Goal: Information Seeking & Learning: Learn about a topic

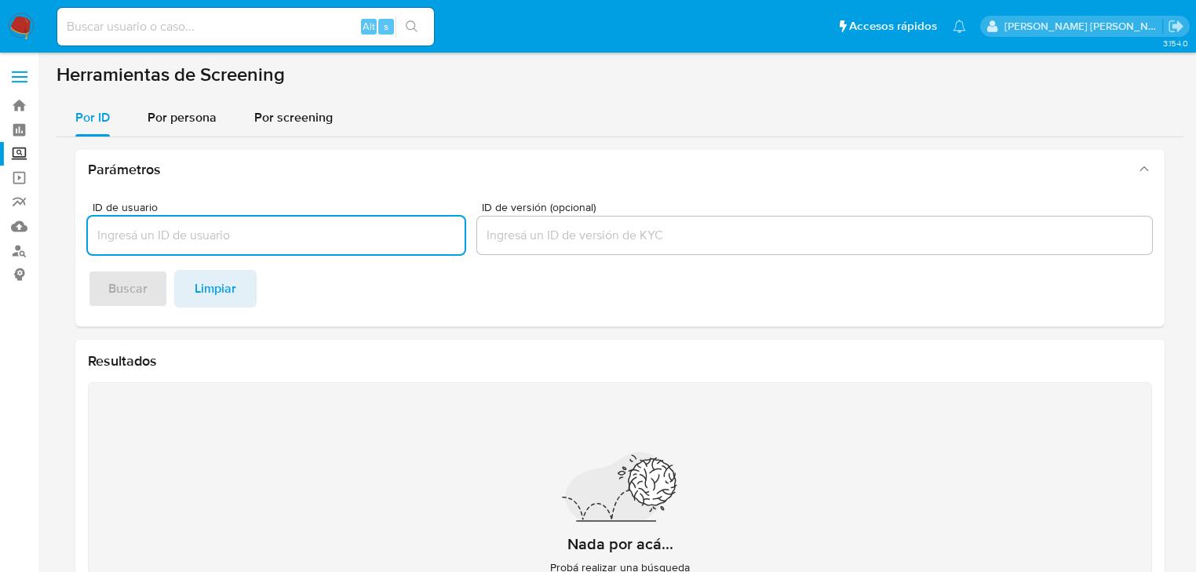
click at [198, 38] on div "Alt s" at bounding box center [245, 27] width 377 height 38
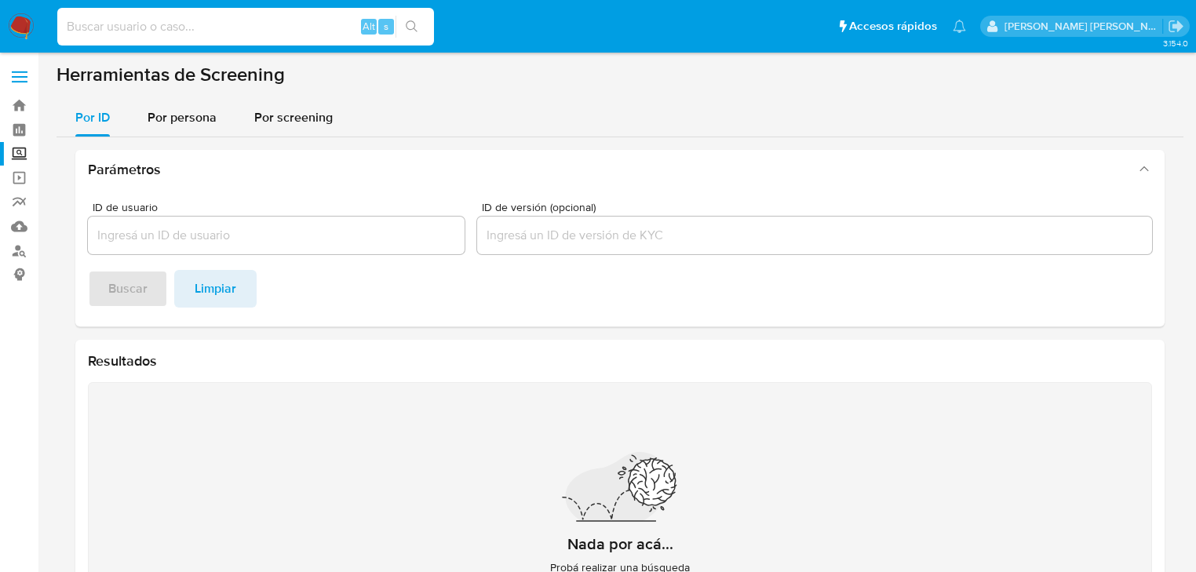
click at [198, 30] on input at bounding box center [245, 26] width 377 height 20
paste input "oppL9ub2e7HpISioVZyJS6MD"
type input "oppL9ub2e7HpISioVZyJS6MD"
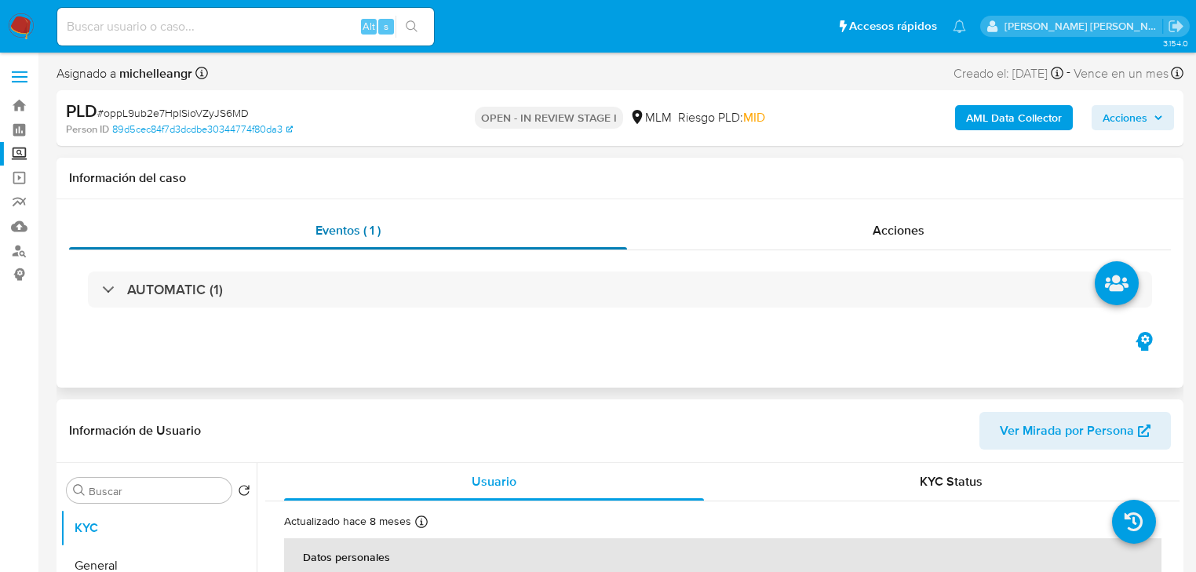
select select "10"
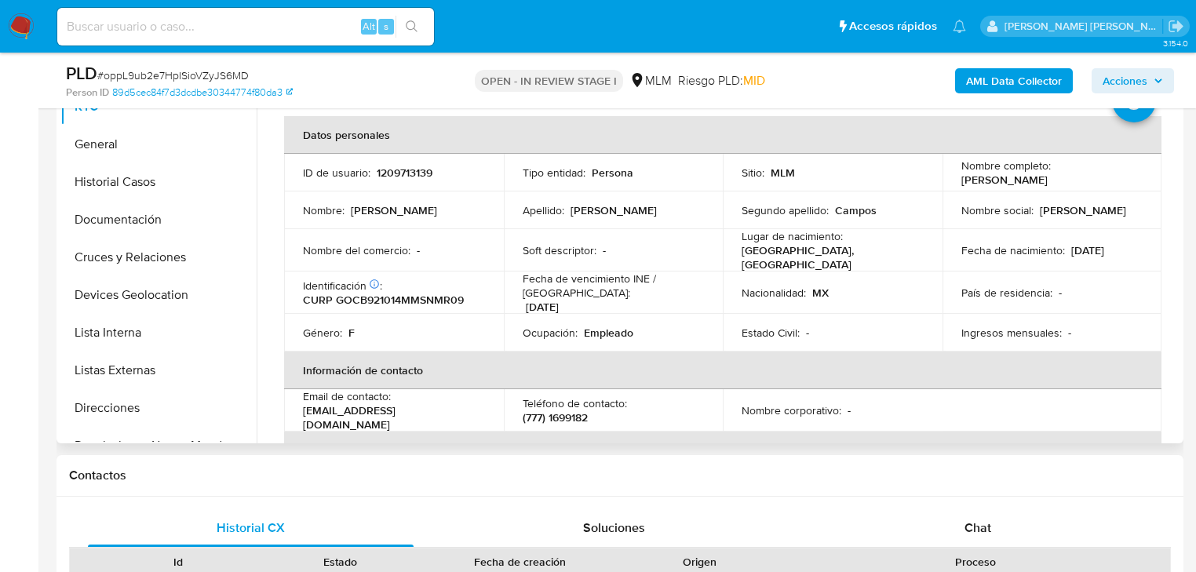
scroll to position [343, 0]
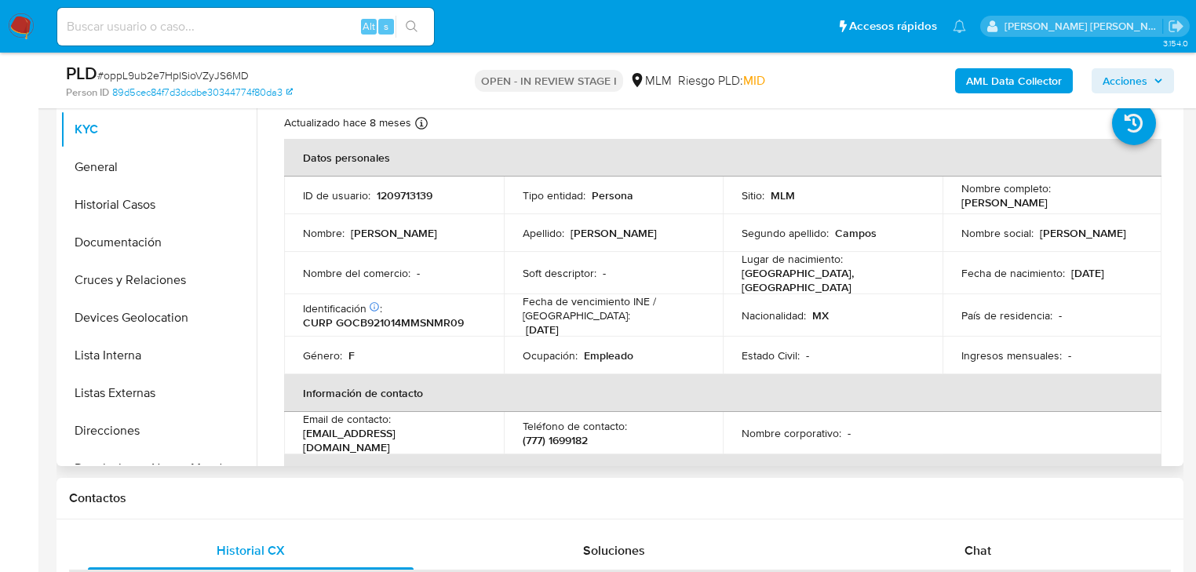
click at [1145, 322] on td "País de residencia : -" at bounding box center [1052, 315] width 220 height 42
drag, startPoint x: 156, startPoint y: 166, endPoint x: 217, endPoint y: 173, distance: 61.7
click at [157, 166] on button "General" at bounding box center [152, 167] width 184 height 38
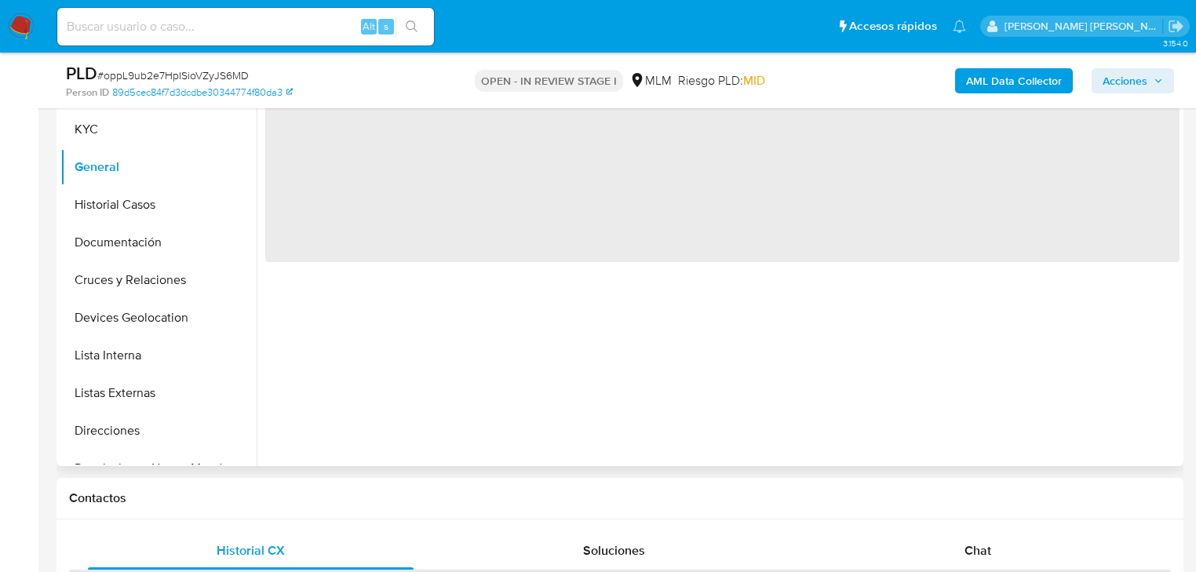
click at [1092, 282] on div "‌" at bounding box center [718, 265] width 923 height 402
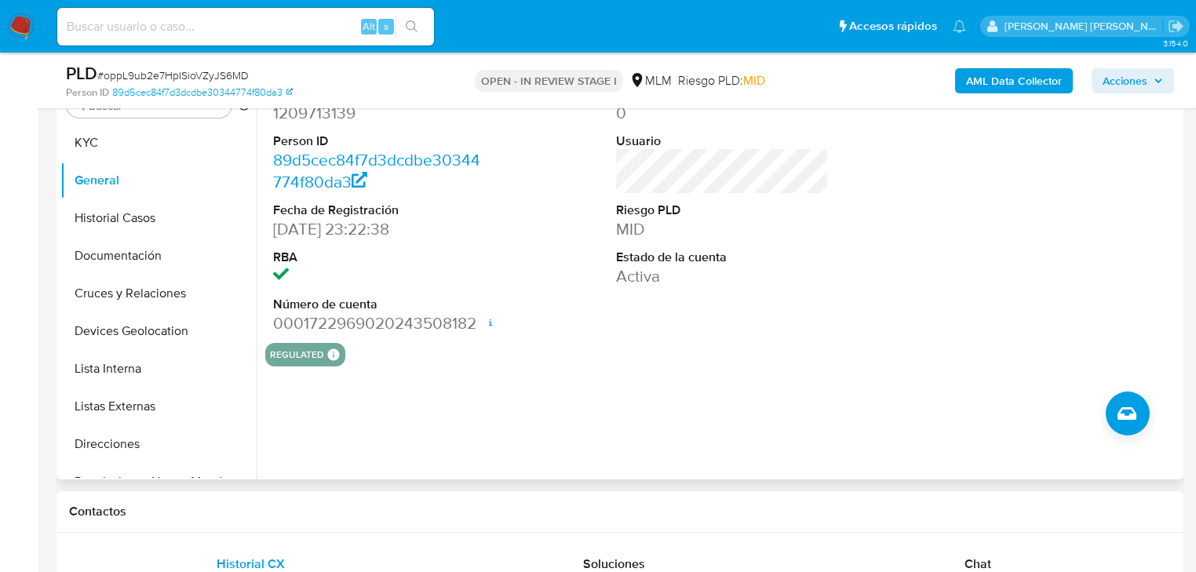
scroll to position [217, 0]
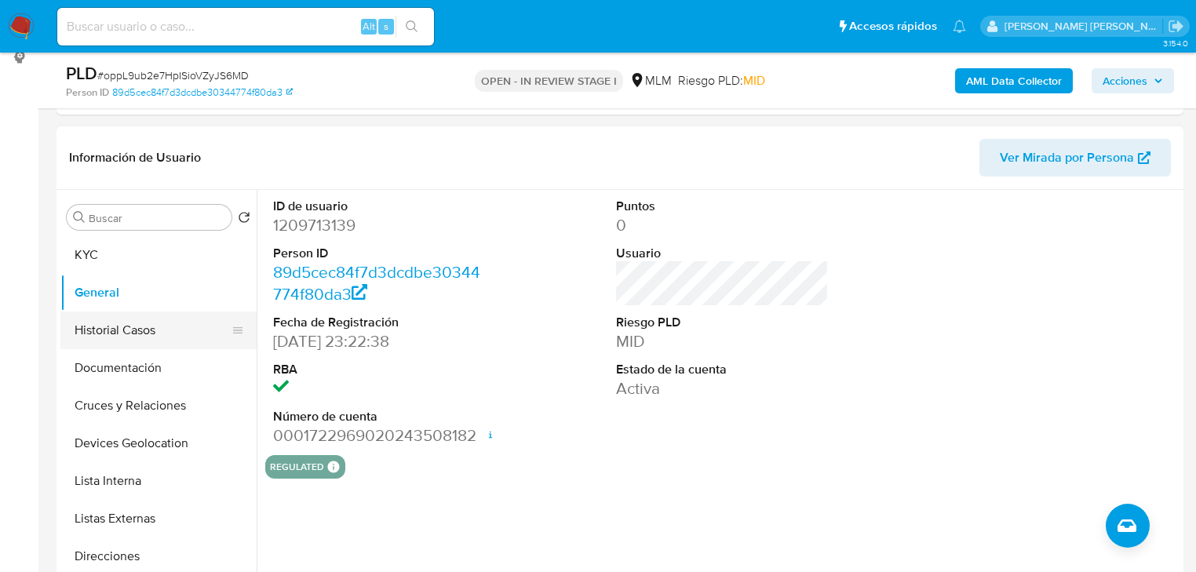
drag, startPoint x: 131, startPoint y: 333, endPoint x: 232, endPoint y: 314, distance: 102.9
click at [131, 331] on button "Historial Casos" at bounding box center [152, 330] width 184 height 38
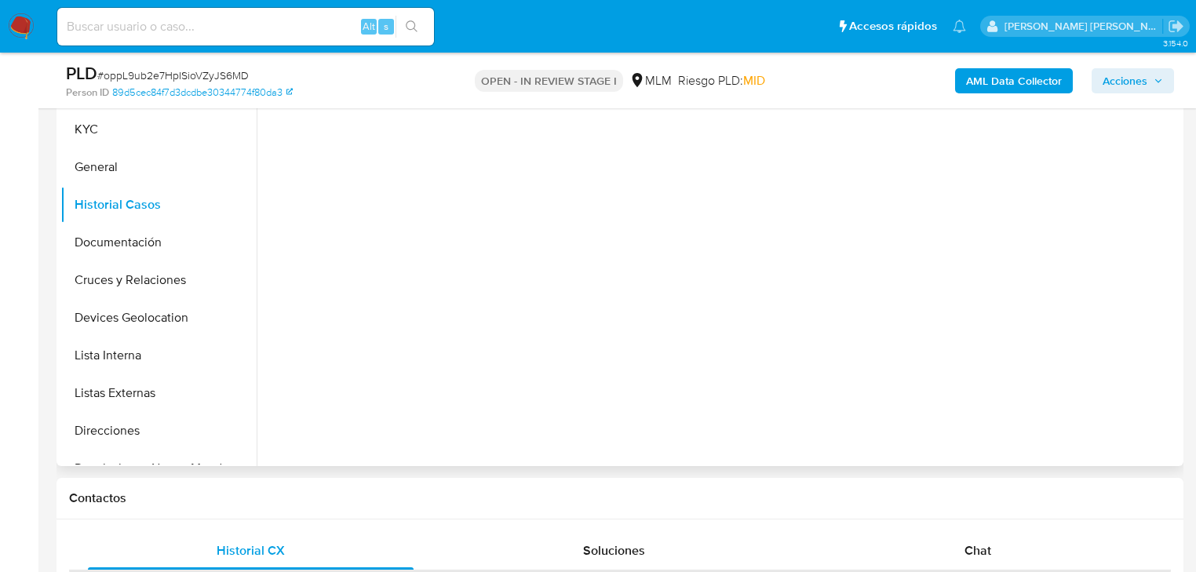
scroll to position [280, 0]
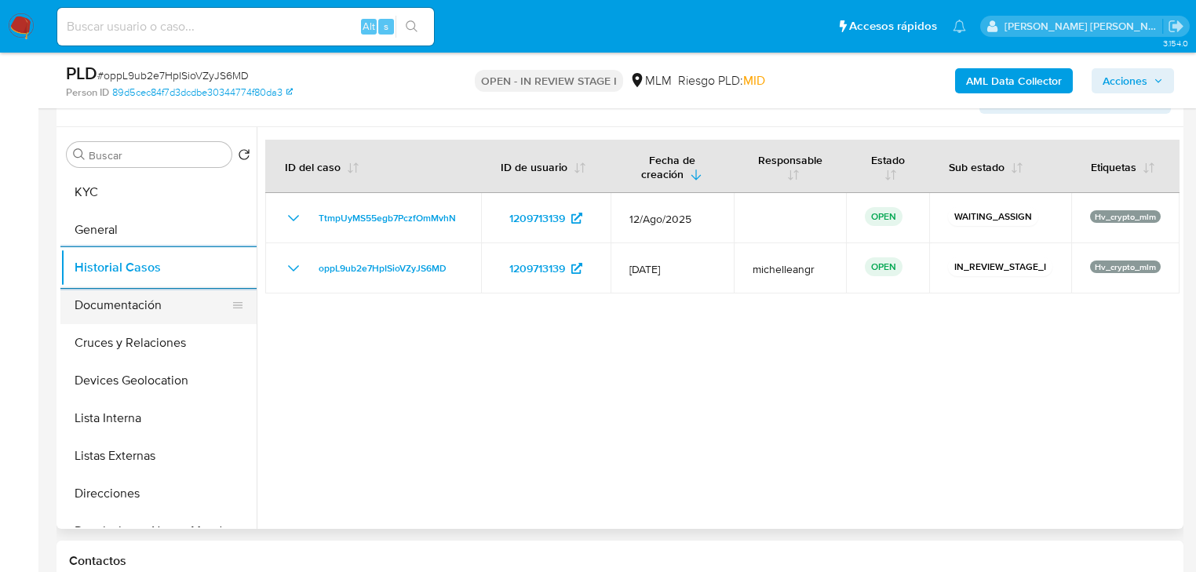
drag, startPoint x: 180, startPoint y: 291, endPoint x: 179, endPoint y: 299, distance: 8.0
click at [180, 289] on button "Documentación" at bounding box center [152, 305] width 184 height 38
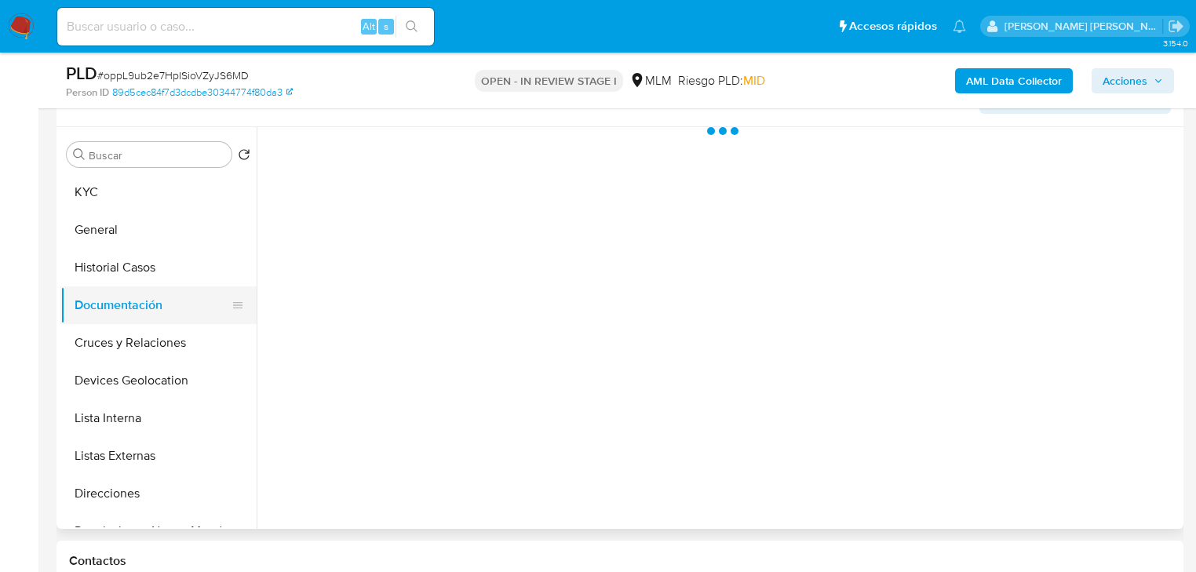
click at [177, 307] on button "Documentación" at bounding box center [152, 305] width 184 height 38
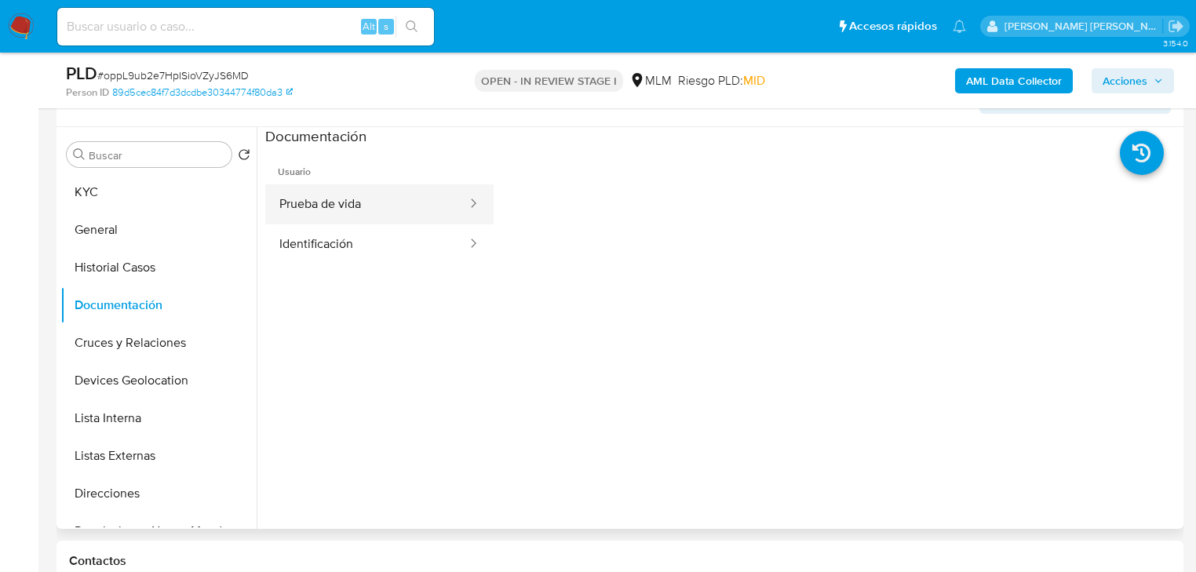
drag, startPoint x: 391, startPoint y: 199, endPoint x: 455, endPoint y: 210, distance: 65.3
click at [394, 201] on button "Prueba de vida" at bounding box center [366, 204] width 203 height 40
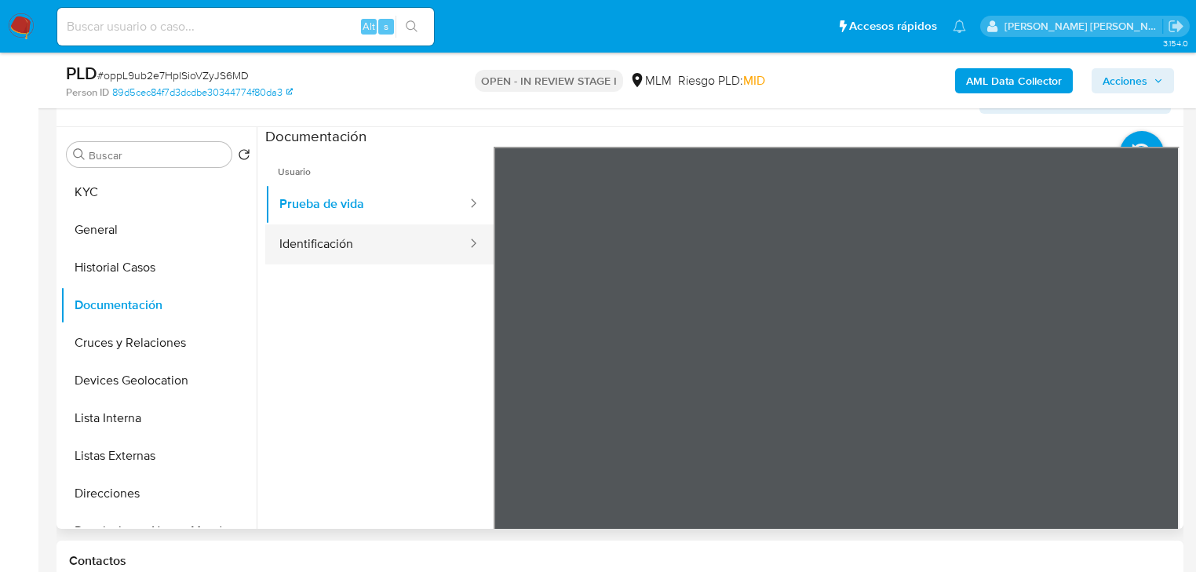
click at [392, 252] on button "Identificación" at bounding box center [366, 244] width 203 height 40
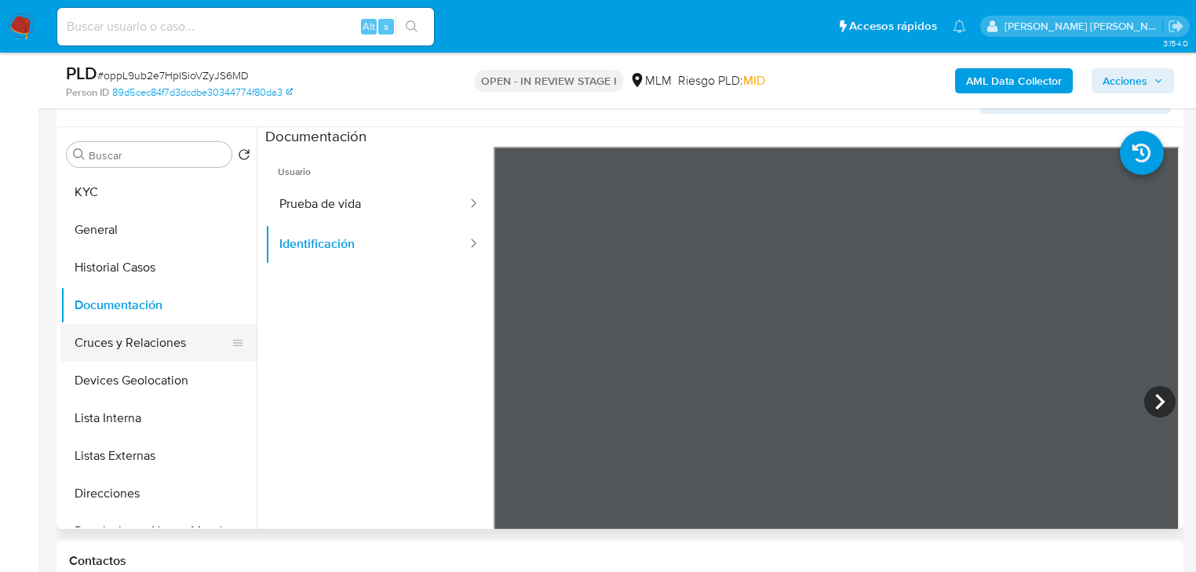
click at [166, 326] on button "Cruces y Relaciones" at bounding box center [152, 343] width 184 height 38
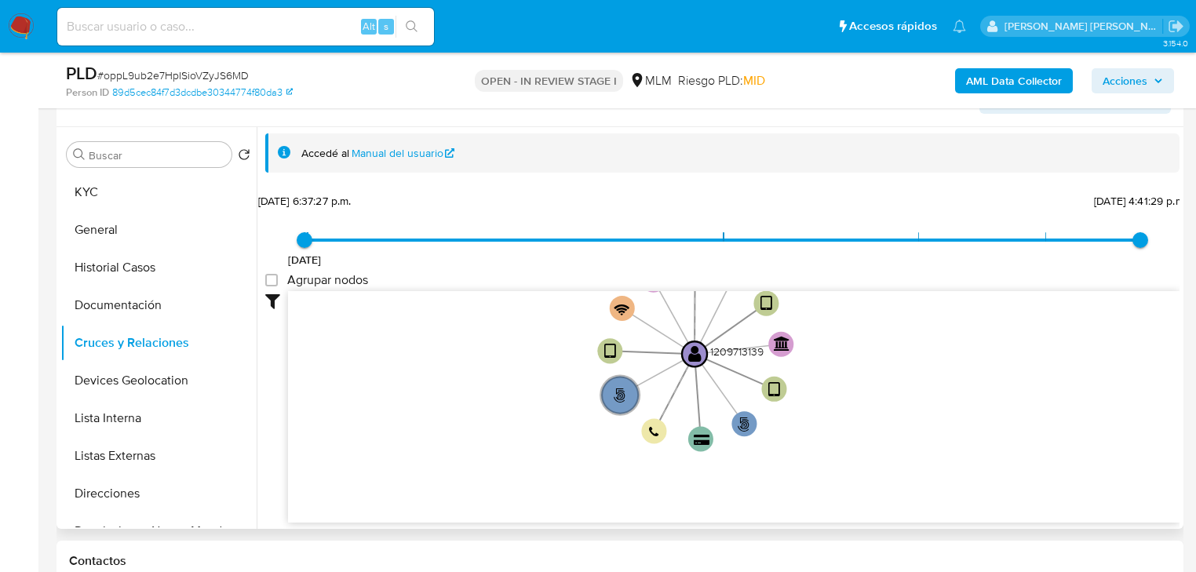
drag, startPoint x: 169, startPoint y: 389, endPoint x: 483, endPoint y: 387, distance: 313.8
click at [172, 388] on button "Devices Geolocation" at bounding box center [158, 381] width 196 height 38
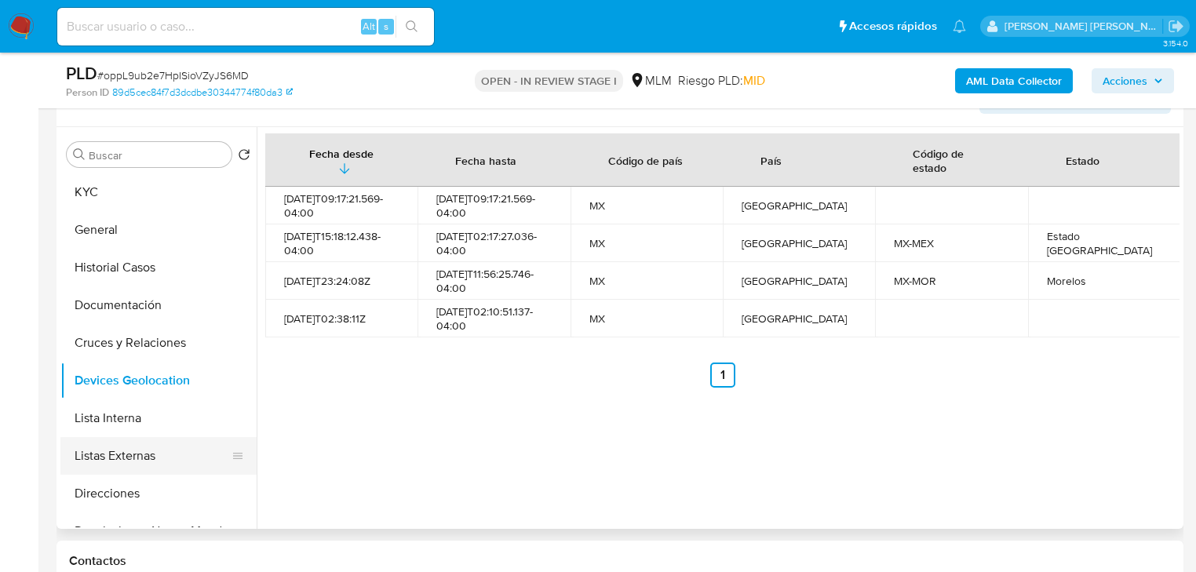
click at [144, 439] on button "Listas Externas" at bounding box center [152, 456] width 184 height 38
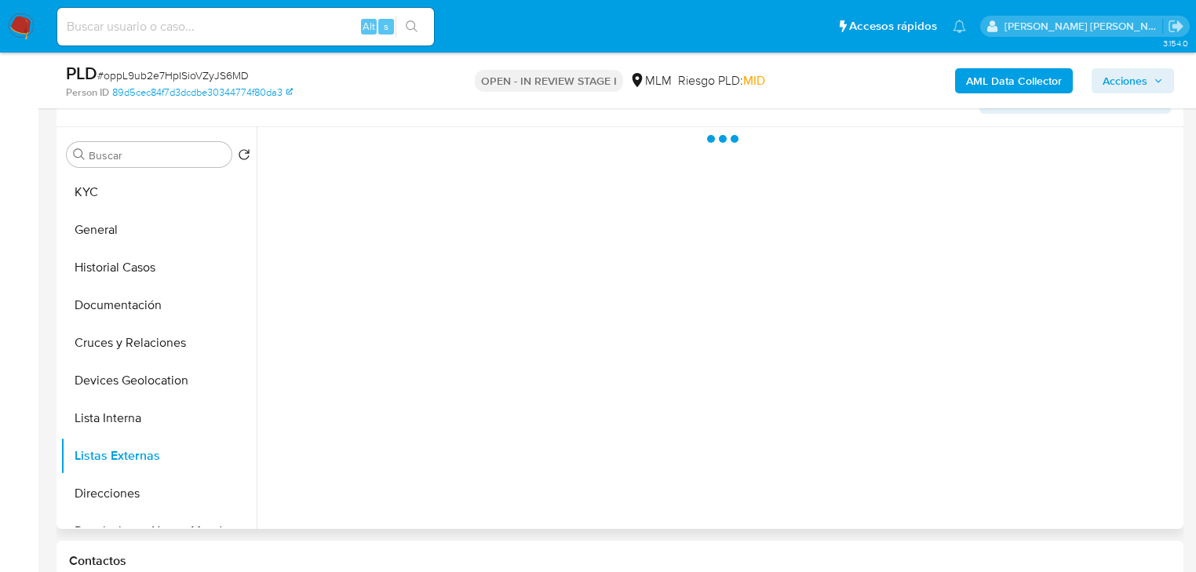
click at [560, 439] on div at bounding box center [718, 328] width 923 height 402
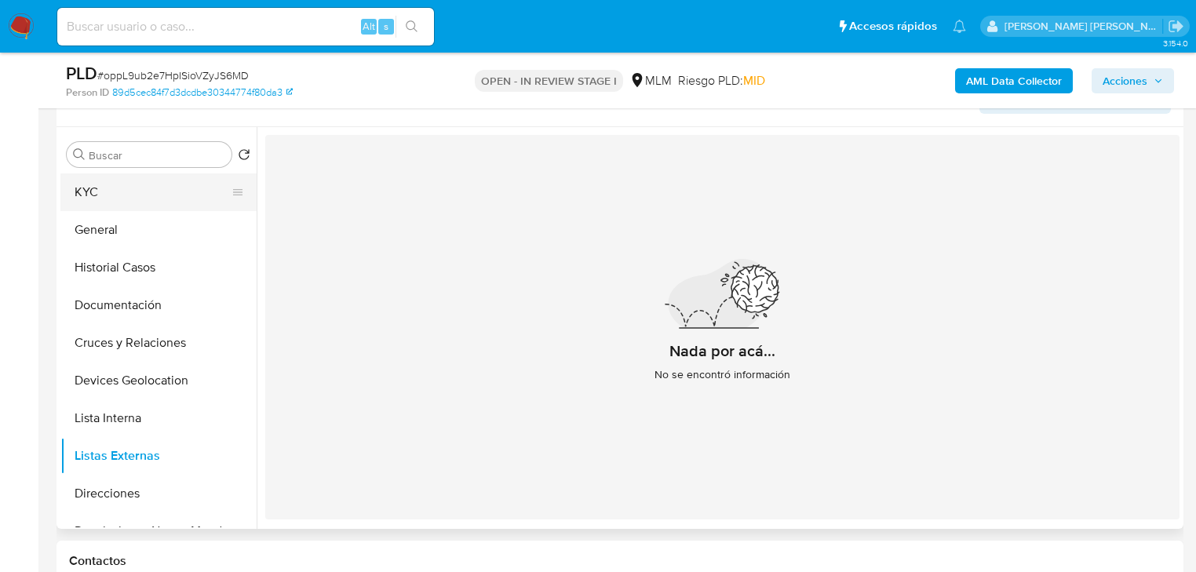
click at [110, 196] on button "KYC" at bounding box center [152, 192] width 184 height 38
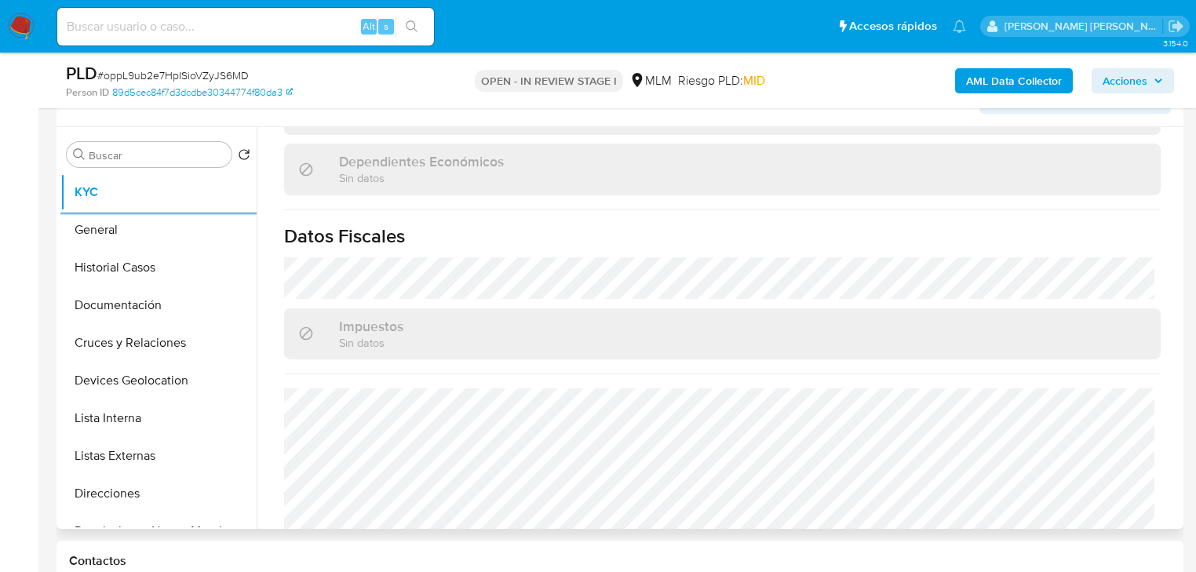
scroll to position [990, 0]
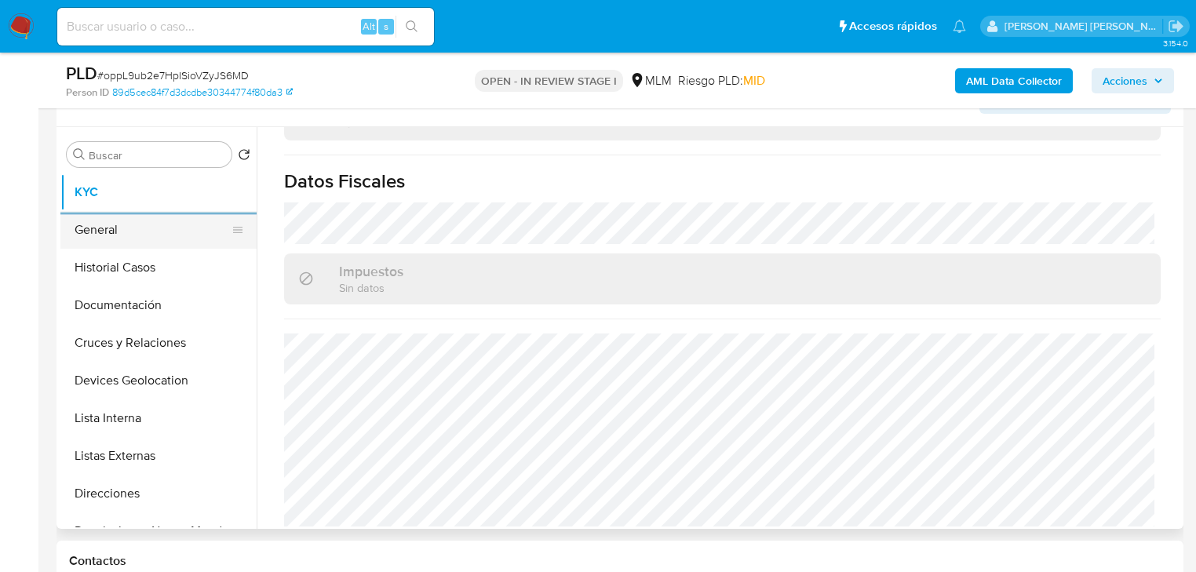
click at [153, 231] on button "General" at bounding box center [152, 230] width 184 height 38
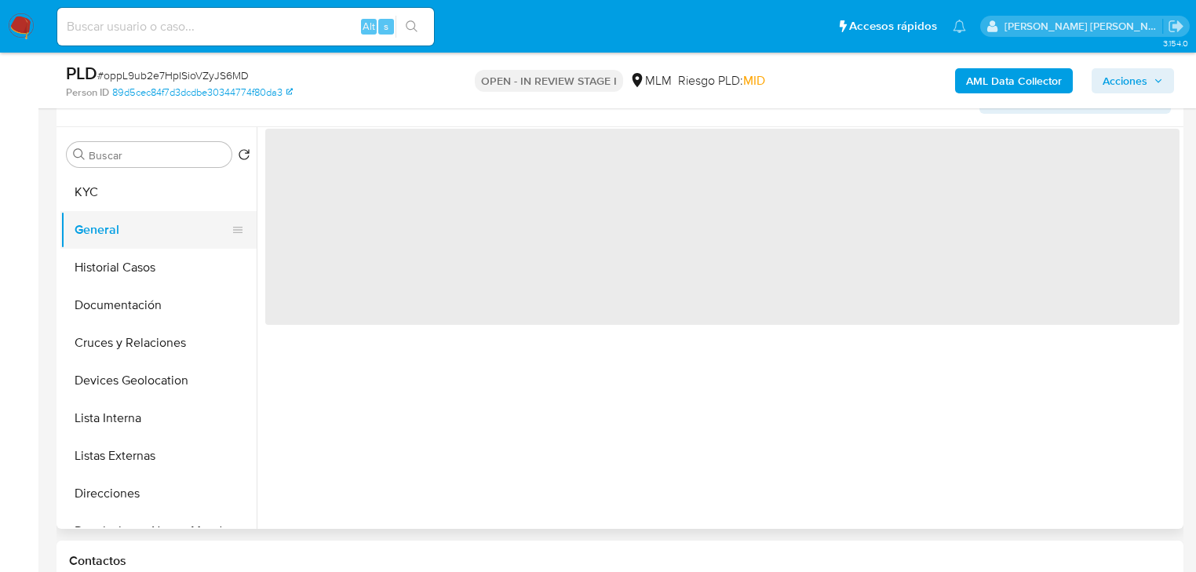
scroll to position [0, 0]
click at [122, 196] on button "KYC" at bounding box center [152, 192] width 184 height 38
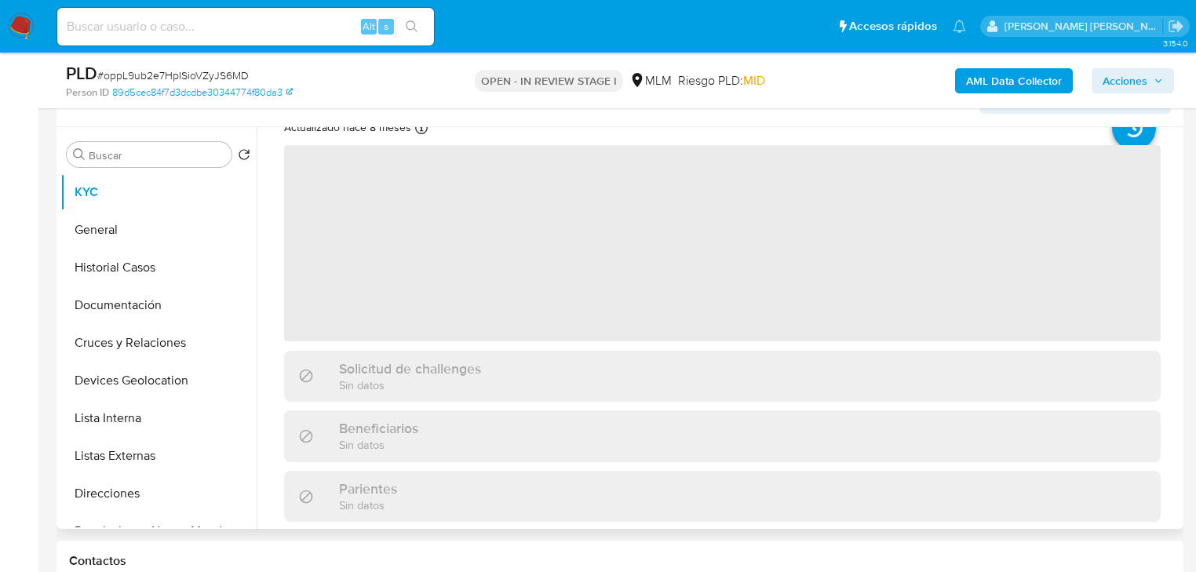
scroll to position [126, 0]
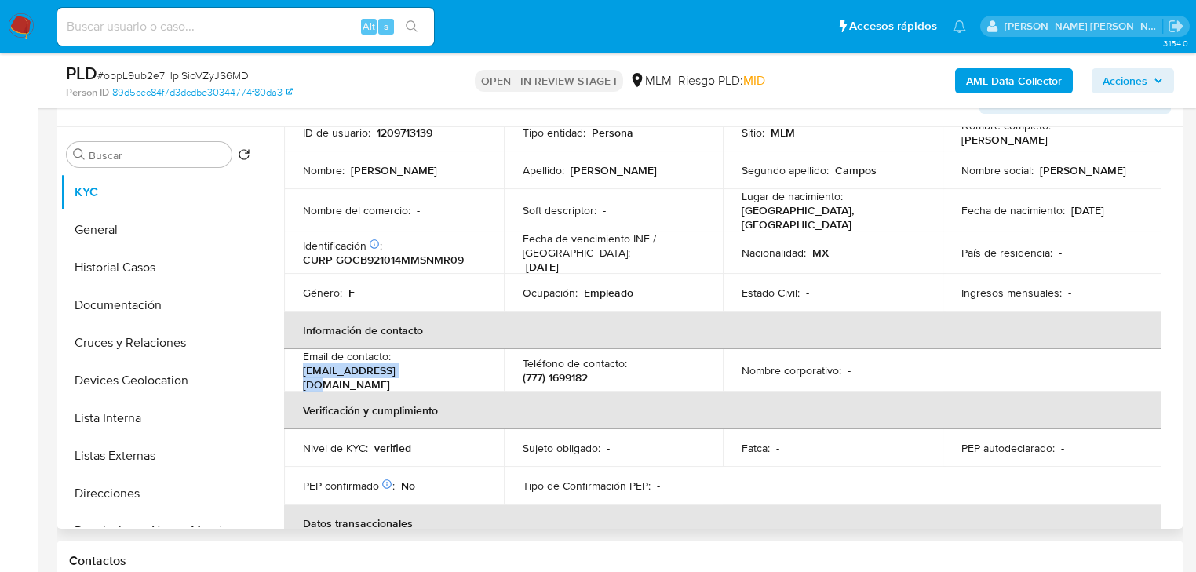
drag, startPoint x: 348, startPoint y: 377, endPoint x: 296, endPoint y: 373, distance: 52.7
click at [296, 373] on td "Email de contacto : bere.gc@icloud.com" at bounding box center [394, 370] width 220 height 42
copy p "bere.gc@icloud.com"
click at [588, 366] on div "Teléfono de contacto : (777) 1699182" at bounding box center [613, 370] width 182 height 28
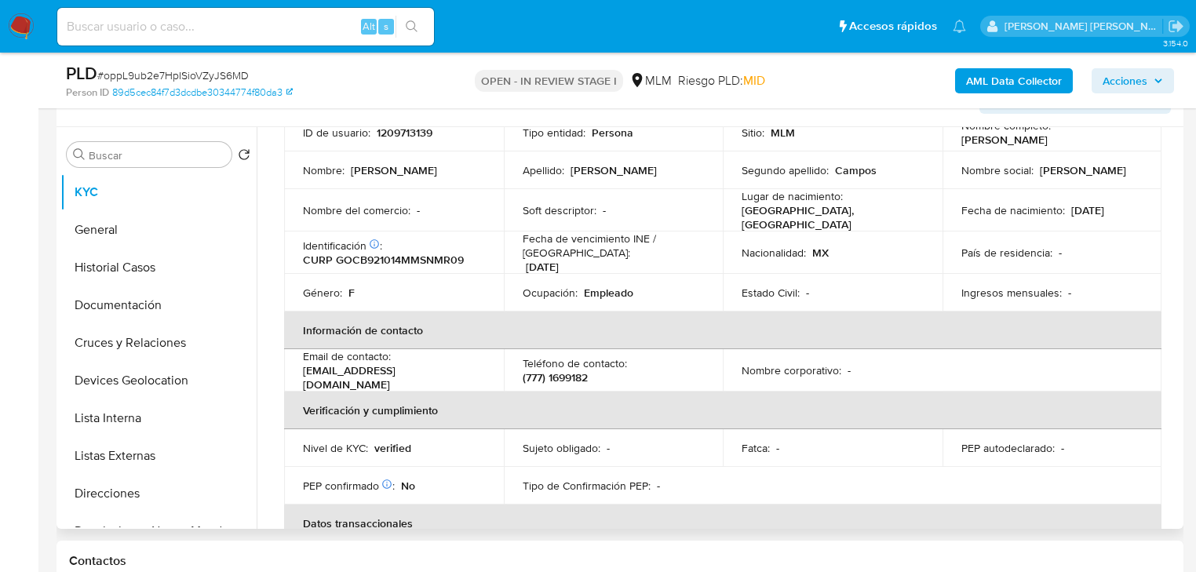
click at [580, 370] on p "(777) 1699182" at bounding box center [554, 377] width 65 height 14
copy p "1699182"
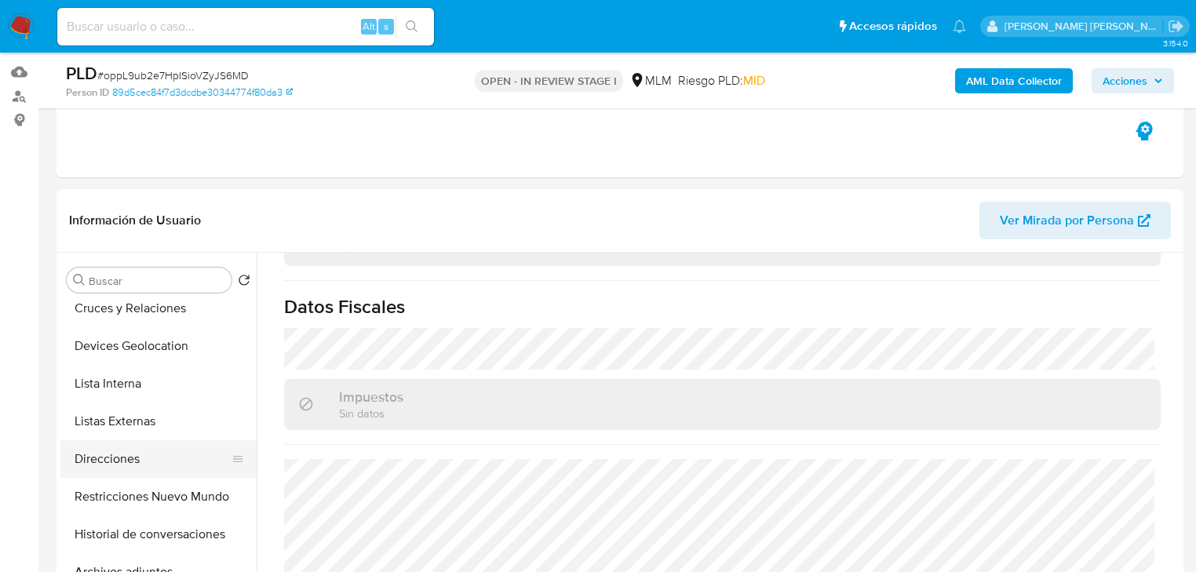
scroll to position [251, 0]
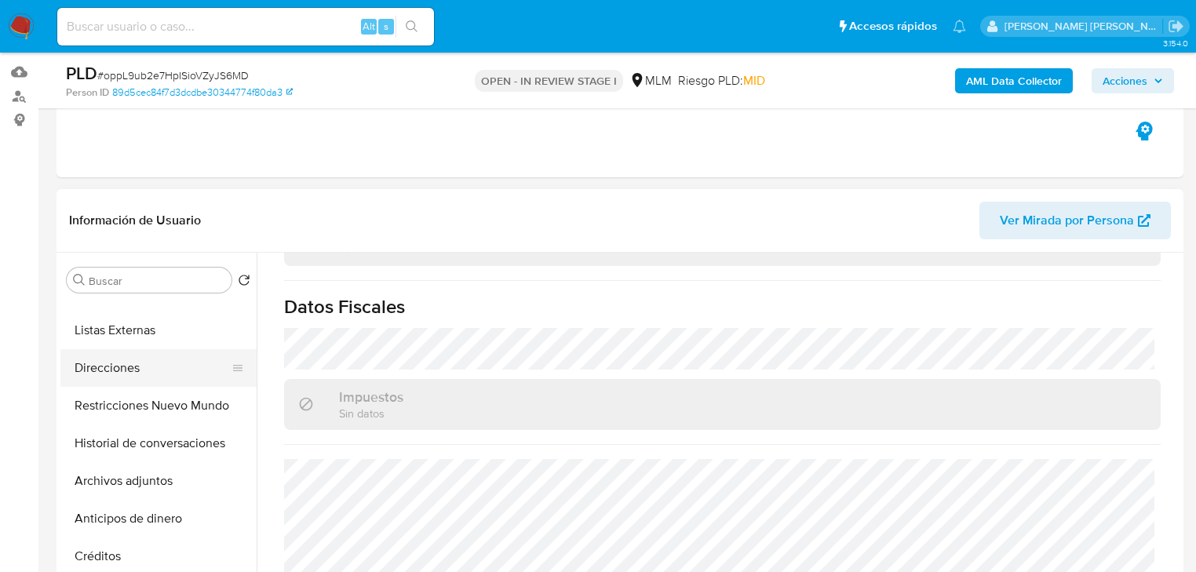
drag, startPoint x: 132, startPoint y: 366, endPoint x: 245, endPoint y: 365, distance: 113.0
click at [132, 365] on button "Direcciones" at bounding box center [152, 368] width 184 height 38
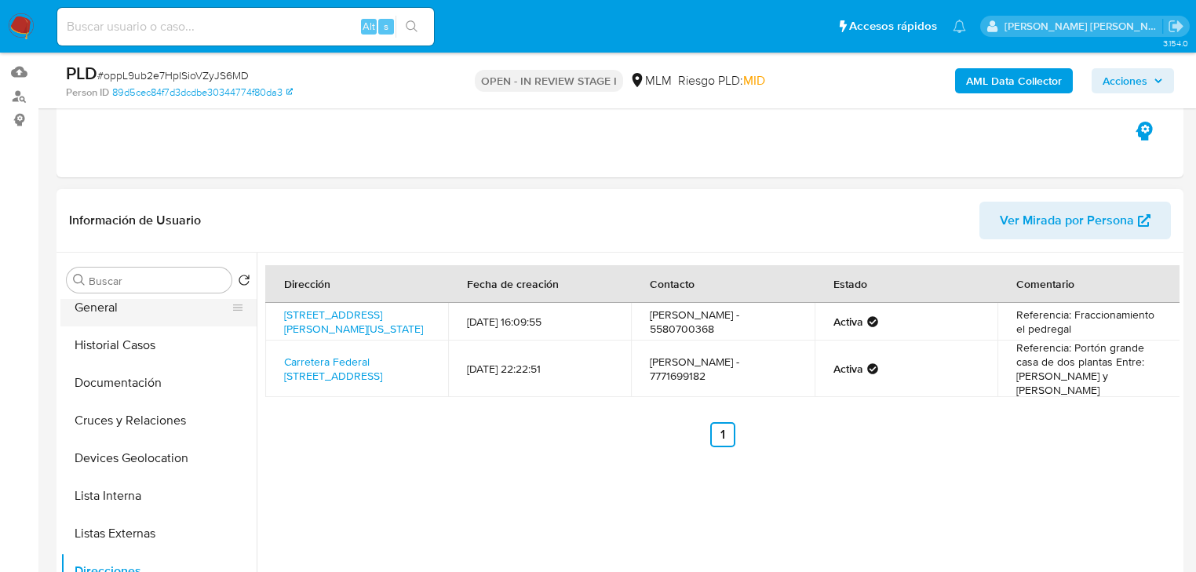
scroll to position [0, 0]
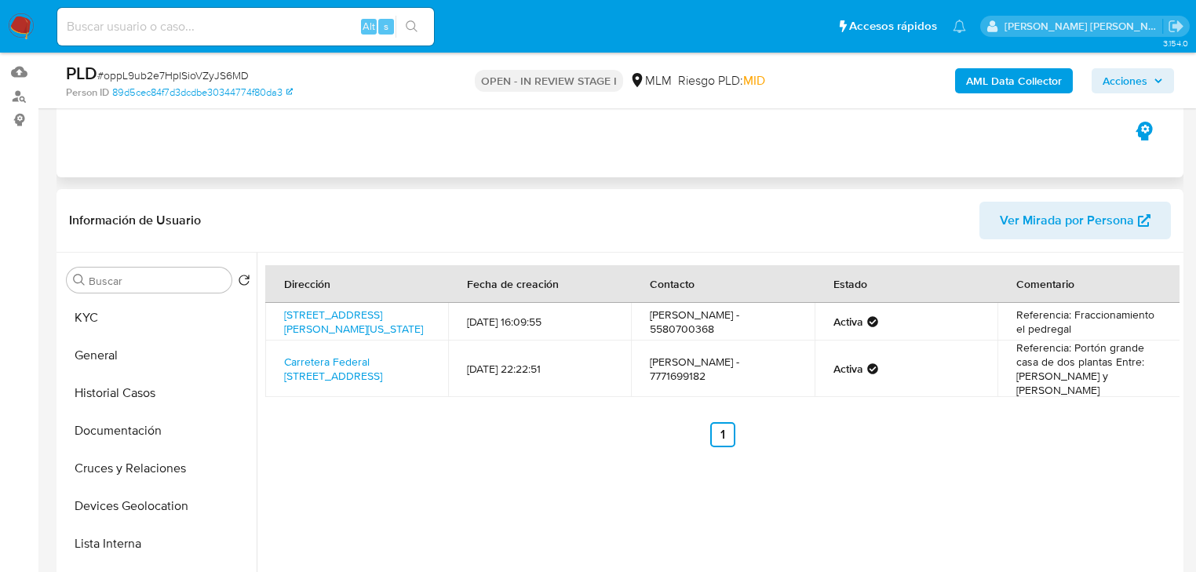
drag, startPoint x: 127, startPoint y: 325, endPoint x: 595, endPoint y: 159, distance: 496.0
click at [127, 325] on button "KYC" at bounding box center [158, 318] width 196 height 38
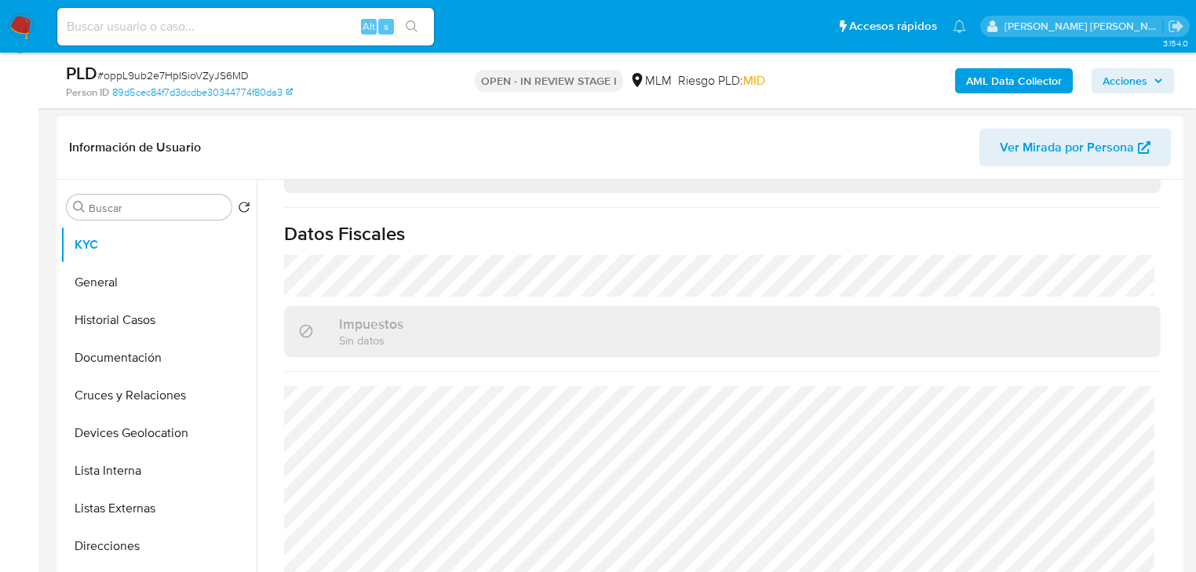
scroll to position [343, 0]
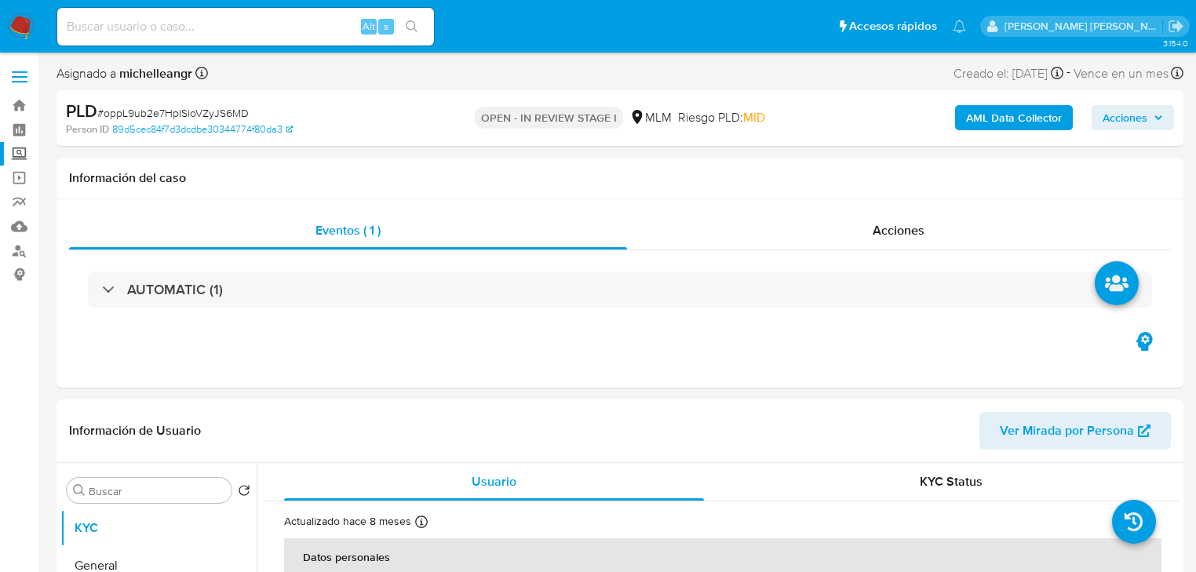
click at [22, 159] on label "Screening" at bounding box center [93, 154] width 187 height 24
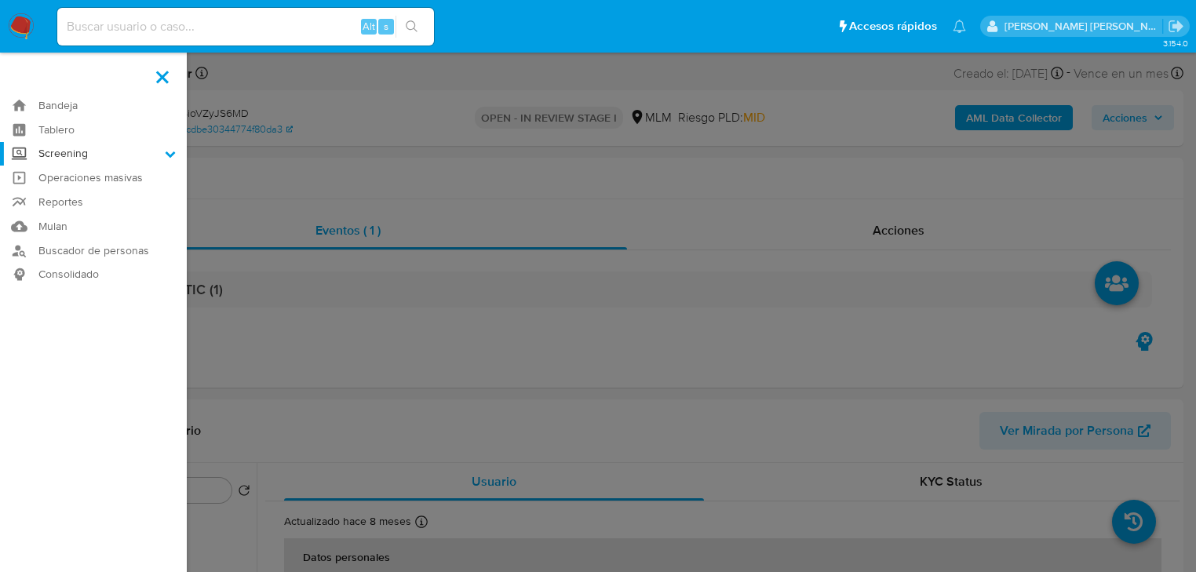
click at [0, 0] on input "Screening" at bounding box center [0, 0] width 0 height 0
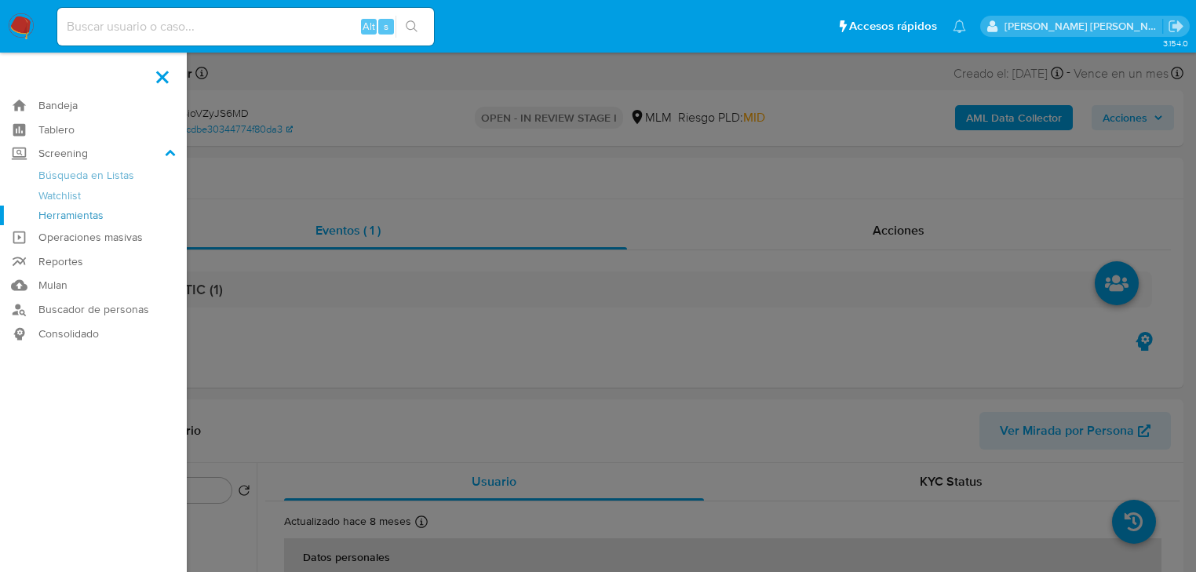
click at [56, 216] on link "Herramientas" at bounding box center [93, 216] width 187 height 20
select select "10"
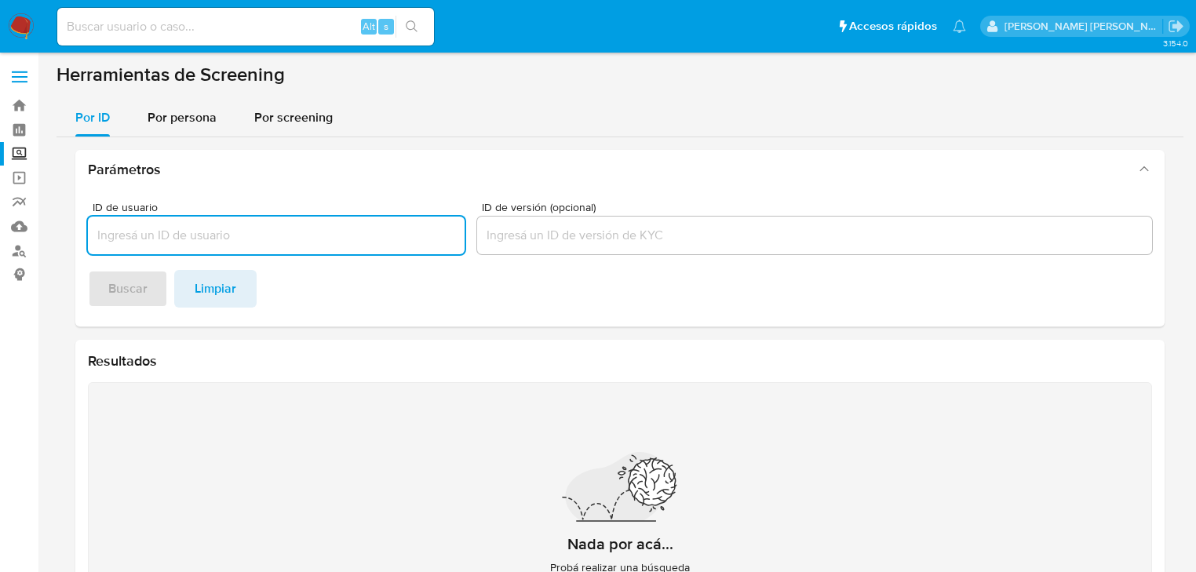
drag, startPoint x: 182, startPoint y: 134, endPoint x: 188, endPoint y: 147, distance: 14.0
click at [182, 132] on div "Por persona" at bounding box center [181, 118] width 69 height 38
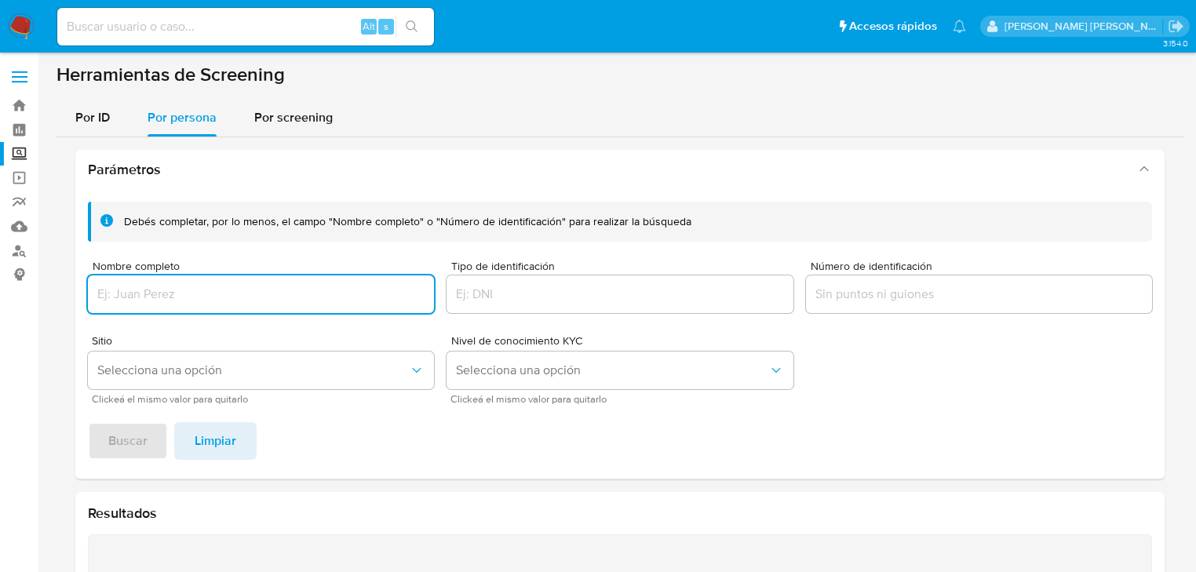
click at [165, 289] on input "Nombre completo" at bounding box center [261, 294] width 346 height 20
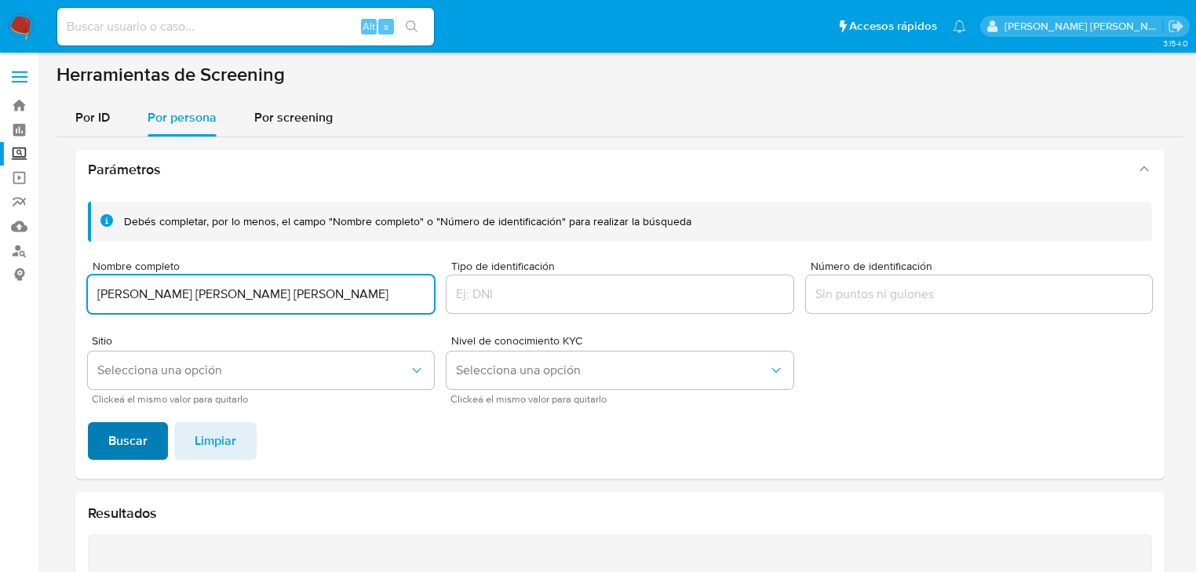
type input "ERIC EDUARDO SALAS RIVAS"
click at [119, 435] on span "Buscar" at bounding box center [127, 441] width 39 height 35
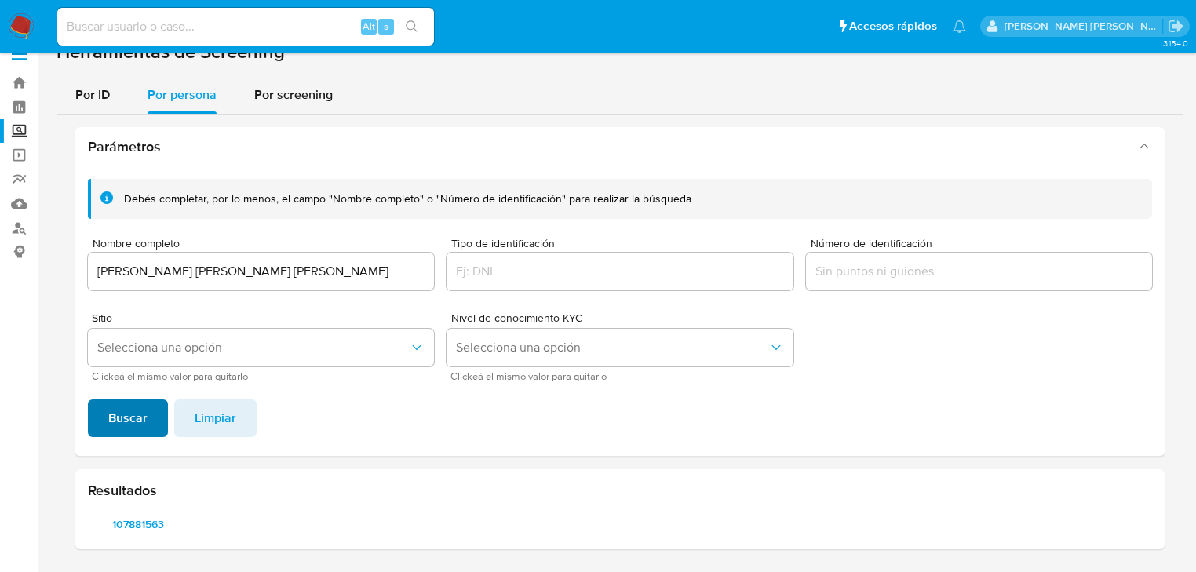
scroll to position [22, 0]
click at [137, 521] on span "107881563" at bounding box center [138, 525] width 78 height 22
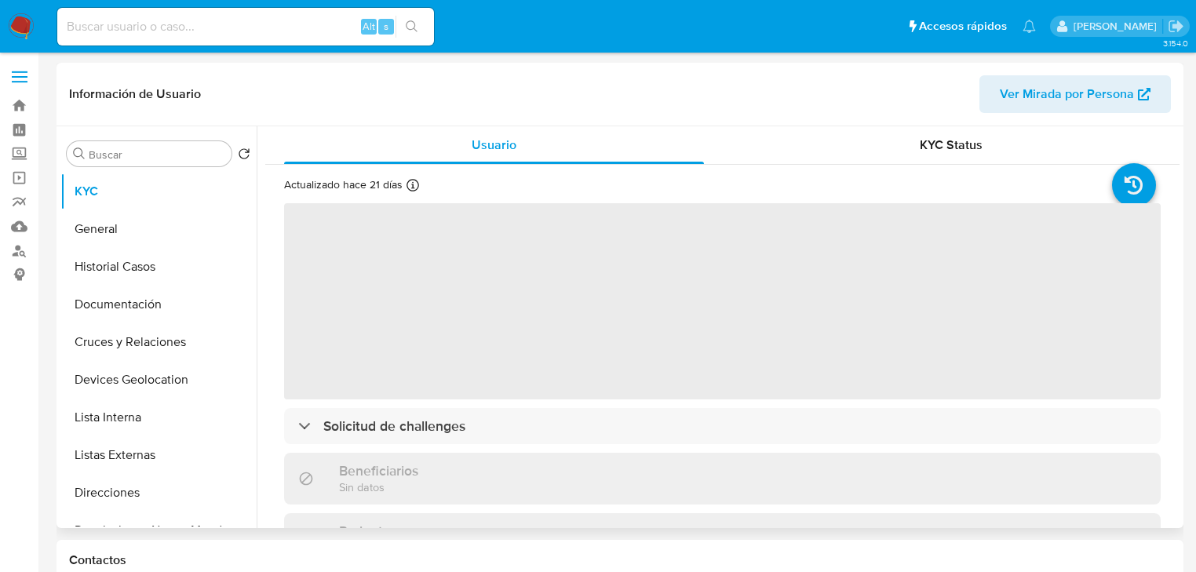
select select "10"
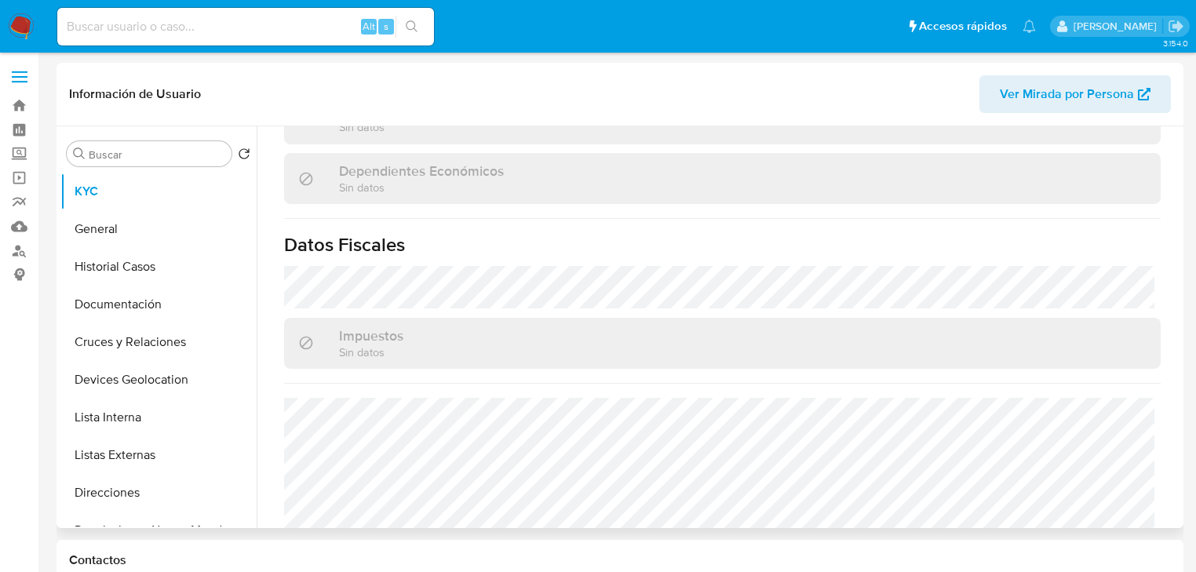
scroll to position [975, 0]
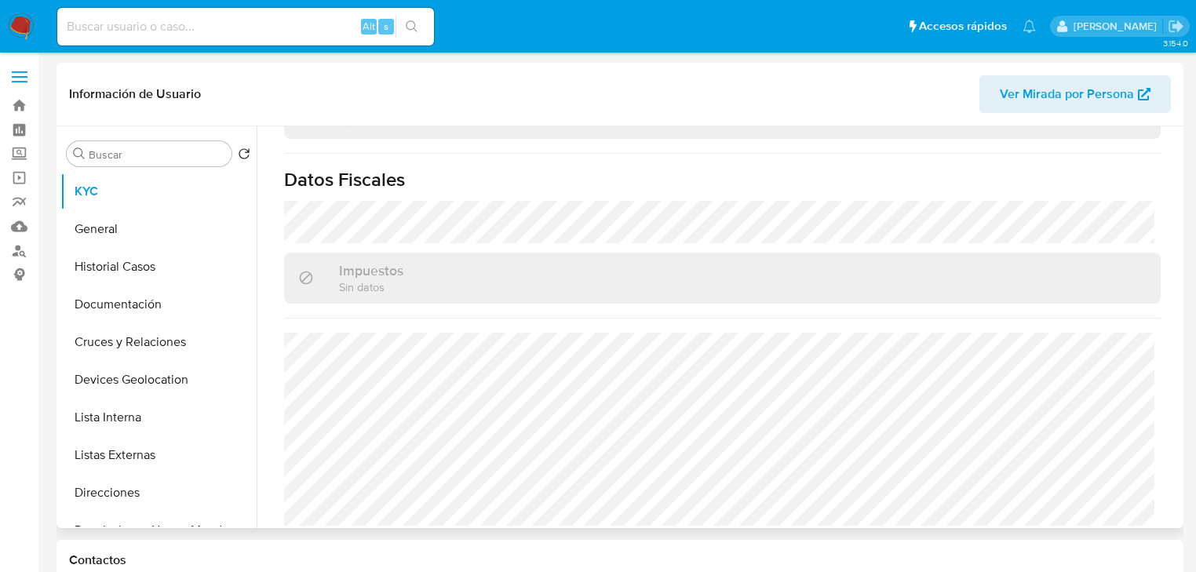
drag, startPoint x: 141, startPoint y: 455, endPoint x: 337, endPoint y: 411, distance: 201.0
click at [142, 452] on button "Listas Externas" at bounding box center [158, 455] width 196 height 38
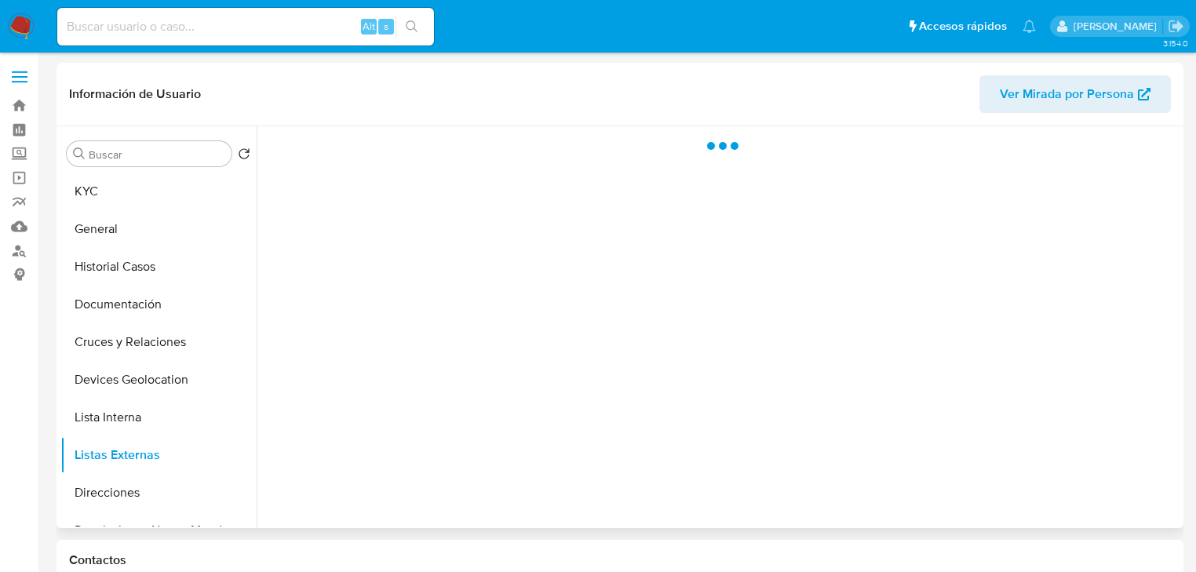
click at [511, 399] on div at bounding box center [718, 327] width 923 height 402
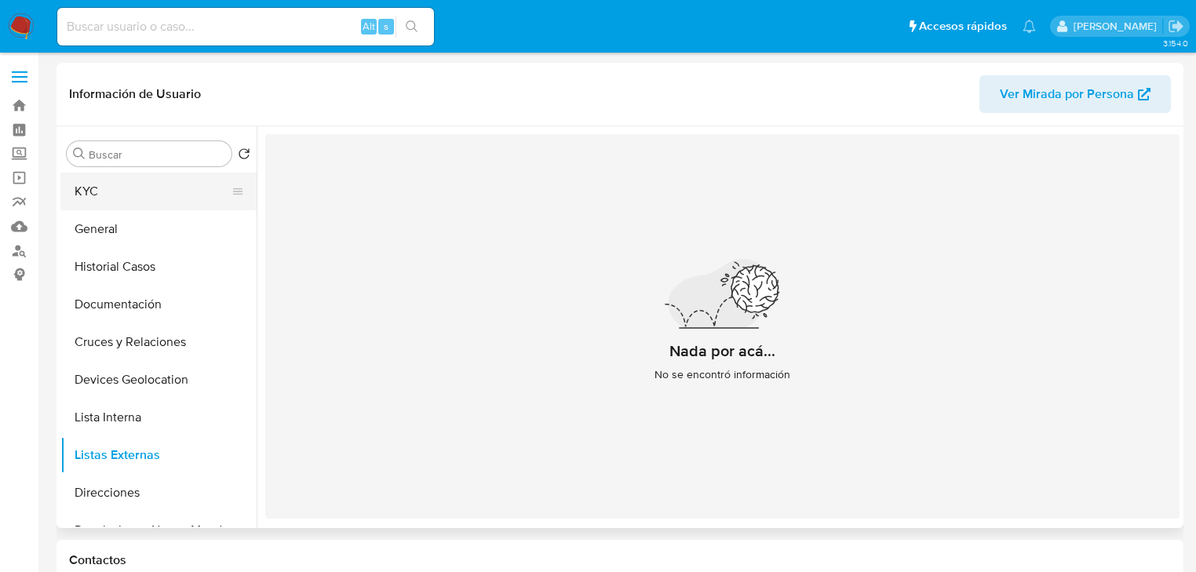
click at [131, 174] on button "KYC" at bounding box center [152, 192] width 184 height 38
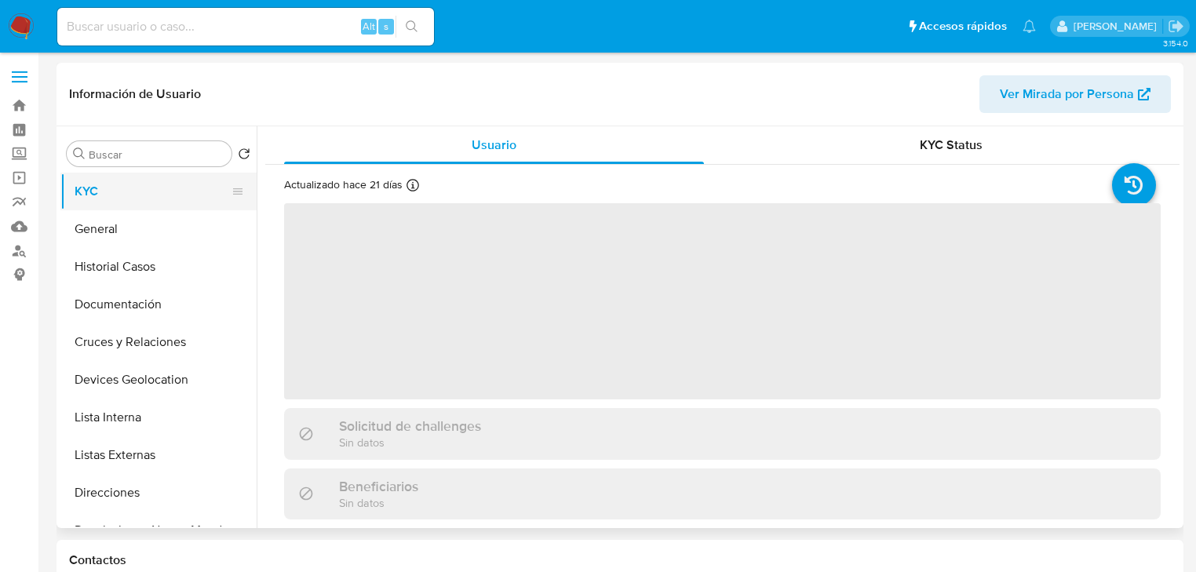
click at [118, 194] on button "KYC" at bounding box center [152, 192] width 184 height 38
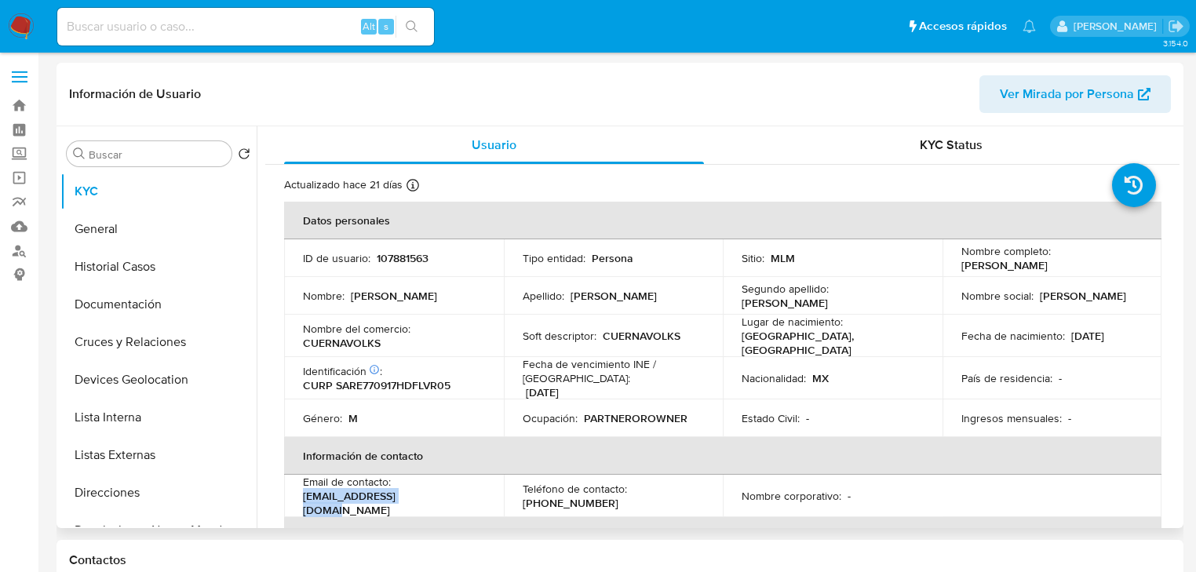
drag, startPoint x: 424, startPoint y: 503, endPoint x: 301, endPoint y: 497, distance: 122.5
click at [301, 497] on td "Email de contacto : ldamex@prodigy.net.mx" at bounding box center [394, 496] width 220 height 42
copy p "ldamex@prodigy.net.mx"
click at [446, 392] on td "Identificación CIC: 221591000 : CURP SARE770917HDFLVR05" at bounding box center [394, 378] width 220 height 42
click at [571, 496] on p "(55) 48606124" at bounding box center [570, 503] width 96 height 14
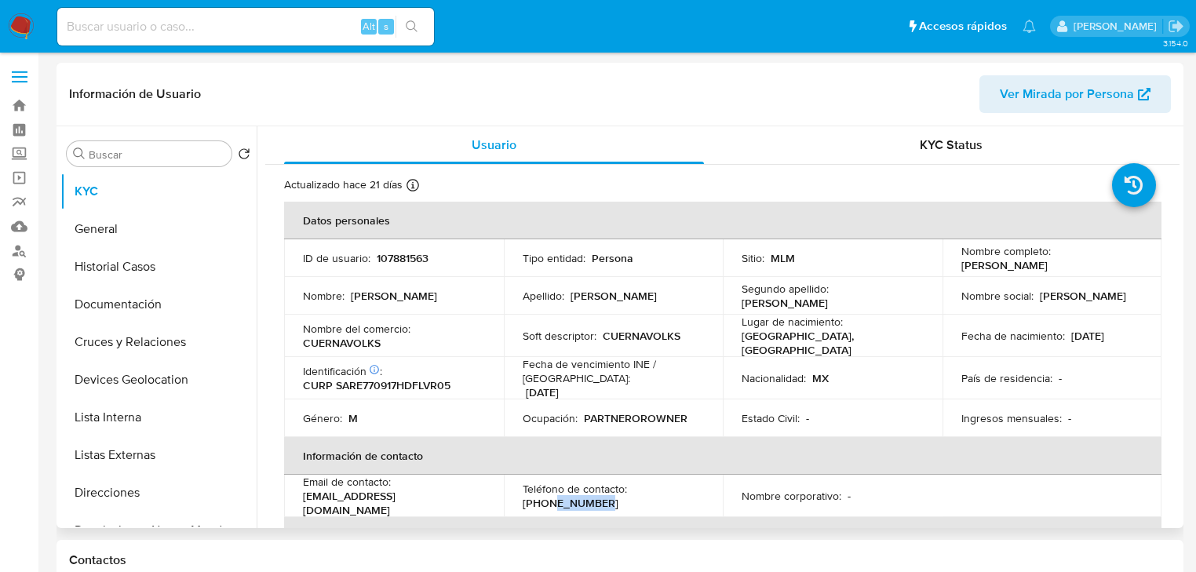
click at [571, 496] on p "(55) 48606124" at bounding box center [570, 503] width 96 height 14
copy p "48606124"
click at [391, 248] on td "ID de usuario : 107881563" at bounding box center [394, 258] width 220 height 38
click at [391, 253] on p "107881563" at bounding box center [403, 258] width 52 height 14
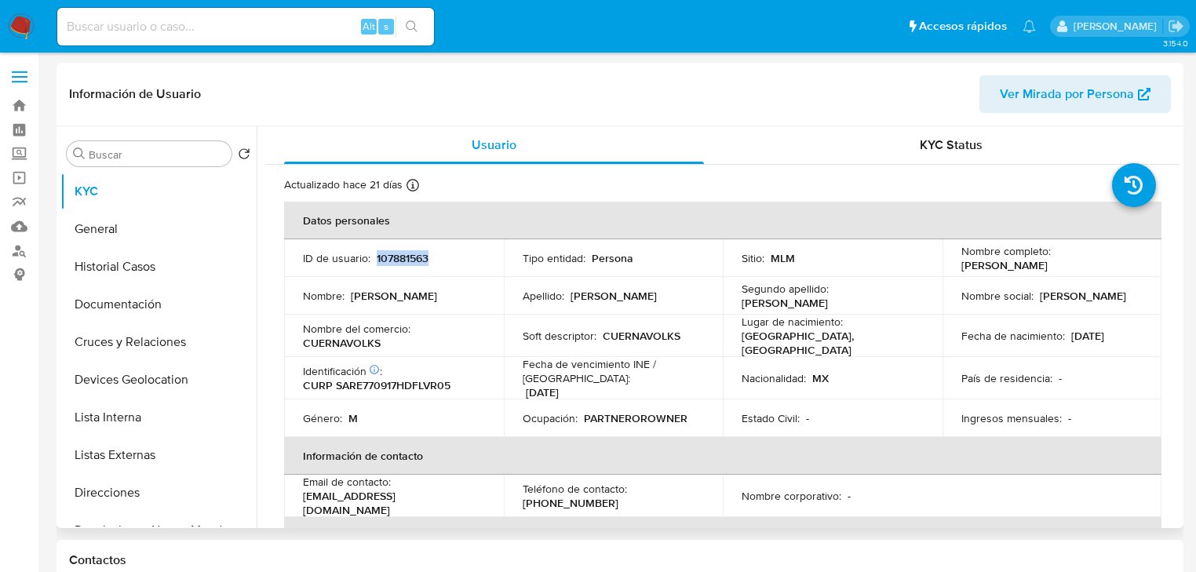
copy p "107881563"
click at [436, 370] on div "Identificación CIC: 221591000 : CURP SARE770917HDFLVR05" at bounding box center [394, 378] width 182 height 28
click at [416, 380] on p "CURP SARE770917HDFLVR05" at bounding box center [376, 385] width 147 height 14
copy p "SARE770917HDFLVR05"
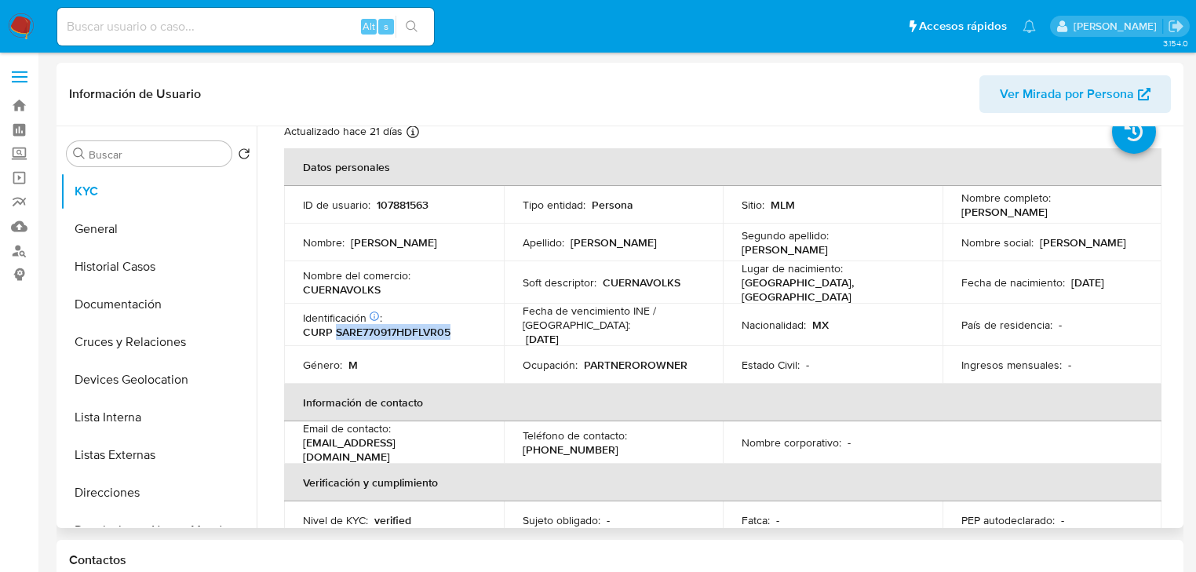
scroll to position [126, 0]
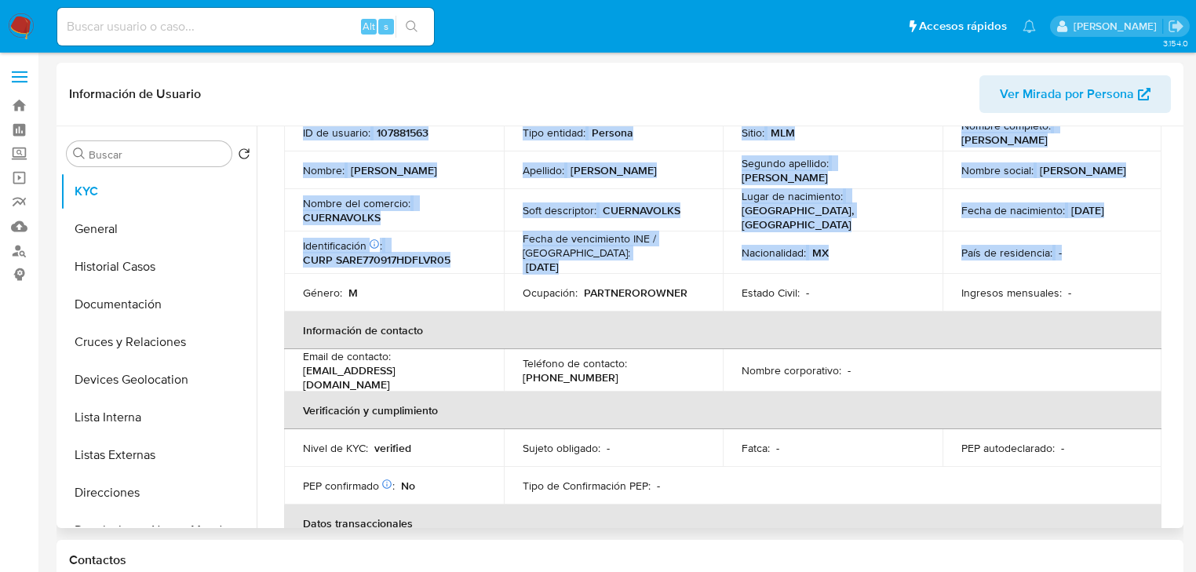
drag, startPoint x: 1142, startPoint y: 246, endPoint x: 1142, endPoint y: 255, distance: 8.6
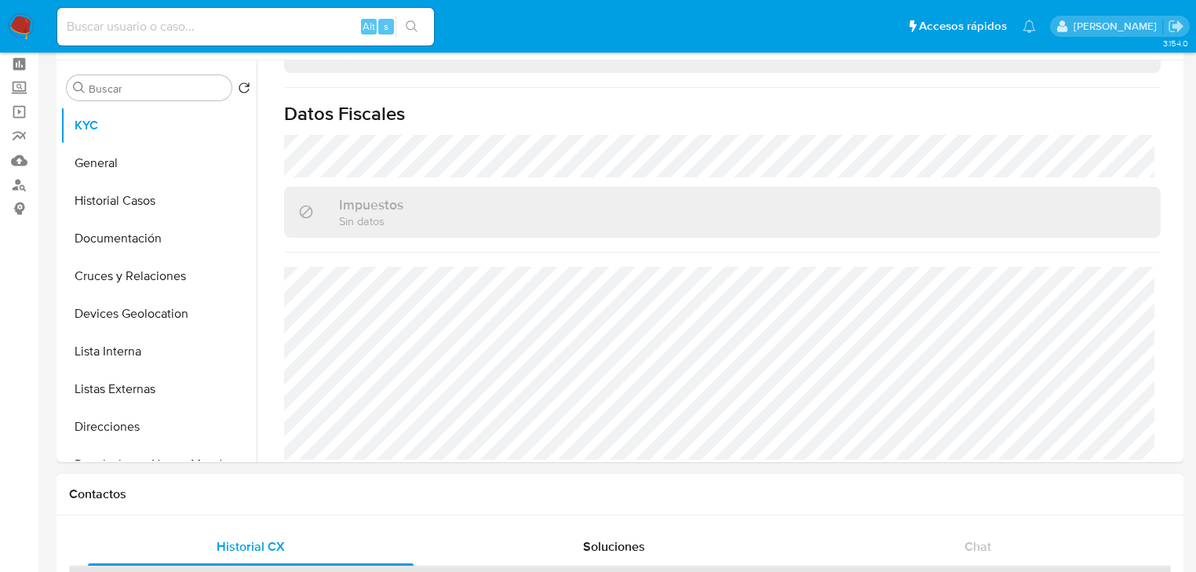
scroll to position [63, 0]
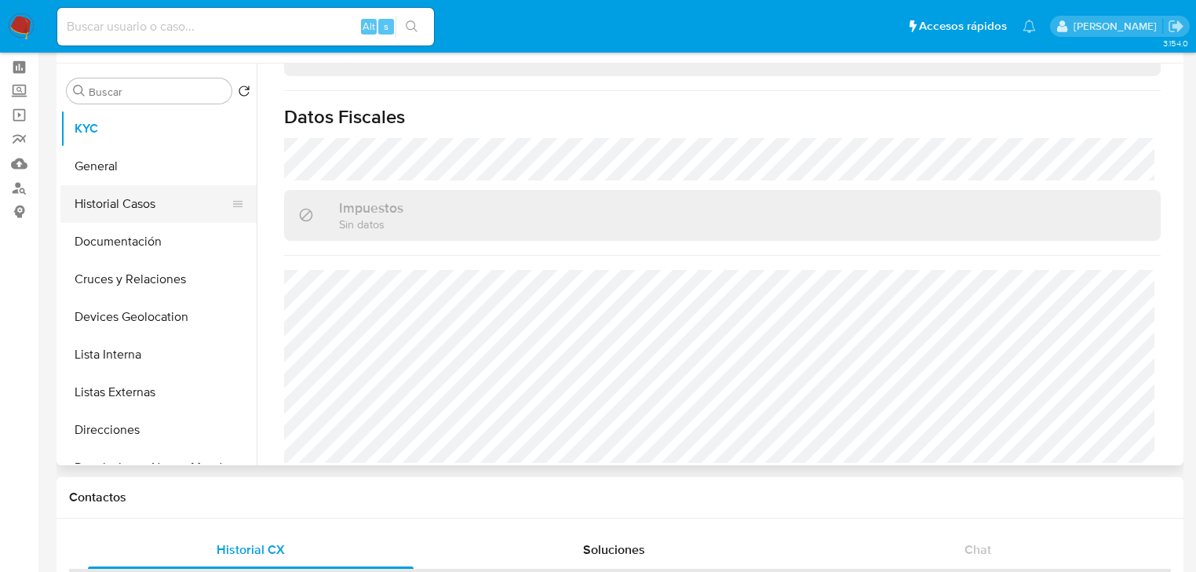
click at [185, 191] on button "Historial Casos" at bounding box center [152, 204] width 184 height 38
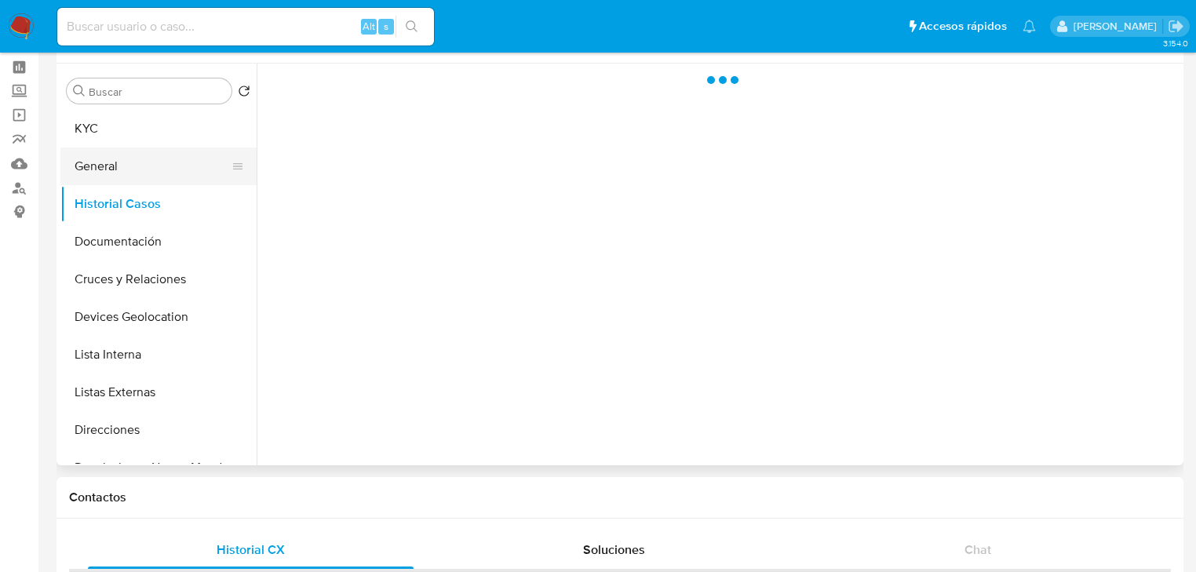
scroll to position [0, 0]
click at [172, 182] on button "General" at bounding box center [152, 166] width 184 height 38
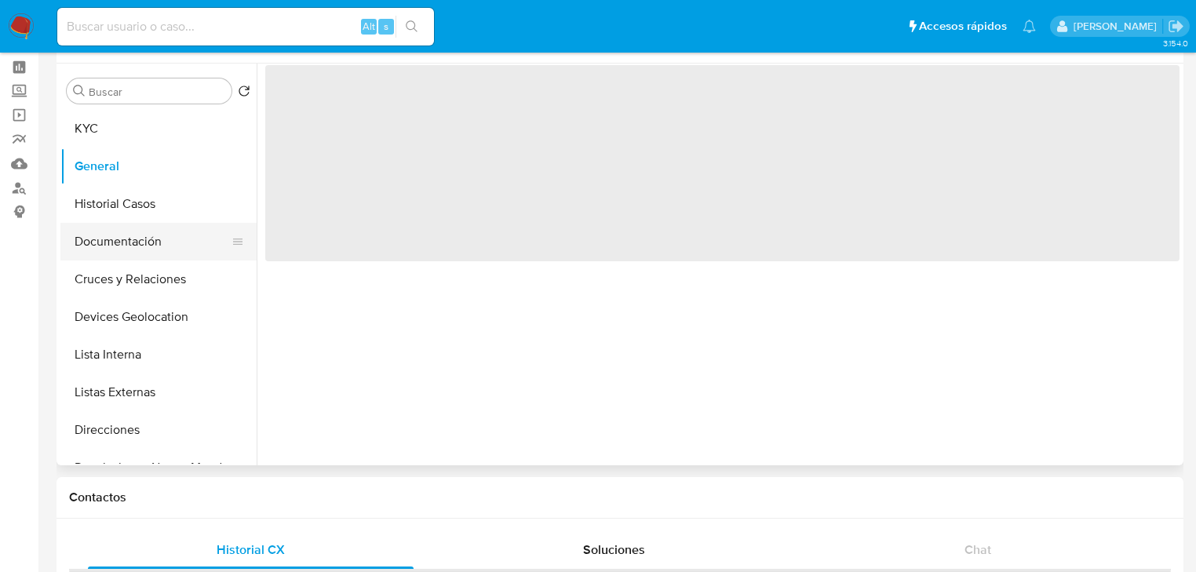
click at [158, 262] on button "Cruces y Relaciones" at bounding box center [158, 279] width 196 height 38
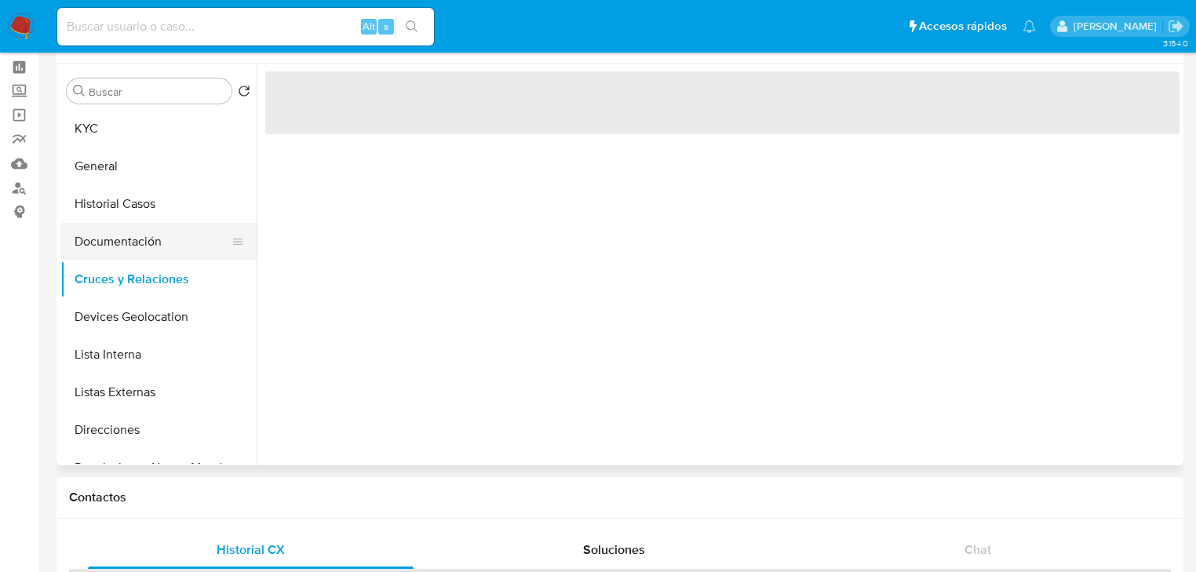
click at [166, 250] on button "Documentación" at bounding box center [152, 242] width 184 height 38
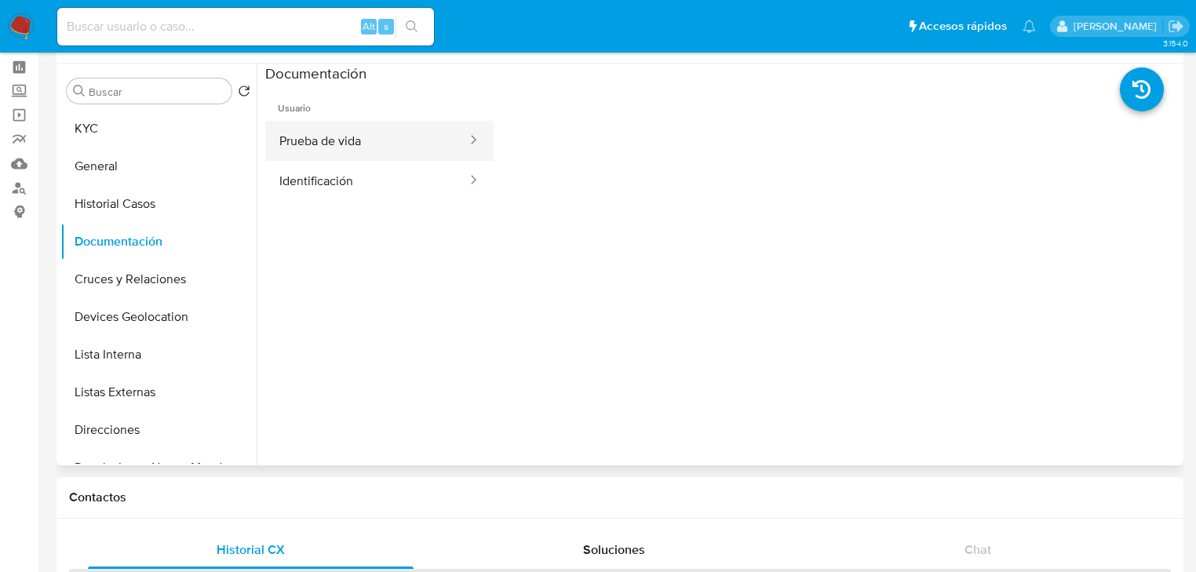
drag, startPoint x: 441, startPoint y: 151, endPoint x: 469, endPoint y: 151, distance: 28.2
click at [436, 144] on button "Prueba de vida" at bounding box center [366, 141] width 203 height 40
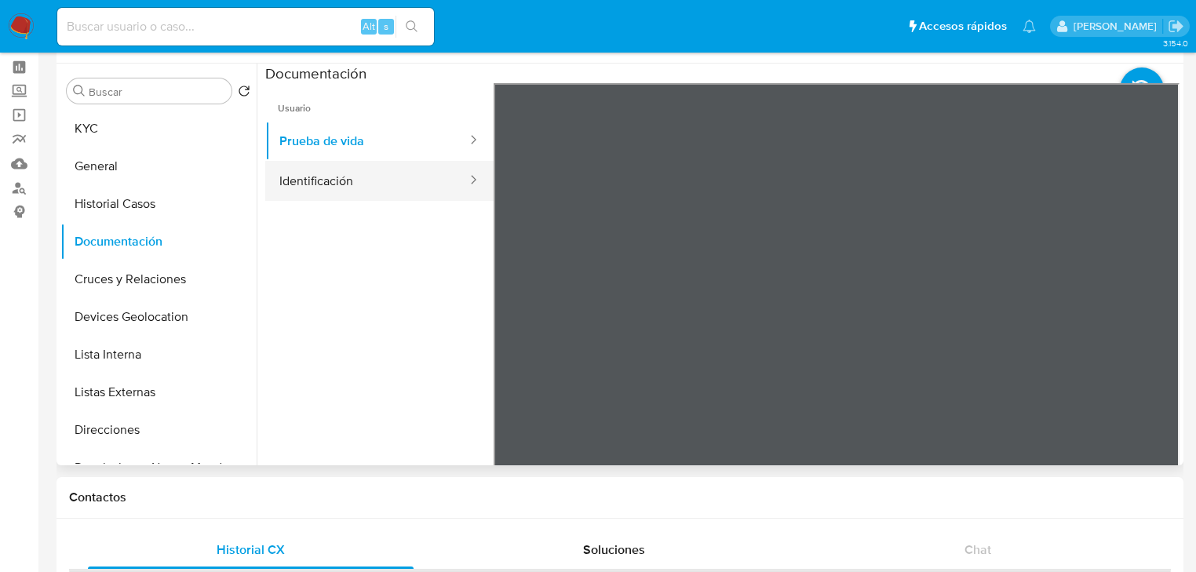
drag, startPoint x: 370, startPoint y: 163, endPoint x: 469, endPoint y: 177, distance: 99.7
click at [373, 163] on button "Identificación" at bounding box center [366, 181] width 203 height 40
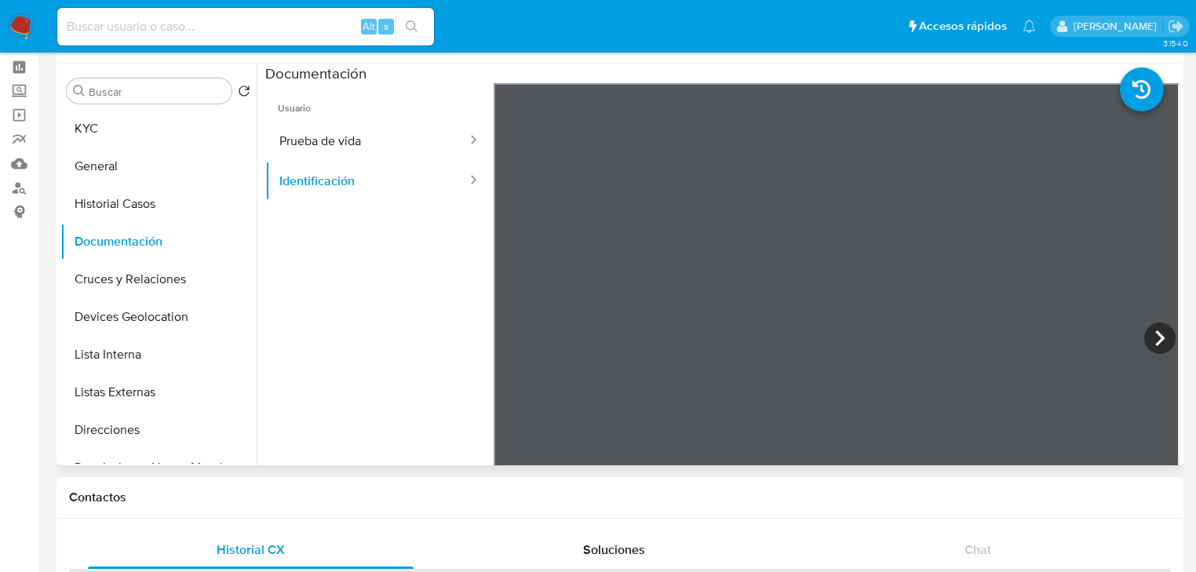
scroll to position [47, 0]
drag, startPoint x: 121, startPoint y: 133, endPoint x: 225, endPoint y: 147, distance: 105.4
click at [130, 133] on button "KYC" at bounding box center [158, 129] width 196 height 38
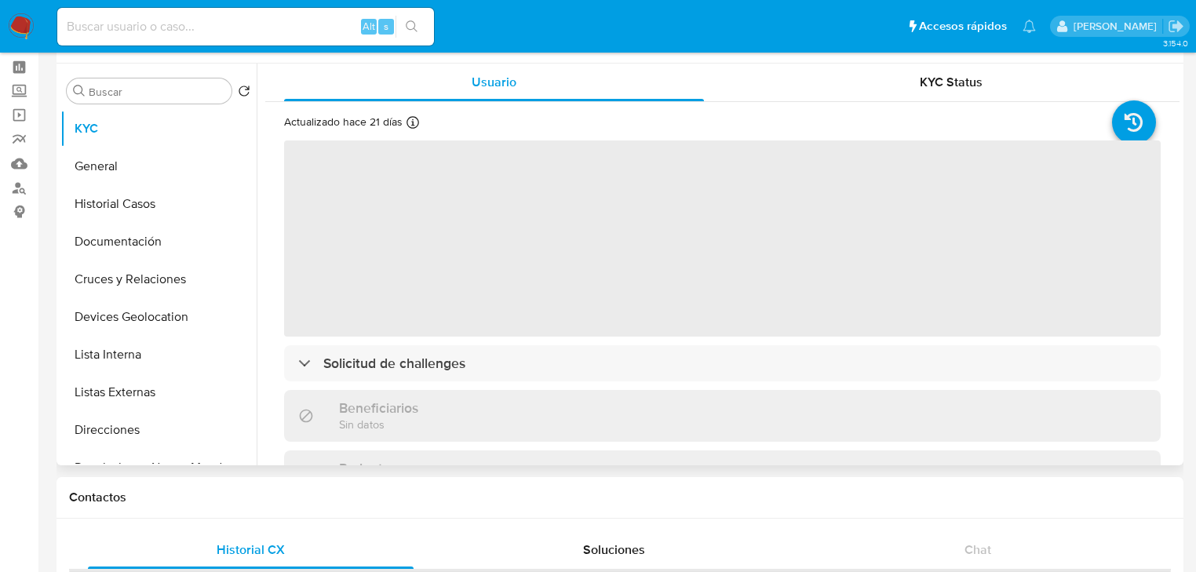
click at [412, 308] on span "‌" at bounding box center [722, 238] width 876 height 196
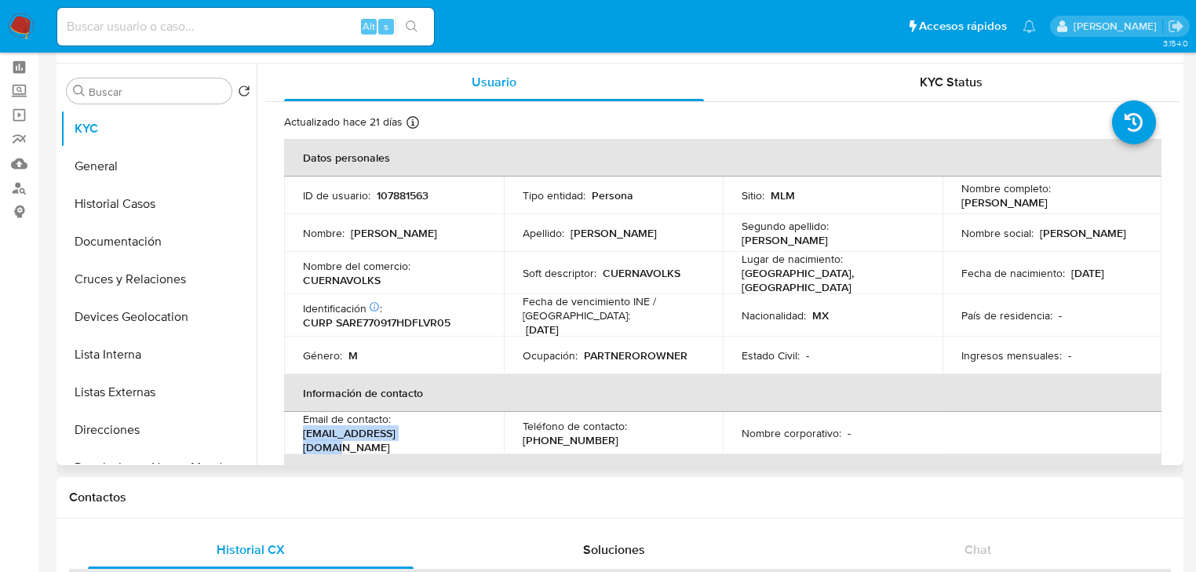
drag, startPoint x: 420, startPoint y: 442, endPoint x: 329, endPoint y: 408, distance: 96.3
click at [296, 435] on td "Email de contacto : ldamex@prodigy.net.mx" at bounding box center [394, 433] width 220 height 42
copy p "ldamex@prodigy.net.mx"
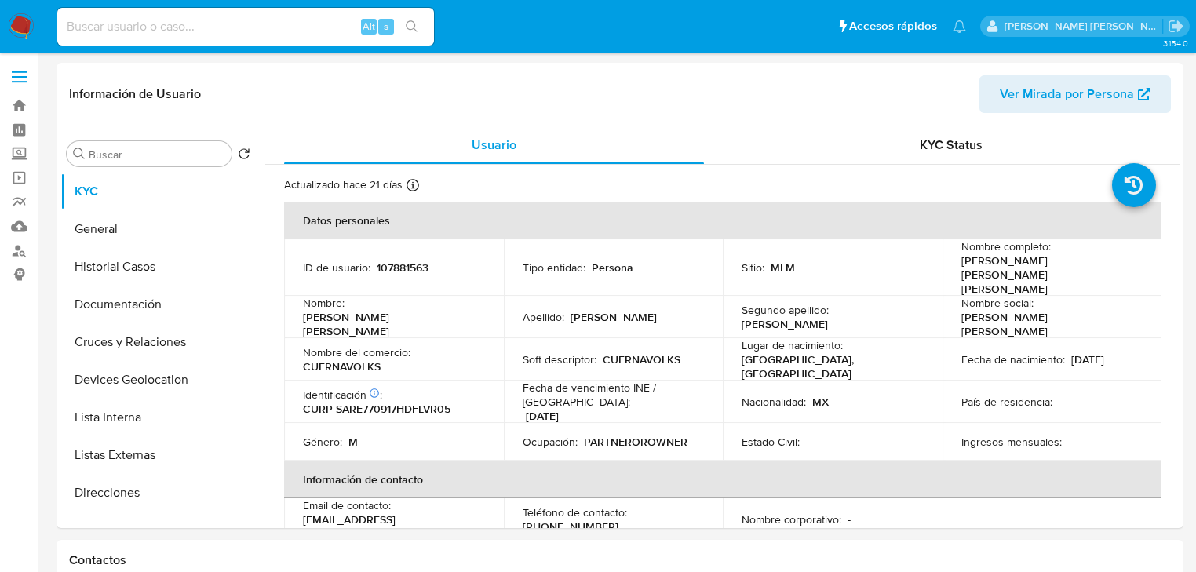
click at [195, 30] on input at bounding box center [245, 26] width 377 height 20
select select "10"
paste input "oppL9ub2e7HpISioVZyJS6MD"
type input "oppL9ub2e7HpISioVZyJS6MD"
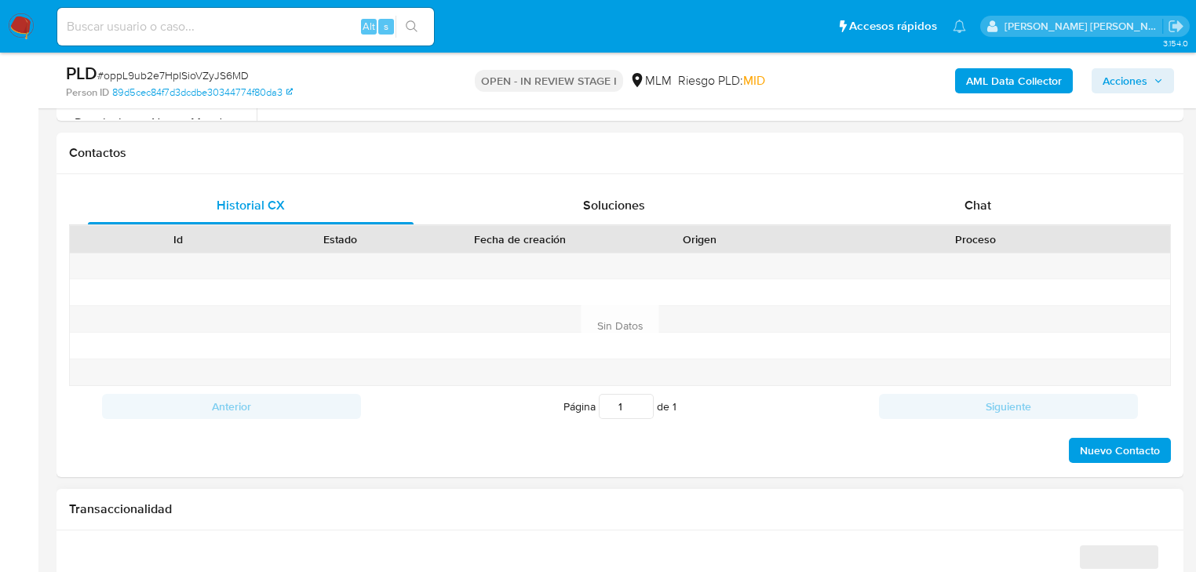
scroll to position [1067, 0]
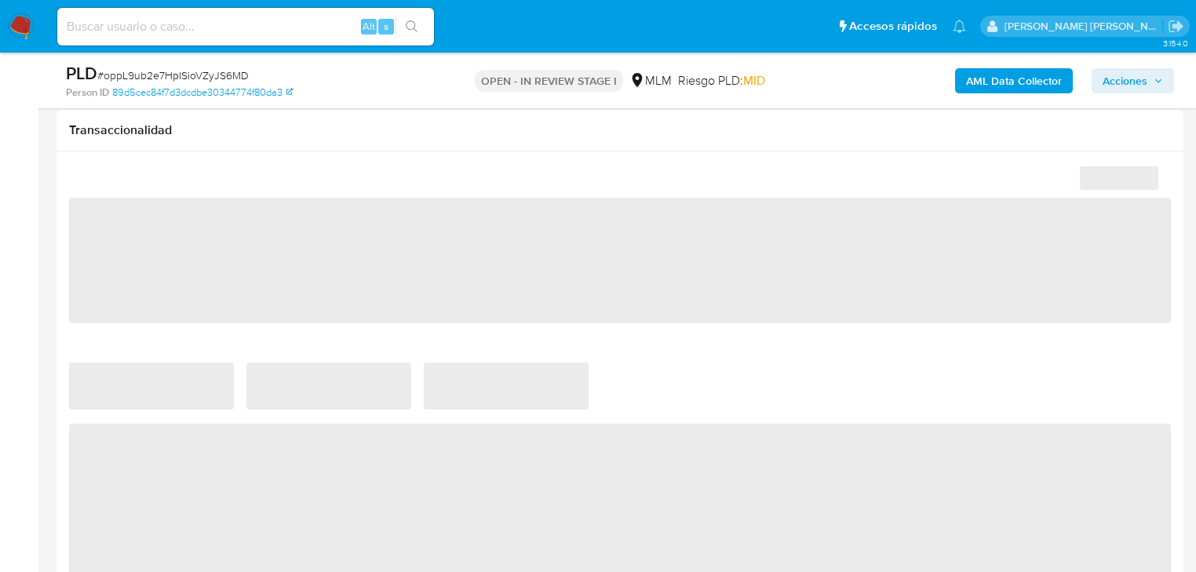
select select "10"
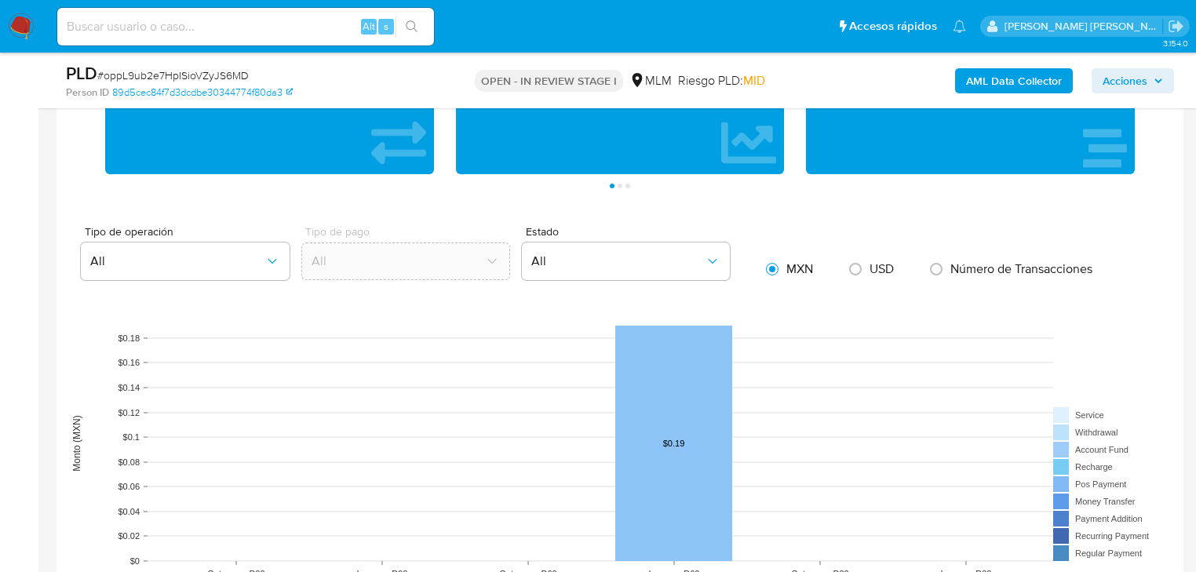
scroll to position [1569, 0]
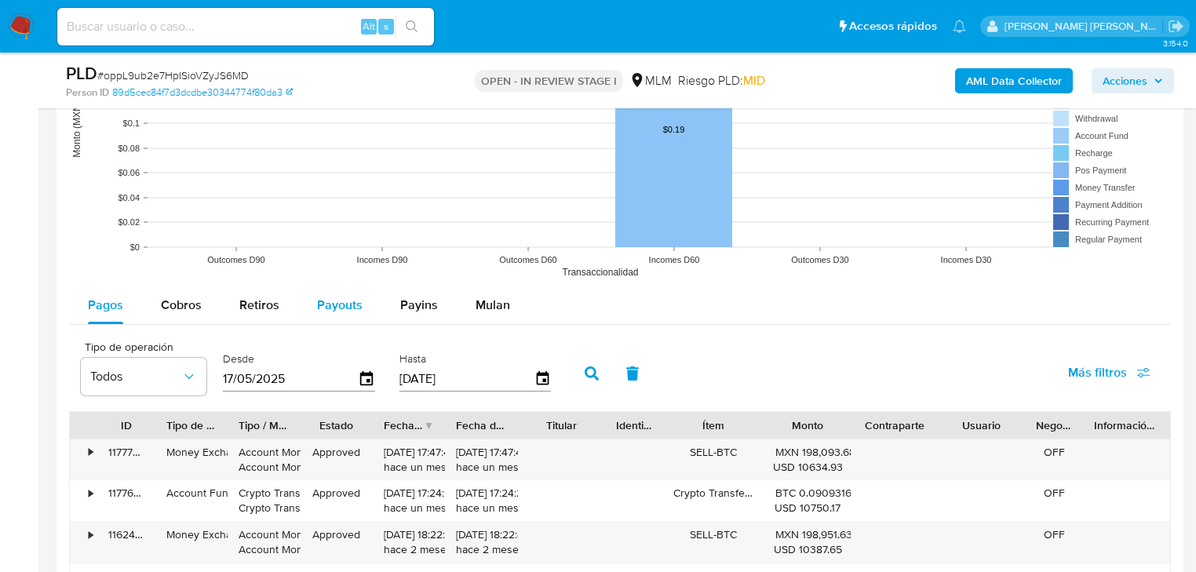
drag, startPoint x: 355, startPoint y: 298, endPoint x: 377, endPoint y: 295, distance: 22.2
click at [356, 298] on span "Payouts" at bounding box center [340, 305] width 46 height 18
select select "10"
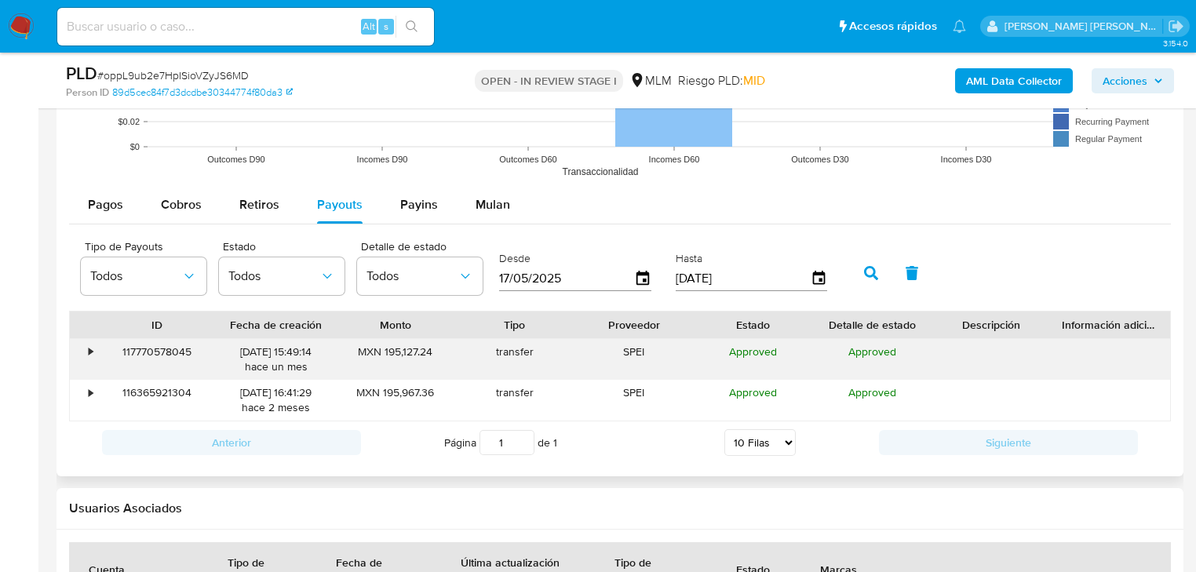
scroll to position [1757, 0]
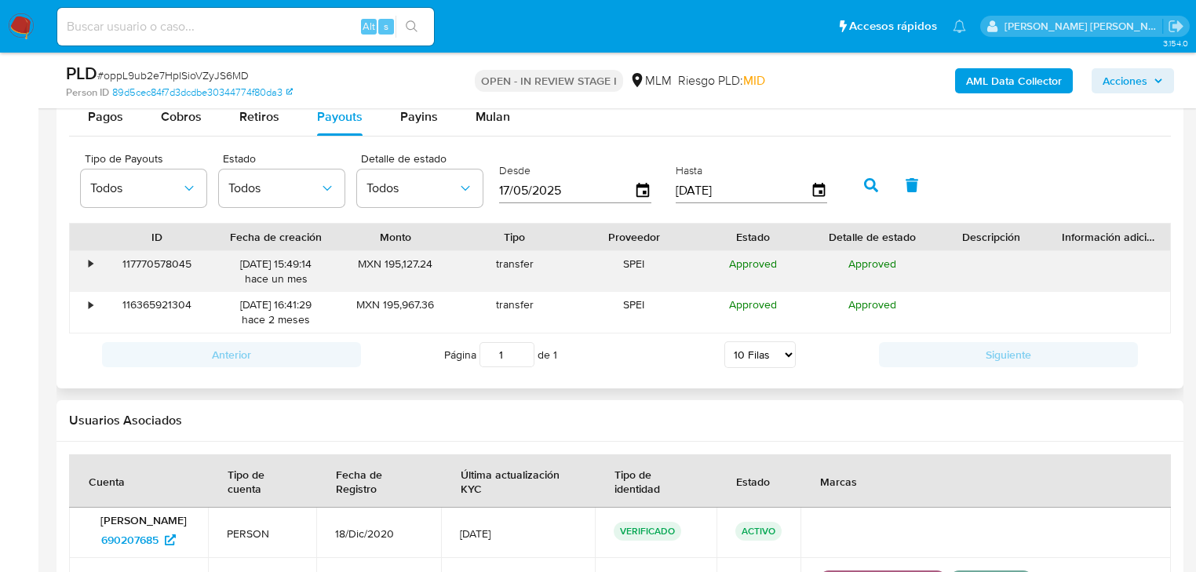
click at [88, 270] on div "•" at bounding box center [83, 271] width 27 height 41
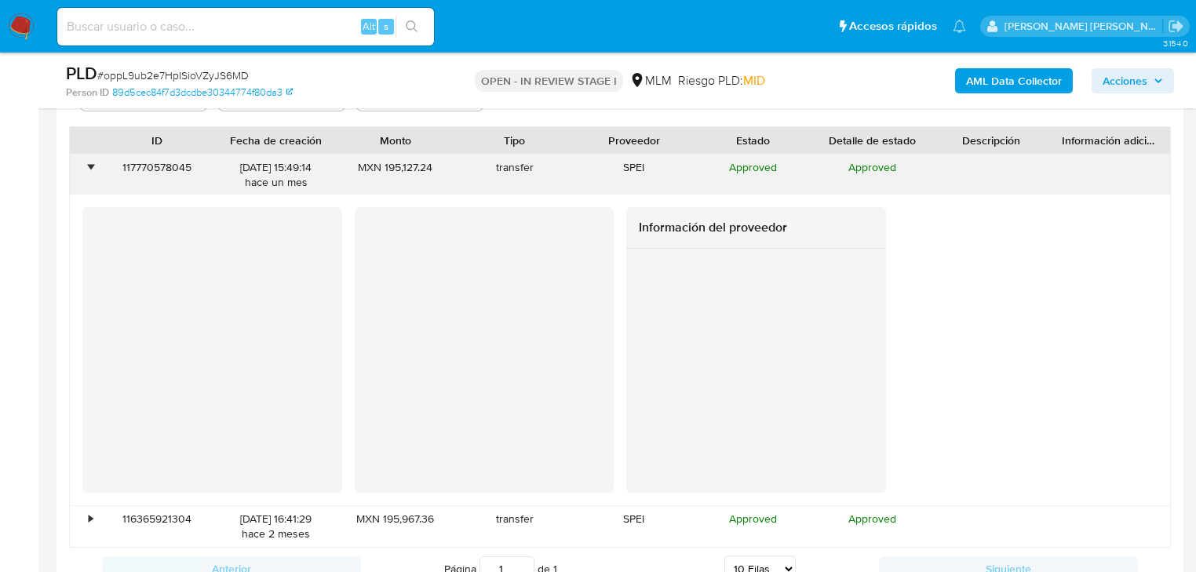
scroll to position [1946, 0]
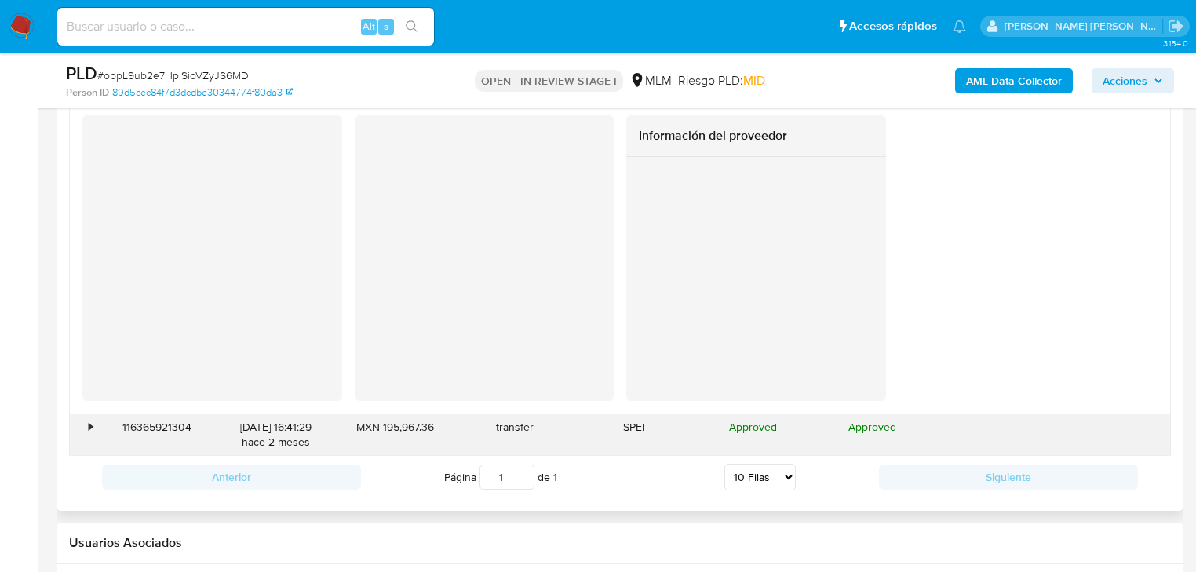
click at [87, 417] on div "•" at bounding box center [83, 434] width 27 height 41
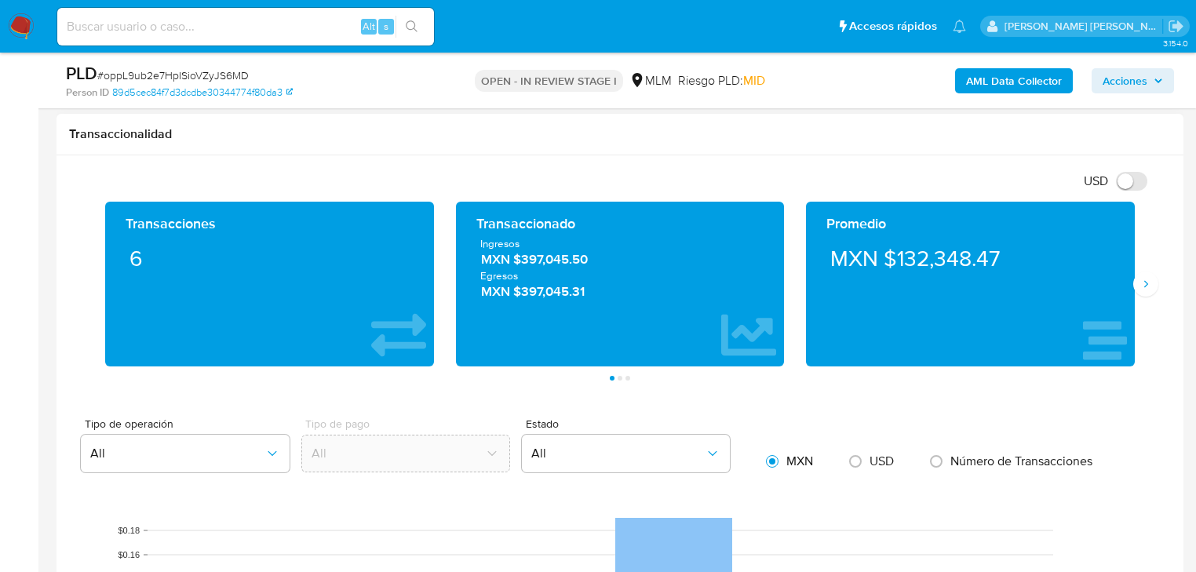
scroll to position [1130, 0]
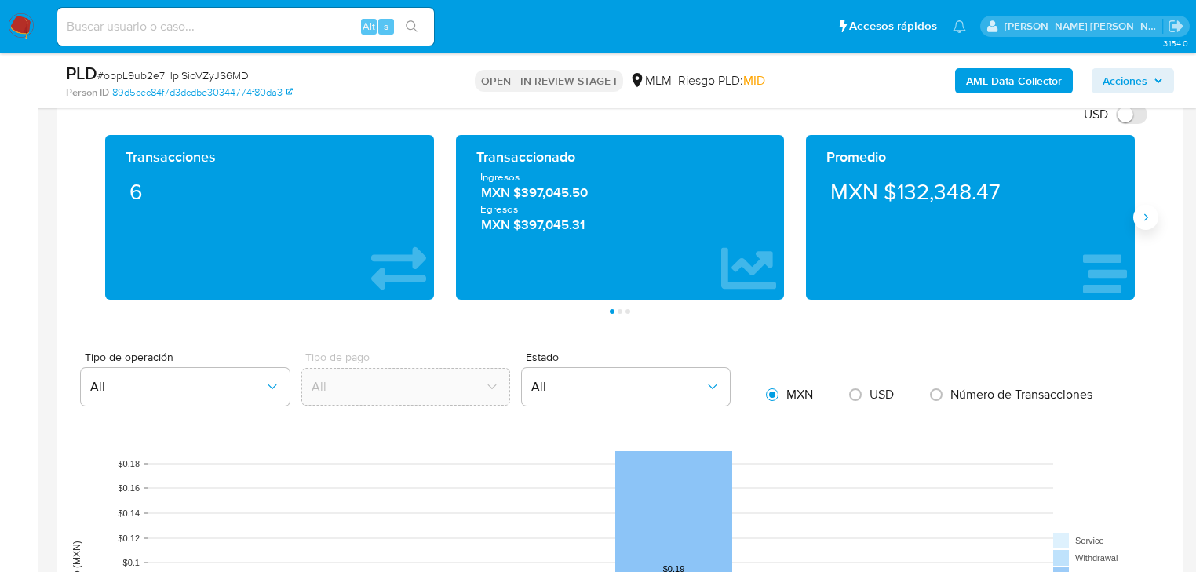
click at [1142, 214] on icon "Siguiente" at bounding box center [1145, 217] width 13 height 13
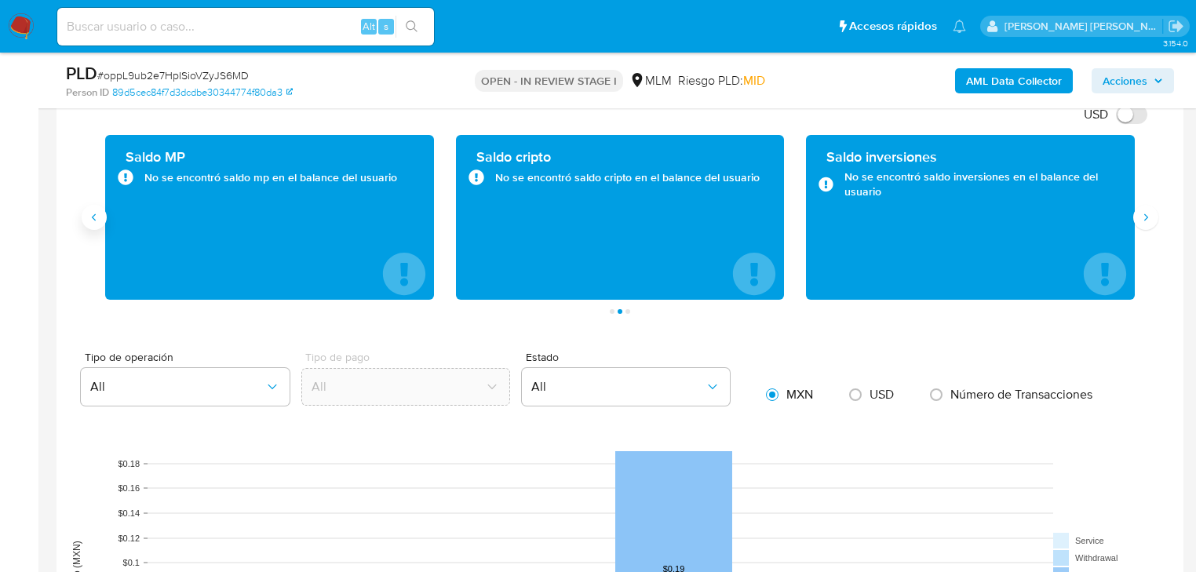
click at [100, 214] on button "Anterior" at bounding box center [94, 217] width 25 height 25
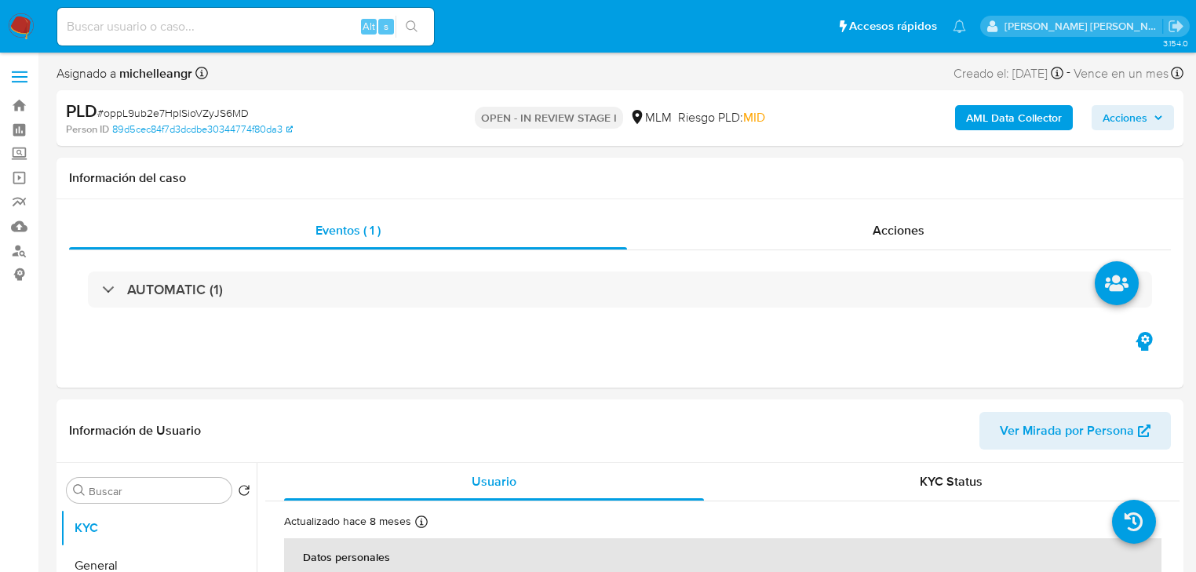
select select "10"
drag, startPoint x: 1026, startPoint y: 257, endPoint x: 1010, endPoint y: 257, distance: 15.7
click at [1026, 257] on div "AUTOMATIC (1)" at bounding box center [619, 289] width 1101 height 78
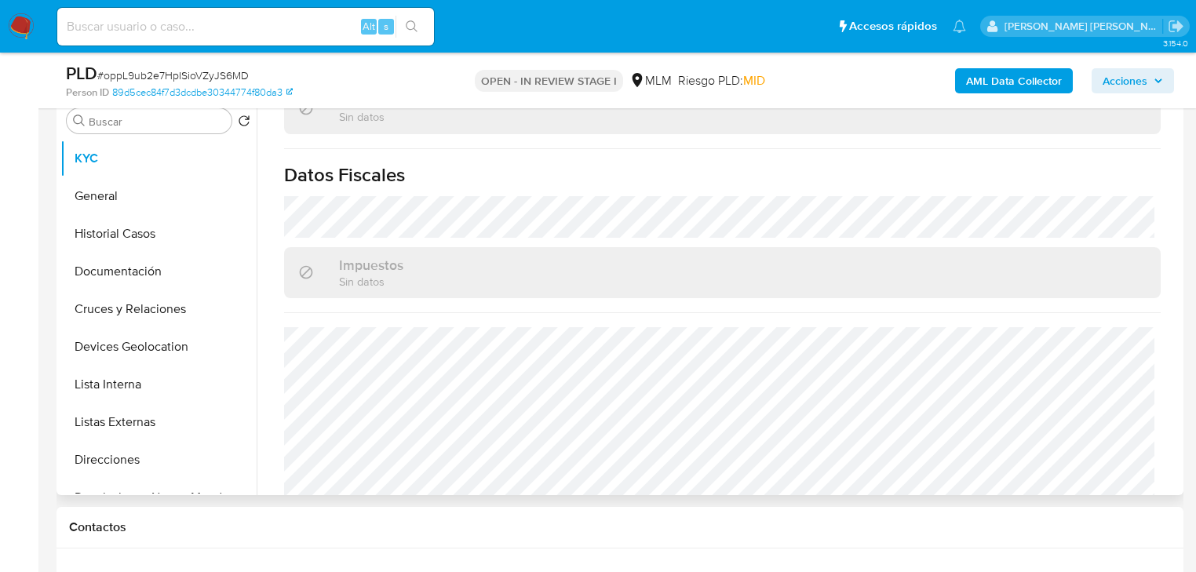
scroll to position [990, 0]
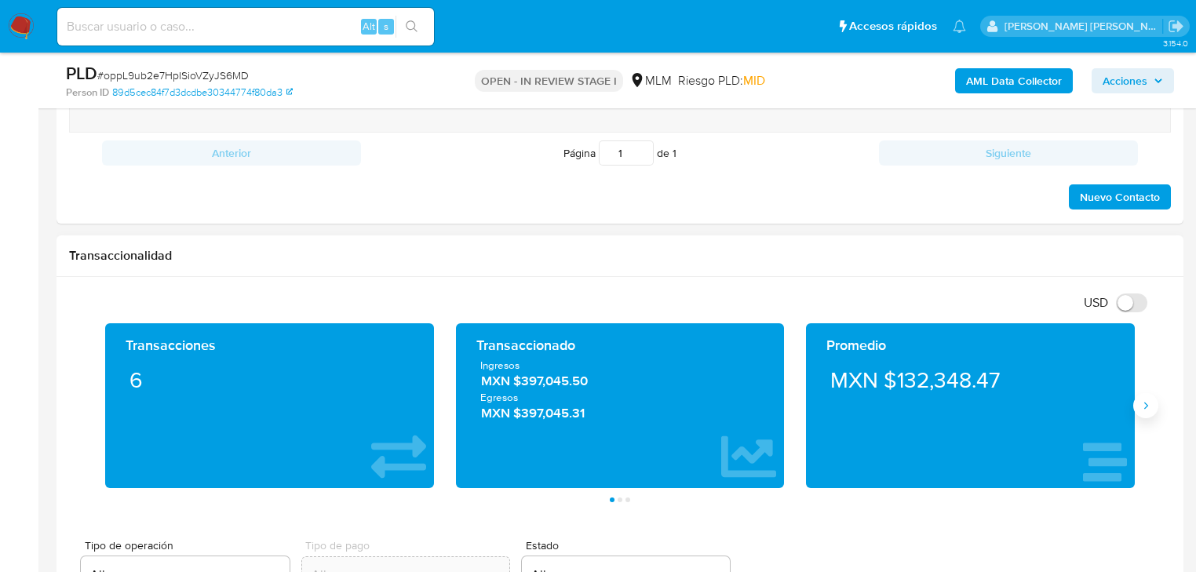
click at [1144, 408] on button "Siguiente" at bounding box center [1145, 405] width 25 height 25
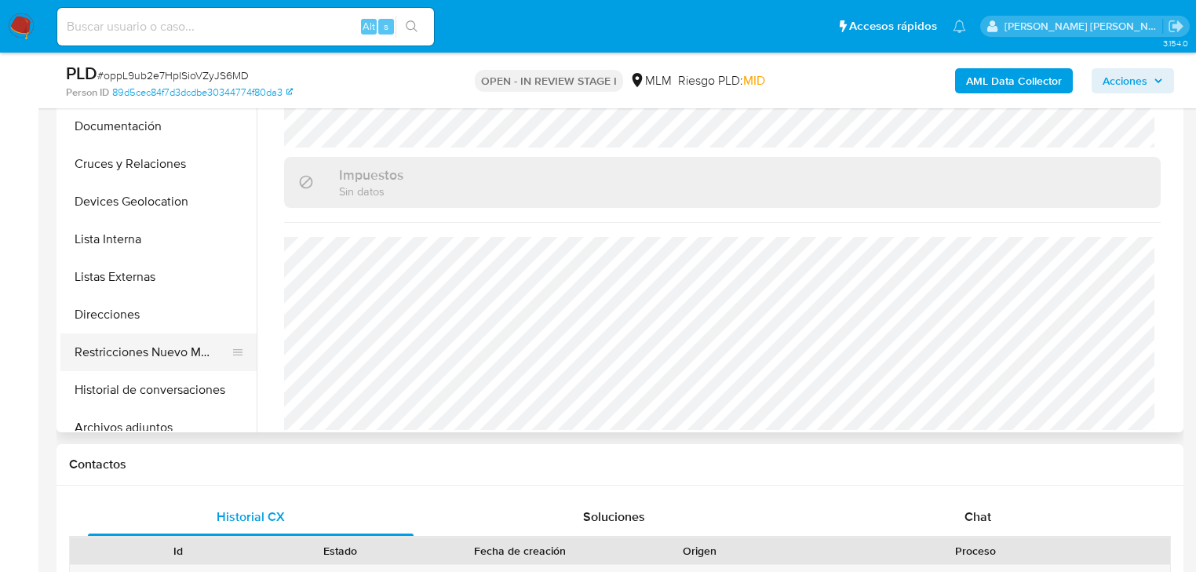
scroll to position [126, 0]
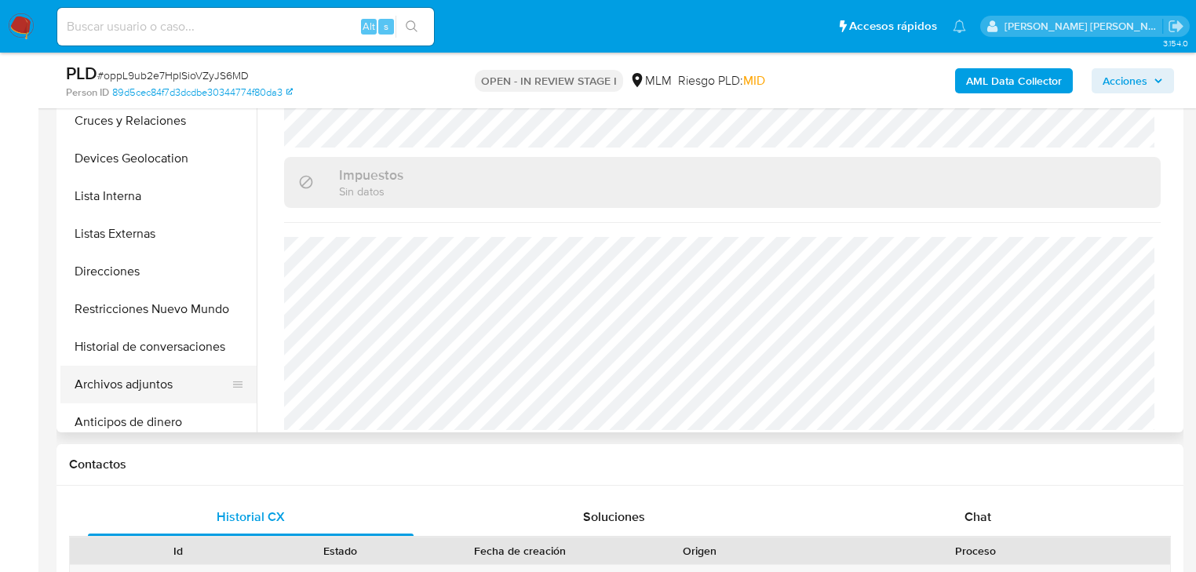
click at [168, 377] on button "Archivos adjuntos" at bounding box center [152, 385] width 184 height 38
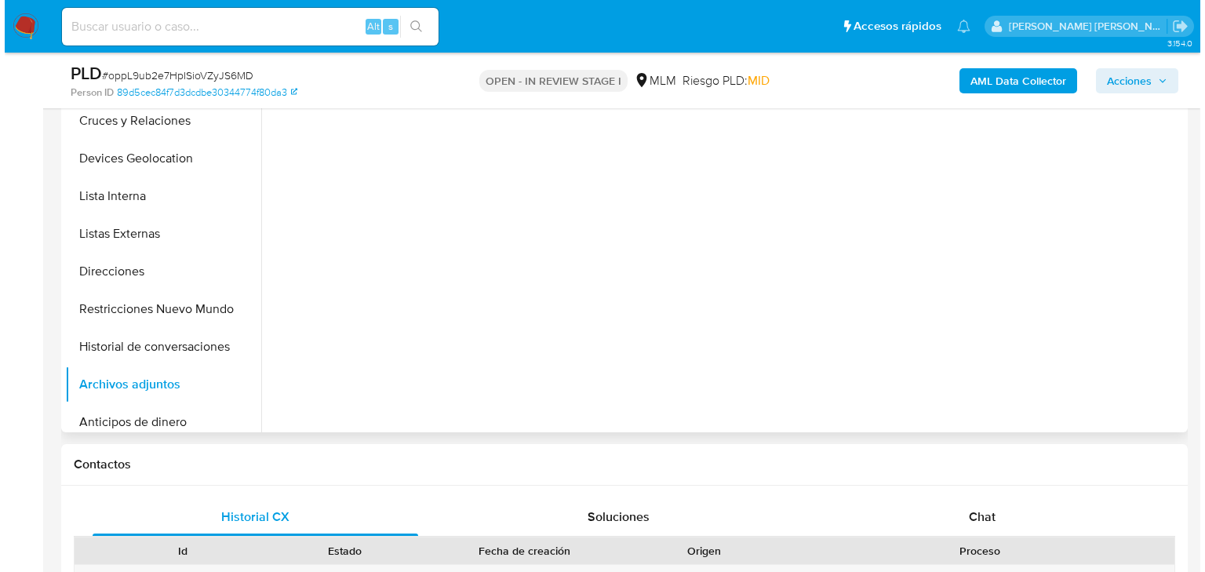
scroll to position [0, 0]
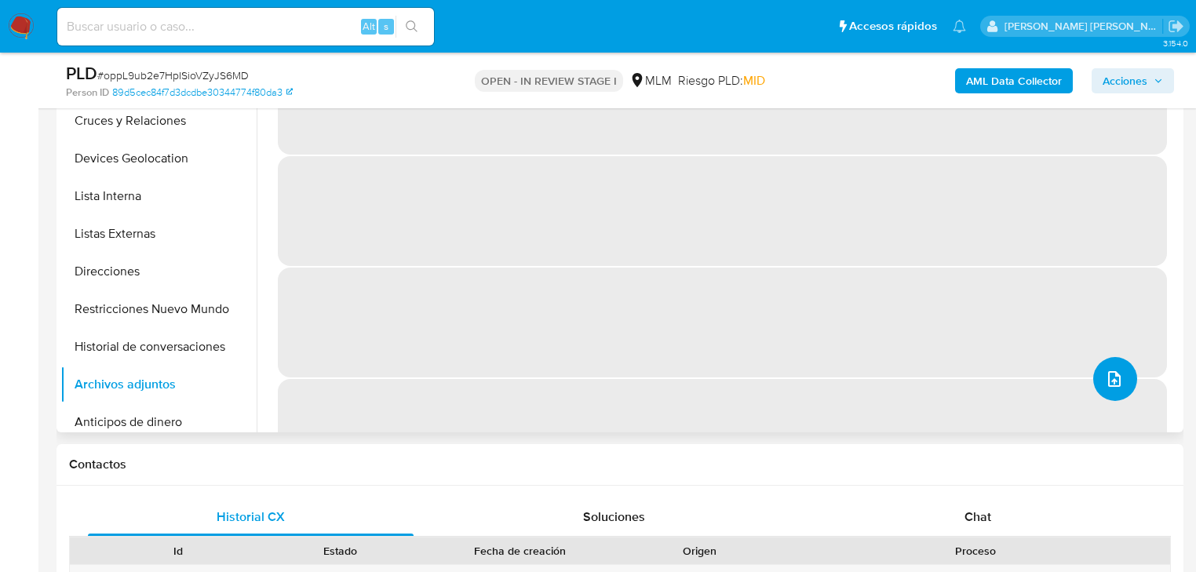
click at [1112, 371] on icon "upload-file" at bounding box center [1114, 378] width 19 height 19
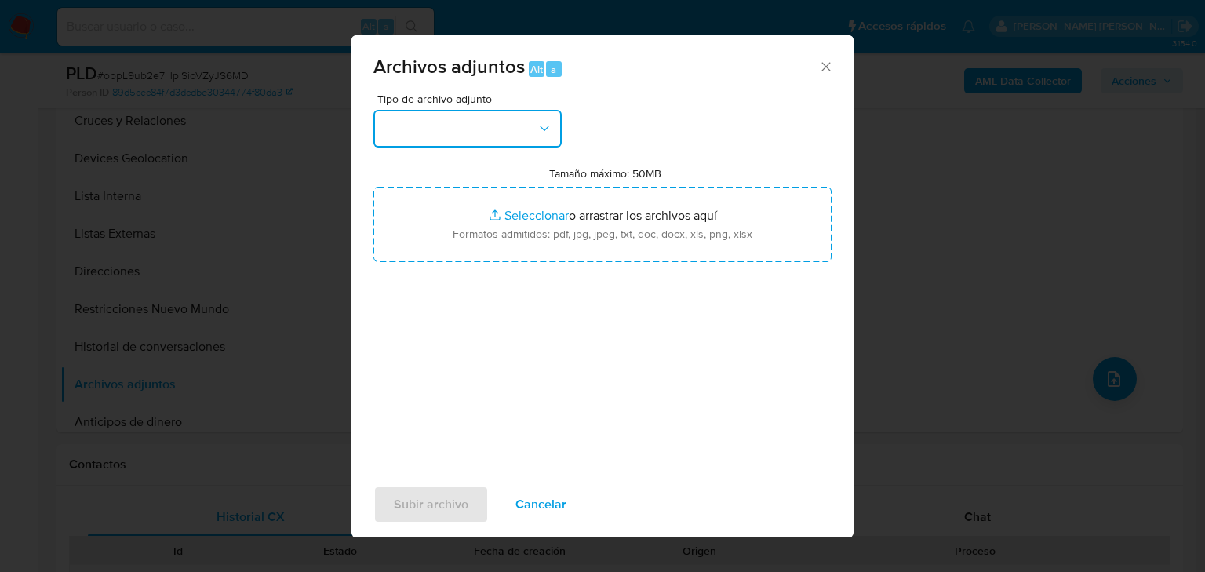
click at [413, 116] on button "button" at bounding box center [467, 129] width 188 height 38
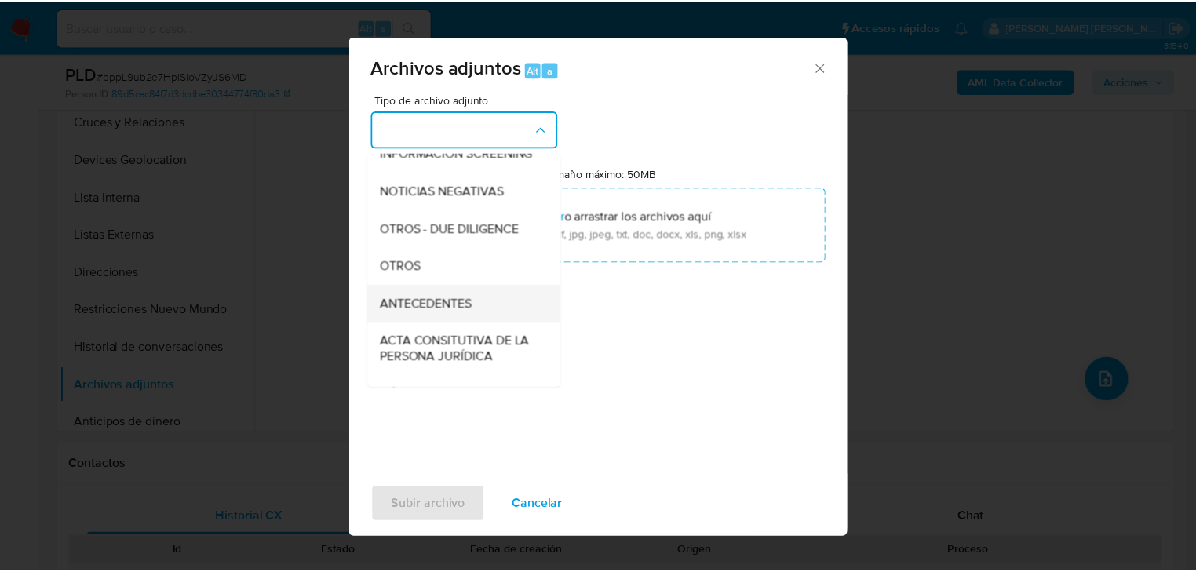
scroll to position [169, 0]
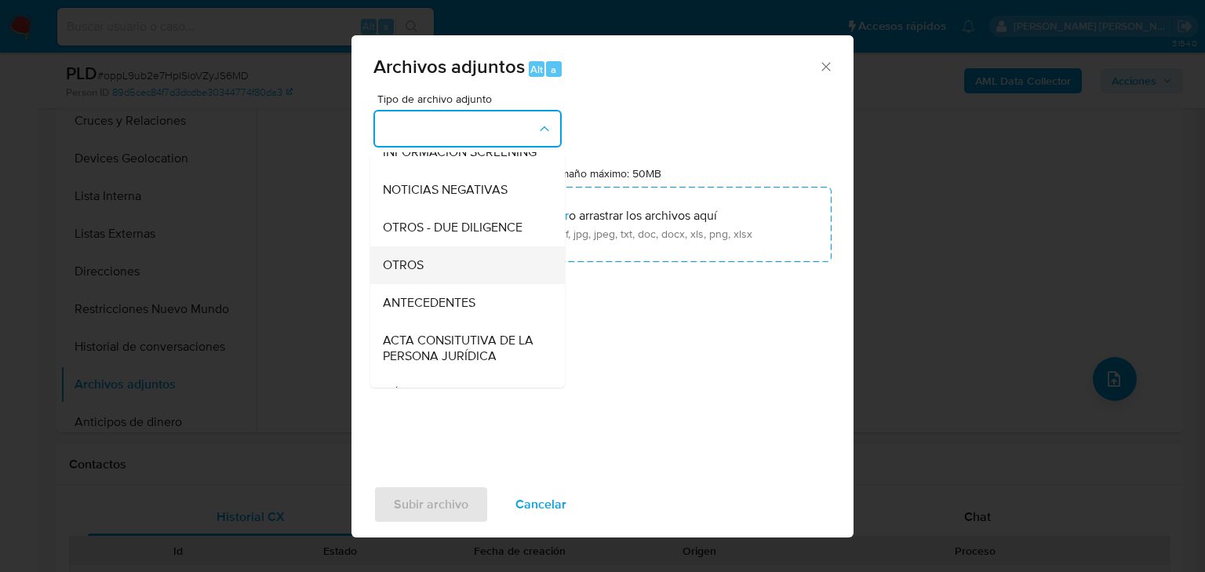
click at [420, 273] on span "OTROS" at bounding box center [403, 265] width 41 height 16
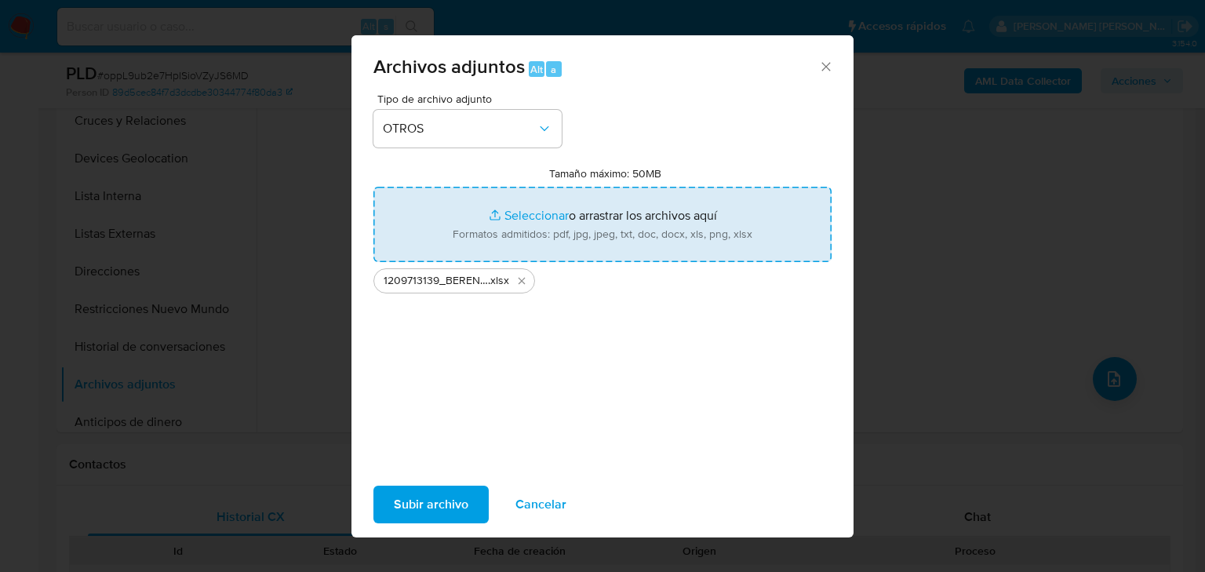
type input "C:\fakepath\1209713139_BERENICE [PERSON_NAME] CAMPOS_JUL25.pdf"
click at [420, 497] on span "Subir archivo" at bounding box center [431, 504] width 75 height 35
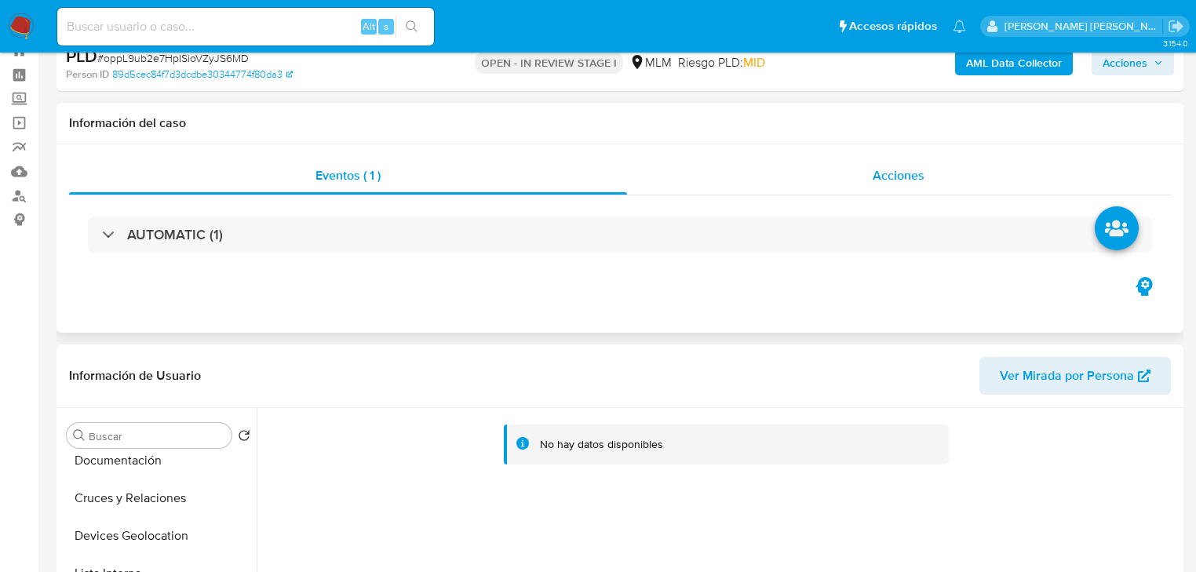
scroll to position [0, 0]
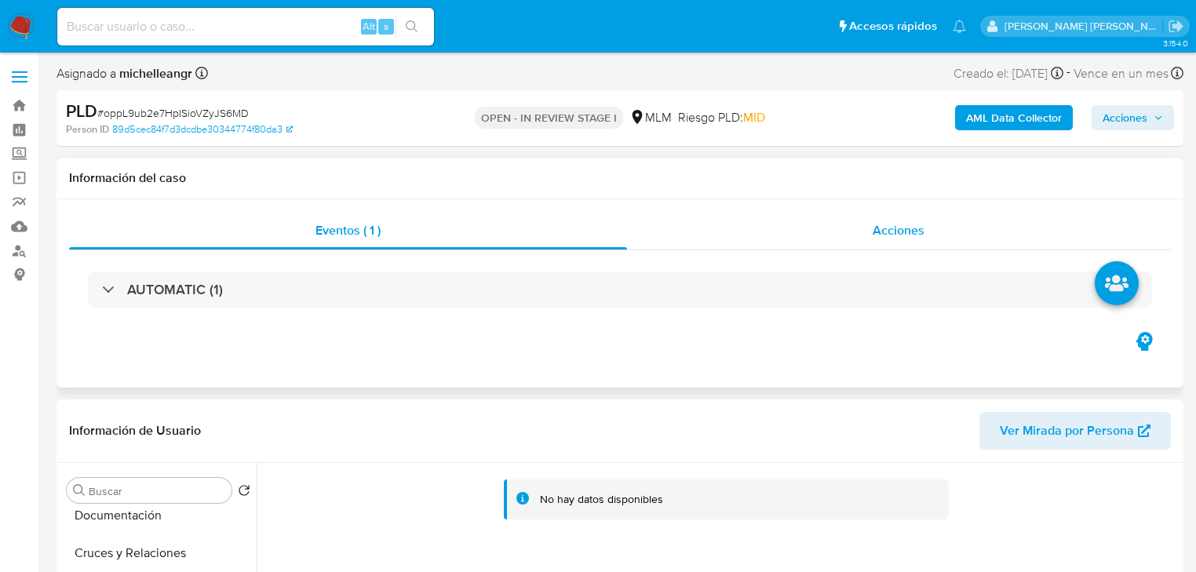
click at [901, 213] on div "Acciones" at bounding box center [899, 231] width 544 height 38
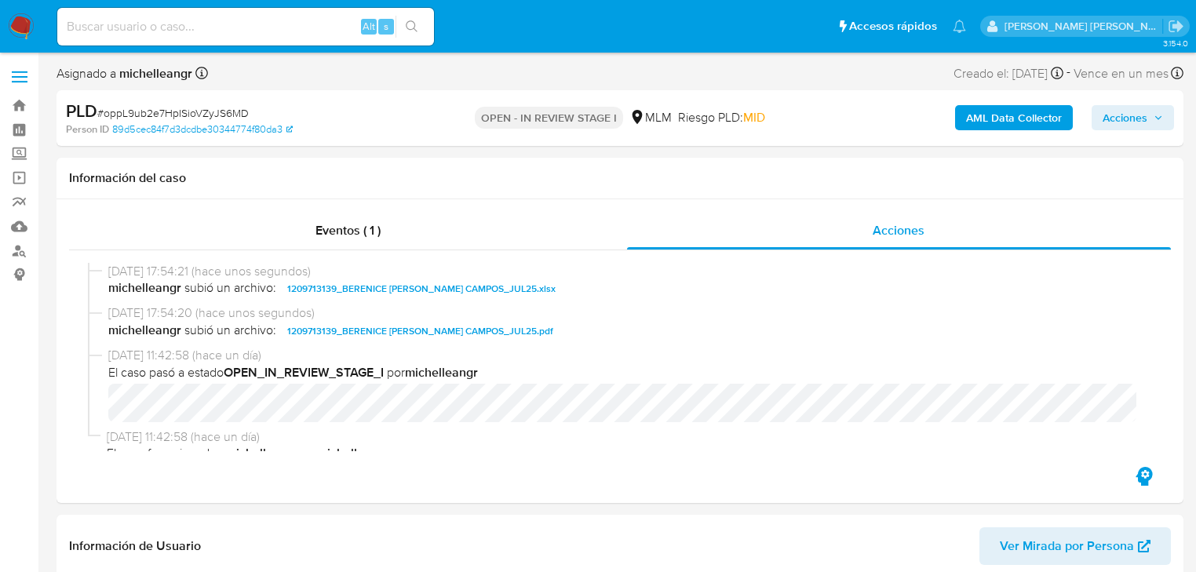
click at [1133, 108] on span "Acciones" at bounding box center [1124, 117] width 45 height 25
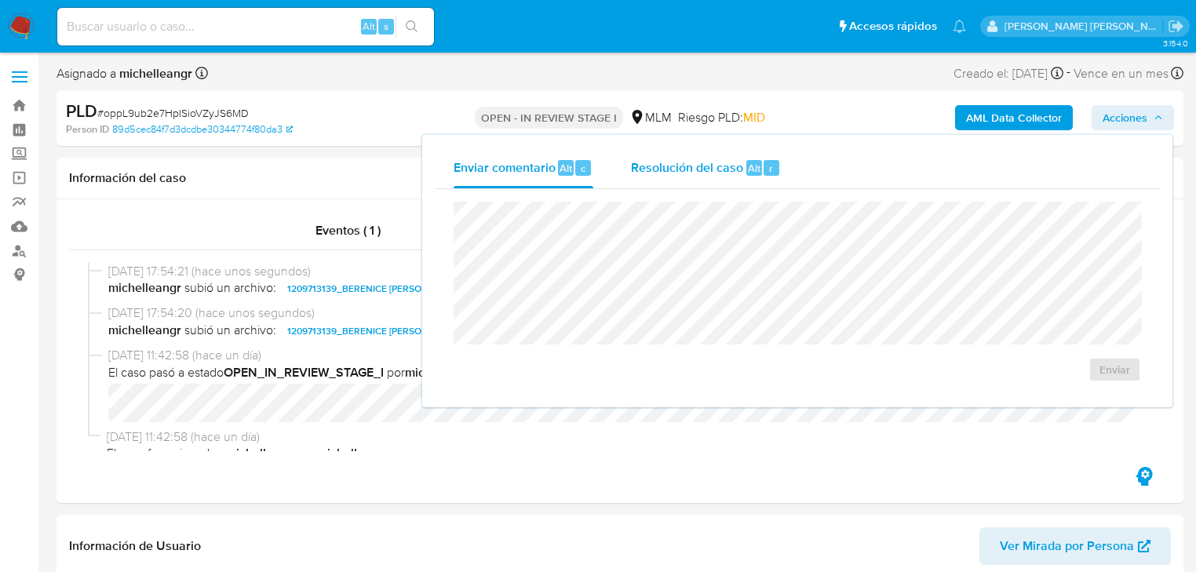
click at [654, 173] on span "Resolución del caso" at bounding box center [687, 167] width 112 height 18
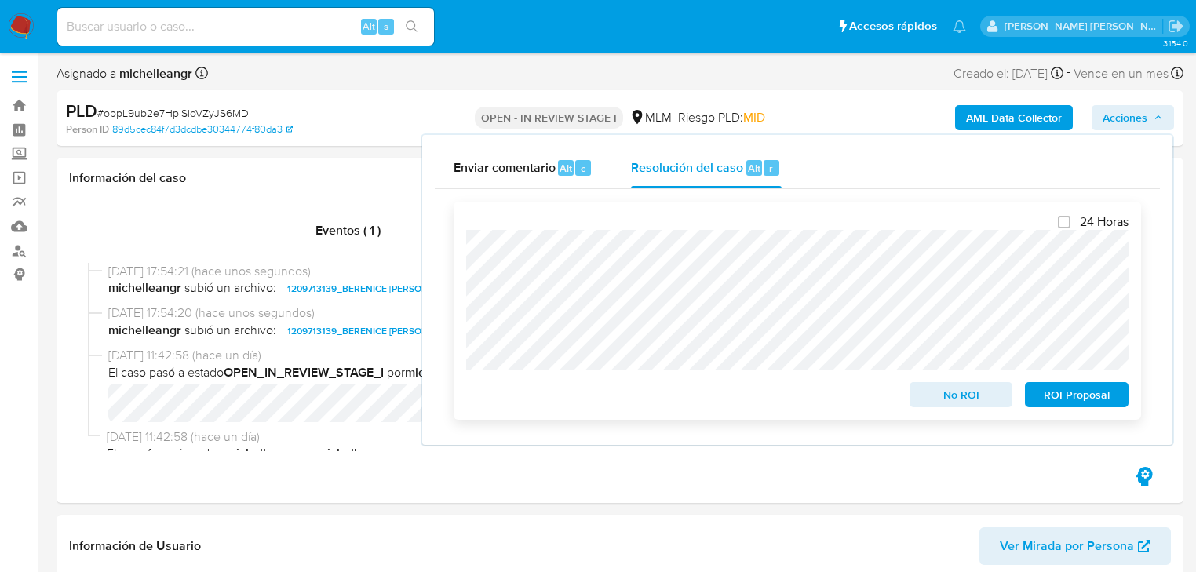
click at [956, 399] on span "No ROI" at bounding box center [961, 395] width 82 height 22
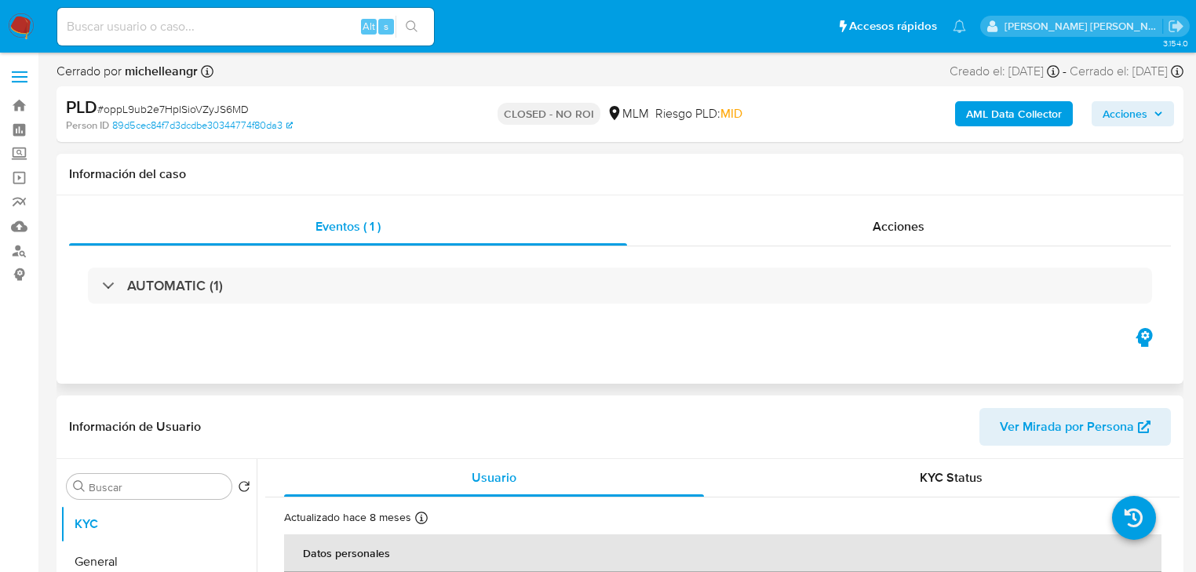
select select "10"
click at [206, 29] on input at bounding box center [245, 26] width 377 height 20
paste input "AOQxfLJj6rXzpuJExZG82QLE"
type input "AOQxfLJj6rXzpuJExZG82QLE"
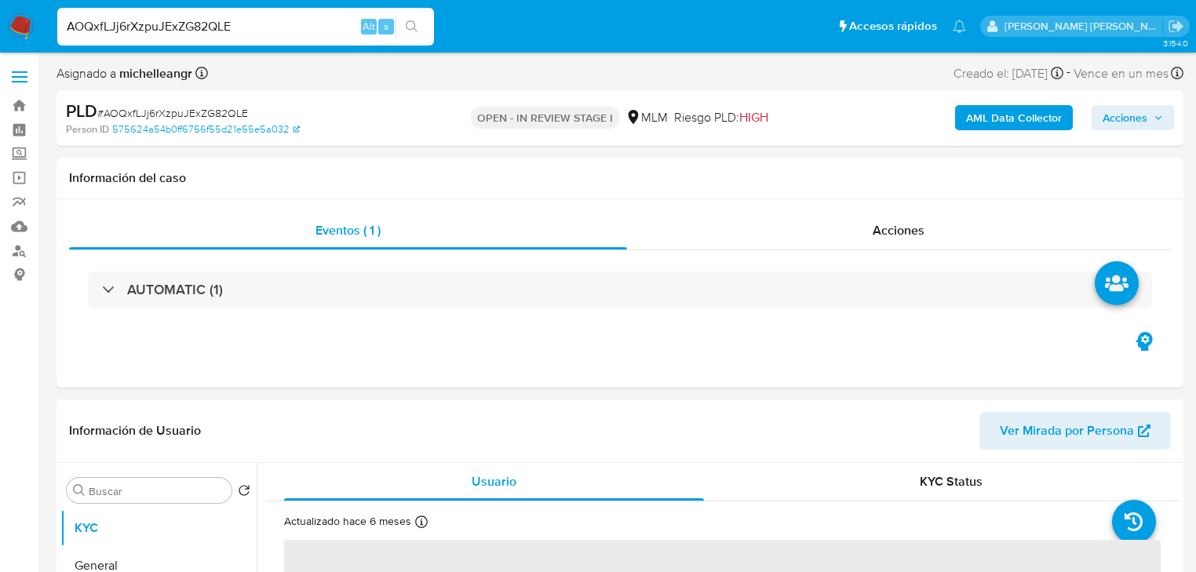
select select "10"
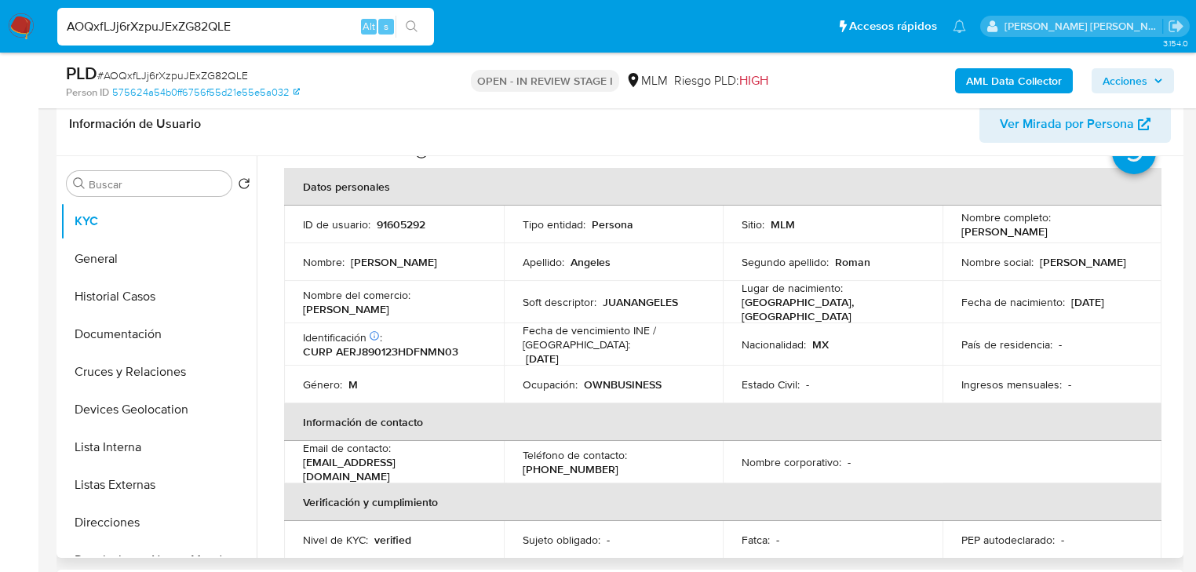
scroll to position [63, 0]
click at [741, 420] on th "Información de contacto" at bounding box center [722, 422] width 877 height 38
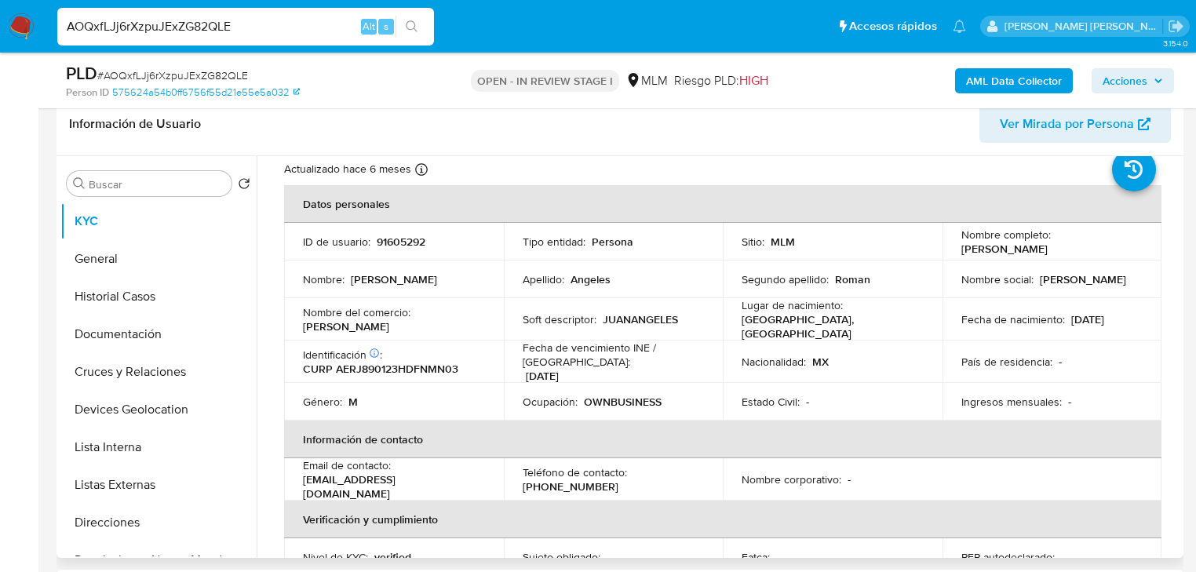
scroll to position [0, 0]
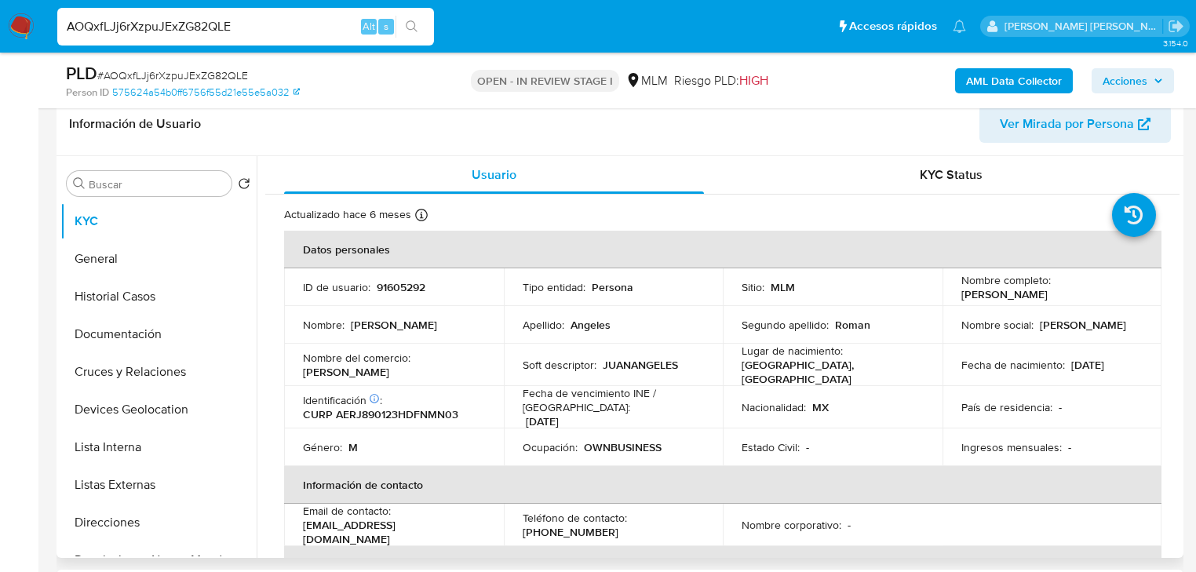
click at [1098, 297] on div "Nombre completo : Juan Carlos Angeles Roman" at bounding box center [1052, 287] width 182 height 28
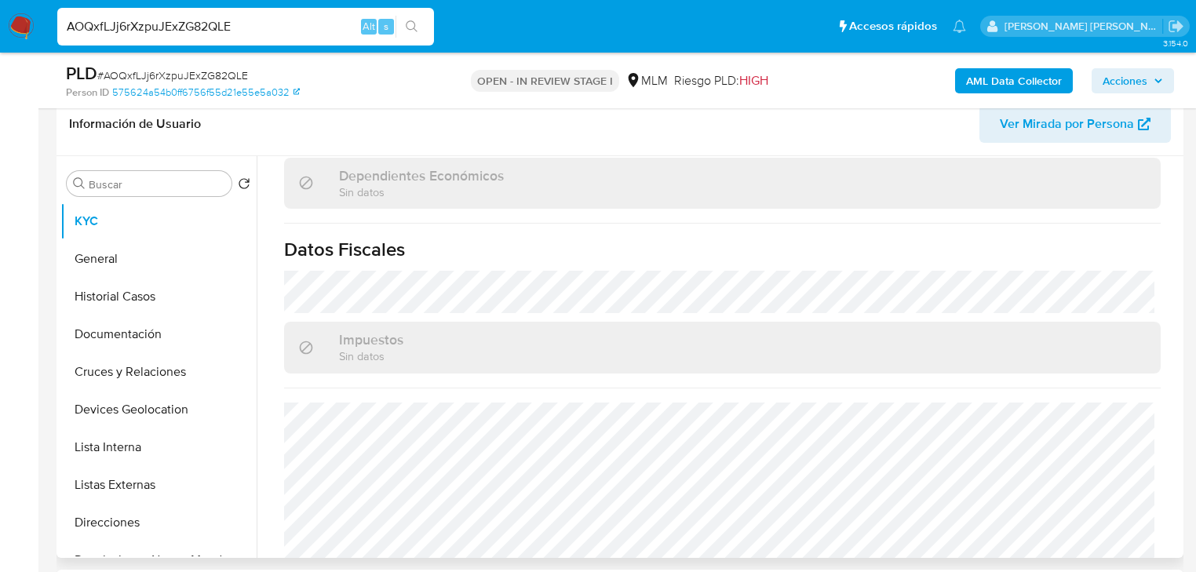
scroll to position [975, 0]
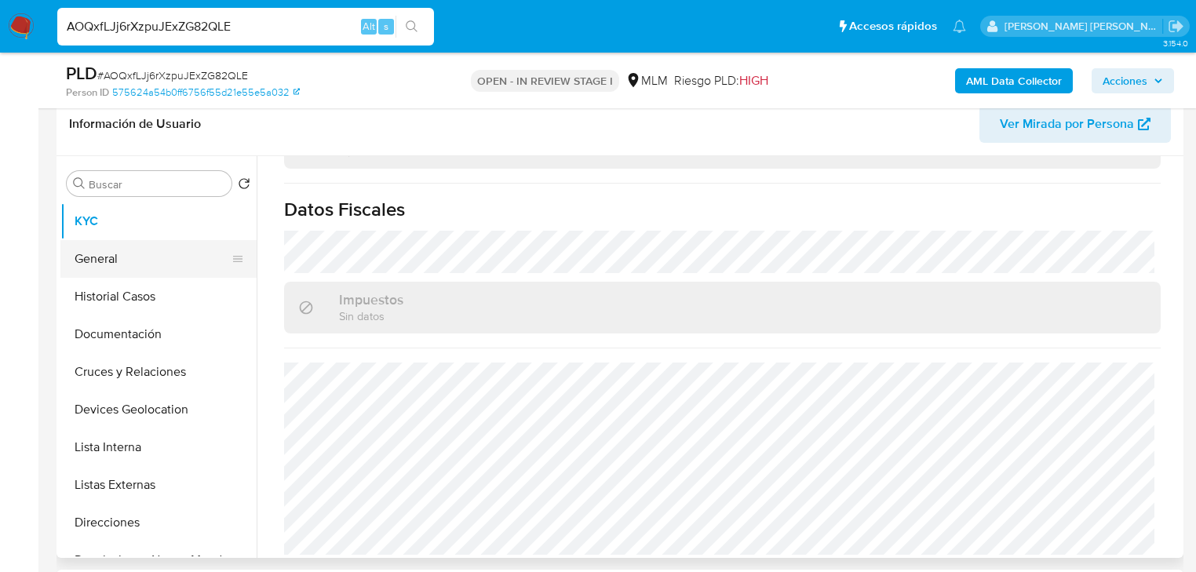
drag, startPoint x: 96, startPoint y: 263, endPoint x: 115, endPoint y: 260, distance: 19.8
click at [99, 260] on button "General" at bounding box center [152, 259] width 184 height 38
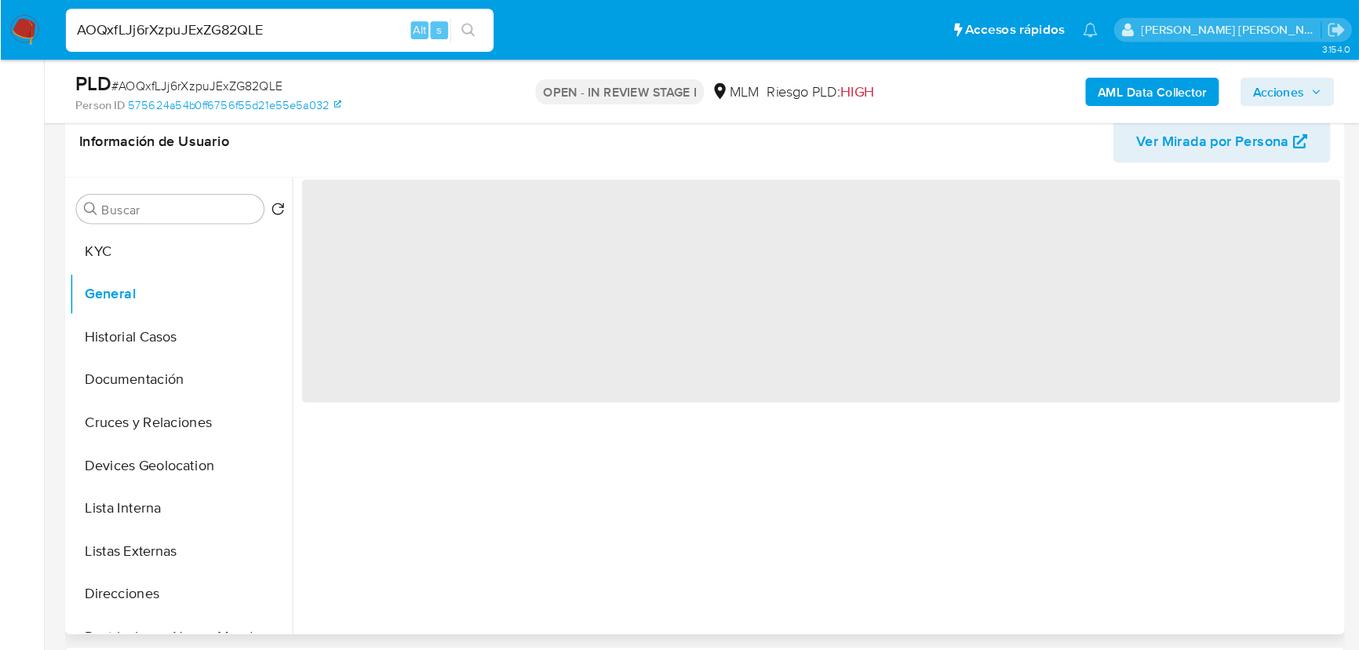
scroll to position [0, 0]
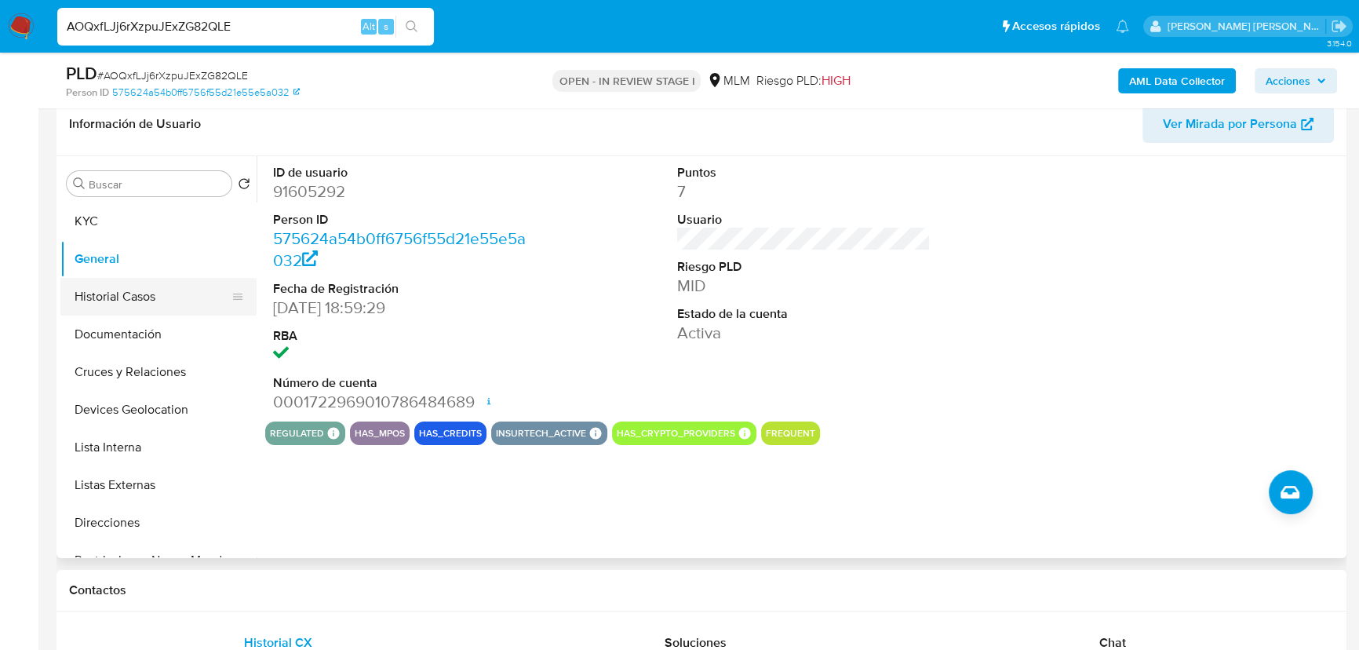
drag, startPoint x: 149, startPoint y: 287, endPoint x: 557, endPoint y: 352, distance: 413.1
click at [149, 287] on button "Historial Casos" at bounding box center [158, 297] width 196 height 38
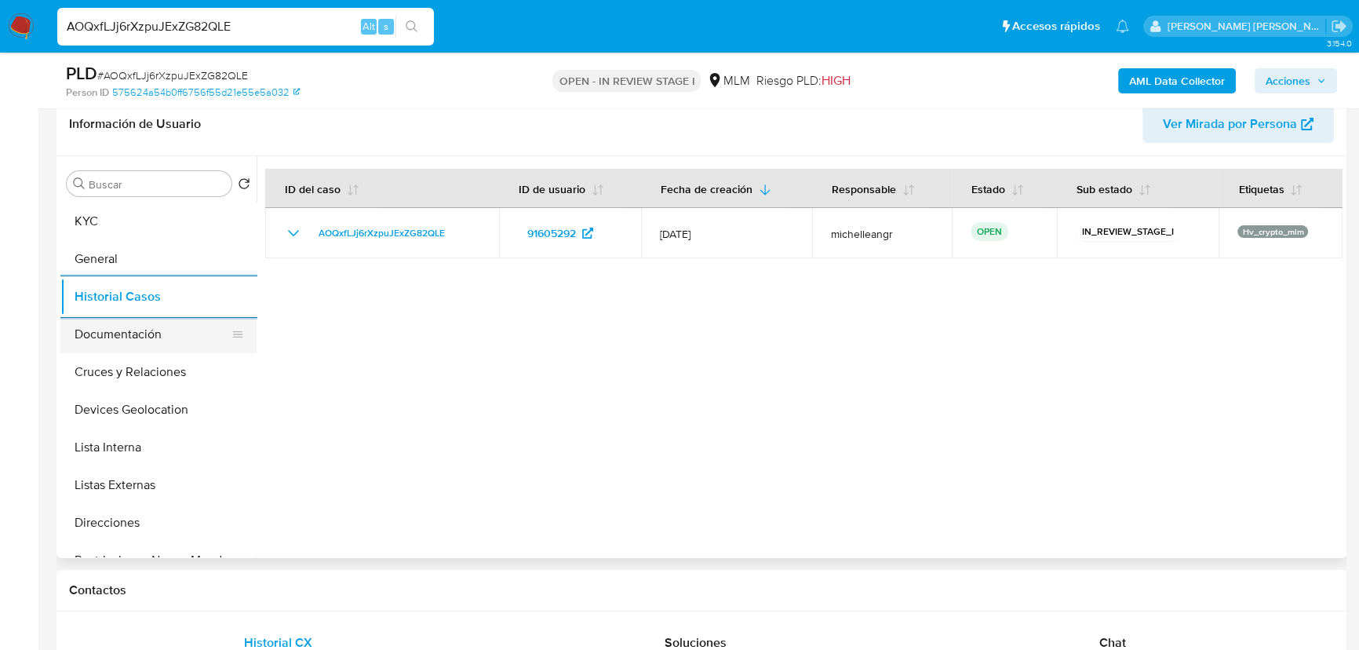
drag, startPoint x: 161, startPoint y: 341, endPoint x: 203, endPoint y: 337, distance: 42.5
click at [161, 337] on button "Documentación" at bounding box center [152, 334] width 184 height 38
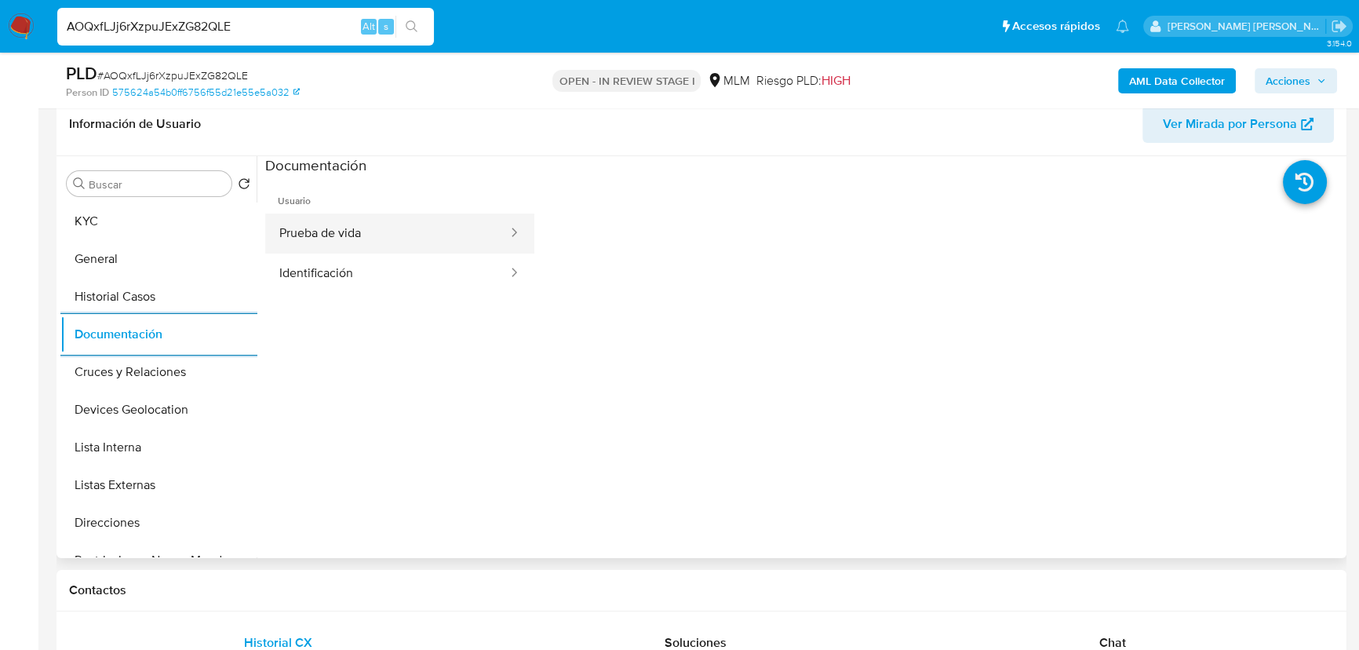
click at [424, 238] on button "Prueba de vida" at bounding box center [387, 233] width 244 height 40
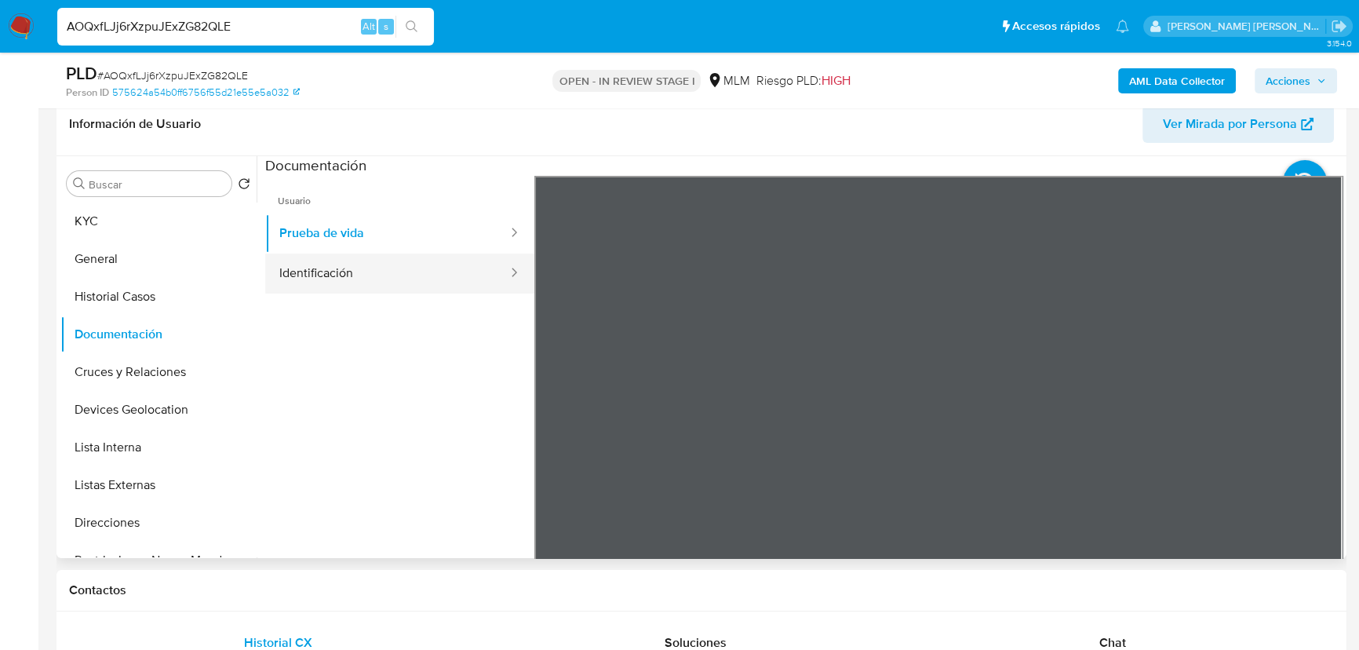
drag, startPoint x: 432, startPoint y: 266, endPoint x: 460, endPoint y: 261, distance: 27.9
click at [439, 264] on button "Identificación" at bounding box center [387, 273] width 244 height 40
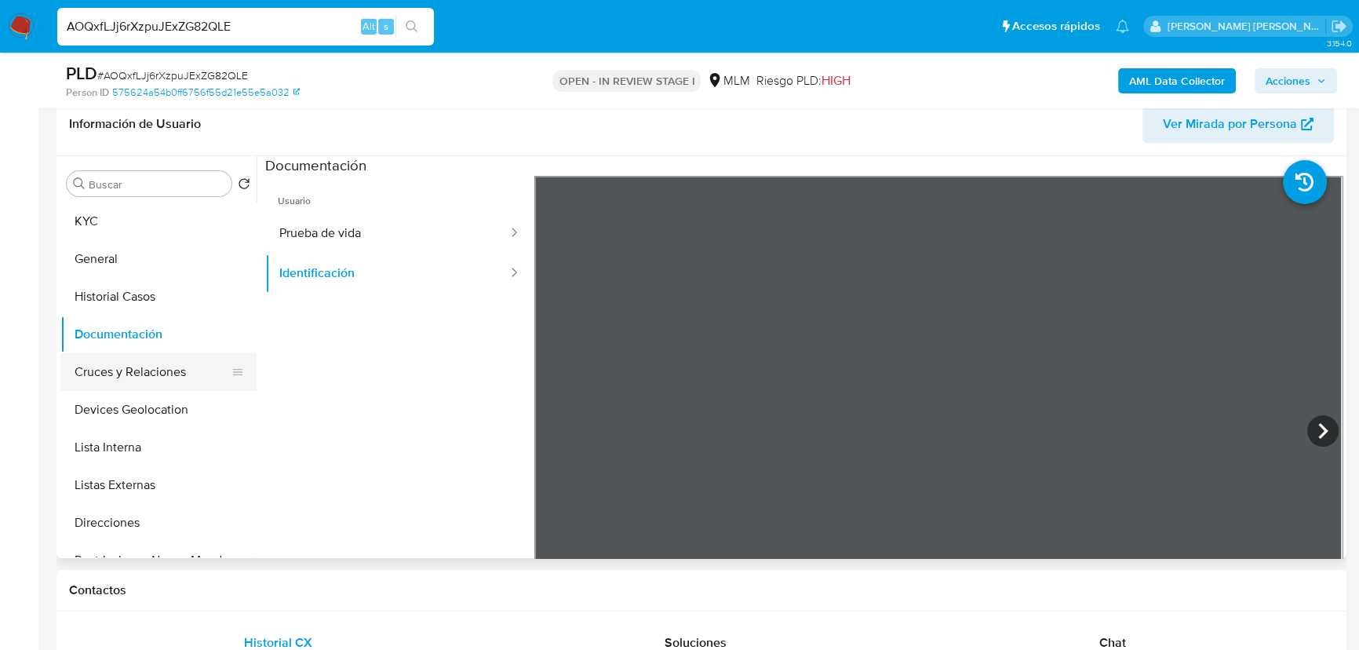
click at [141, 369] on button "Cruces y Relaciones" at bounding box center [152, 372] width 184 height 38
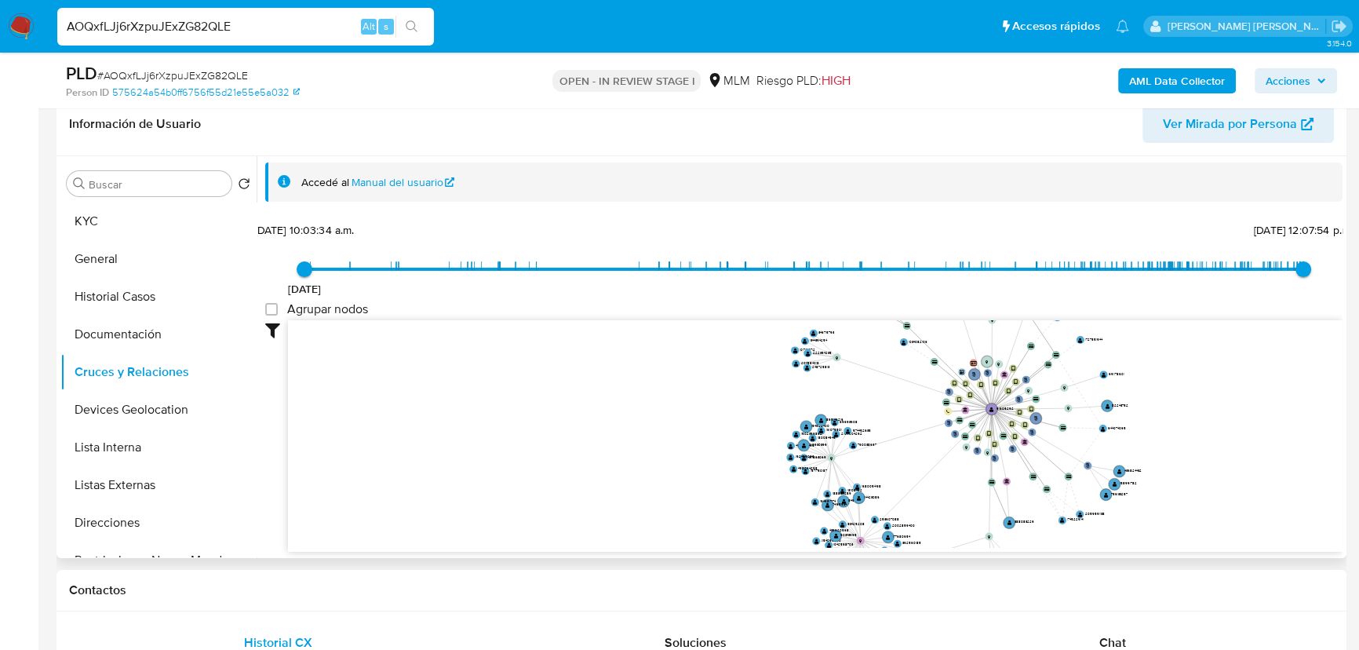
drag, startPoint x: 995, startPoint y: 457, endPoint x: 752, endPoint y: 513, distance: 249.7
click at [991, 461] on g "smart_id-e931ba929ae943b2a1c111fa28348a2d " at bounding box center [995, 457] width 8 height 8
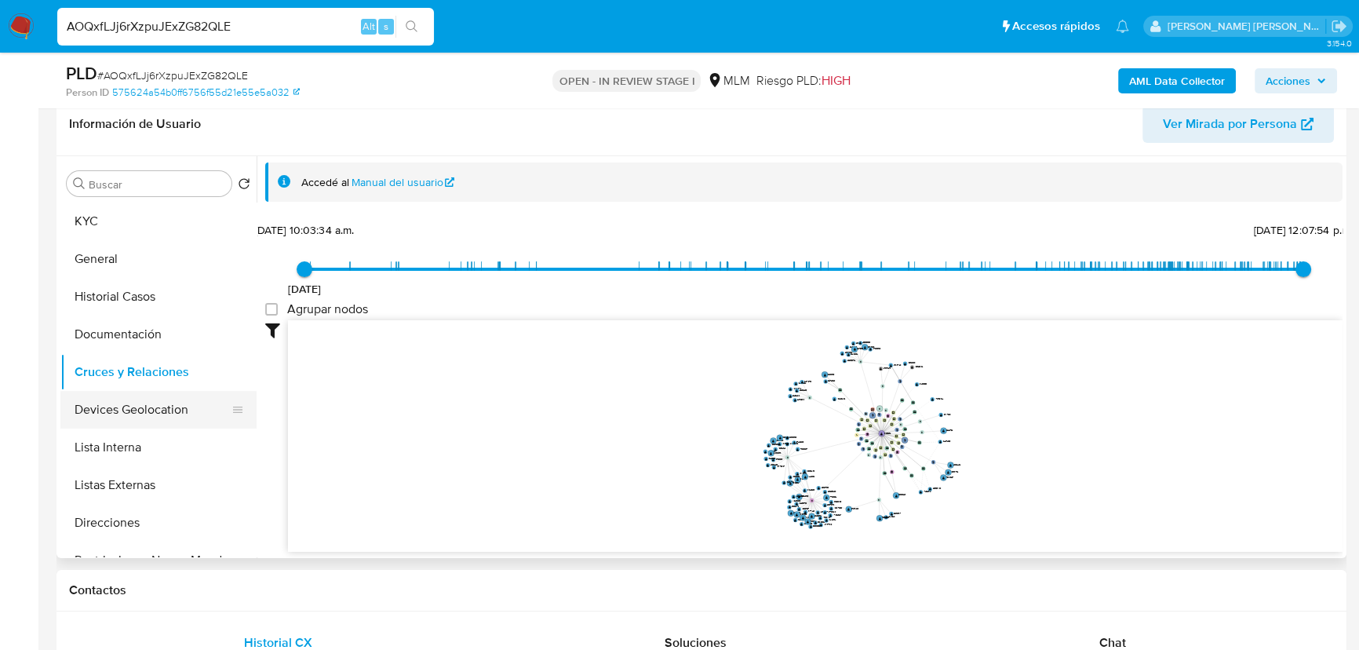
click at [166, 409] on button "Devices Geolocation" at bounding box center [152, 410] width 184 height 38
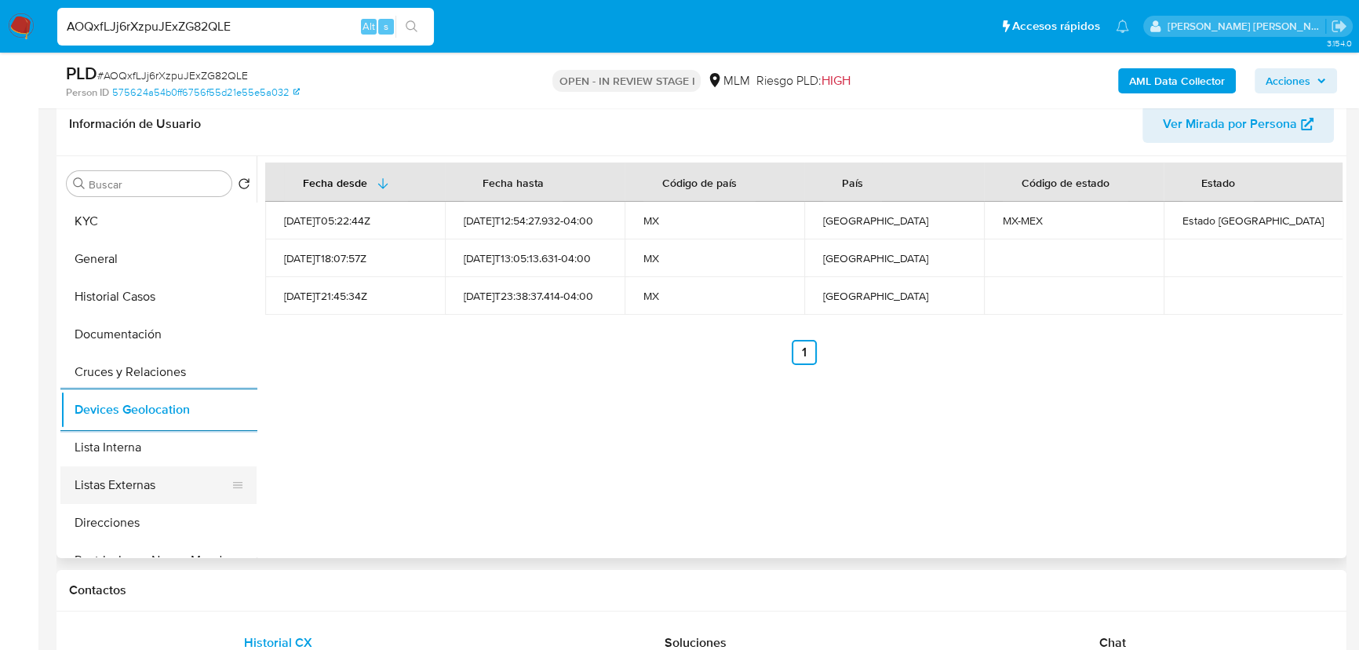
click at [154, 482] on button "Listas Externas" at bounding box center [152, 485] width 184 height 38
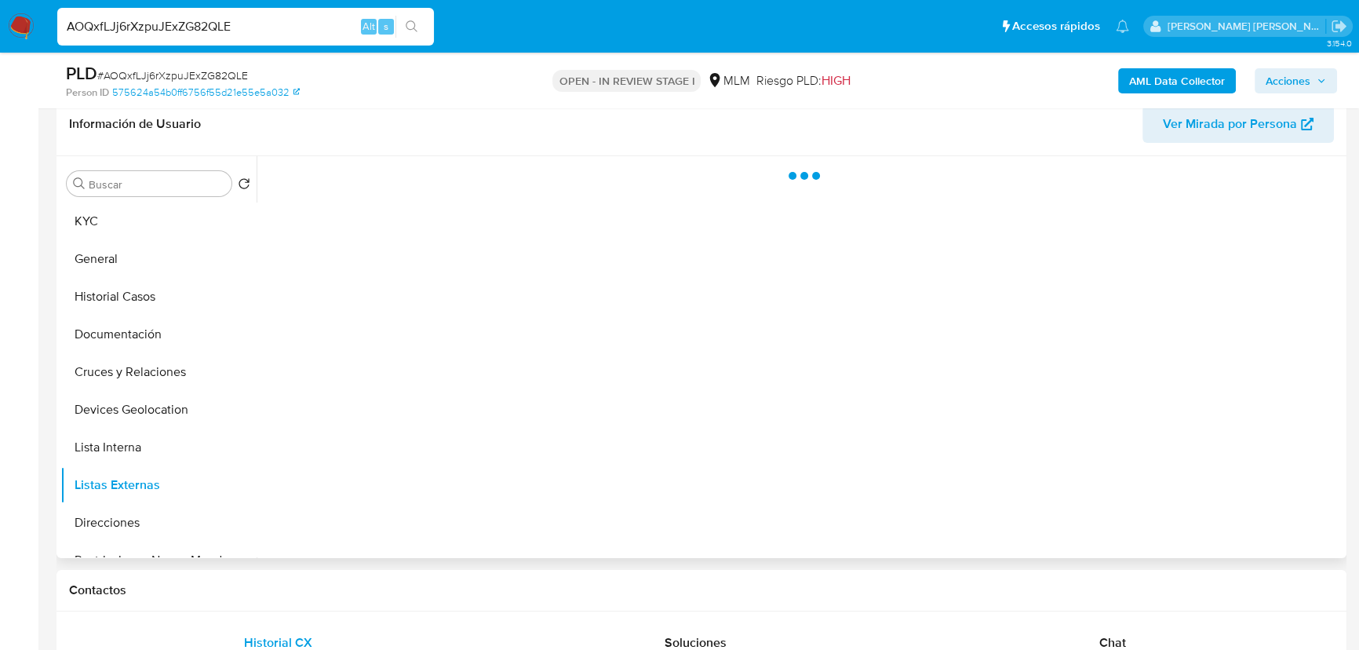
click at [479, 475] on div at bounding box center [800, 357] width 1086 height 402
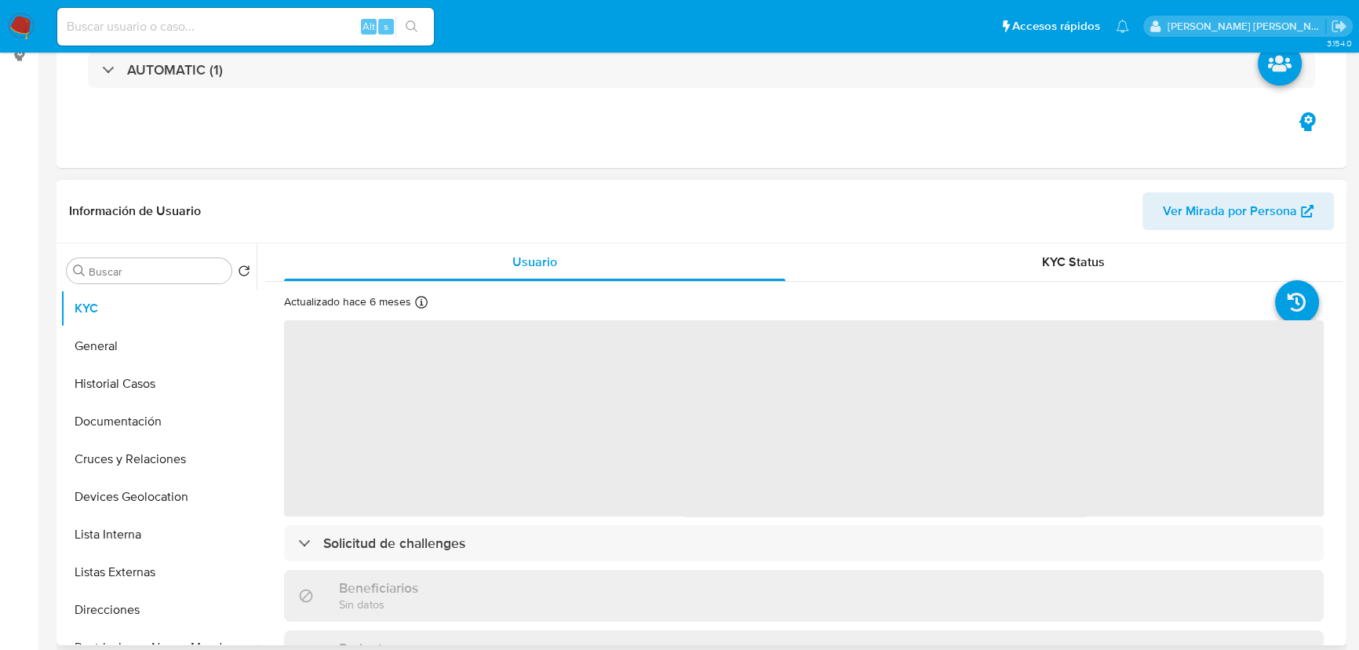
scroll to position [356, 0]
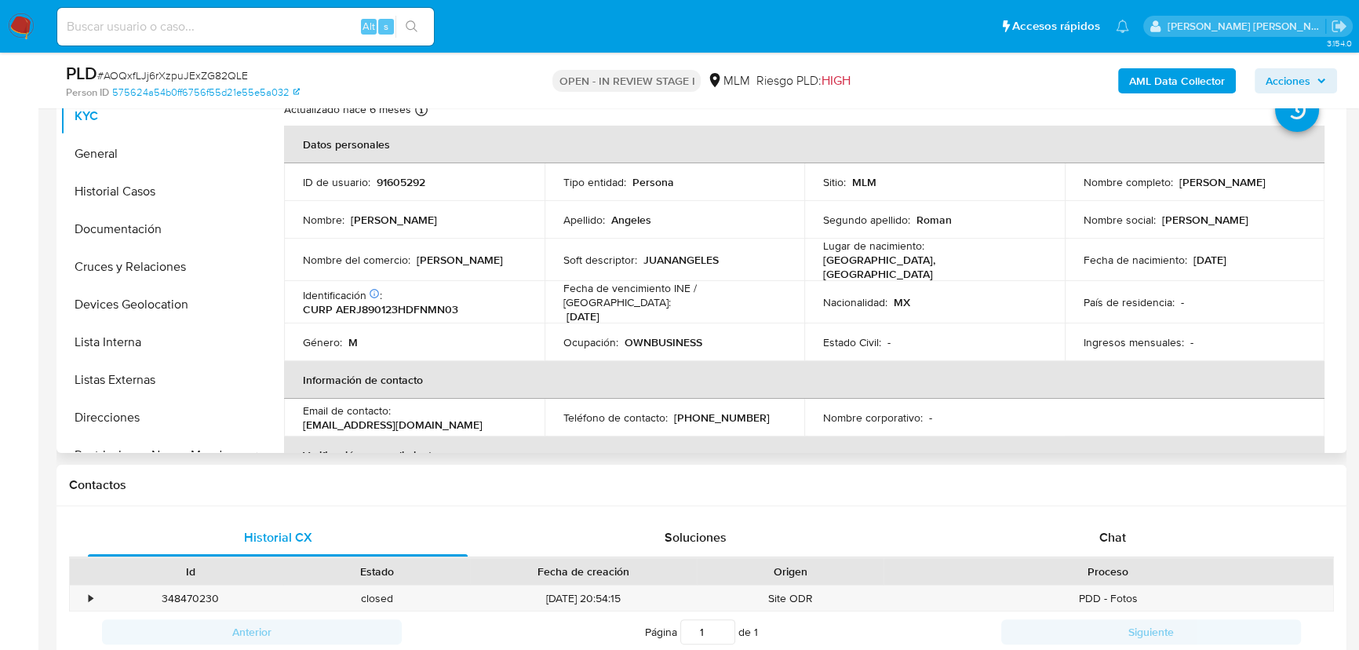
select select "10"
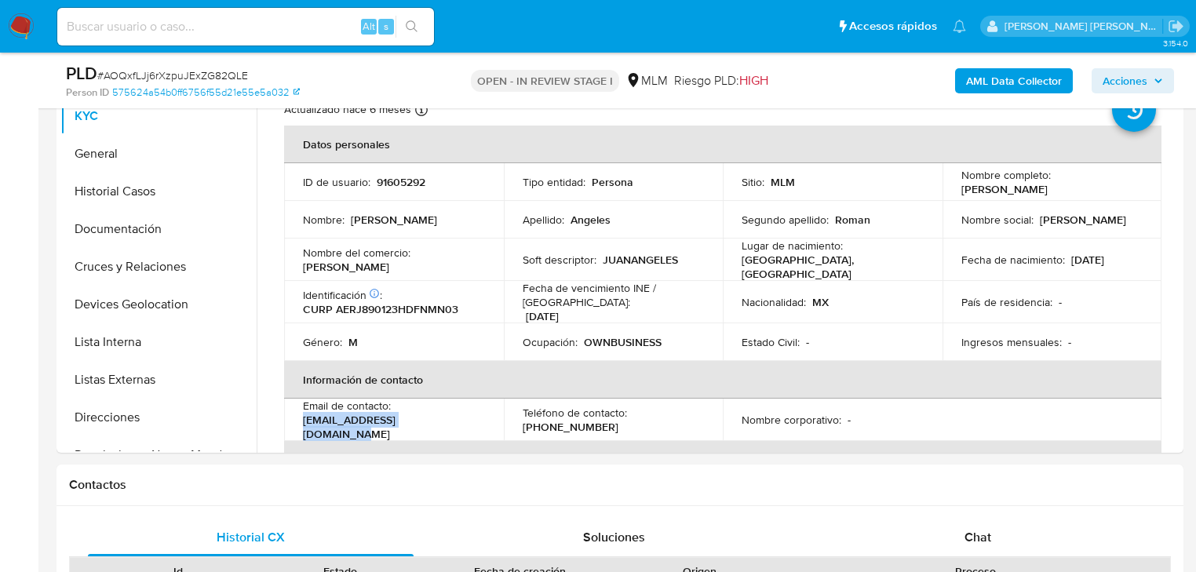
drag, startPoint x: 450, startPoint y: 420, endPoint x: 592, endPoint y: 9, distance: 434.9
click at [300, 417] on td "Email de contacto : jcangeles@btybusiness.com" at bounding box center [394, 420] width 220 height 42
copy p "[EMAIL_ADDRESS][DOMAIN_NAME]"
click at [573, 420] on p "[PHONE_NUMBER]" at bounding box center [570, 427] width 96 height 14
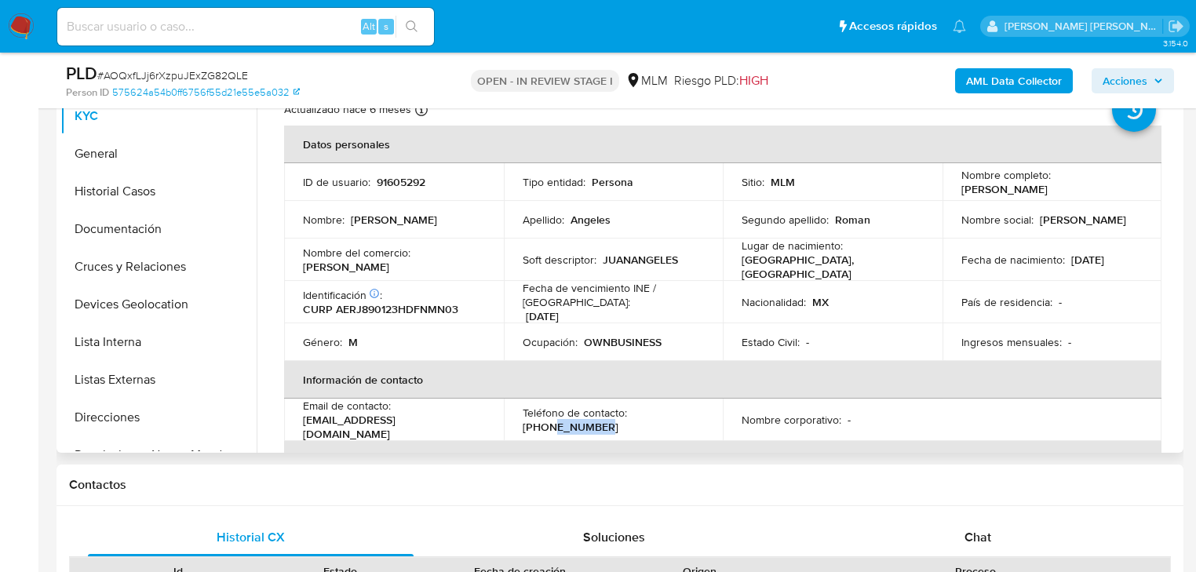
copy p "33349739"
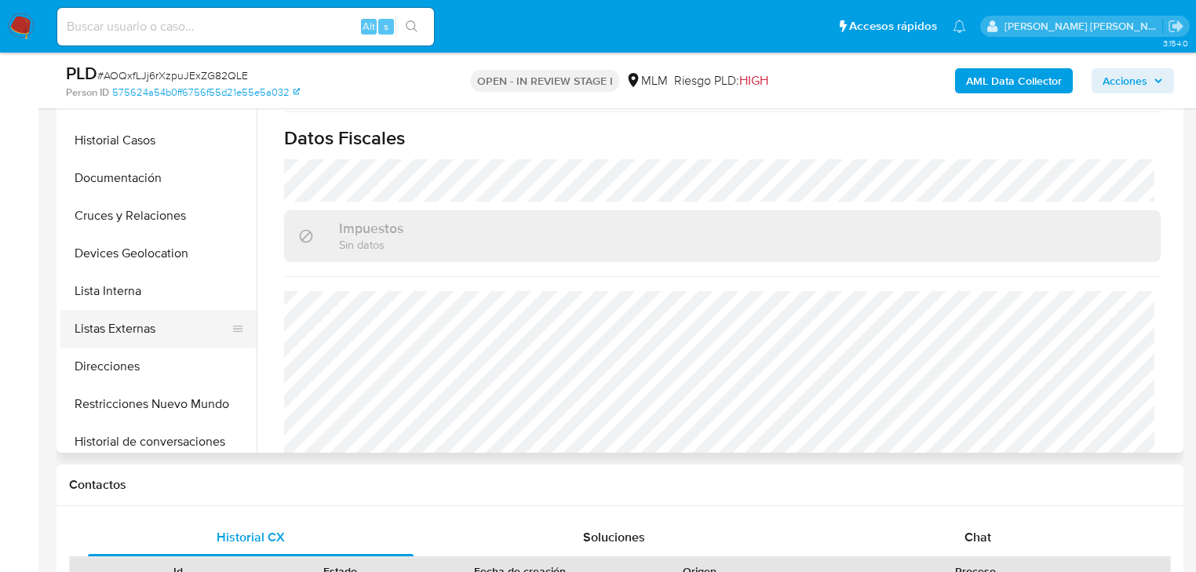
scroll to position [0, 0]
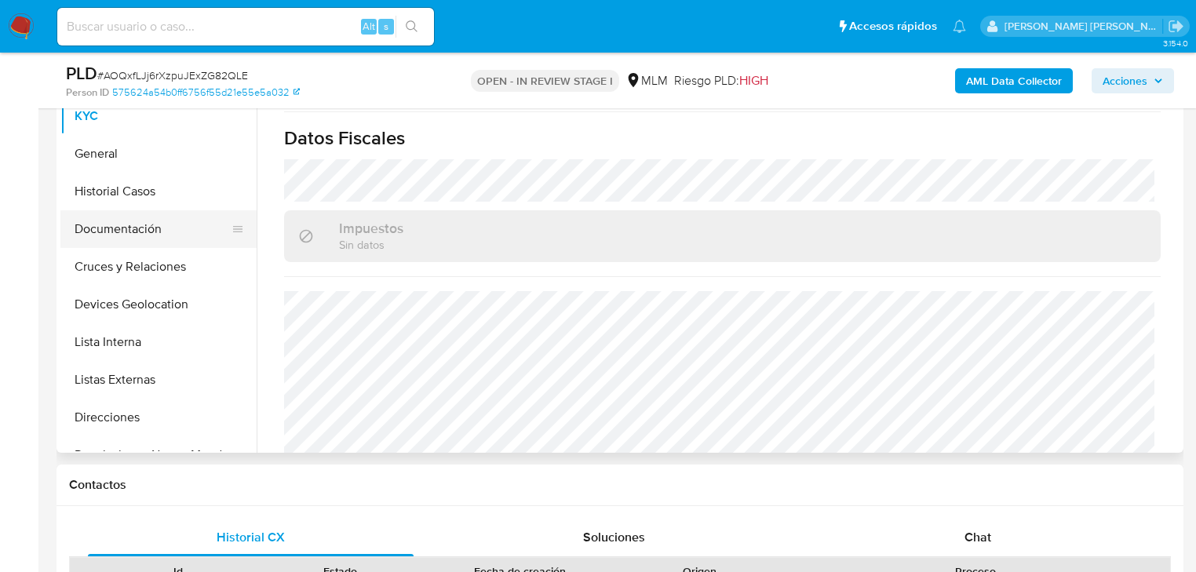
click at [153, 215] on button "Documentación" at bounding box center [152, 229] width 184 height 38
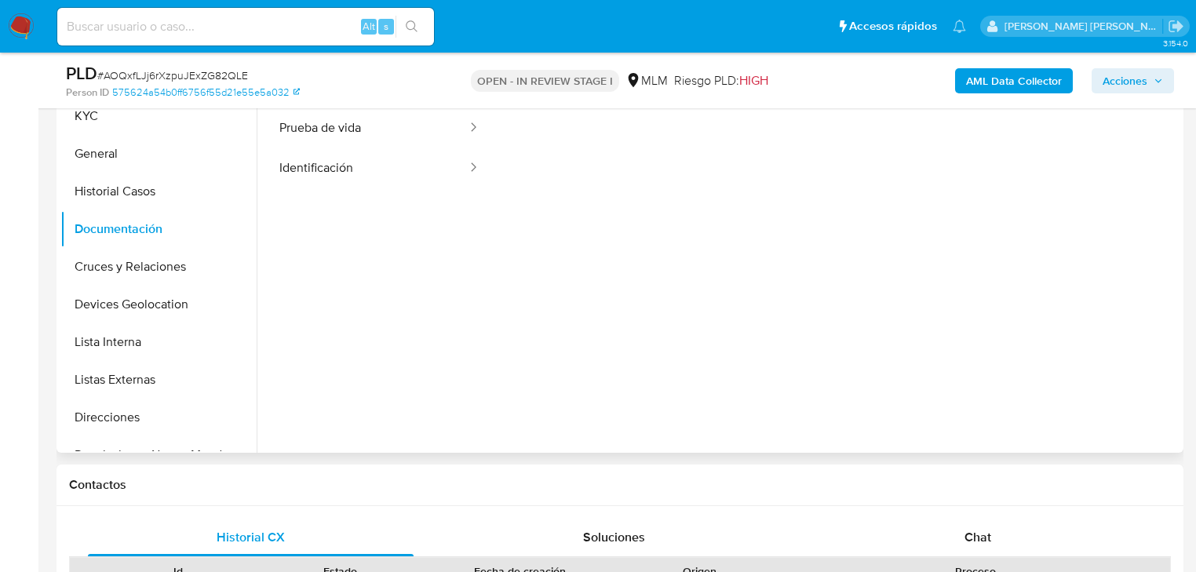
drag, startPoint x: 342, startPoint y: 126, endPoint x: 487, endPoint y: 126, distance: 145.1
click at [345, 126] on button "Prueba de vida" at bounding box center [366, 128] width 203 height 40
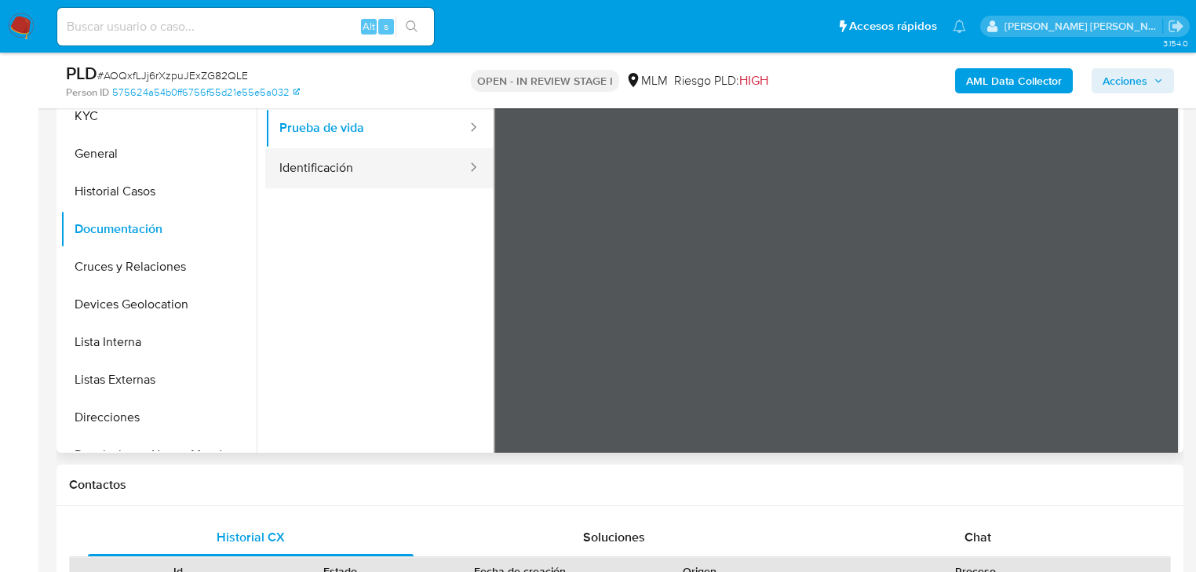
click at [295, 166] on button "Identificación" at bounding box center [366, 168] width 203 height 40
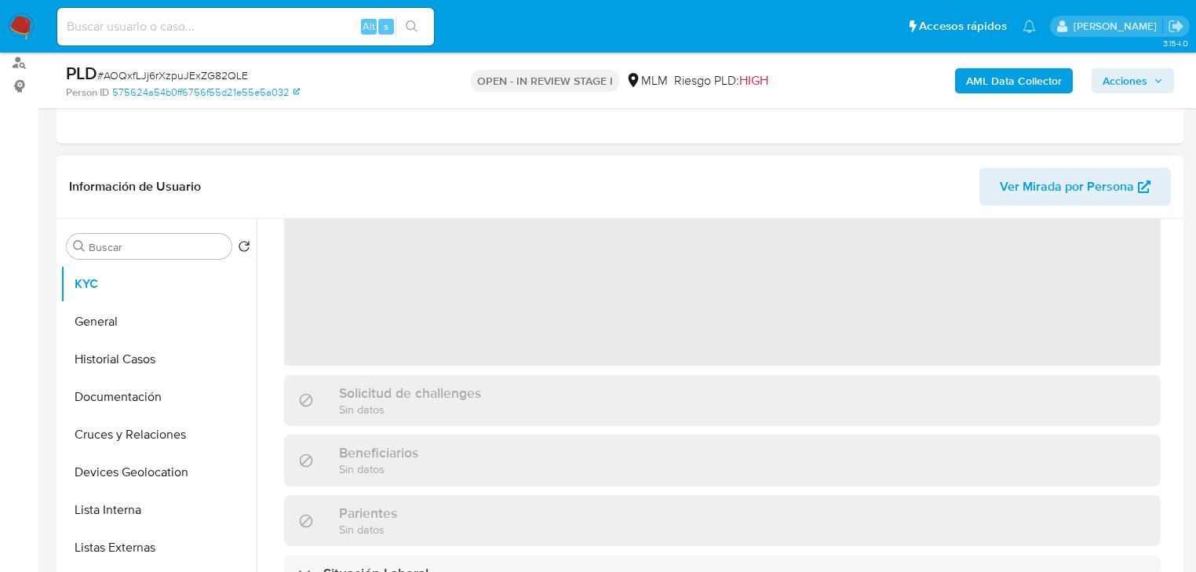
scroll to position [63, 0]
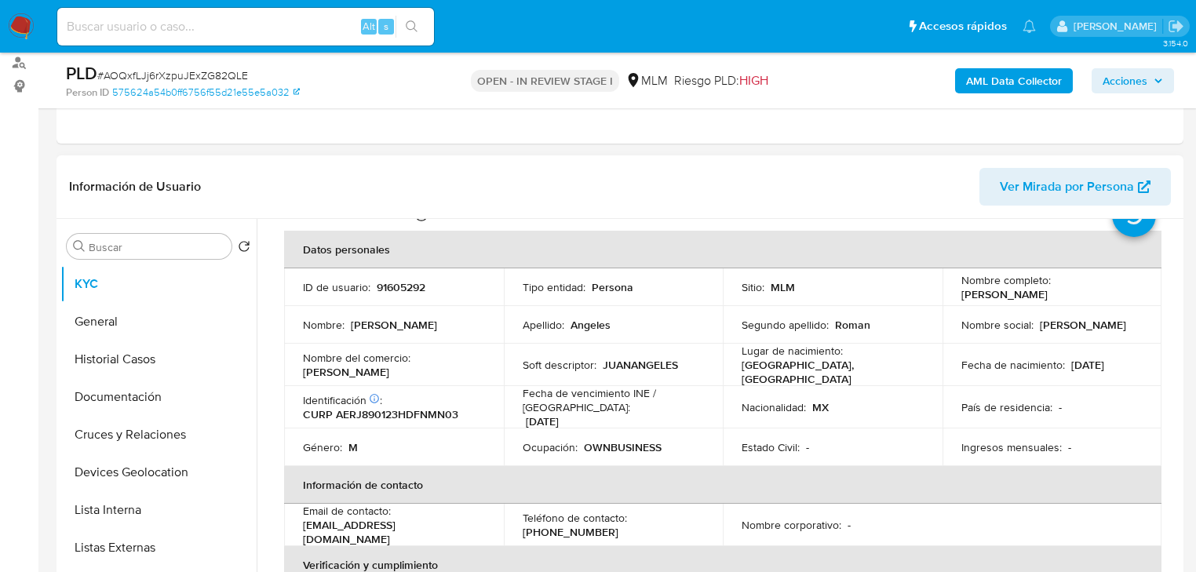
select select "10"
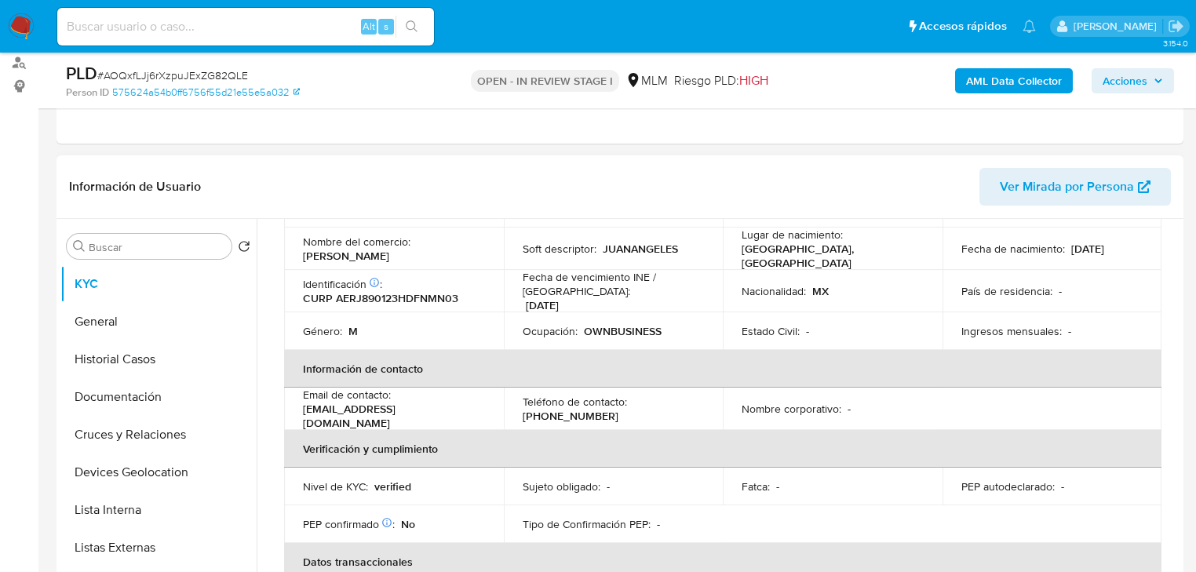
scroll to position [188, 0]
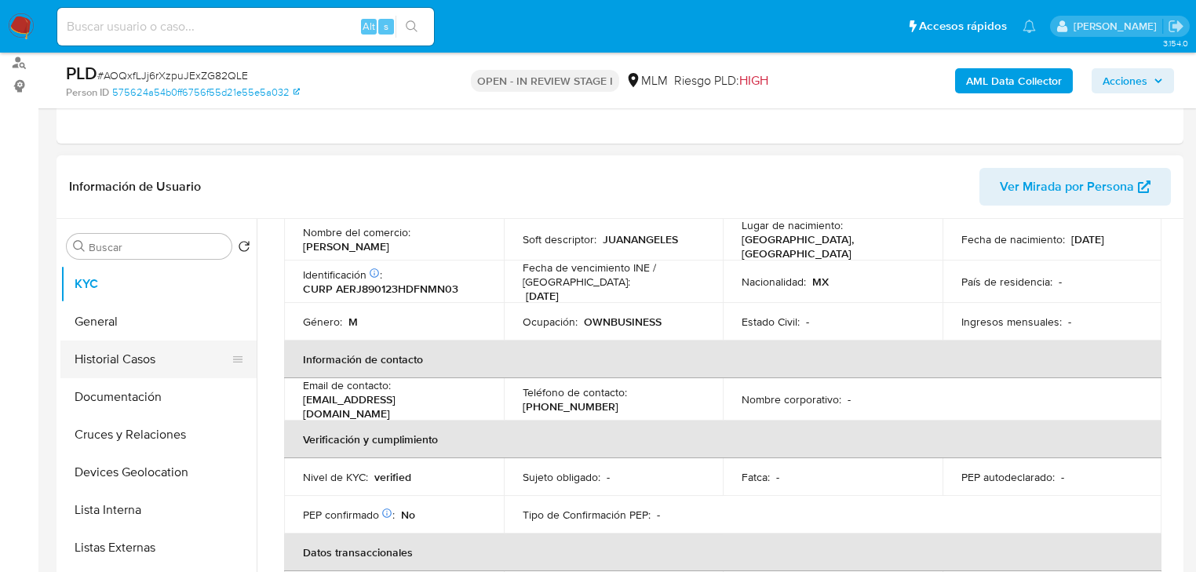
drag, startPoint x: 158, startPoint y: 325, endPoint x: 155, endPoint y: 375, distance: 50.3
click at [158, 326] on button "General" at bounding box center [158, 322] width 196 height 38
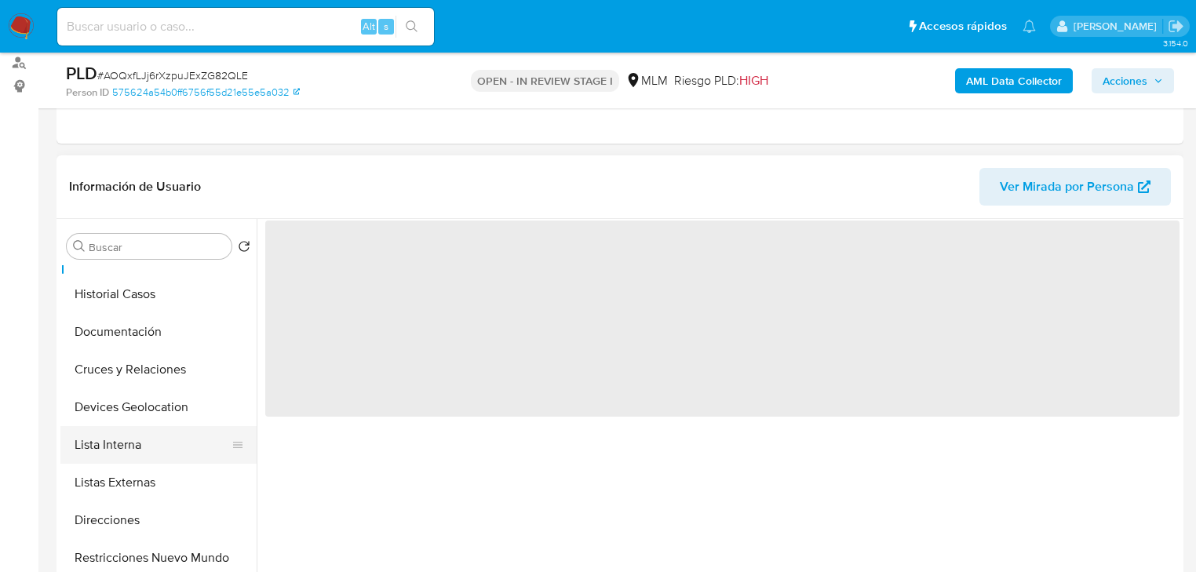
scroll to position [126, 0]
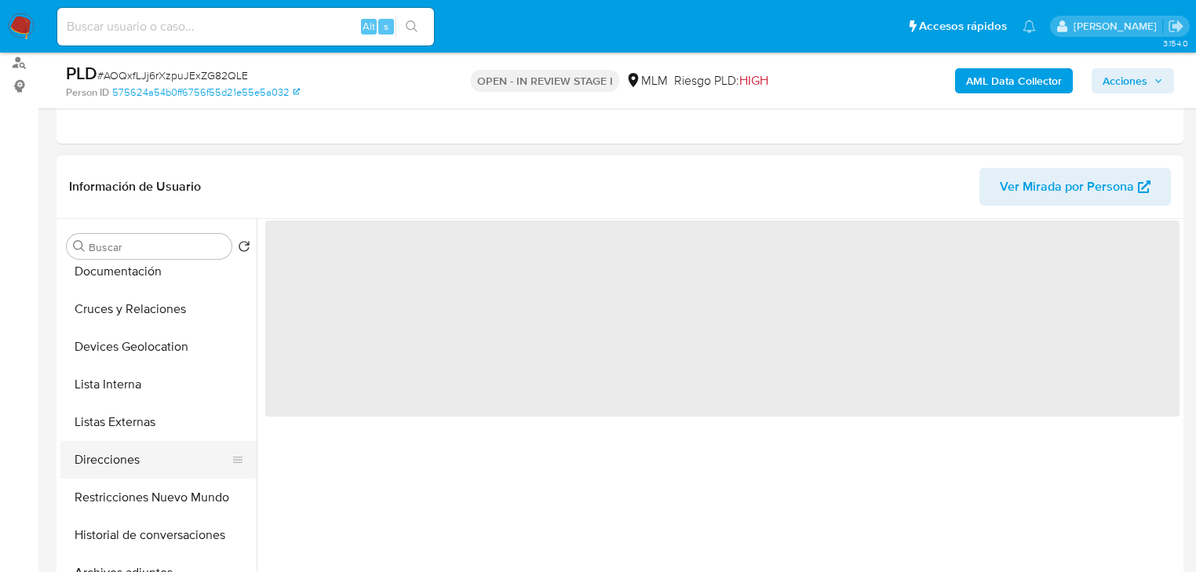
drag, startPoint x: 129, startPoint y: 466, endPoint x: 138, endPoint y: 460, distance: 10.9
click at [129, 465] on button "Direcciones" at bounding box center [152, 460] width 184 height 38
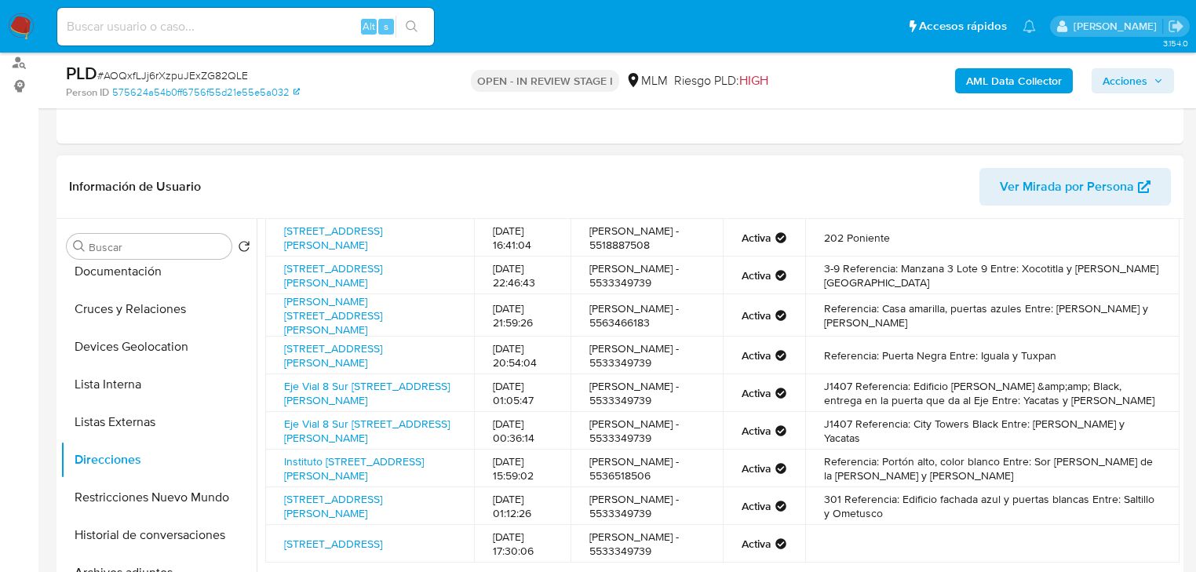
scroll to position [157, 0]
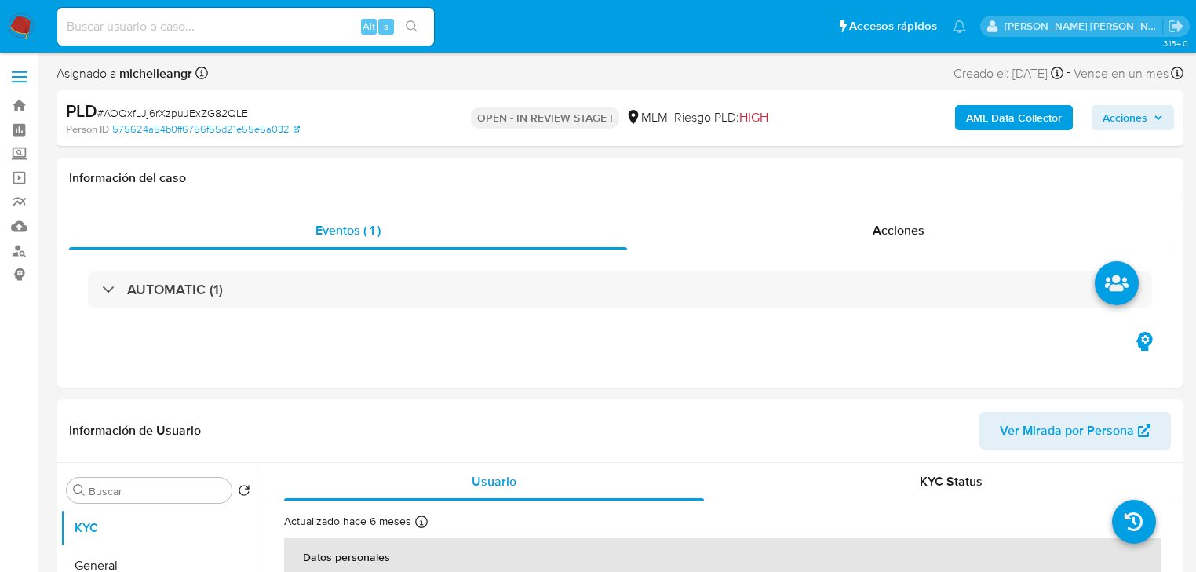
select select "10"
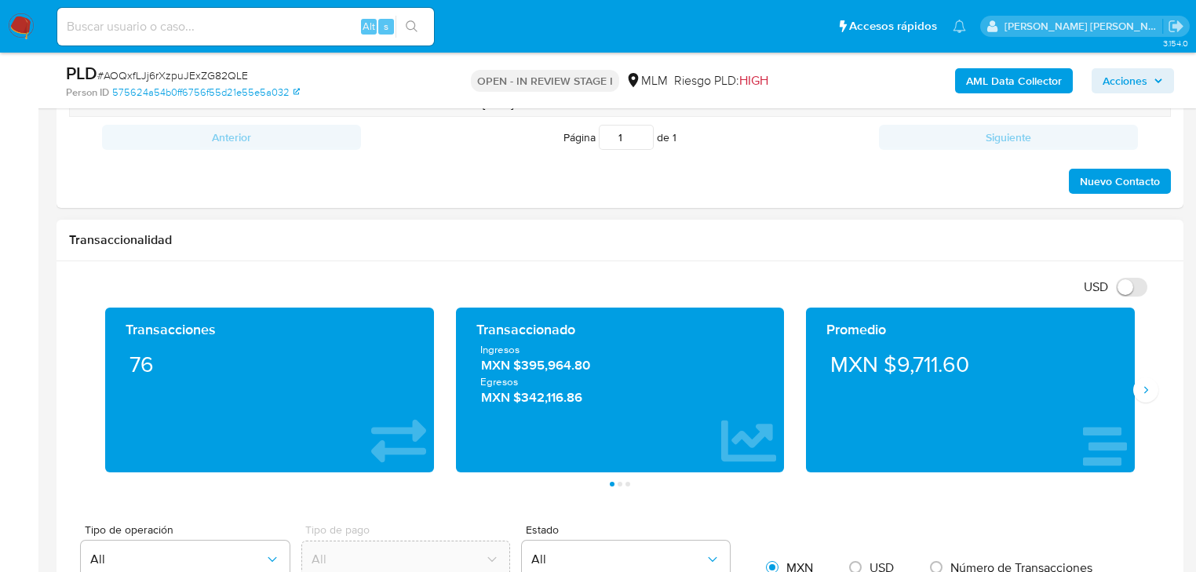
scroll to position [941, 0]
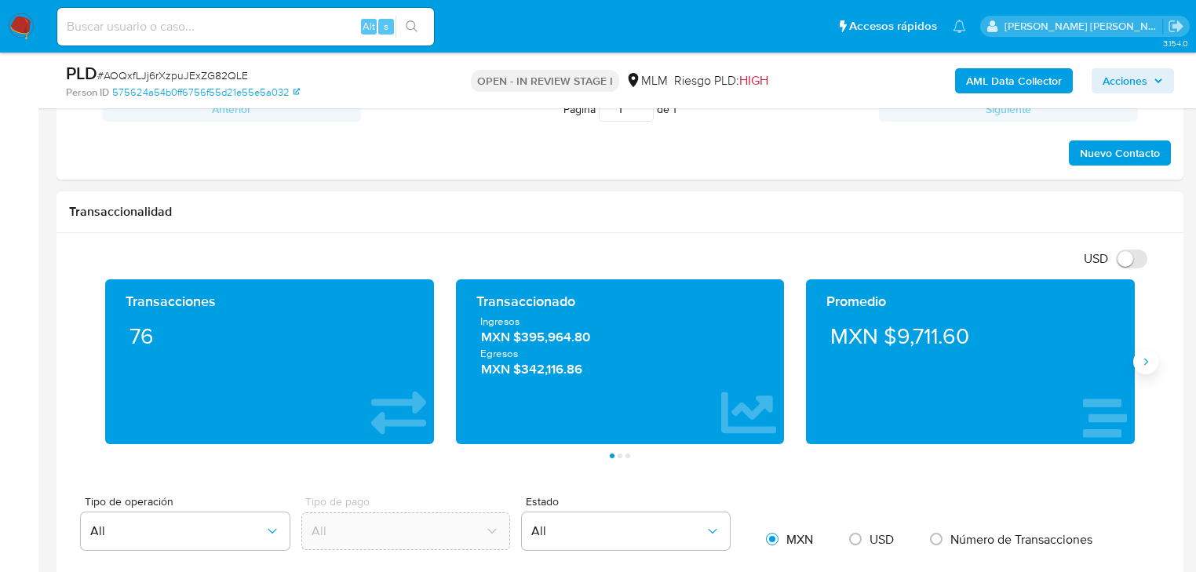
click at [1145, 364] on icon "Siguiente" at bounding box center [1145, 361] width 13 height 13
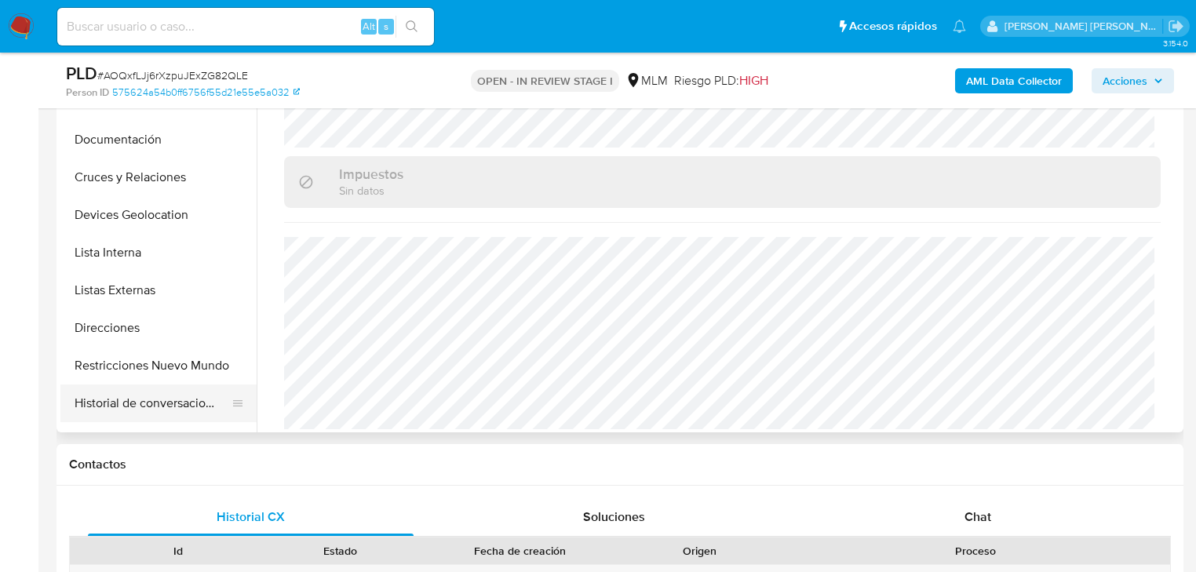
scroll to position [188, 0]
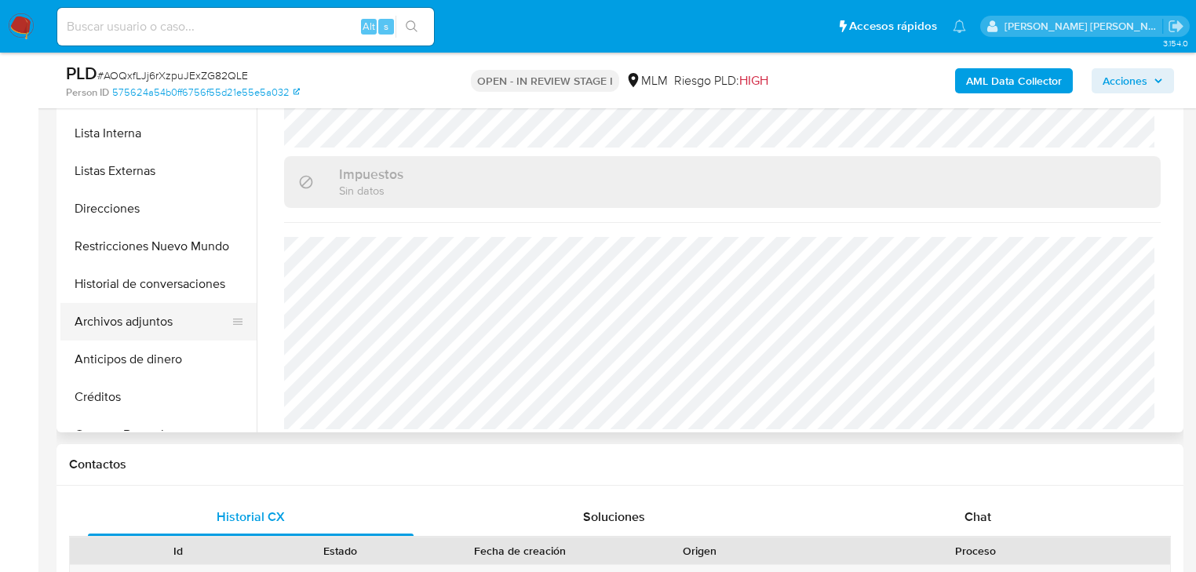
click at [146, 322] on button "Archivos adjuntos" at bounding box center [152, 322] width 184 height 38
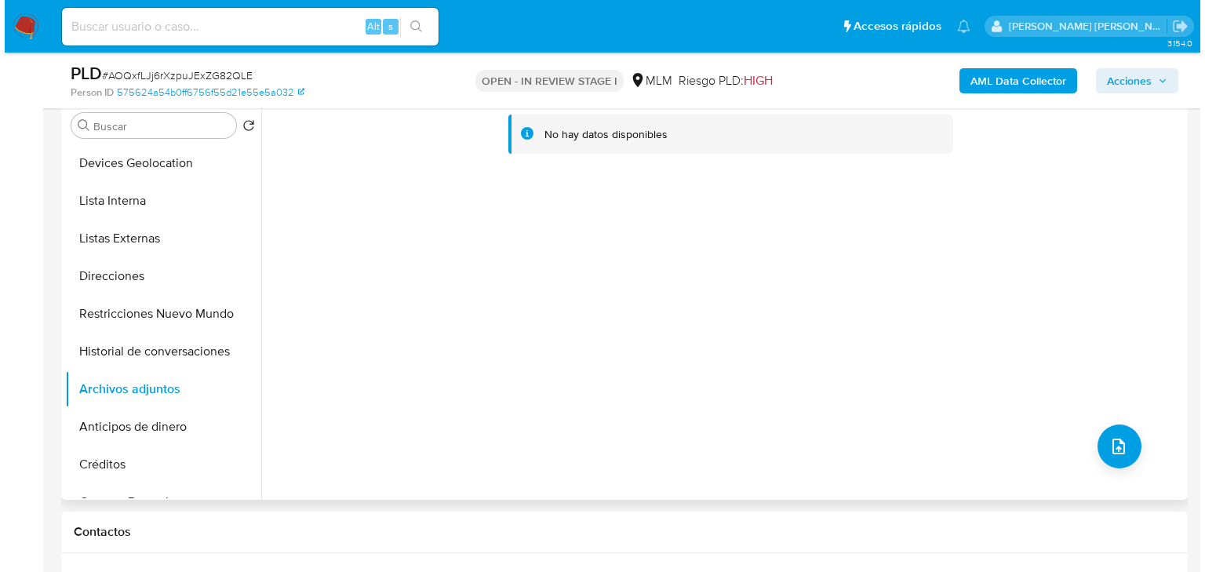
scroll to position [377, 0]
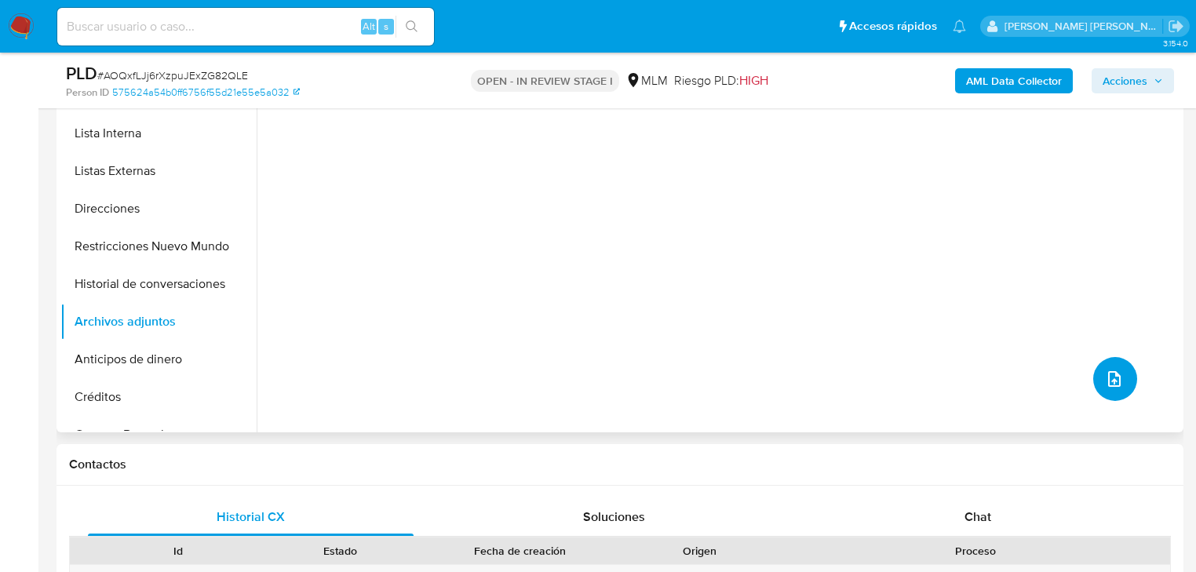
click at [1104, 364] on button "upload-file" at bounding box center [1115, 379] width 44 height 44
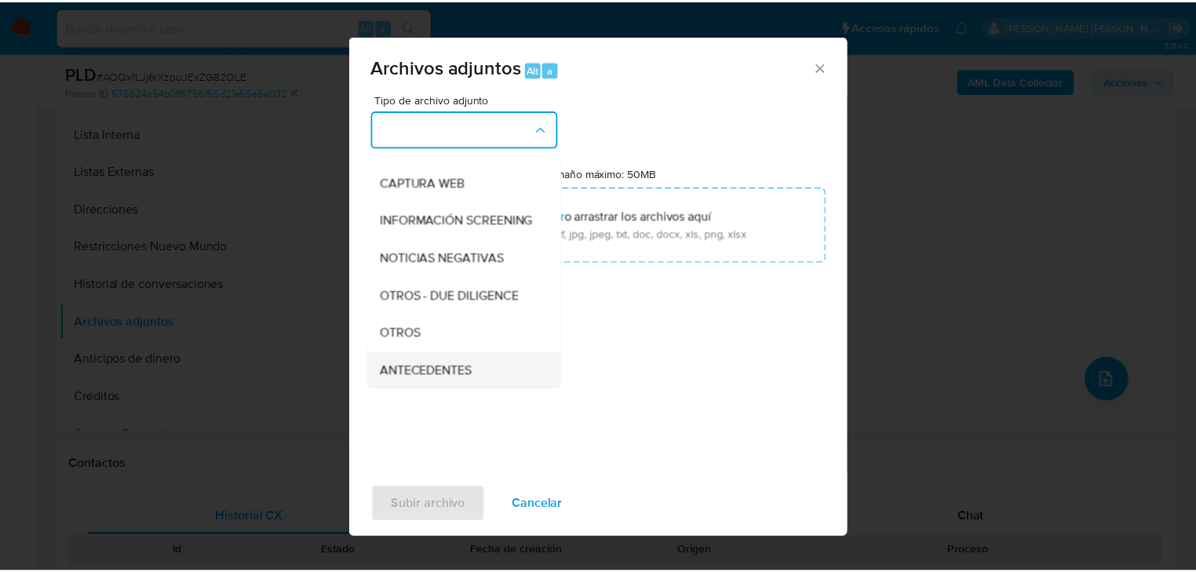
scroll to position [159, 0]
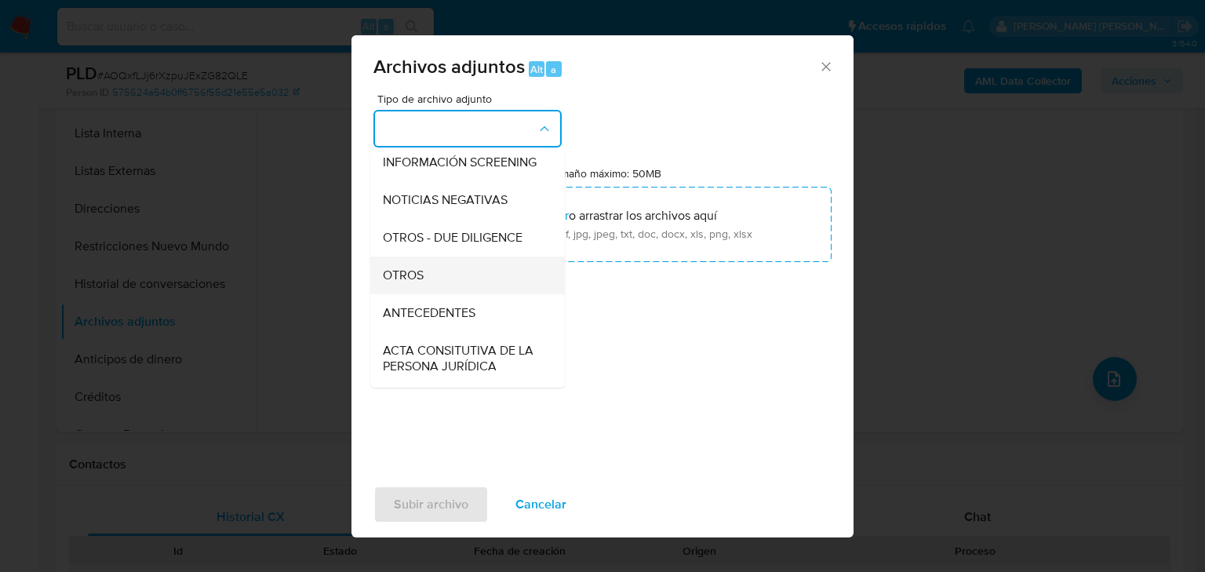
click at [421, 294] on div "OTROS" at bounding box center [463, 276] width 160 height 38
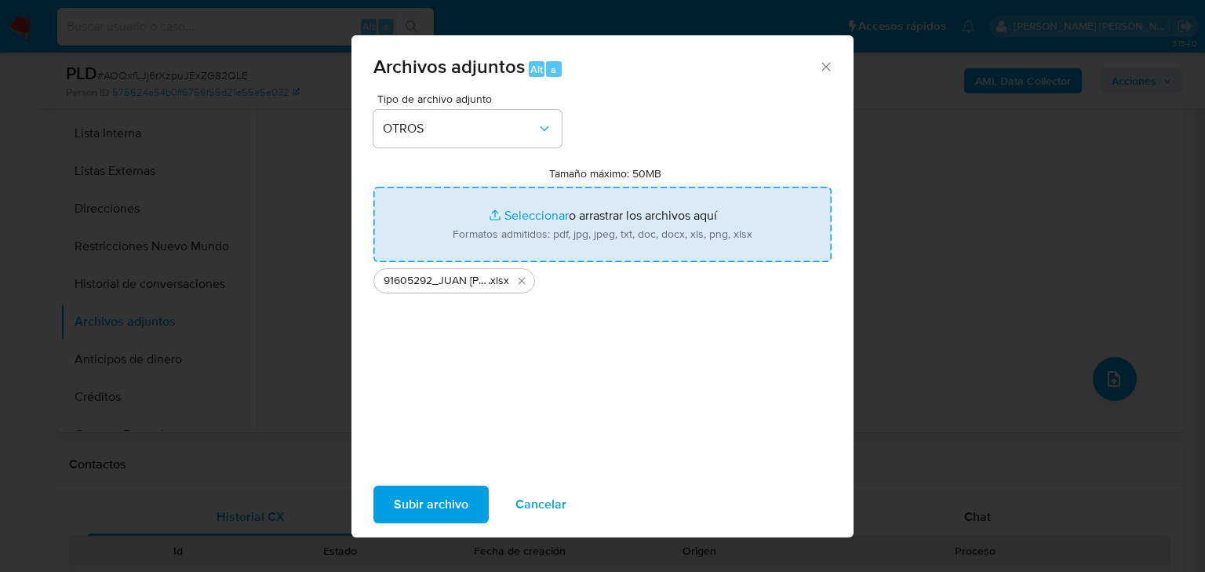
type input "C:\fakepath\91605292_JUAN CARLOS ANGELES ROMAN_JUL25.pdf"
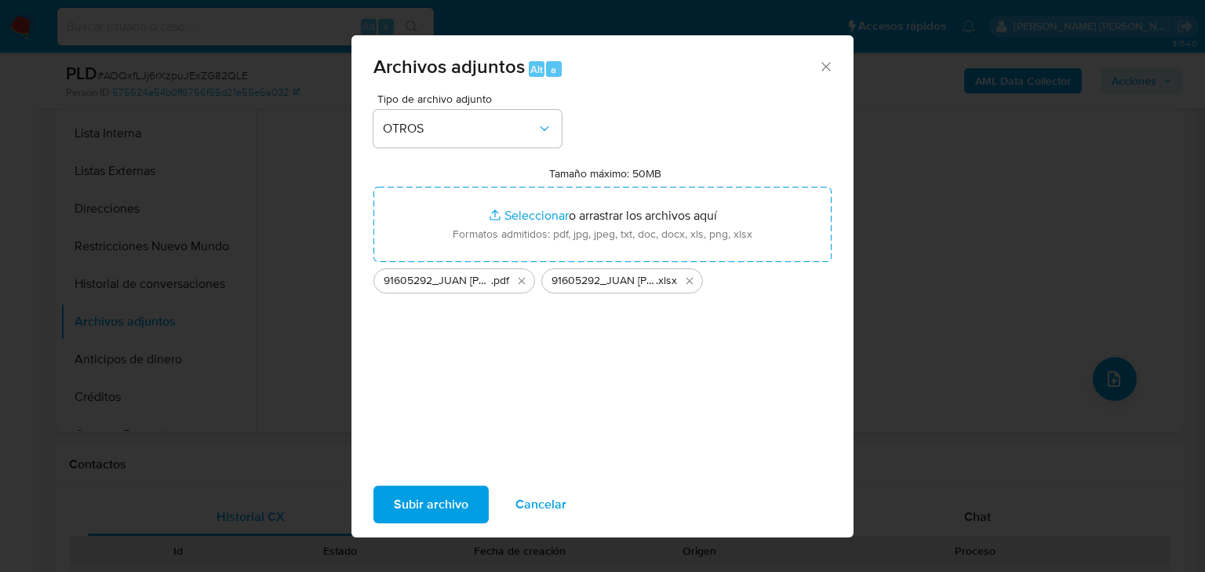
click at [431, 499] on span "Subir archivo" at bounding box center [431, 504] width 75 height 35
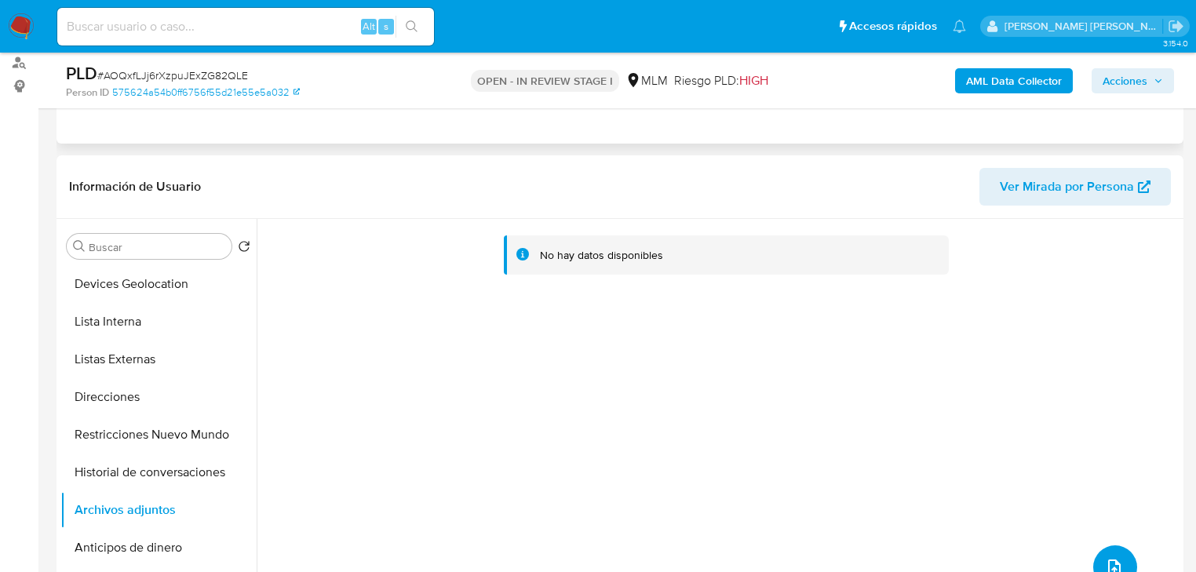
scroll to position [63, 0]
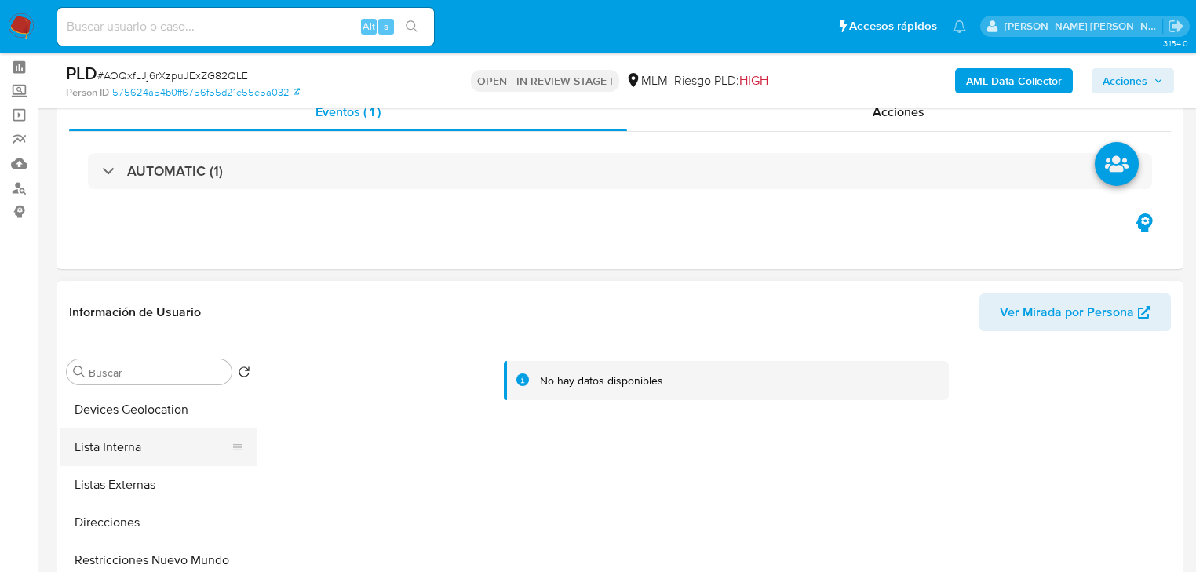
click at [181, 462] on button "Lista Interna" at bounding box center [152, 447] width 184 height 38
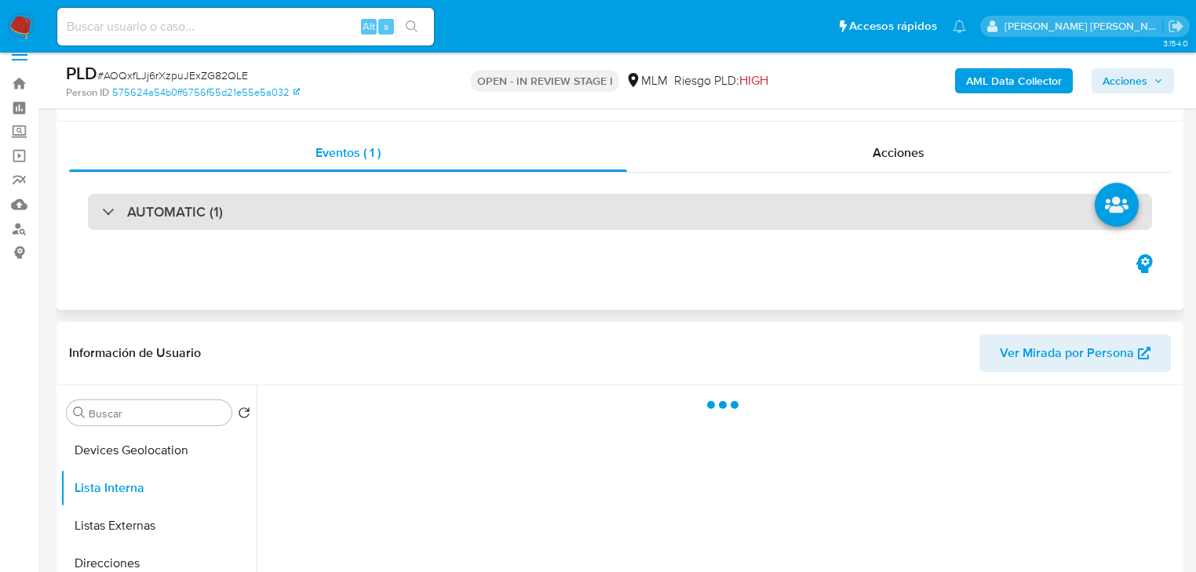
scroll to position [0, 0]
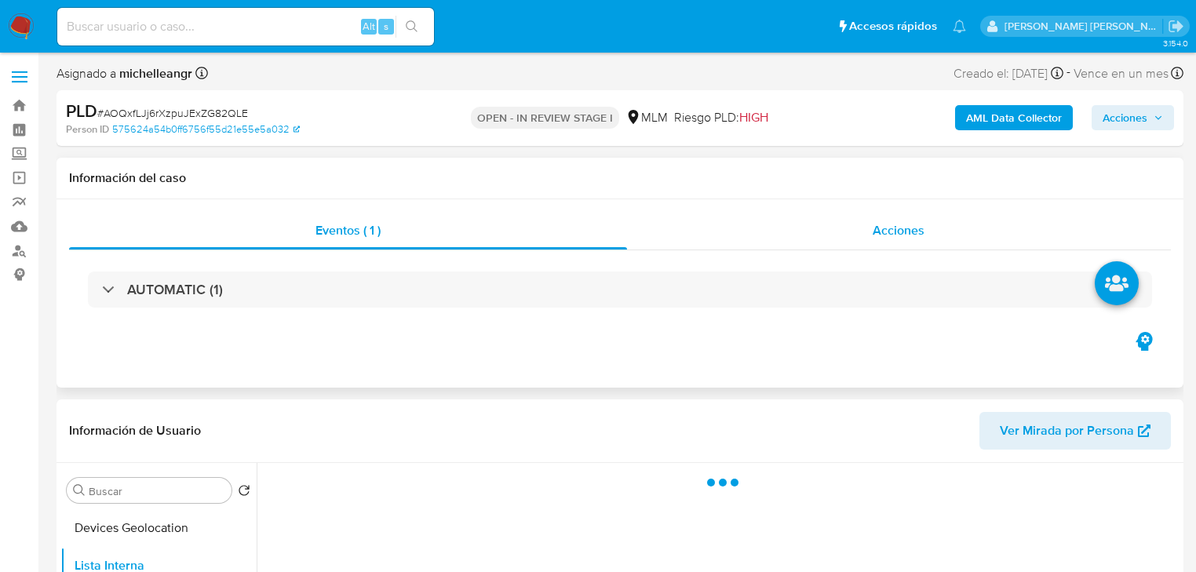
click at [909, 234] on span "Acciones" at bounding box center [898, 230] width 52 height 18
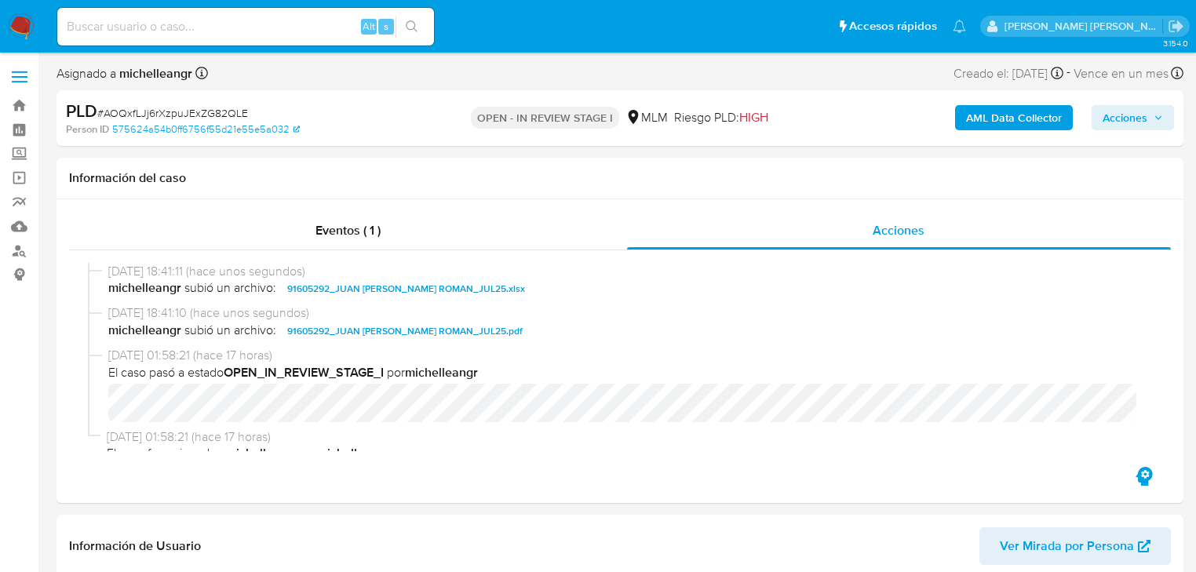
click at [1128, 102] on div "AML Data Collector Acciones" at bounding box center [991, 118] width 365 height 37
click at [1121, 103] on div "AML Data Collector Acciones" at bounding box center [991, 118] width 365 height 37
click at [1123, 111] on span "Acciones" at bounding box center [1124, 117] width 45 height 25
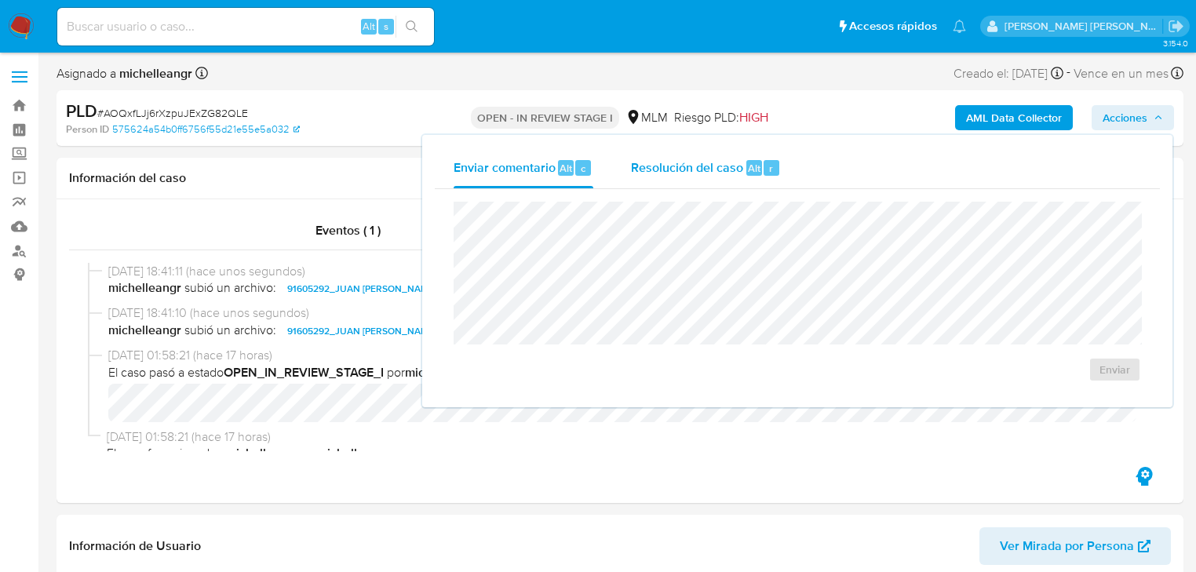
drag, startPoint x: 624, startPoint y: 163, endPoint x: 655, endPoint y: 160, distance: 30.8
click at [628, 162] on button "Resolución del caso Alt r" at bounding box center [705, 167] width 187 height 41
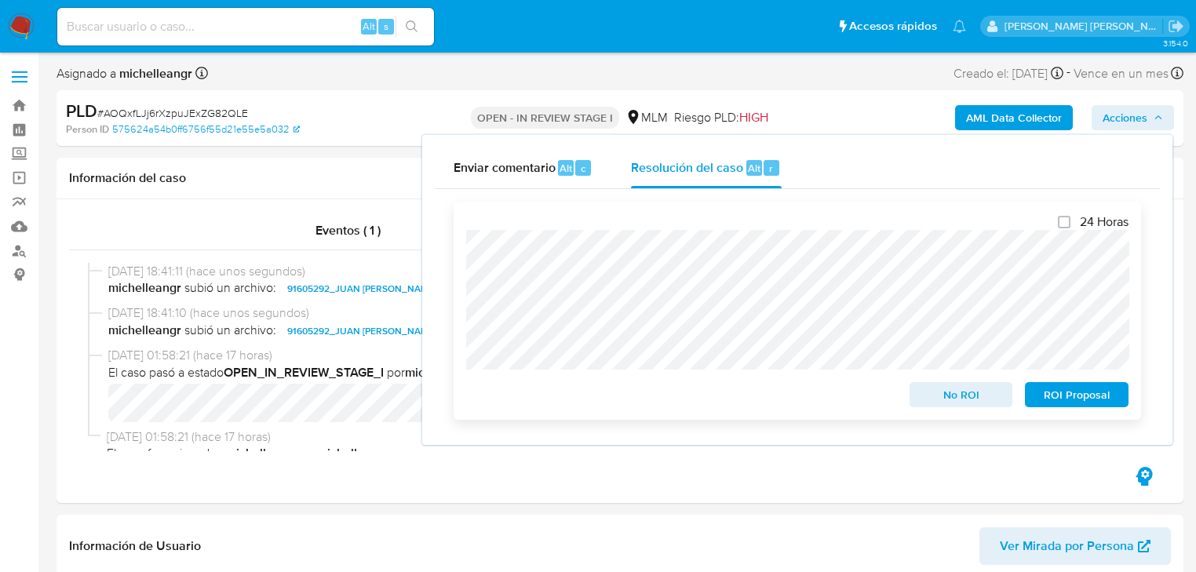
click at [952, 396] on span "No ROI" at bounding box center [961, 395] width 82 height 22
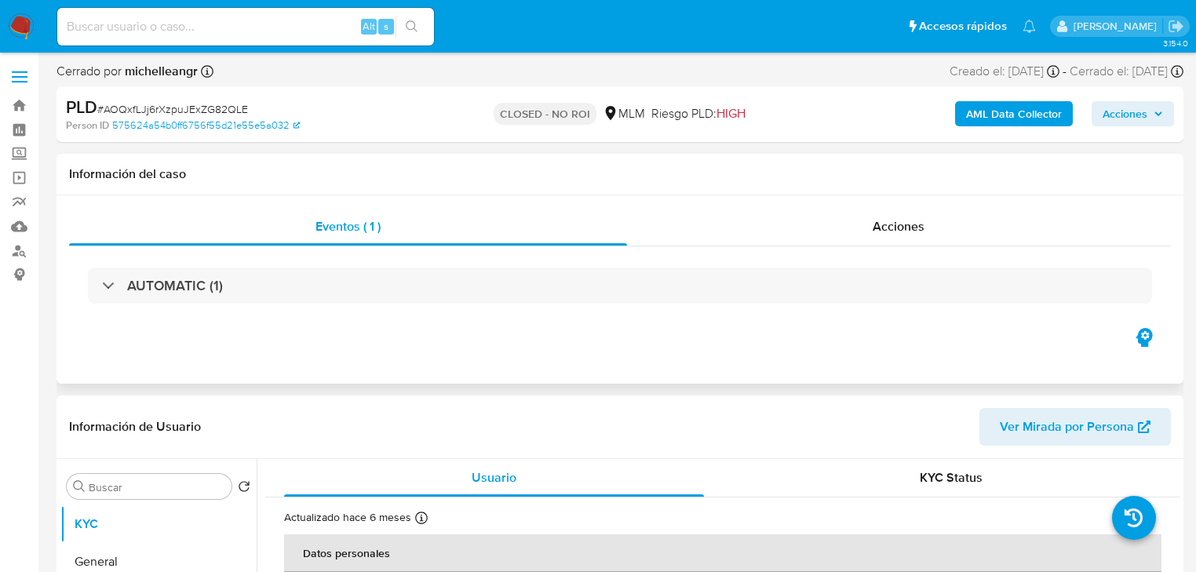
select select "10"
click at [228, 38] on div "Alt s" at bounding box center [245, 27] width 377 height 38
click at [224, 25] on input at bounding box center [245, 26] width 377 height 20
paste input "IsxousWwYYKzC59sgk0N8J1M"
type input "IsxousWwYYKzC59sgk0N8J1M"
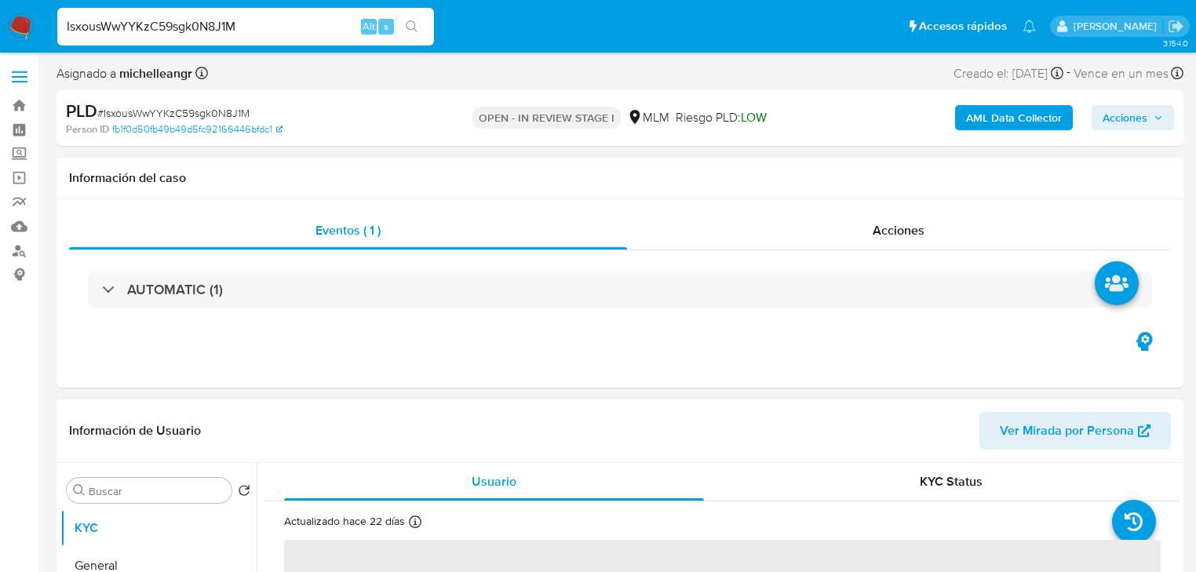
select select "10"
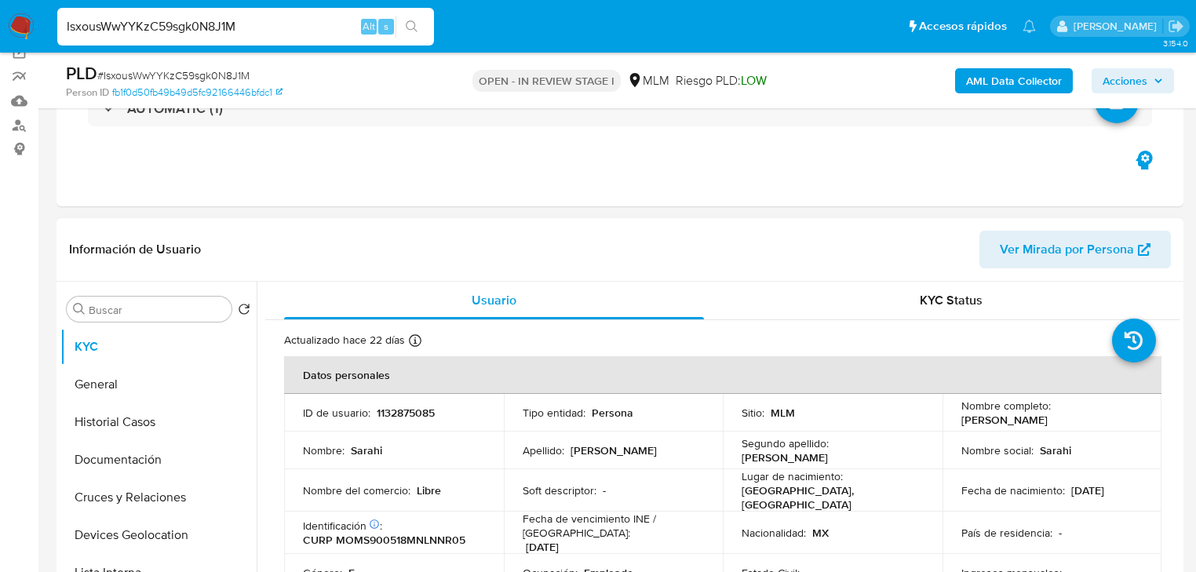
click at [424, 410] on p "1132875085" at bounding box center [406, 413] width 58 height 14
click at [424, 411] on p "1132875085" at bounding box center [406, 413] width 58 height 14
copy p "1132875085"
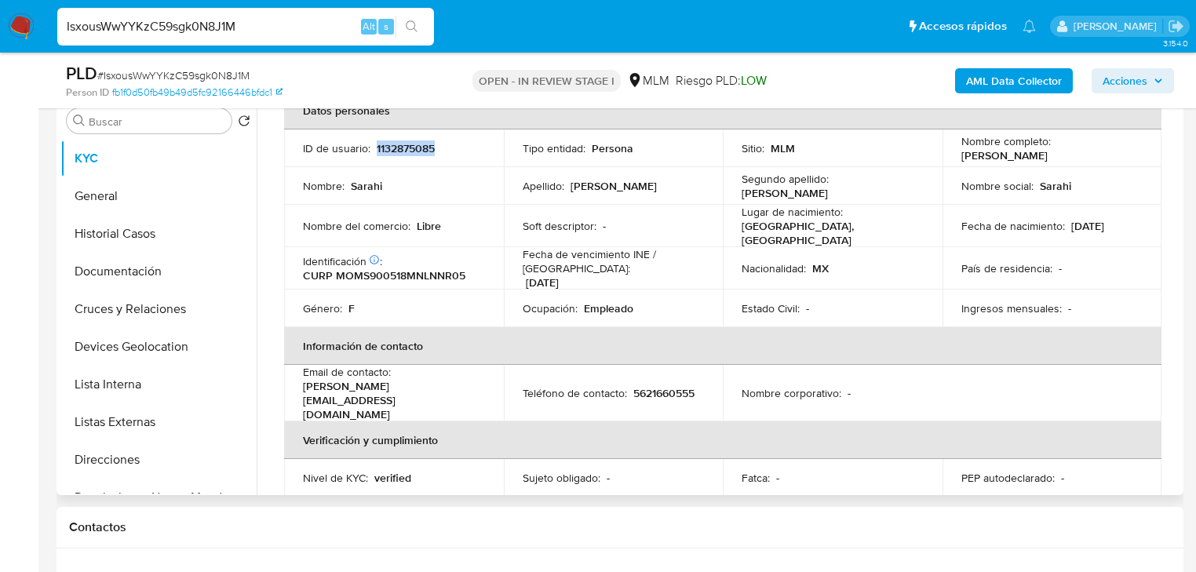
scroll to position [63, 0]
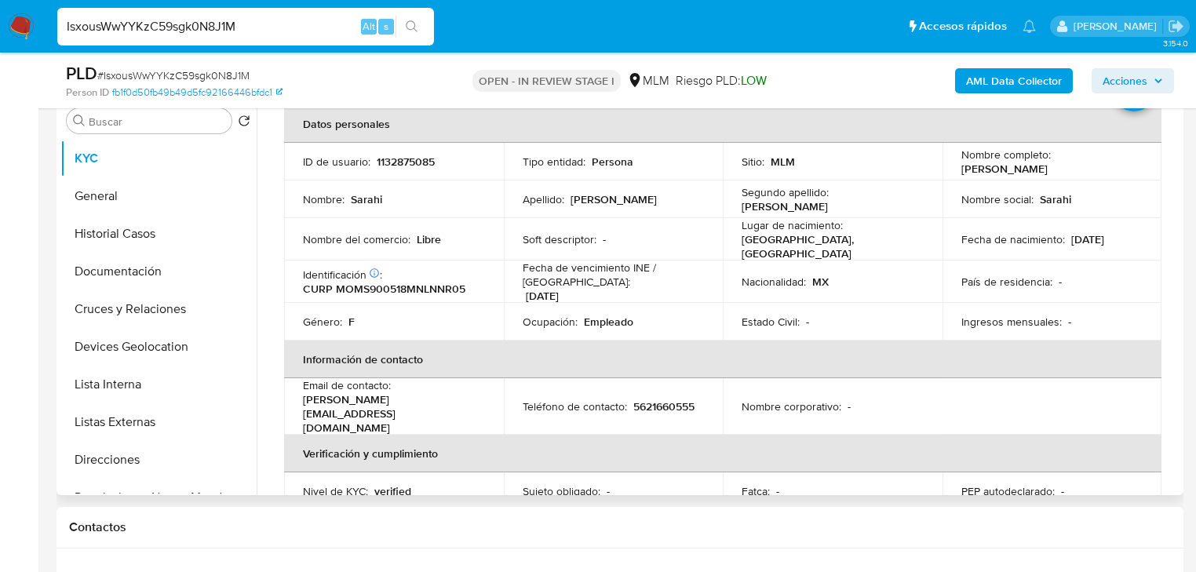
click at [841, 333] on td "Estado Civil : -" at bounding box center [833, 322] width 220 height 38
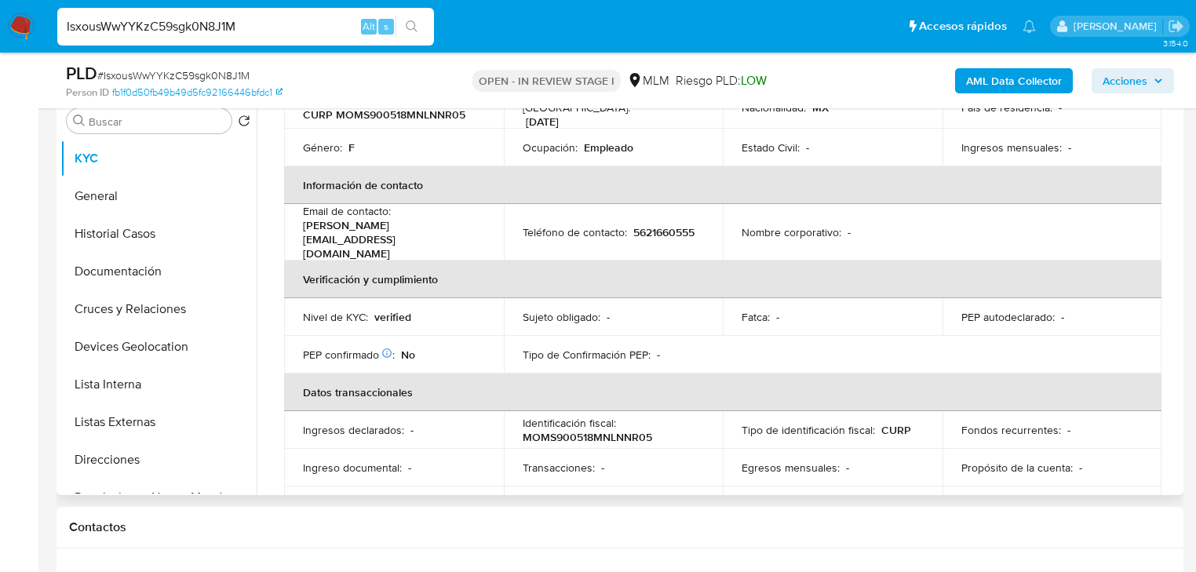
scroll to position [49, 0]
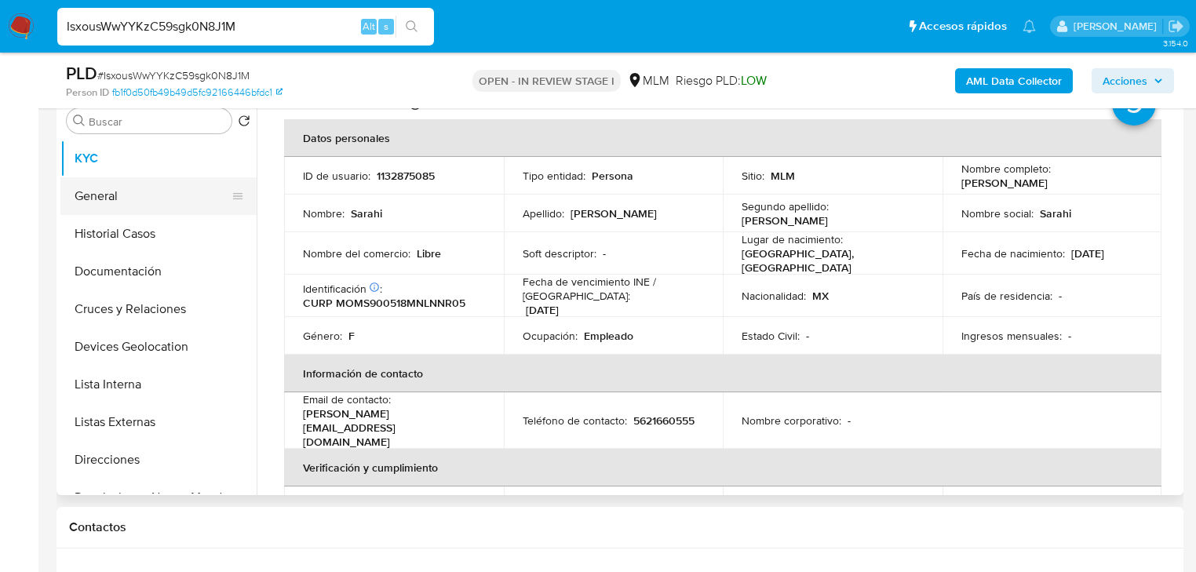
click at [85, 186] on button "General" at bounding box center [152, 196] width 184 height 38
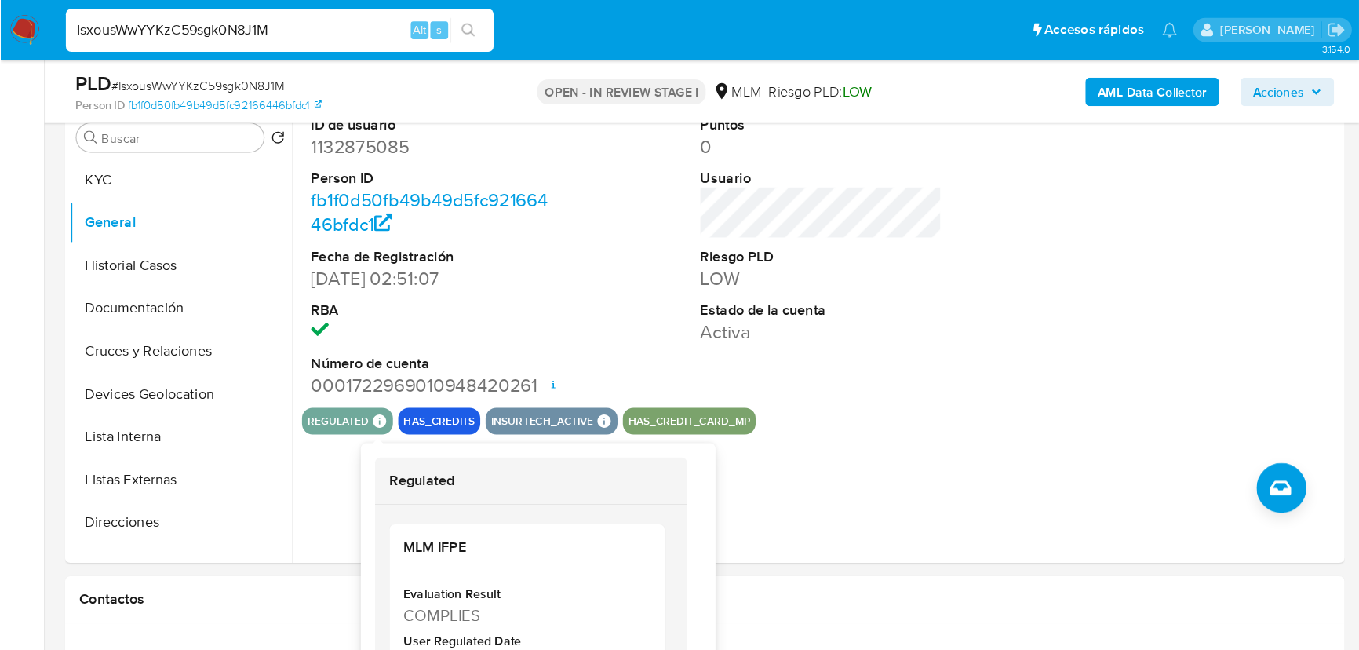
scroll to position [314, 0]
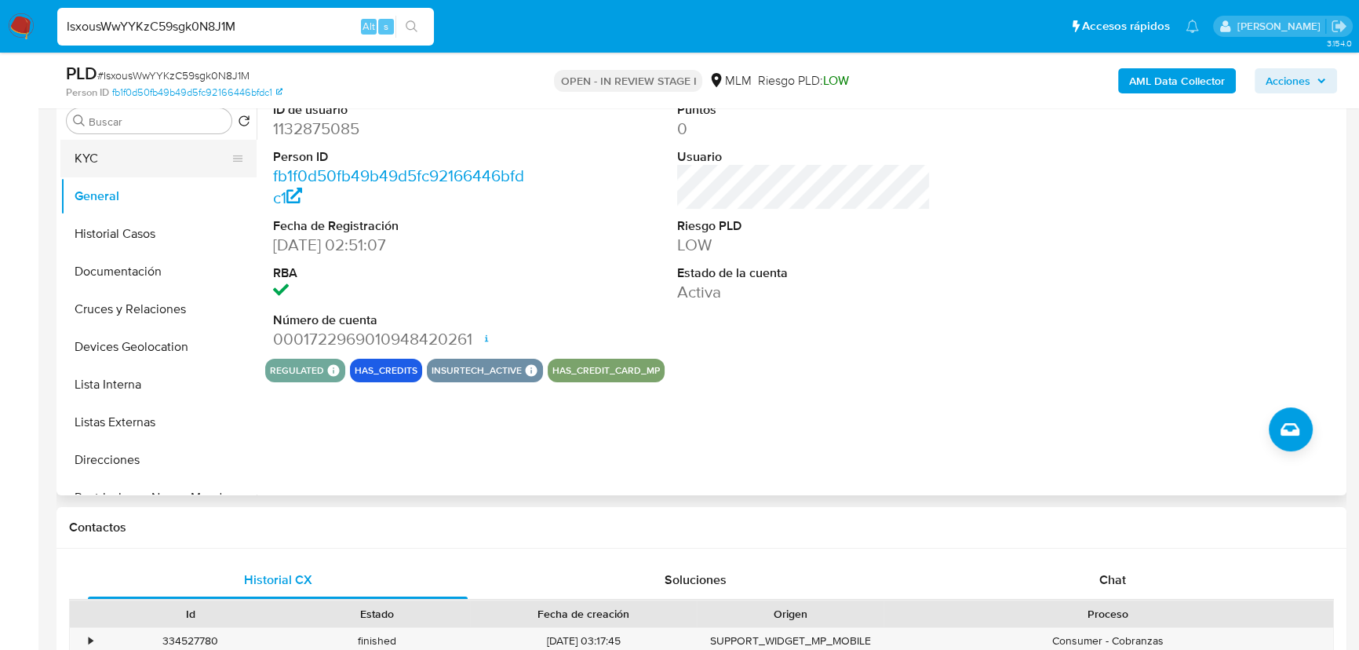
click at [135, 153] on button "KYC" at bounding box center [152, 159] width 184 height 38
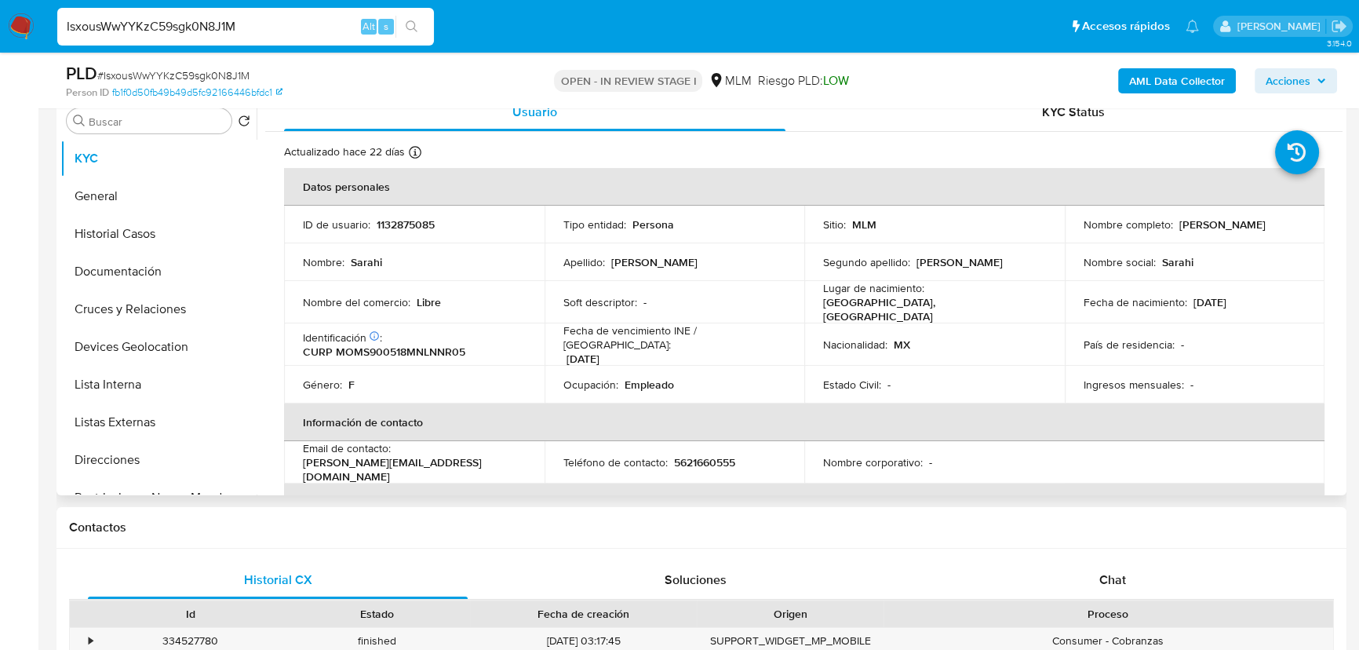
drag, startPoint x: 1306, startPoint y: 311, endPoint x: 1012, endPoint y: 169, distance: 327.0
click at [1204, 309] on td "Fecha de nacimiento : 18/05/1990" at bounding box center [1195, 302] width 260 height 42
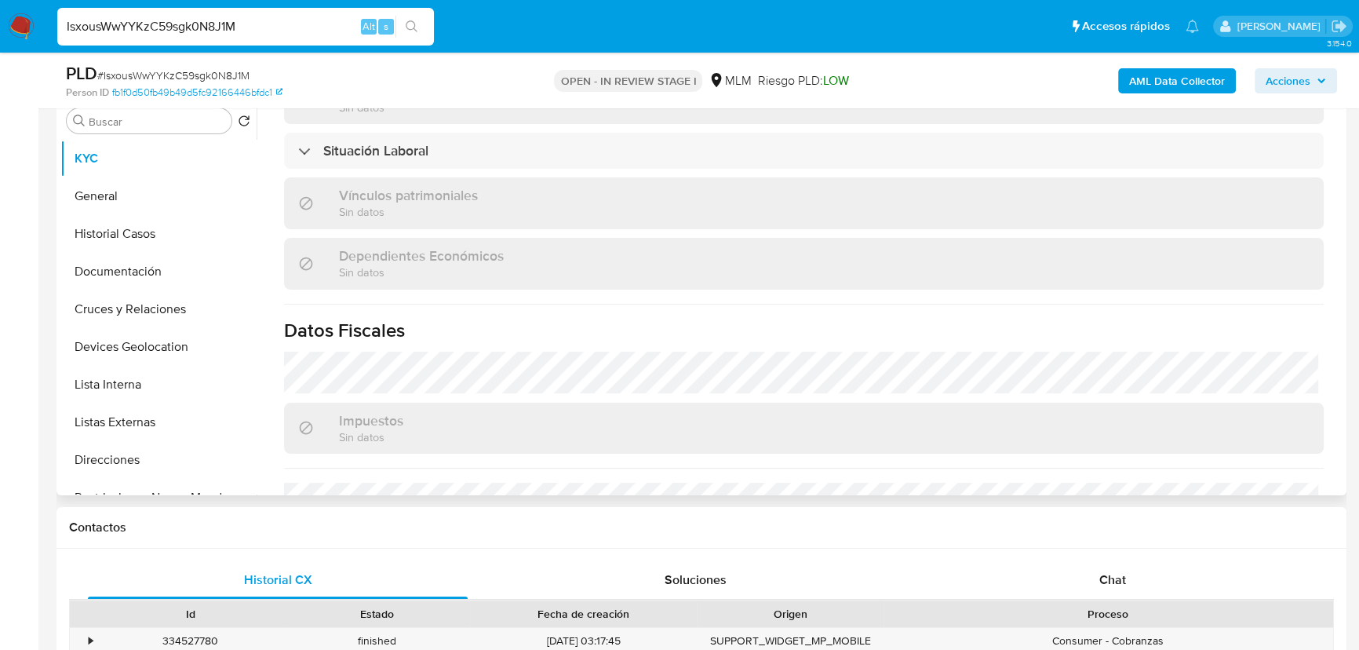
scroll to position [926, 0]
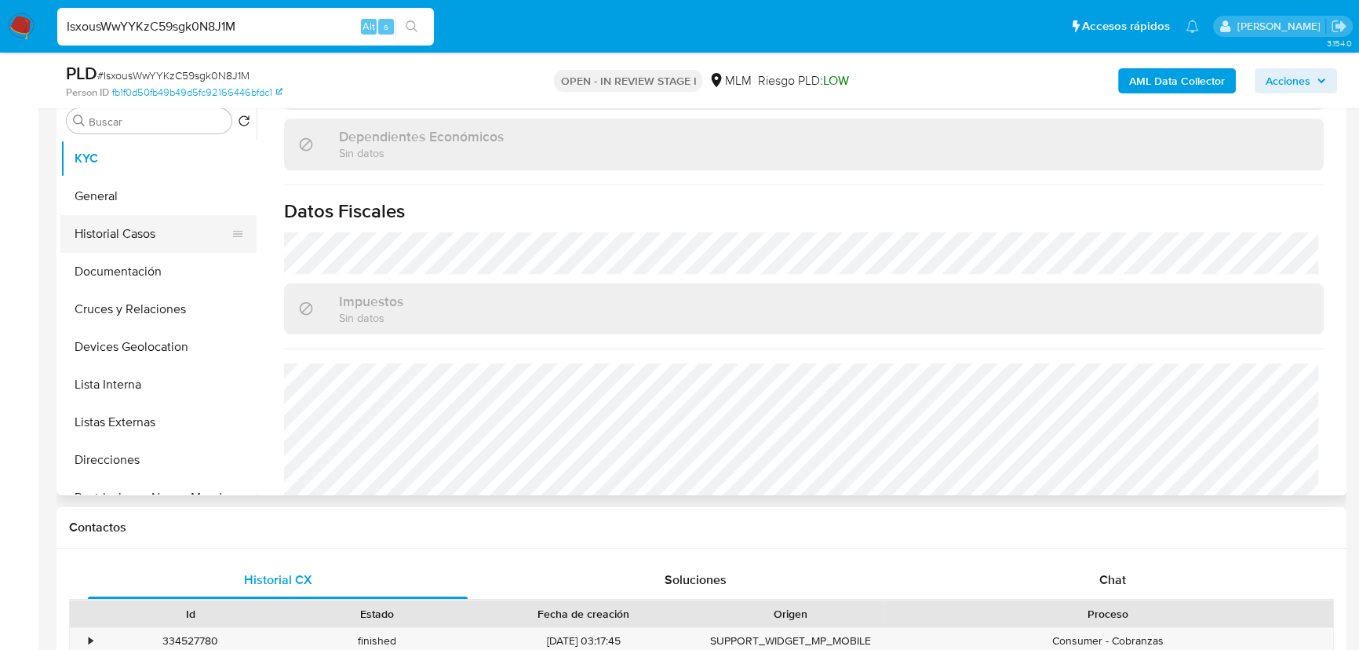
click at [156, 227] on button "Historial Casos" at bounding box center [152, 234] width 184 height 38
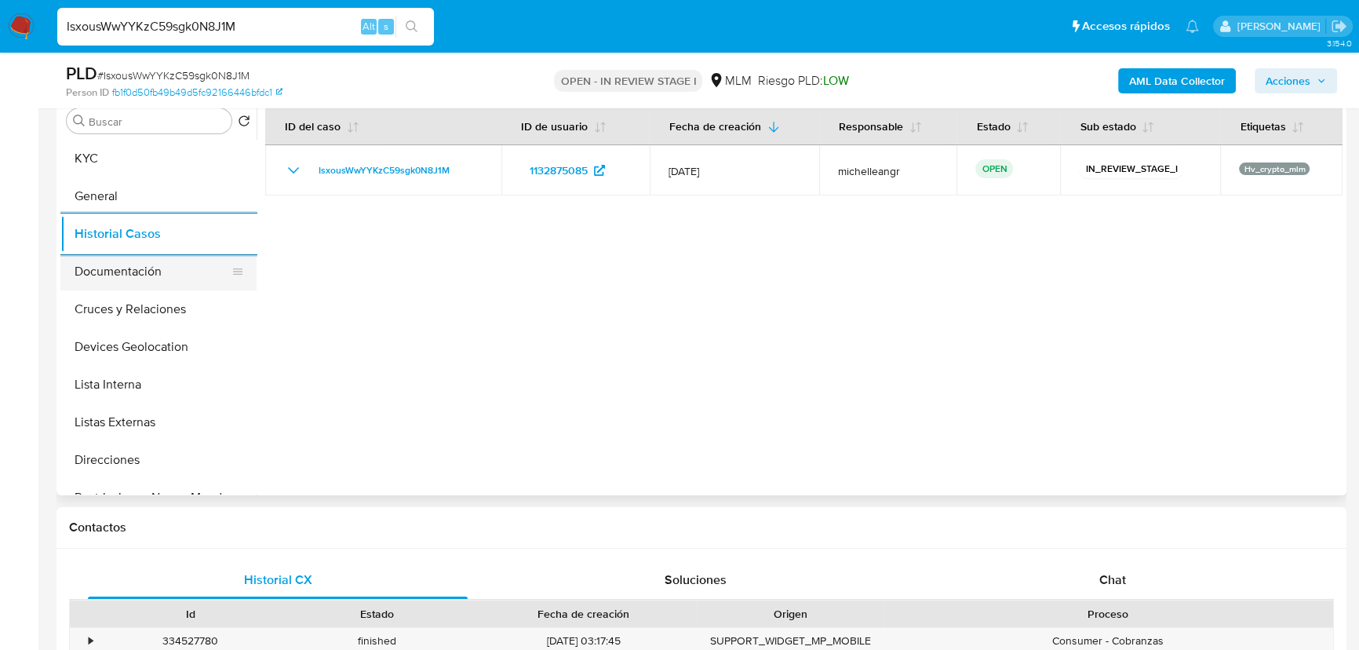
click at [121, 275] on button "Documentación" at bounding box center [152, 272] width 184 height 38
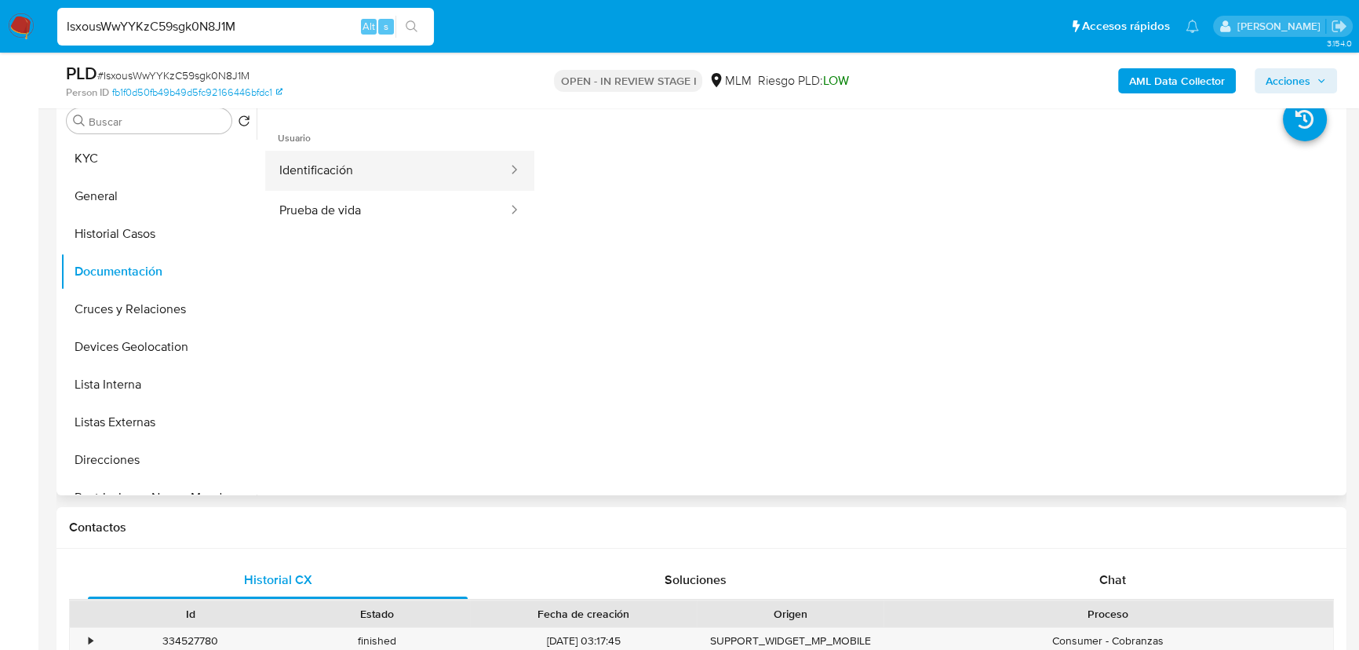
drag, startPoint x: 427, startPoint y: 163, endPoint x: 486, endPoint y: 158, distance: 59.9
click at [431, 160] on button "Identificación" at bounding box center [387, 171] width 244 height 40
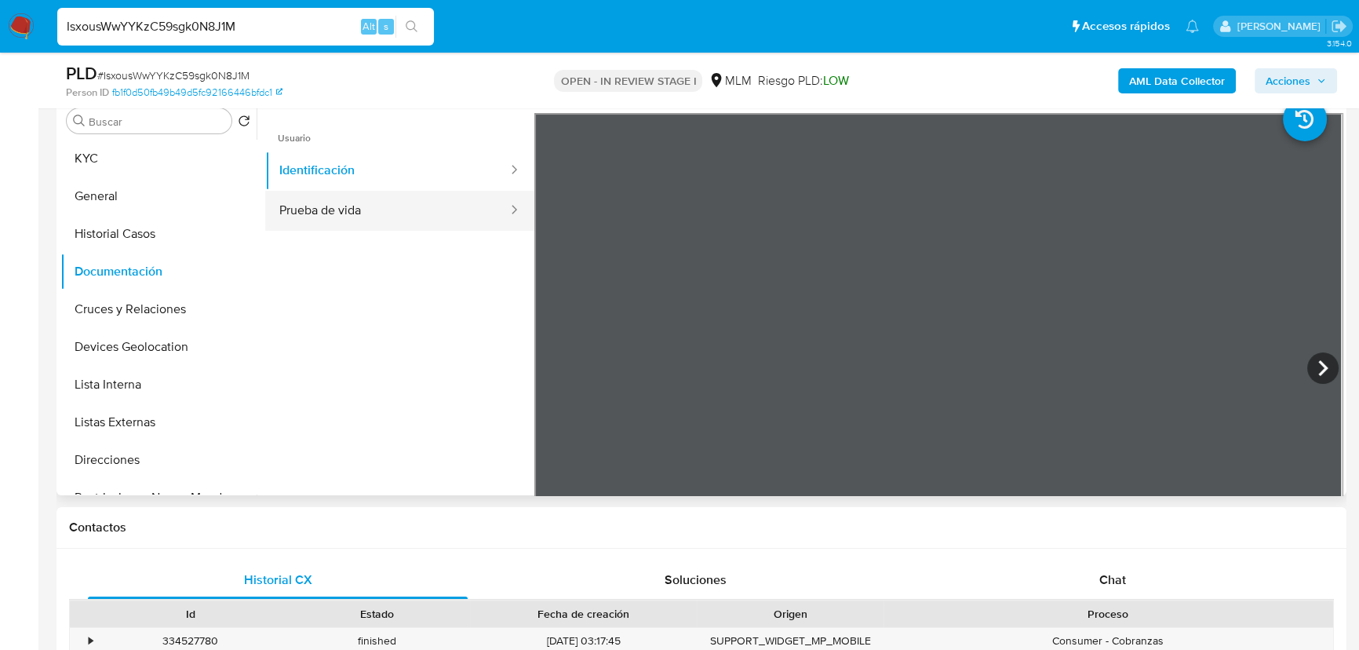
drag, startPoint x: 444, startPoint y: 195, endPoint x: 484, endPoint y: 196, distance: 40.0
click at [447, 193] on button "Prueba de vida" at bounding box center [387, 211] width 244 height 40
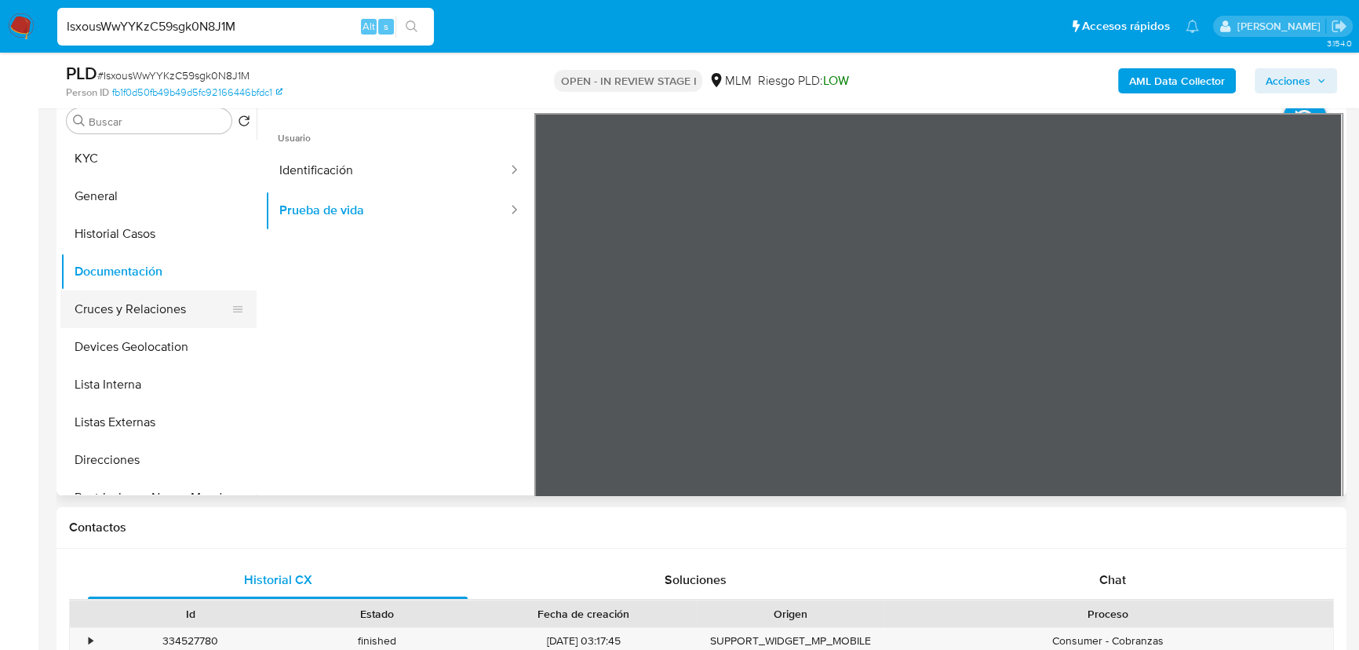
click at [196, 322] on button "Cruces y Relaciones" at bounding box center [152, 309] width 184 height 38
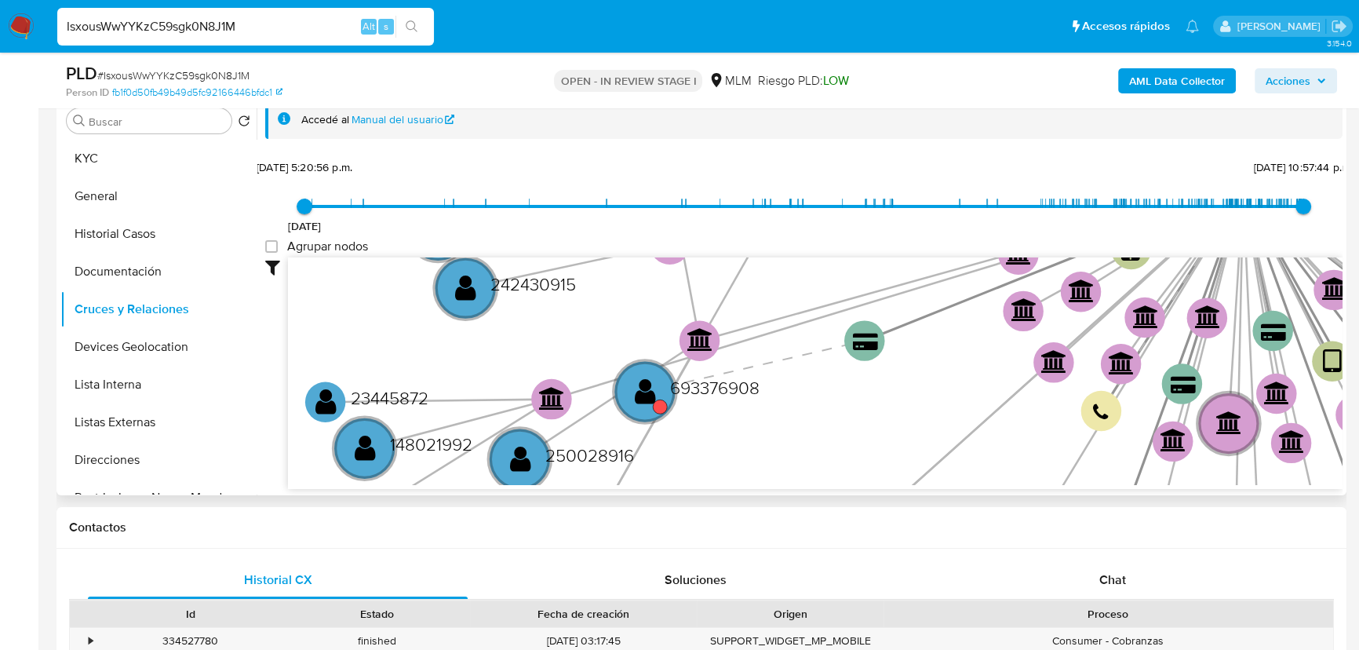
drag, startPoint x: 579, startPoint y: 308, endPoint x: 661, endPoint y: 333, distance: 85.9
click at [562, 220] on div "28/5/2022 28/5/2022, 5:20:56 p.m. 13/8/2025, 10:57:44 p.m. Agrupar nodos Filtro…" at bounding box center [803, 321] width 1077 height 333
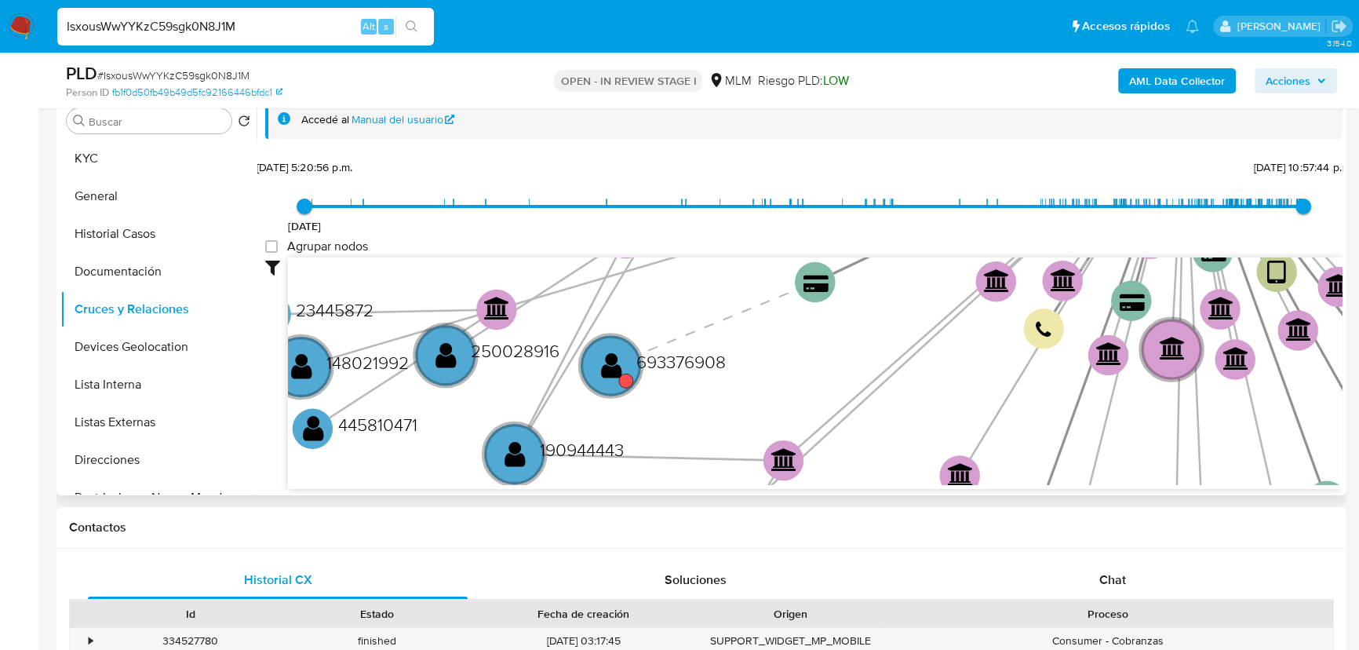
drag, startPoint x: 744, startPoint y: 371, endPoint x: 737, endPoint y: 326, distance: 45.3
click at [717, 359] on icon "user-1132875085  1132875085 phone-c2f46ed077110610b0dd4b7128323854  person-fb…" at bounding box center [815, 371] width 1054 height 228
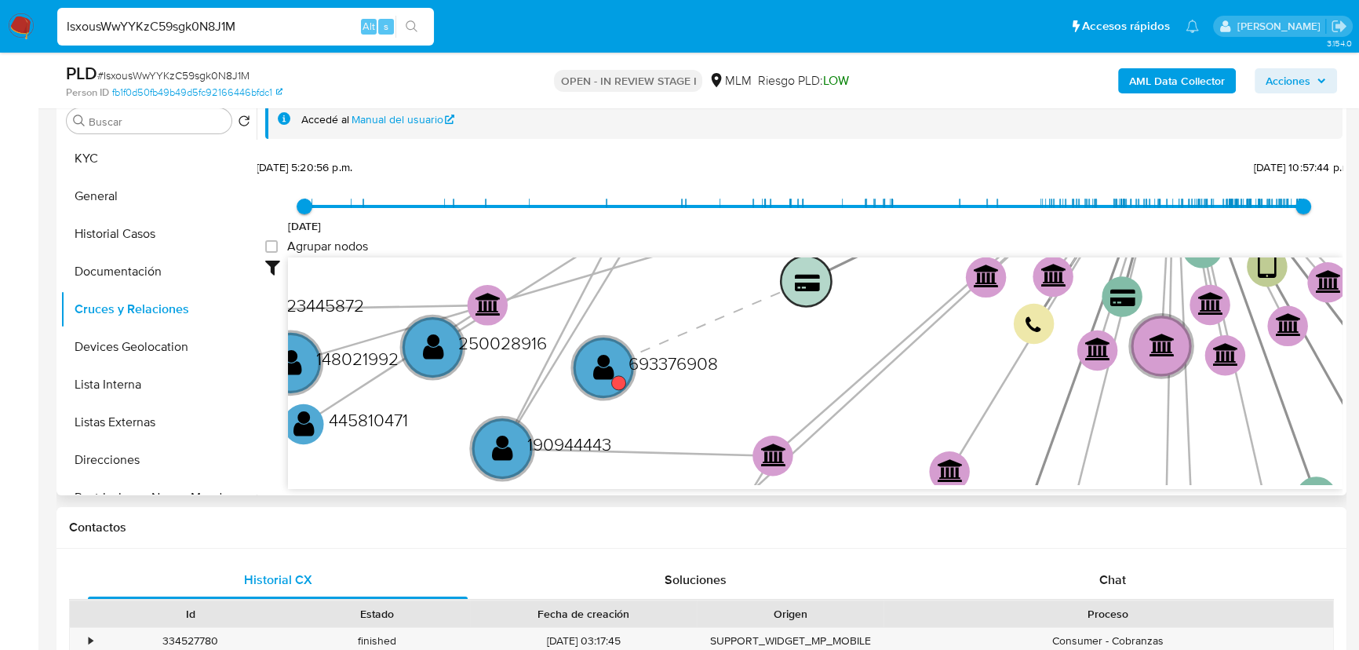
click at [792, 282] on circle at bounding box center [806, 281] width 50 height 50
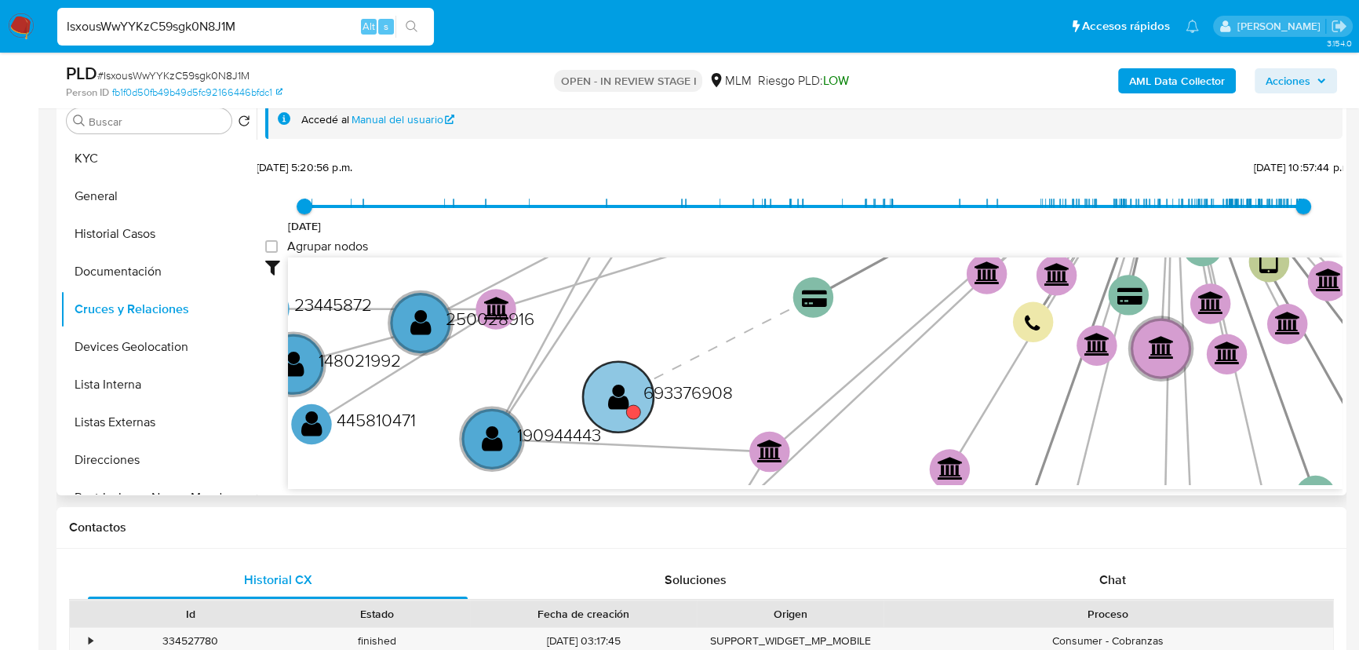
click at [604, 380] on circle at bounding box center [618, 396] width 71 height 71
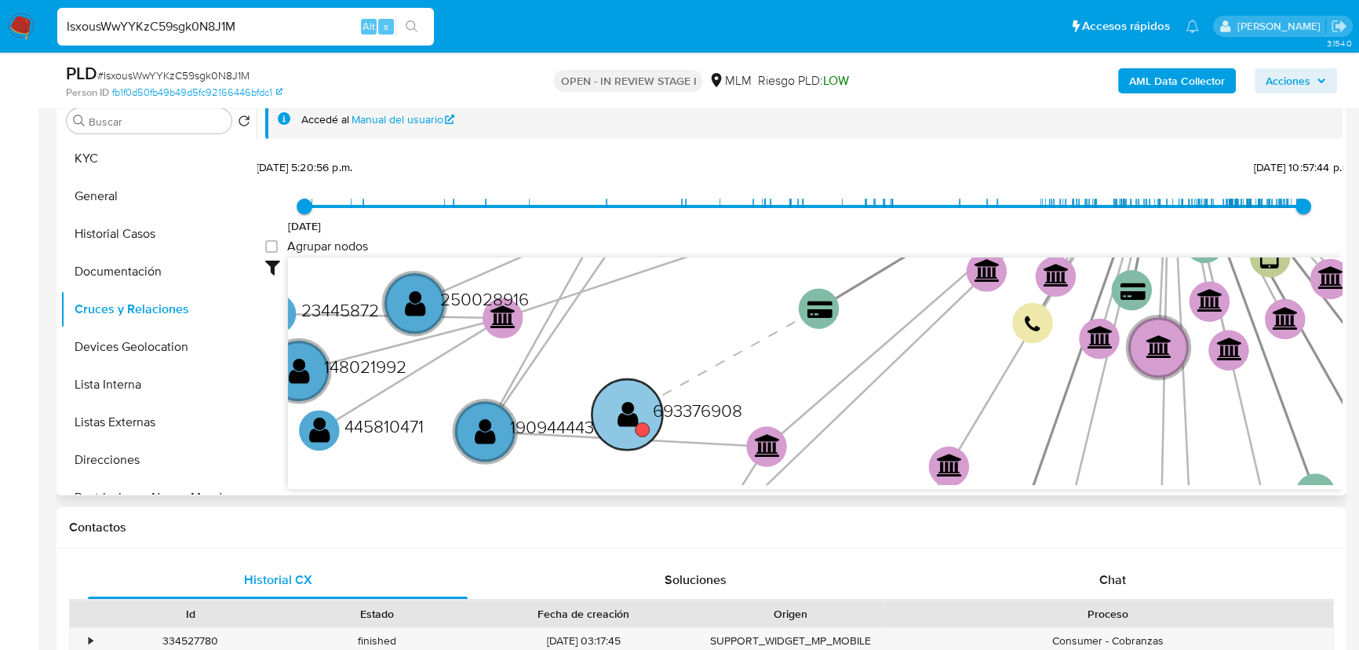
click at [630, 400] on text "" at bounding box center [627, 413] width 21 height 29
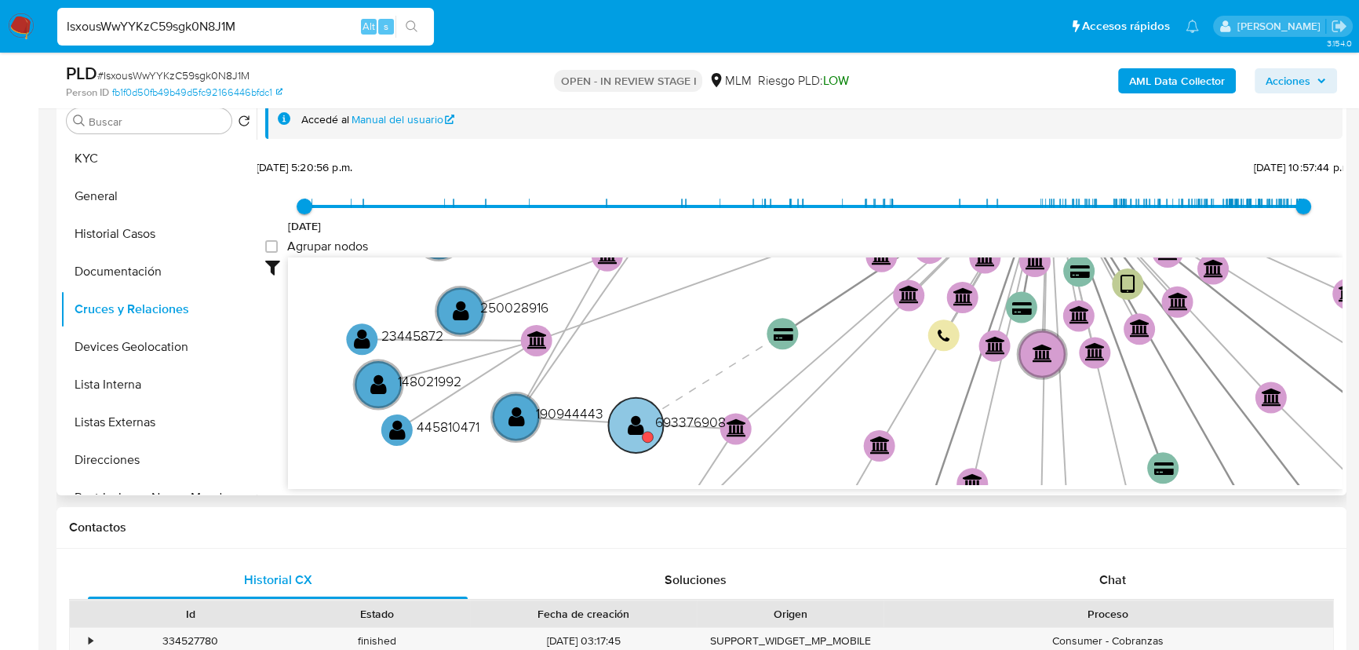
click at [632, 425] on text "" at bounding box center [636, 424] width 16 height 23
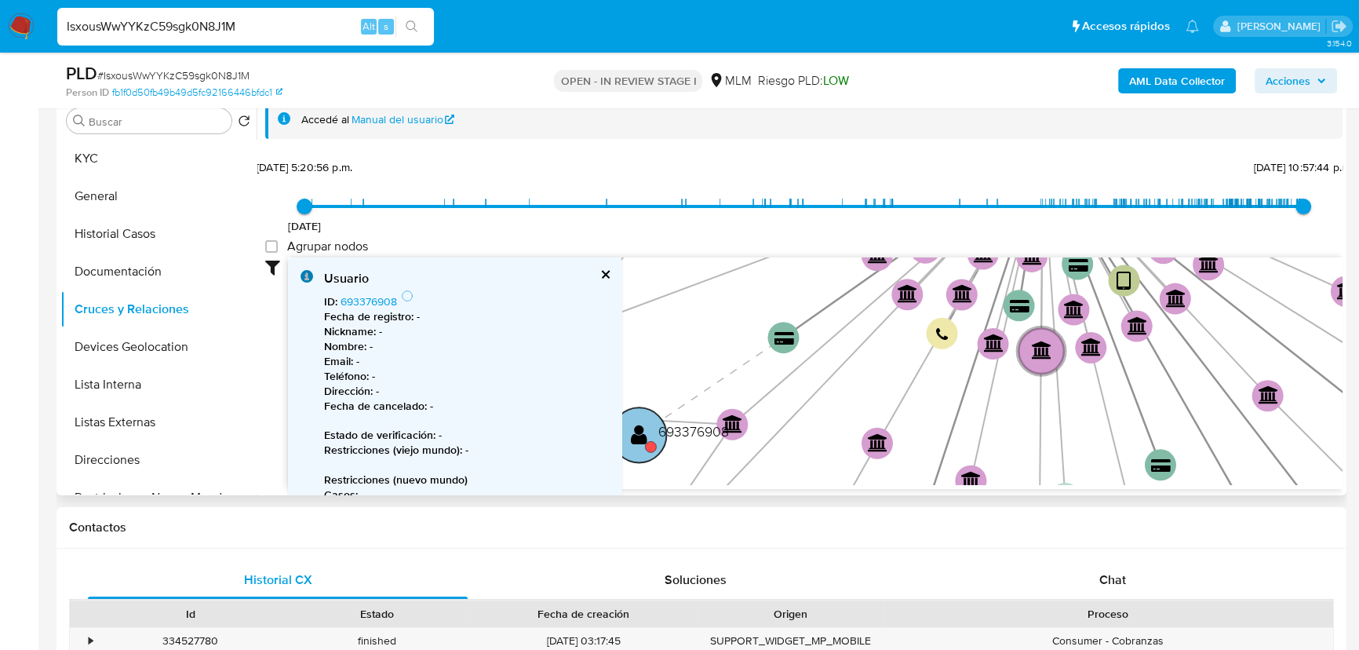
click at [643, 428] on text "" at bounding box center [639, 434] width 16 height 23
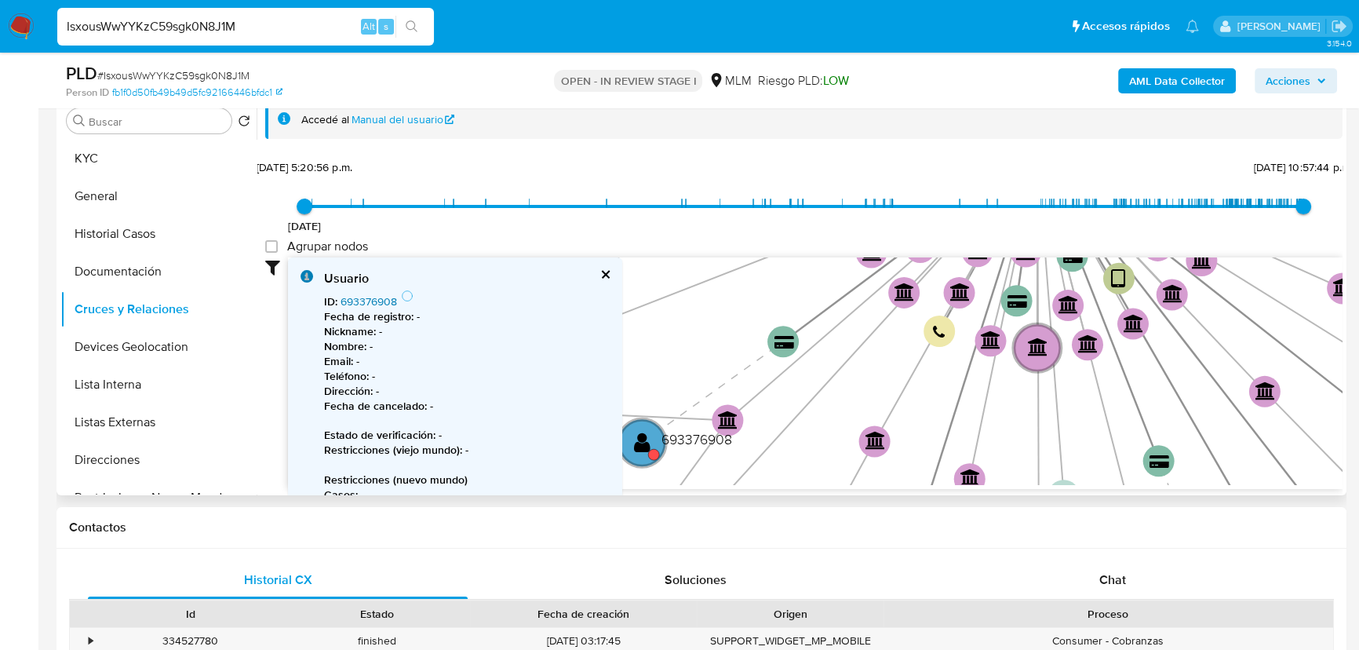
click at [363, 305] on link "693376908" at bounding box center [368, 301] width 56 height 16
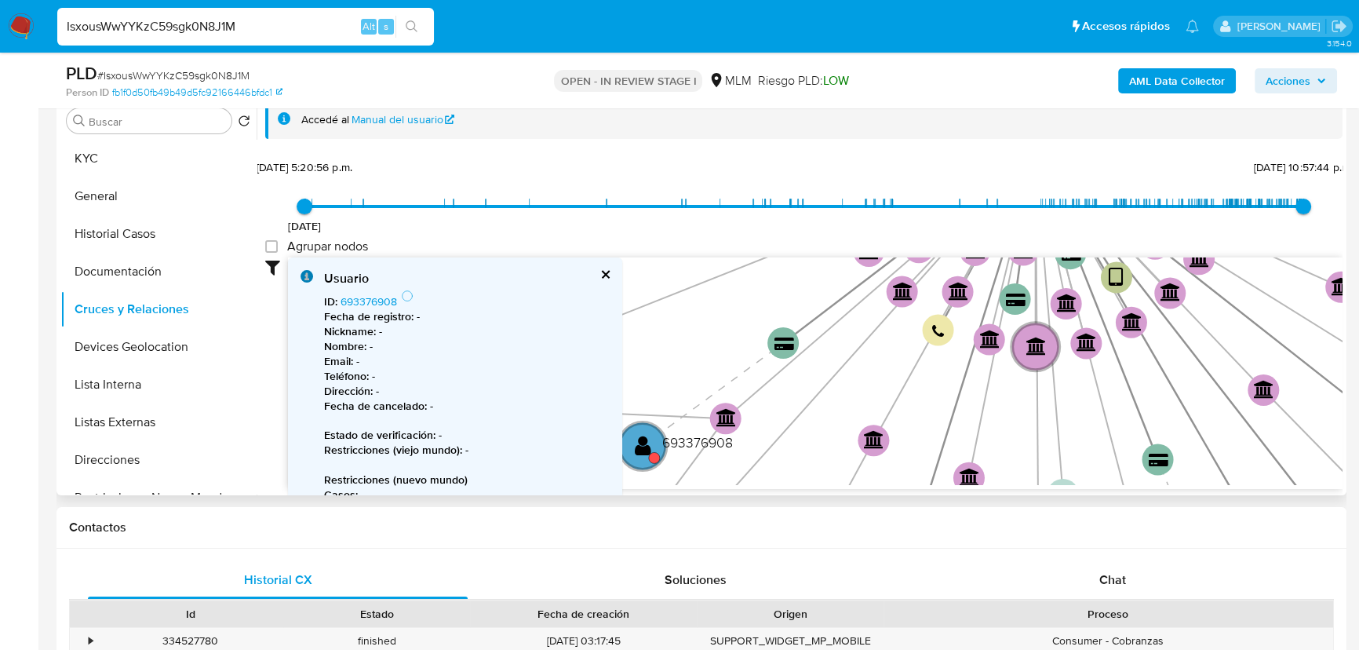
click at [599, 275] on button "cerrar" at bounding box center [604, 274] width 10 height 10
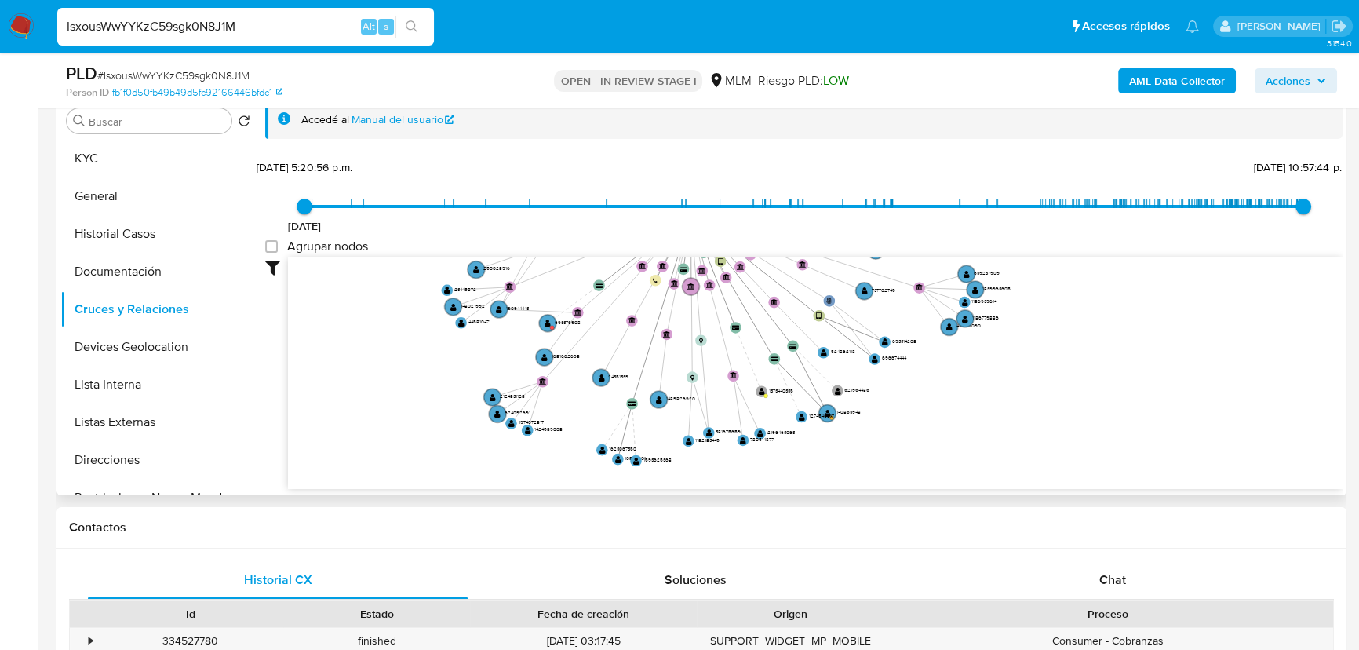
drag, startPoint x: 912, startPoint y: 385, endPoint x: 763, endPoint y: 380, distance: 149.2
click at [759, 445] on icon "user-1132875085  1132875085 phone-c2f46ed077110610b0dd4b7128323854  person-fb…" at bounding box center [815, 371] width 1054 height 228
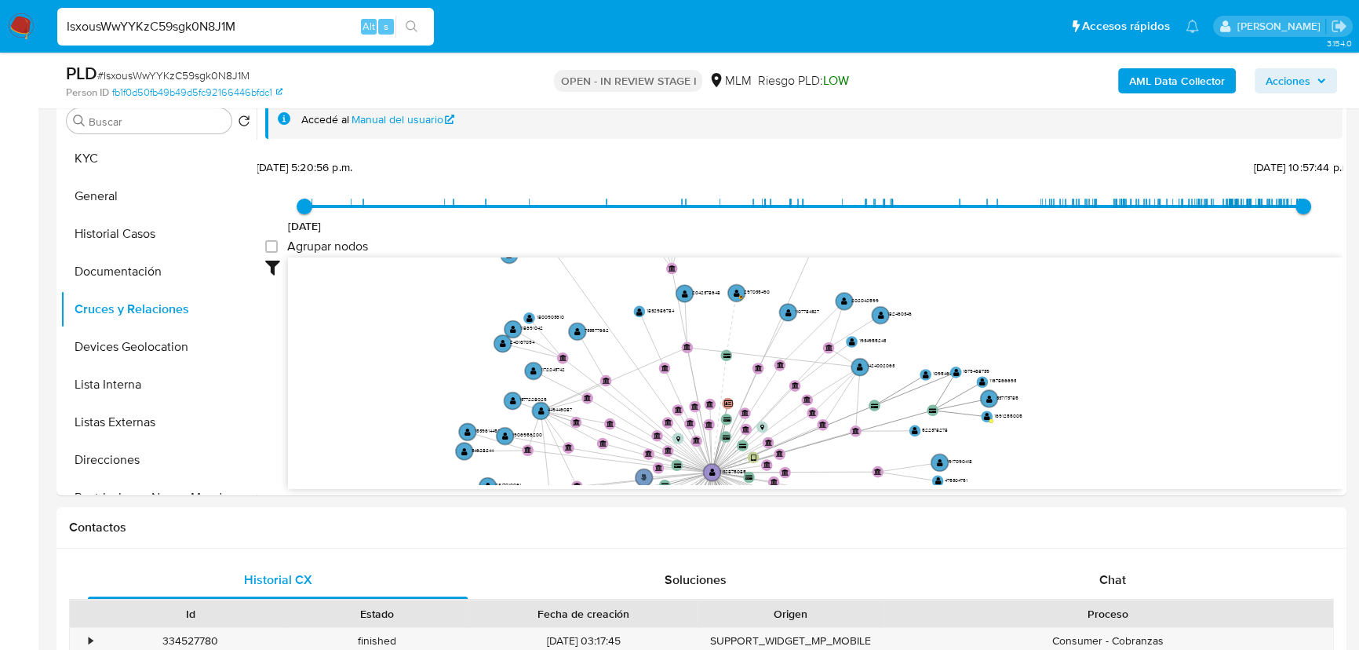
drag, startPoint x: 770, startPoint y: 376, endPoint x: 793, endPoint y: 497, distance: 123.9
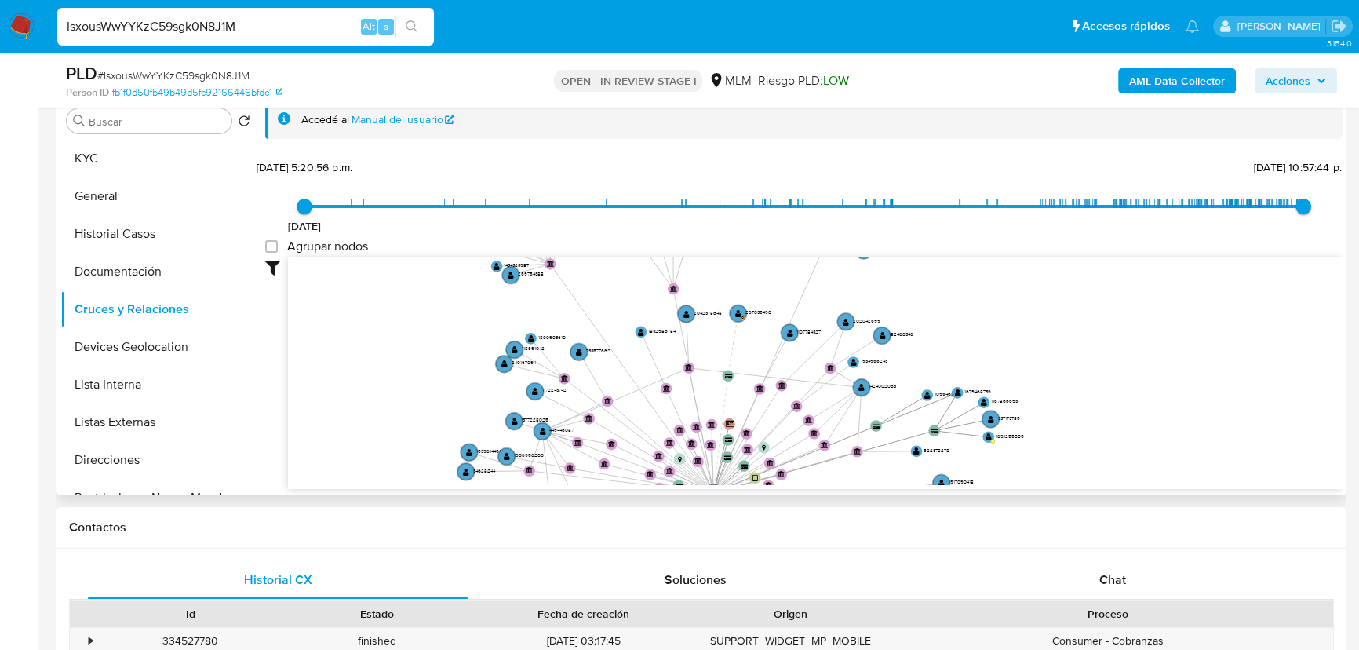
drag, startPoint x: 838, startPoint y: 385, endPoint x: 881, endPoint y: 481, distance: 105.0
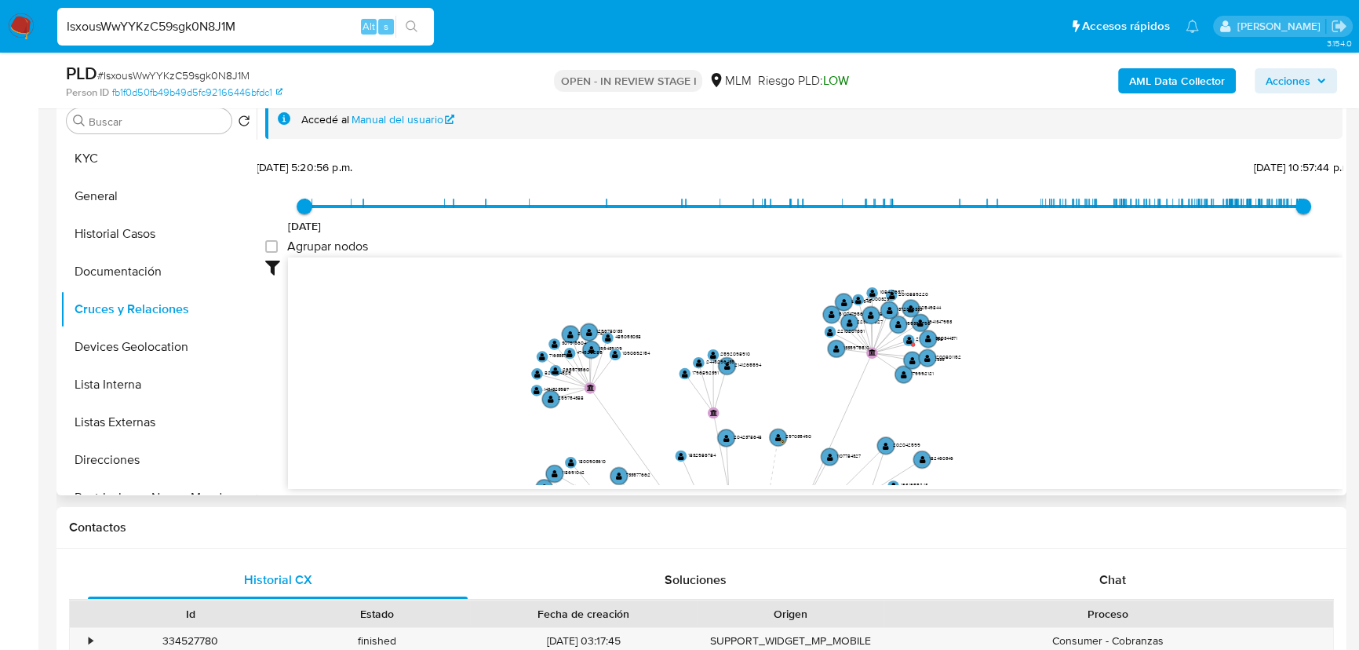
drag, startPoint x: 808, startPoint y: 382, endPoint x: 821, endPoint y: 392, distance: 16.2
click at [824, 417] on icon "user-1132875085  1132875085 phone-c2f46ed077110610b0dd4b7128323854  person-fb…" at bounding box center [815, 371] width 1054 height 228
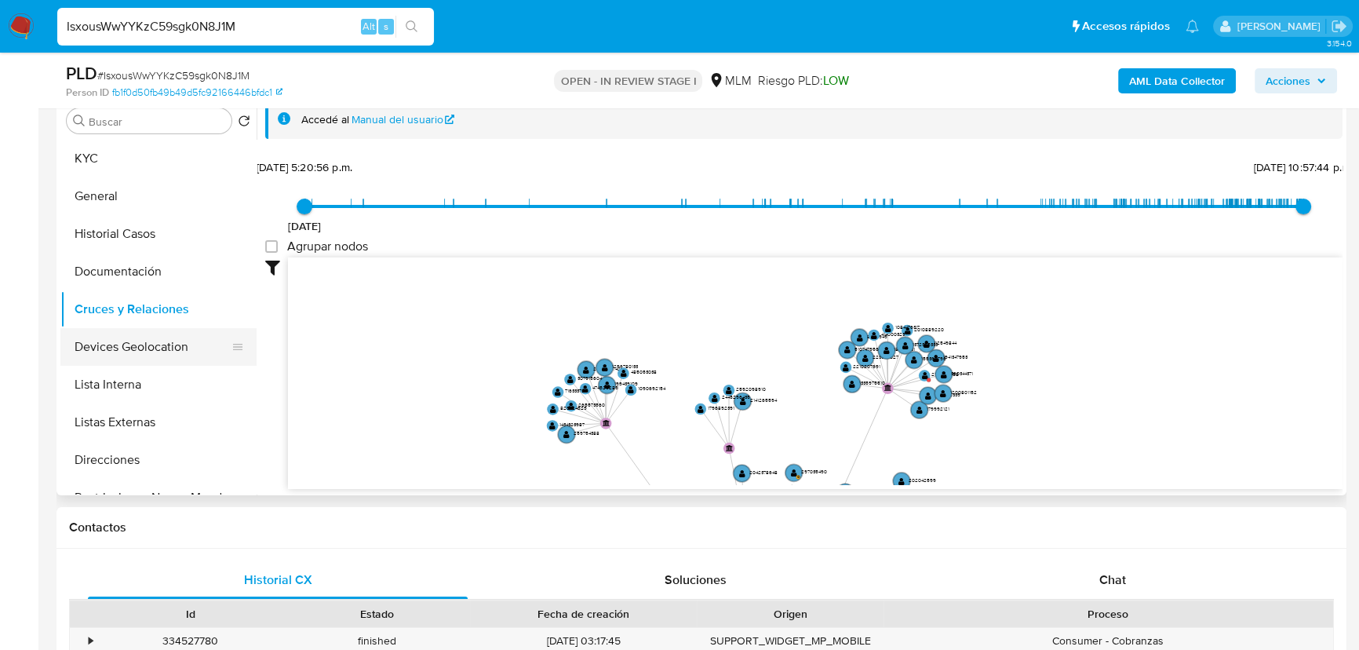
drag, startPoint x: 146, startPoint y: 355, endPoint x: 223, endPoint y: 339, distance: 78.5
click at [147, 355] on button "Devices Geolocation" at bounding box center [152, 347] width 184 height 38
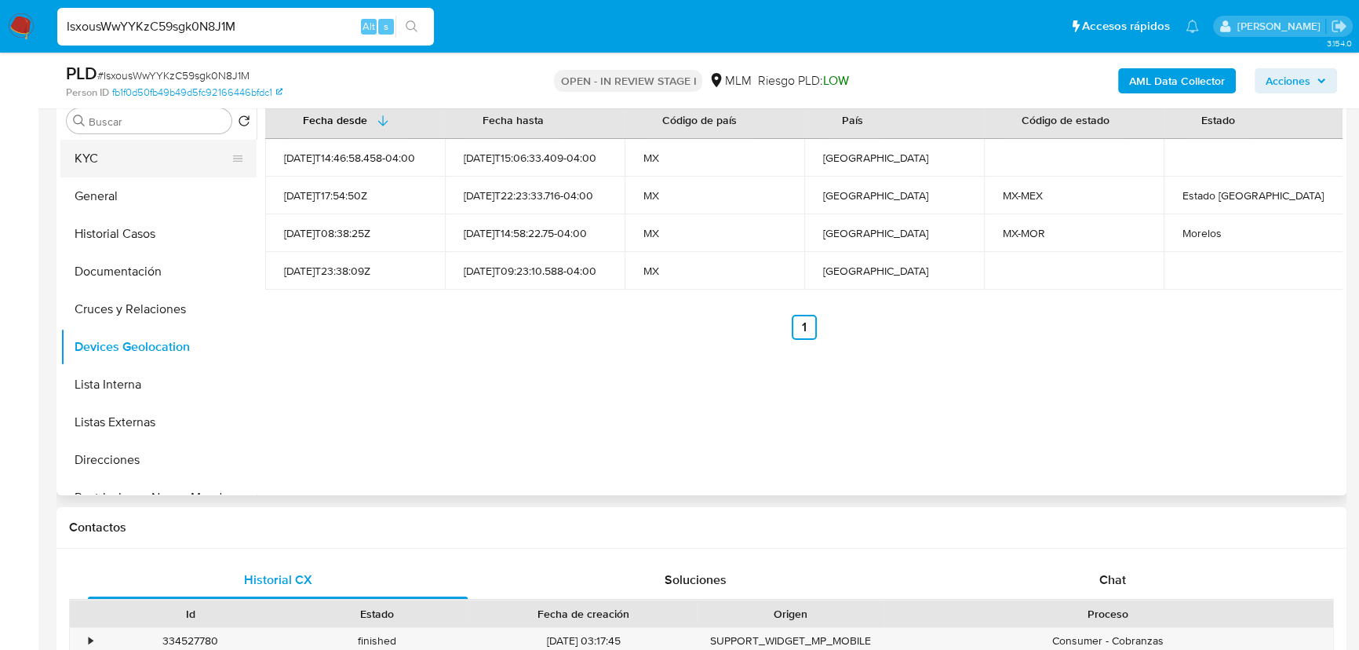
click at [136, 152] on button "KYC" at bounding box center [152, 159] width 184 height 38
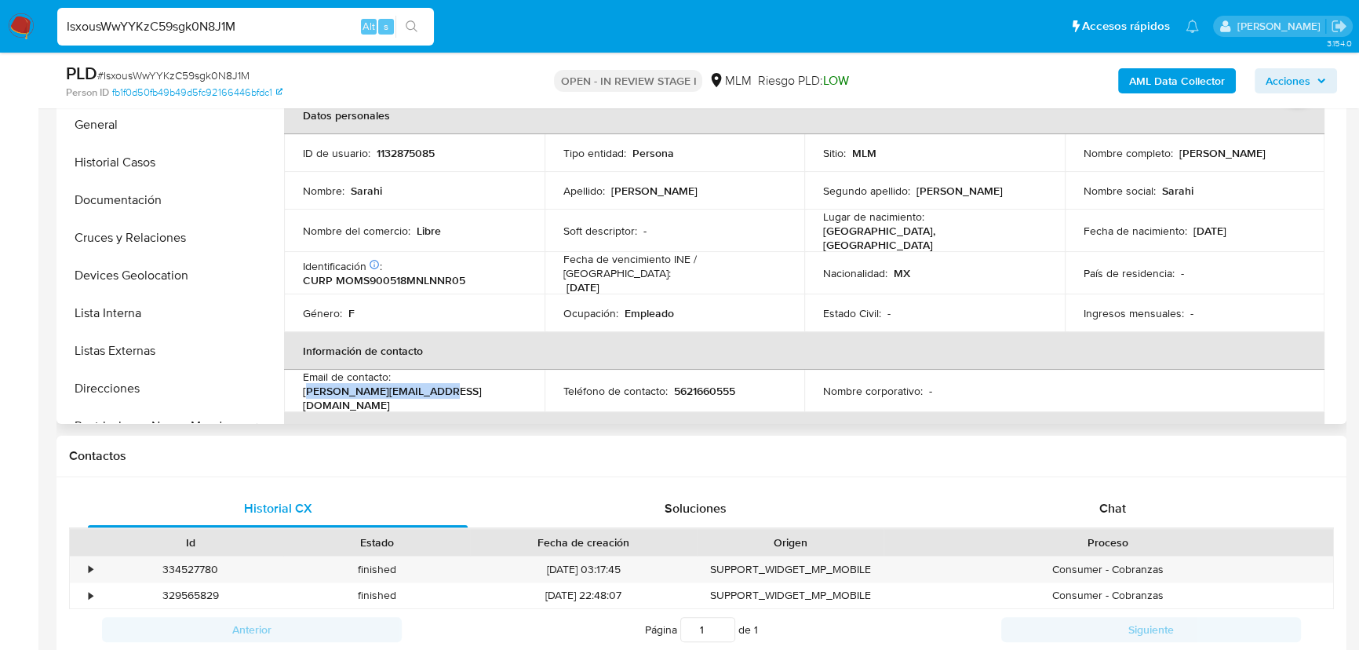
drag, startPoint x: 309, startPoint y: 389, endPoint x: 443, endPoint y: 371, distance: 135.4
click at [443, 390] on p "sara_mts_mdz@outlook.com" at bounding box center [411, 398] width 217 height 28
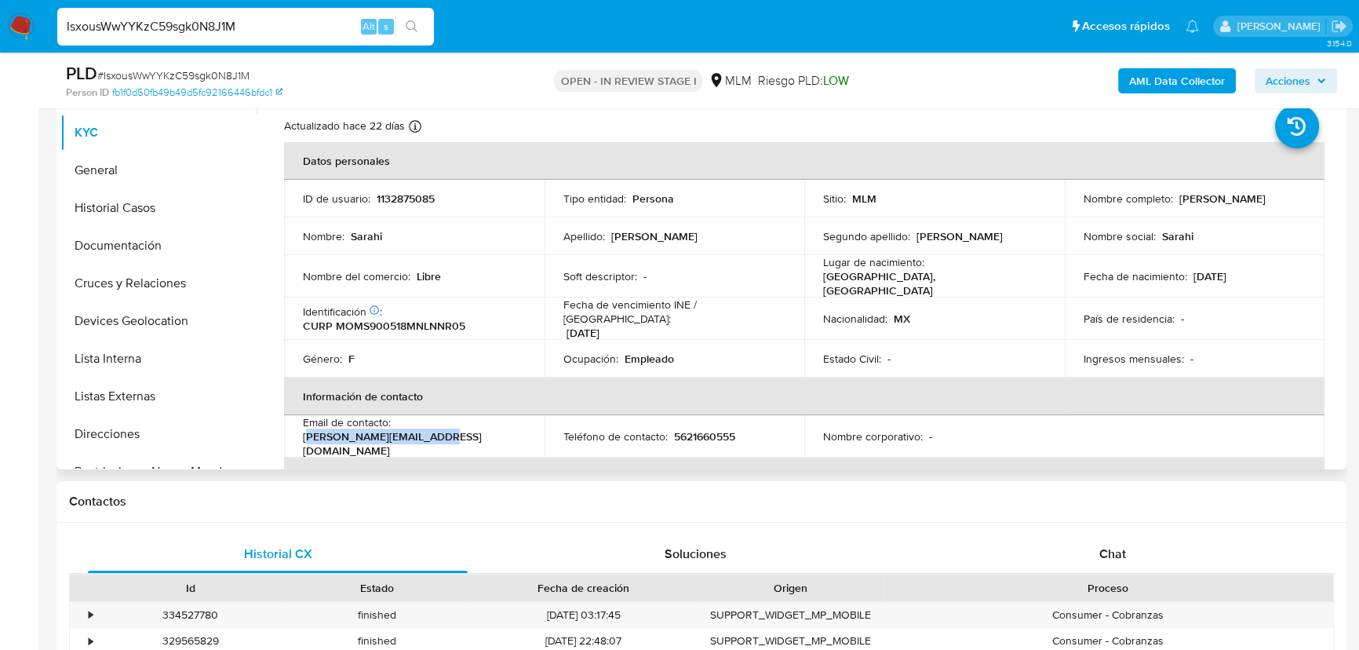
scroll to position [314, 0]
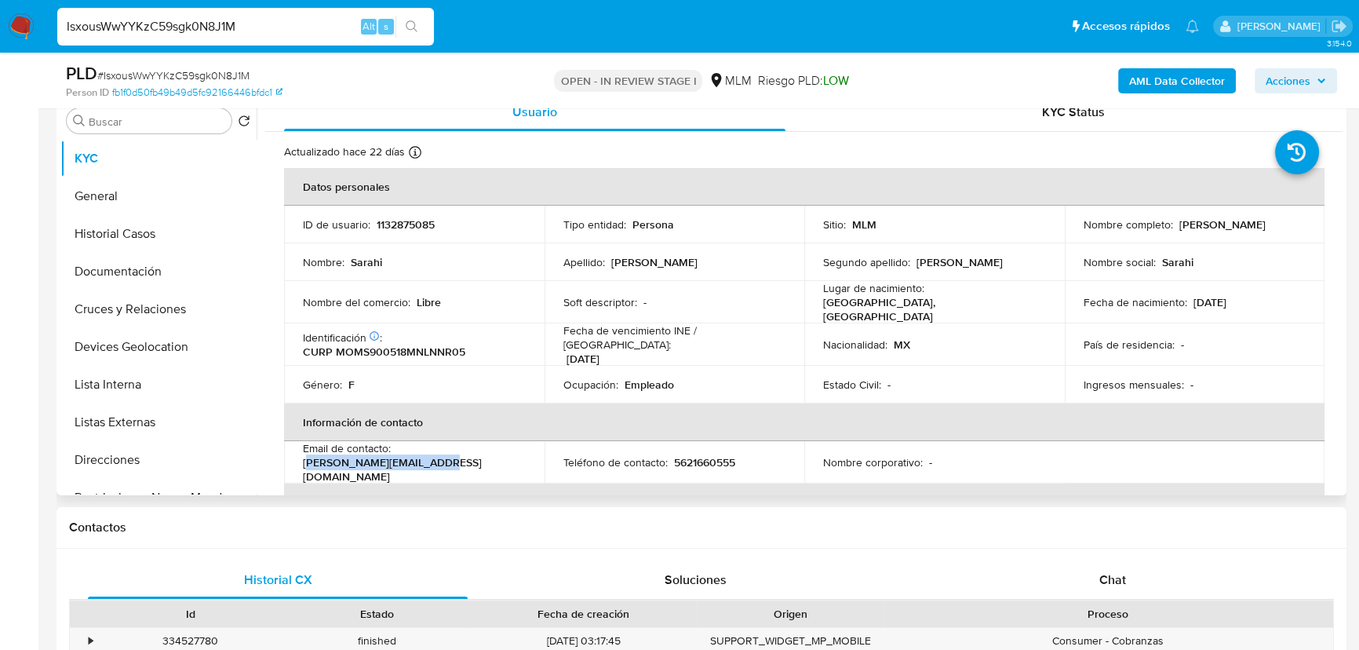
drag, startPoint x: 150, startPoint y: 191, endPoint x: 212, endPoint y: 136, distance: 83.3
click at [151, 190] on button "General" at bounding box center [158, 196] width 196 height 38
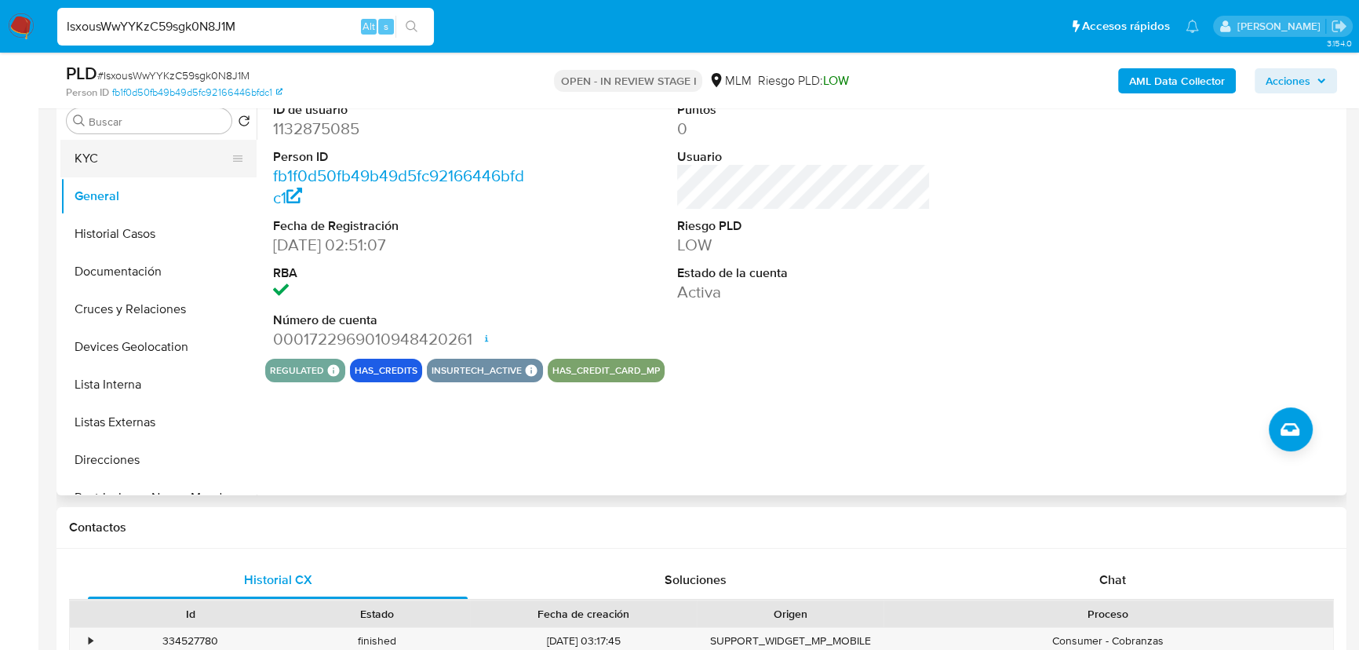
click at [126, 161] on button "KYC" at bounding box center [152, 159] width 184 height 38
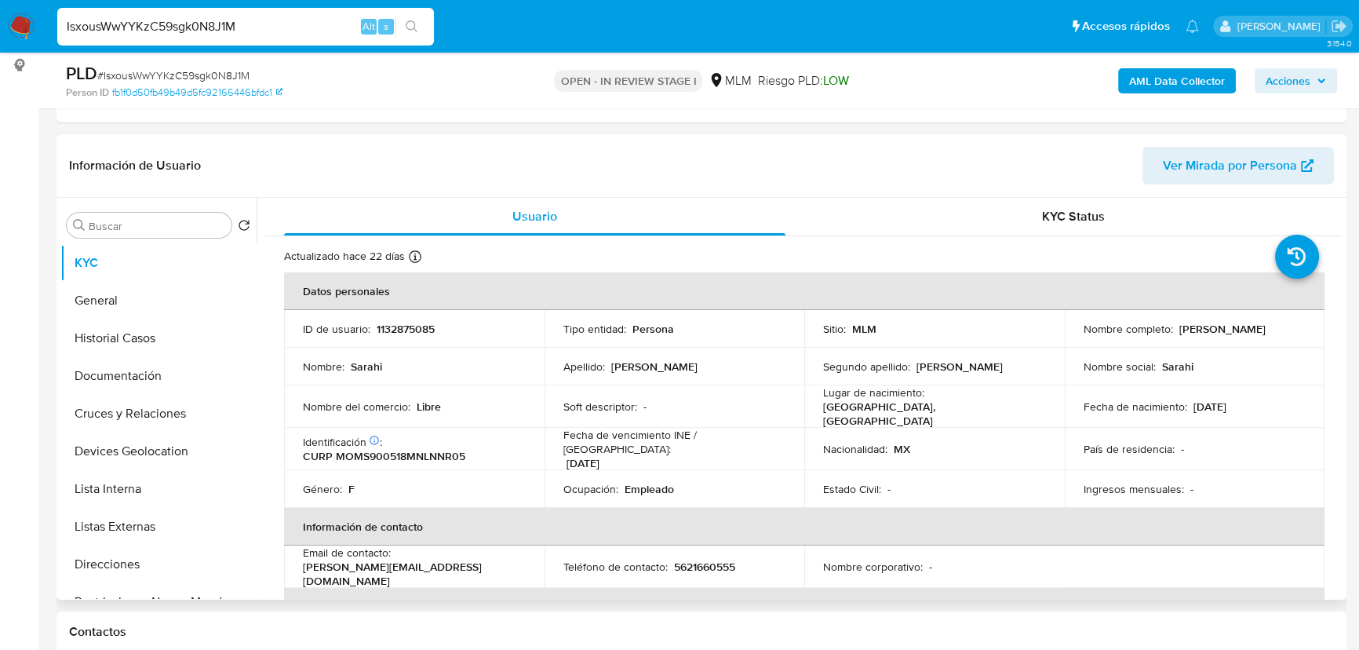
scroll to position [285, 0]
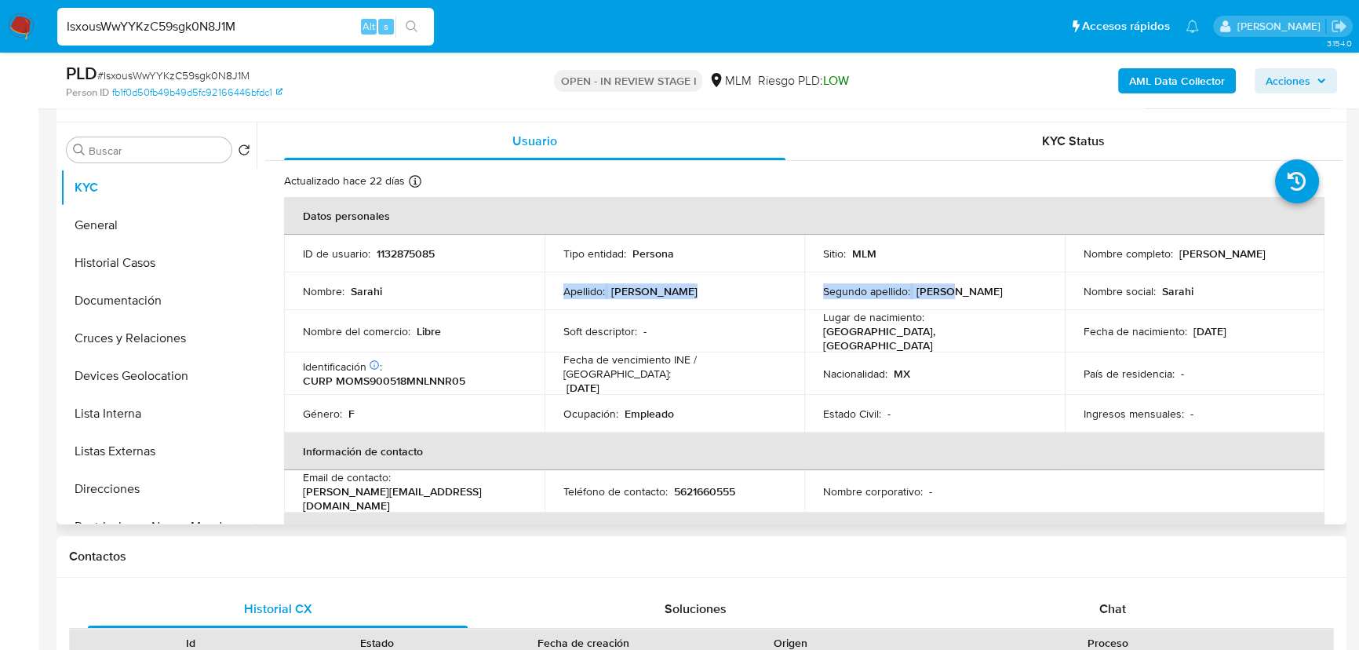
drag, startPoint x: 609, startPoint y: 285, endPoint x: 945, endPoint y: 272, distance: 336.0
click at [959, 288] on tr "Nombre : Sarahi Apellido : Montes Segundo apellido : Mendez Nombre social : Sar…" at bounding box center [804, 291] width 1040 height 38
drag, startPoint x: 169, startPoint y: 339, endPoint x: 173, endPoint y: 349, distance: 10.7
click at [171, 340] on button "Cruces y Relaciones" at bounding box center [152, 338] width 184 height 38
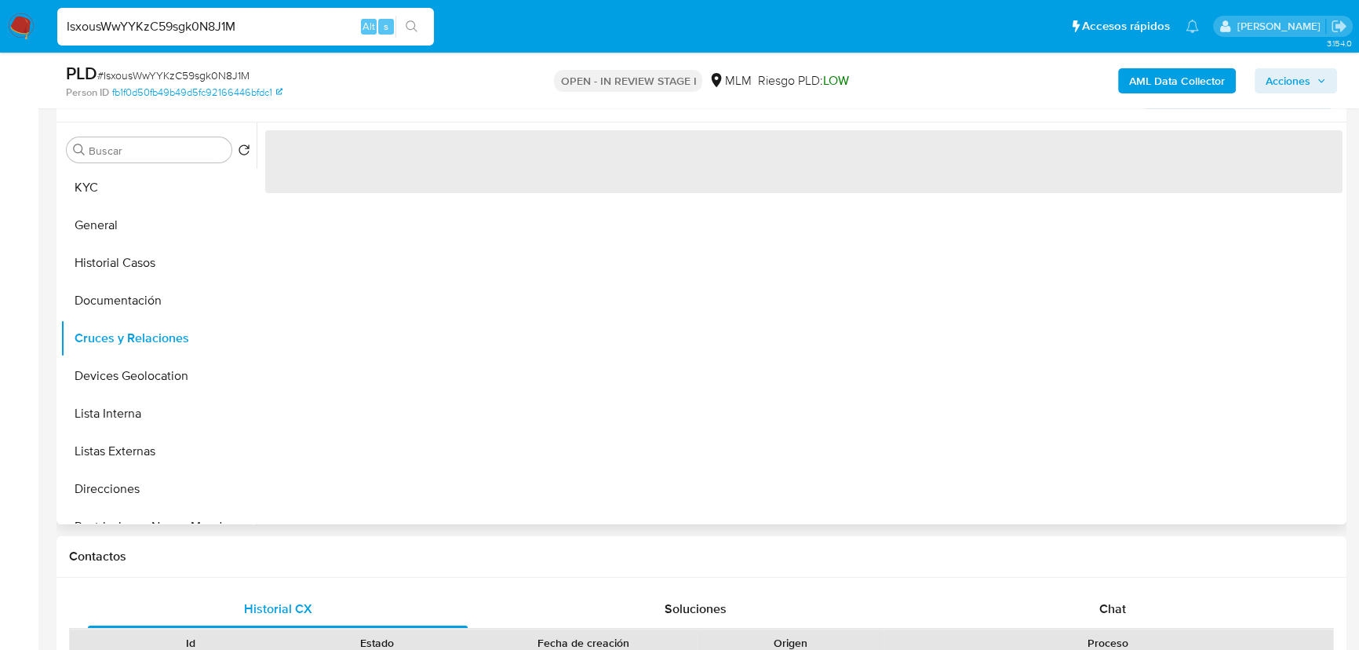
drag, startPoint x: 204, startPoint y: 376, endPoint x: 334, endPoint y: 372, distance: 130.3
click at [206, 373] on button "Devices Geolocation" at bounding box center [158, 376] width 196 height 38
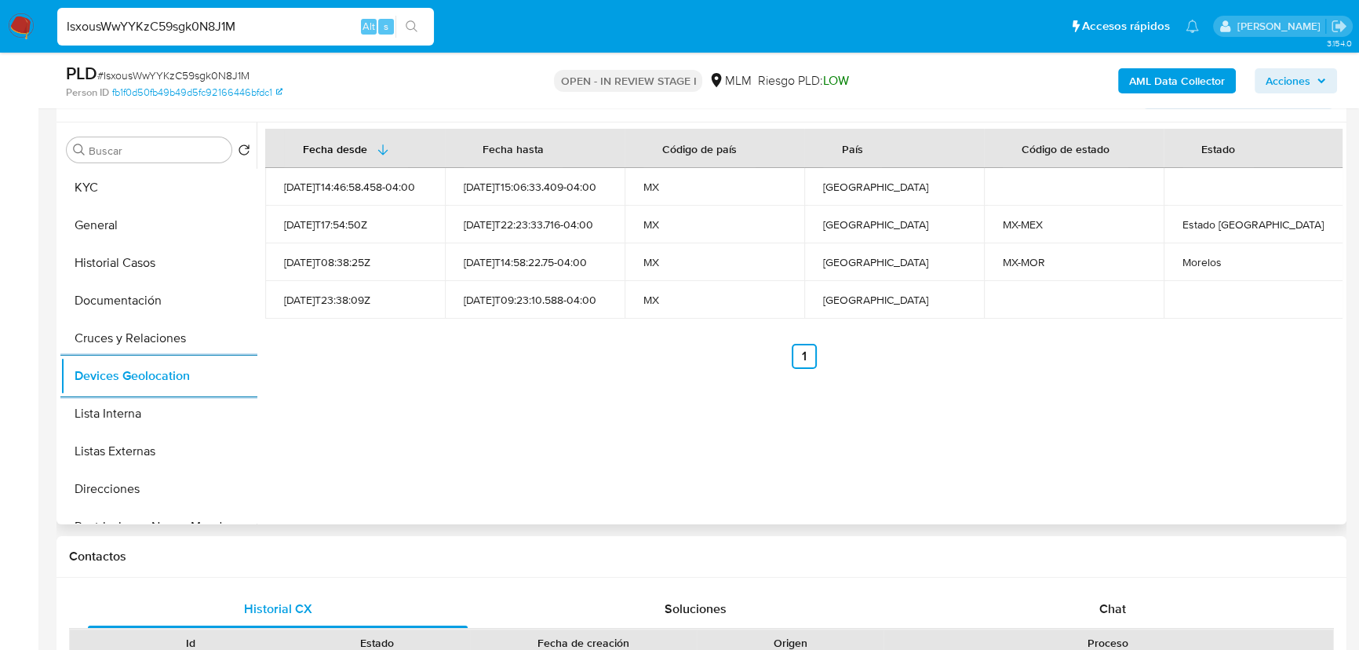
click at [854, 384] on div "Fecha desde Fecha hasta Código de país País Código de estado Estado 2024-12-24T…" at bounding box center [800, 323] width 1086 height 402
drag, startPoint x: 137, startPoint y: 439, endPoint x: 163, endPoint y: 435, distance: 27.1
click at [140, 442] on button "Listas Externas" at bounding box center [152, 451] width 184 height 38
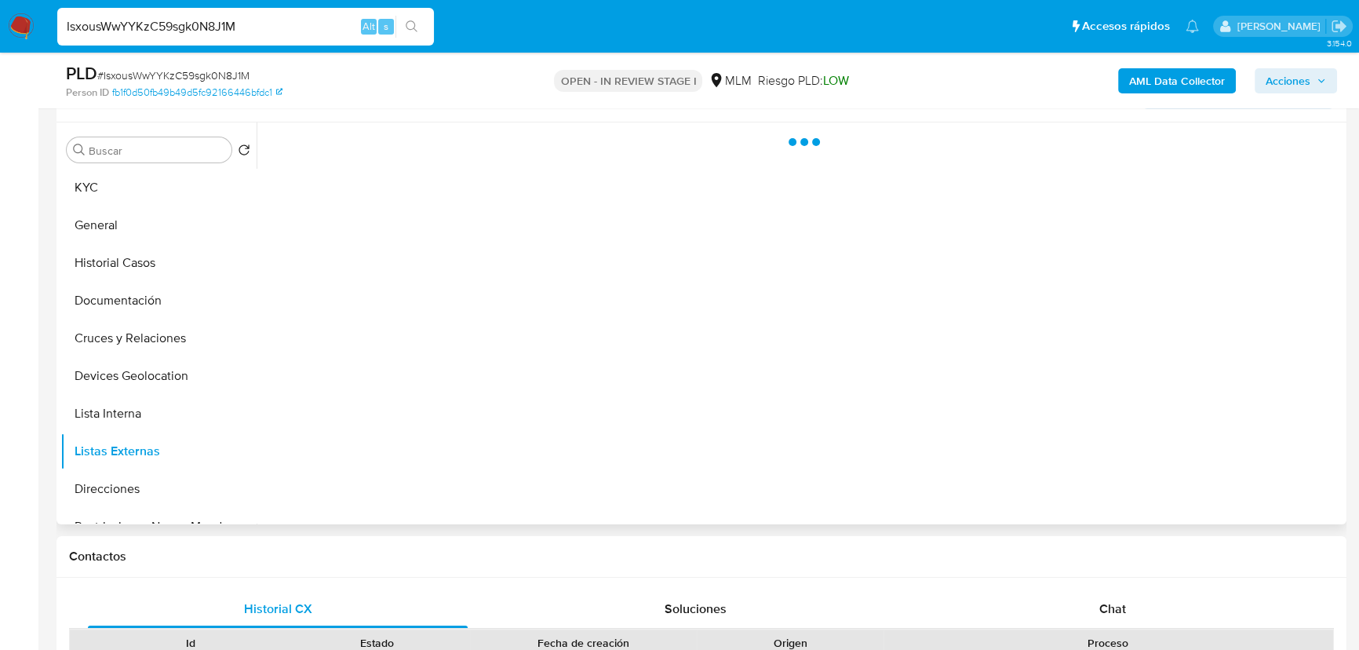
click at [573, 377] on div at bounding box center [800, 323] width 1086 height 402
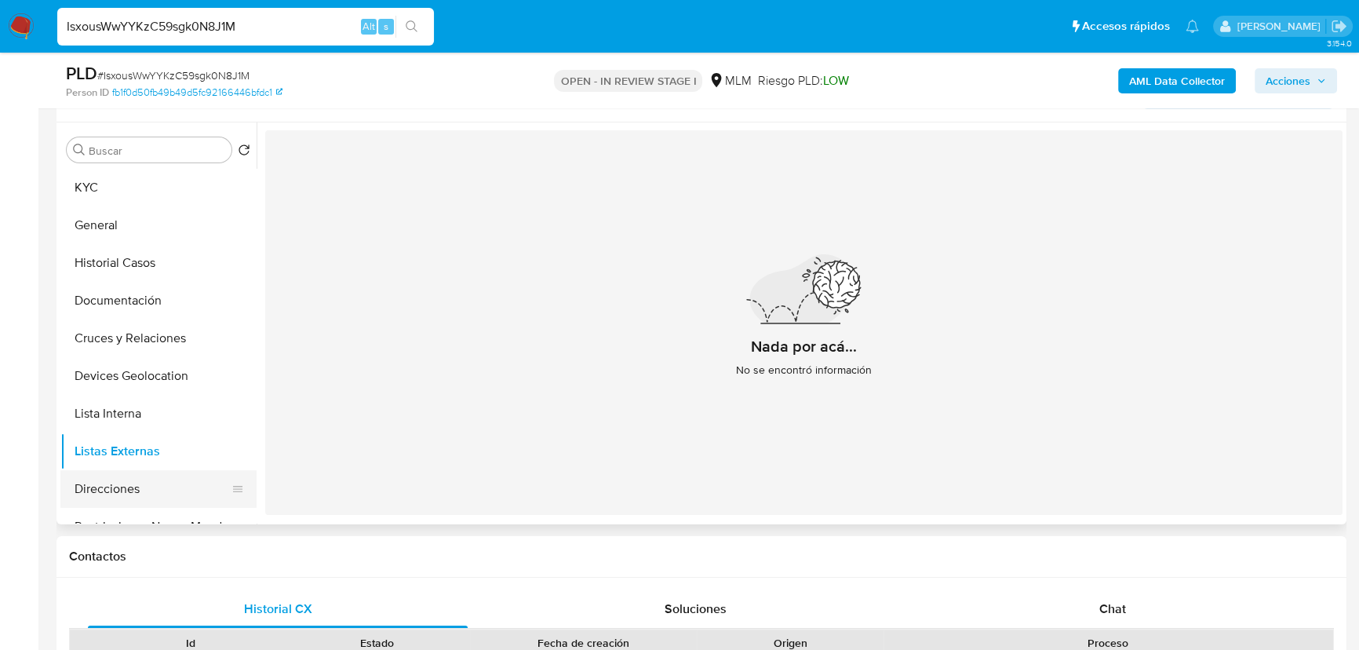
drag, startPoint x: 129, startPoint y: 480, endPoint x: 155, endPoint y: 478, distance: 25.2
click at [130, 478] on button "Direcciones" at bounding box center [152, 489] width 184 height 38
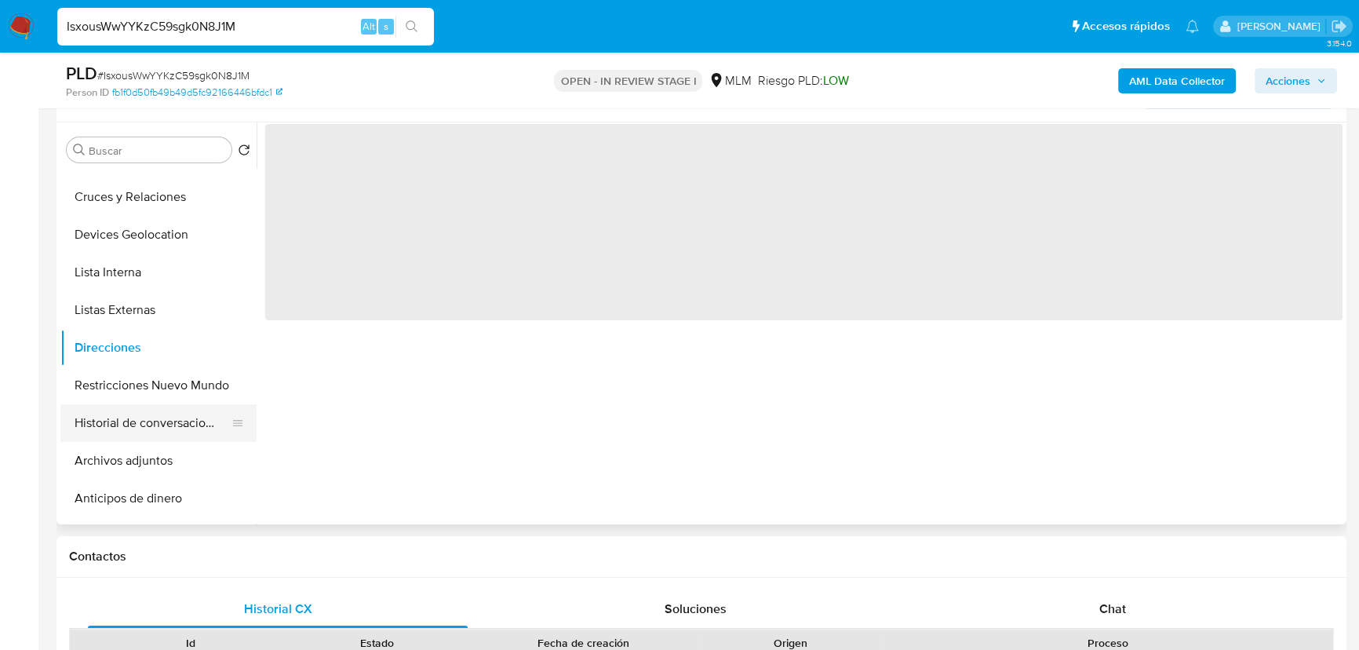
scroll to position [142, 0]
drag, startPoint x: 206, startPoint y: 391, endPoint x: 215, endPoint y: 388, distance: 9.9
click at [206, 391] on button "Restricciones Nuevo Mundo" at bounding box center [152, 385] width 184 height 38
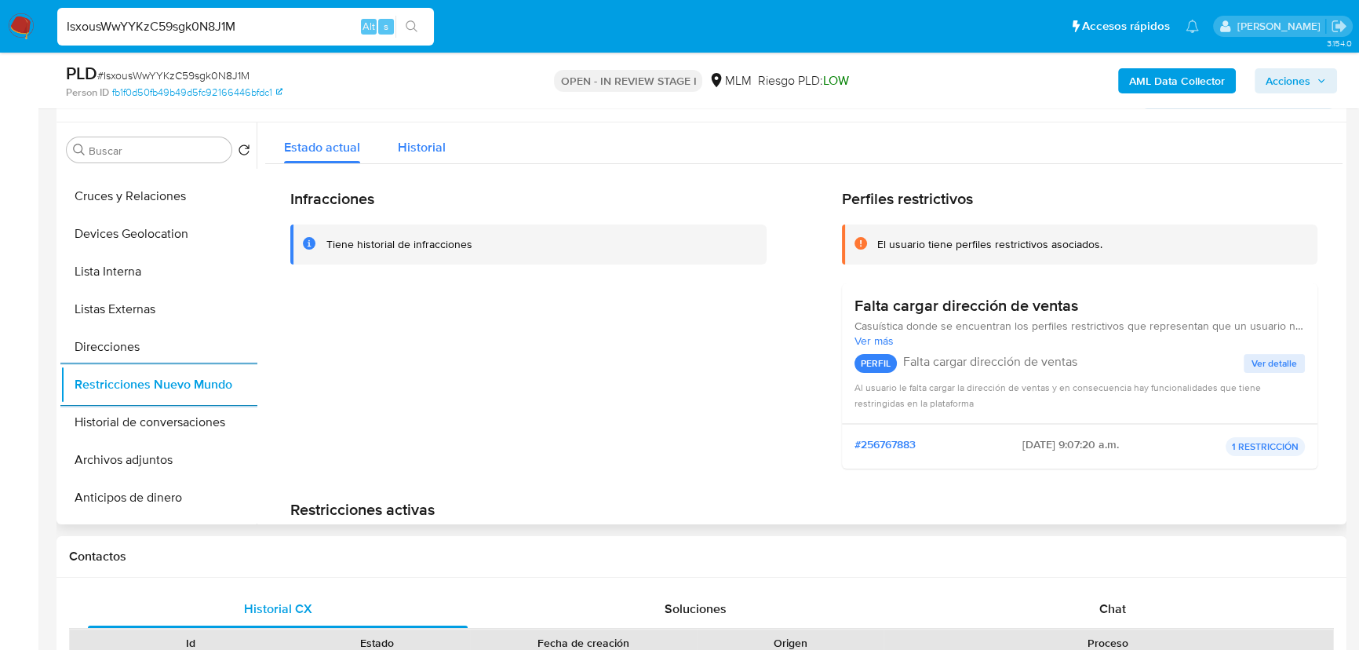
click at [433, 149] on span "Historial" at bounding box center [422, 147] width 48 height 18
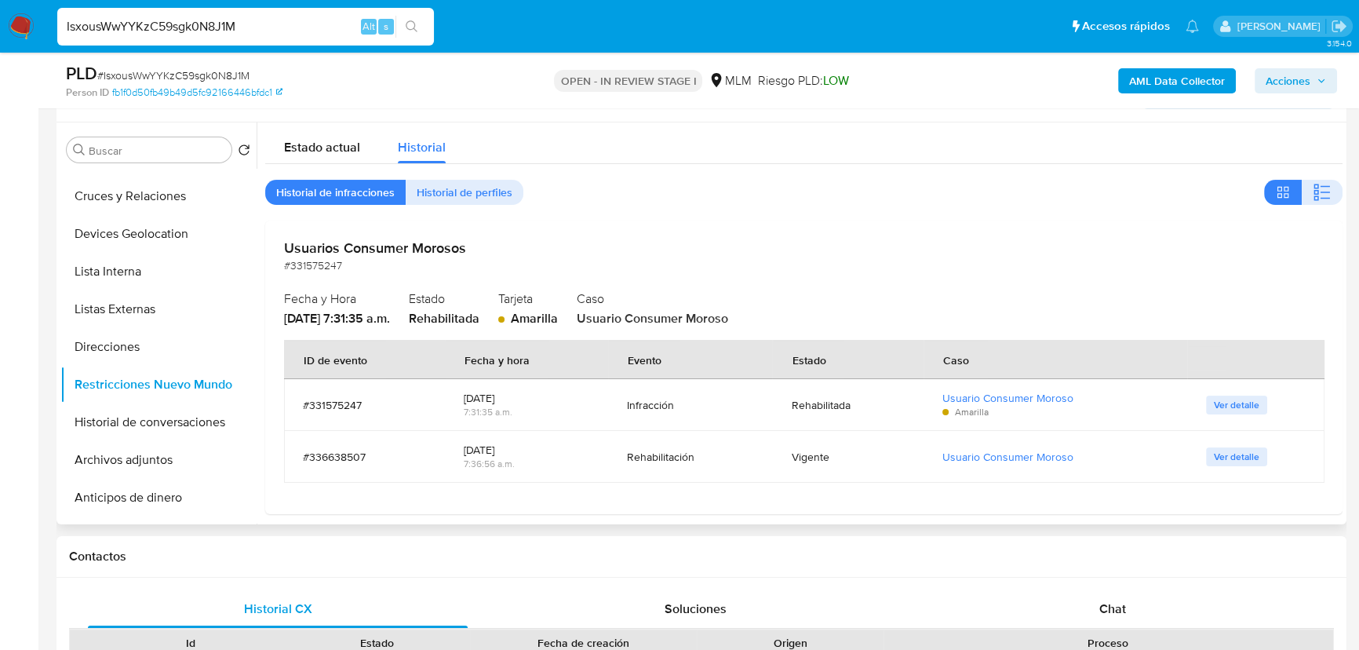
scroll to position [0, 0]
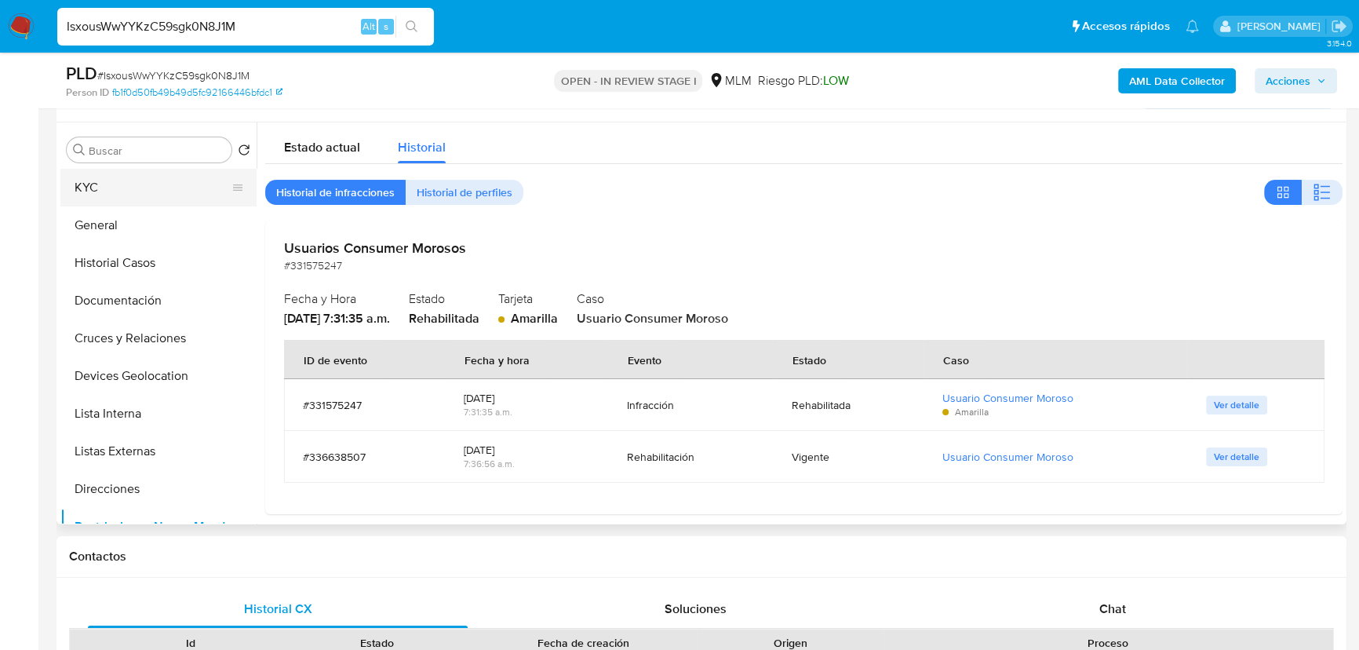
click at [131, 193] on button "KYC" at bounding box center [152, 188] width 184 height 38
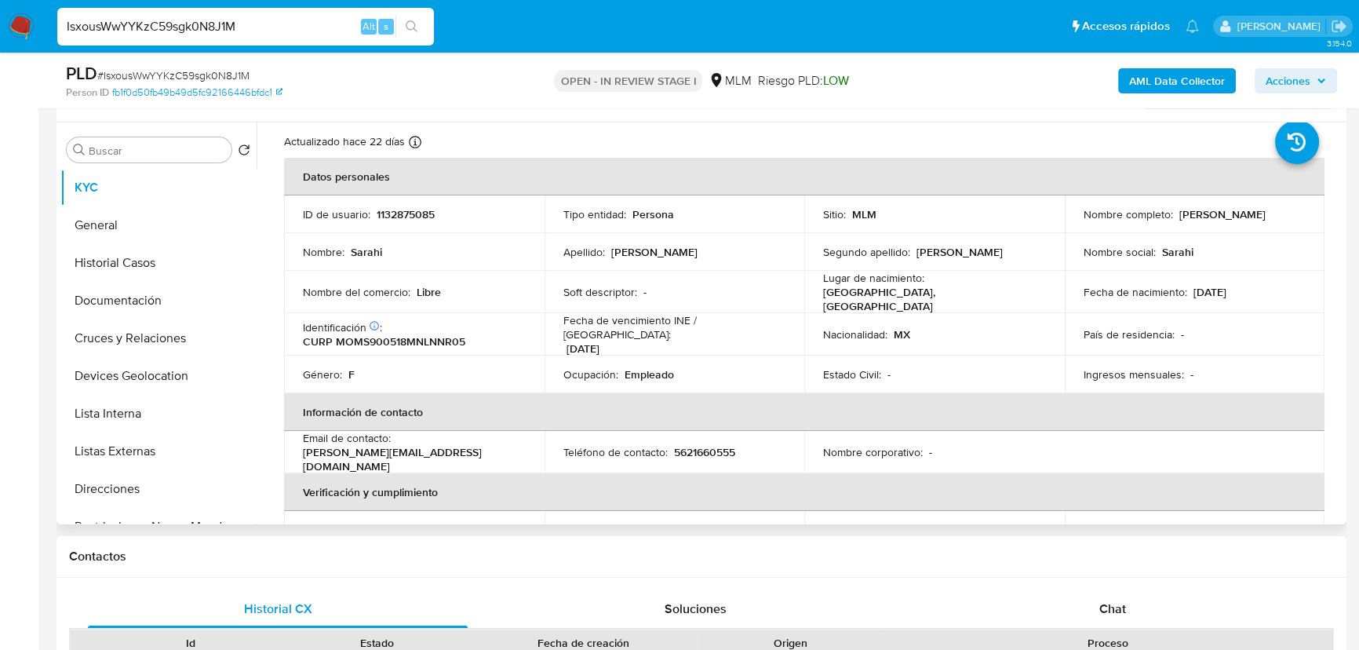
scroll to position [142, 0]
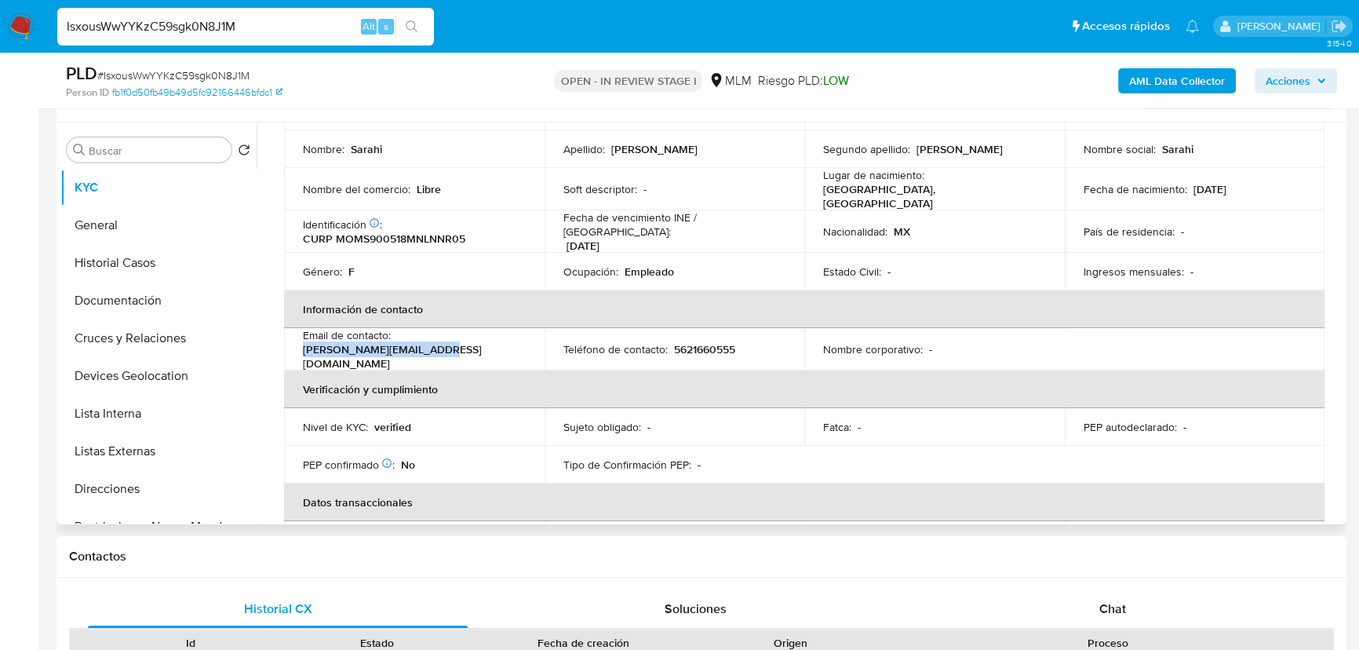
drag, startPoint x: 448, startPoint y: 345, endPoint x: 290, endPoint y: 360, distance: 158.4
click at [289, 352] on td "Email de contacto : sara_mts_mdz@outlook.com" at bounding box center [414, 349] width 260 height 42
copy p "sara_mts_mdz@outlook.com"
drag, startPoint x: 712, startPoint y: 338, endPoint x: 710, endPoint y: 326, distance: 12.8
click at [712, 342] on p "5621660555" at bounding box center [704, 349] width 61 height 14
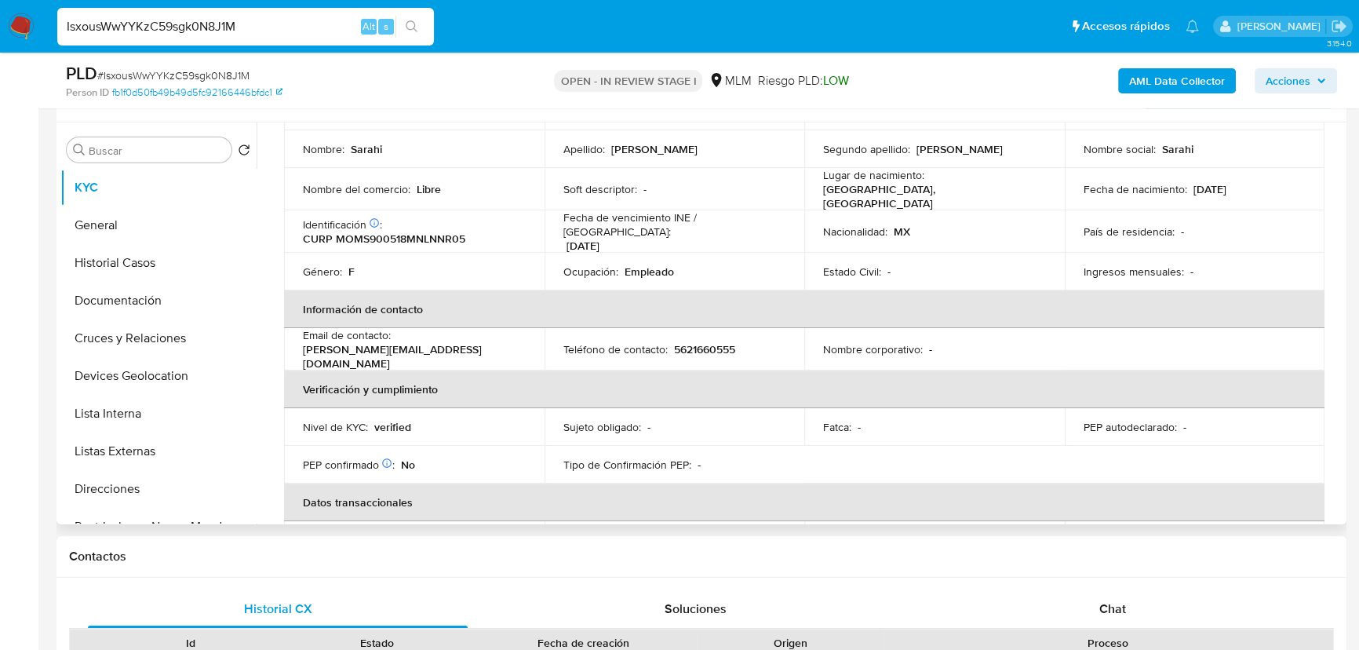
click at [710, 328] on td "Teléfono de contacto : 5621660555" at bounding box center [674, 349] width 260 height 42
click at [697, 342] on p "5621660555" at bounding box center [704, 349] width 61 height 14
copy p "5621660555"
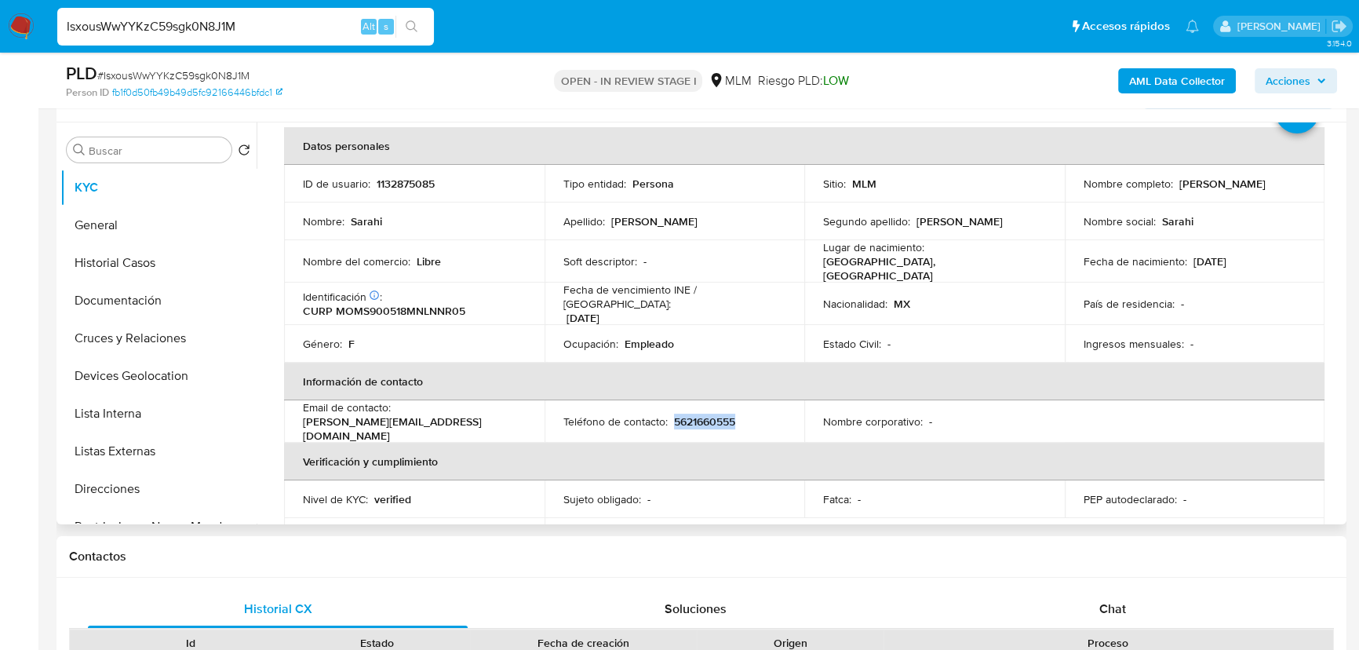
scroll to position [0, 0]
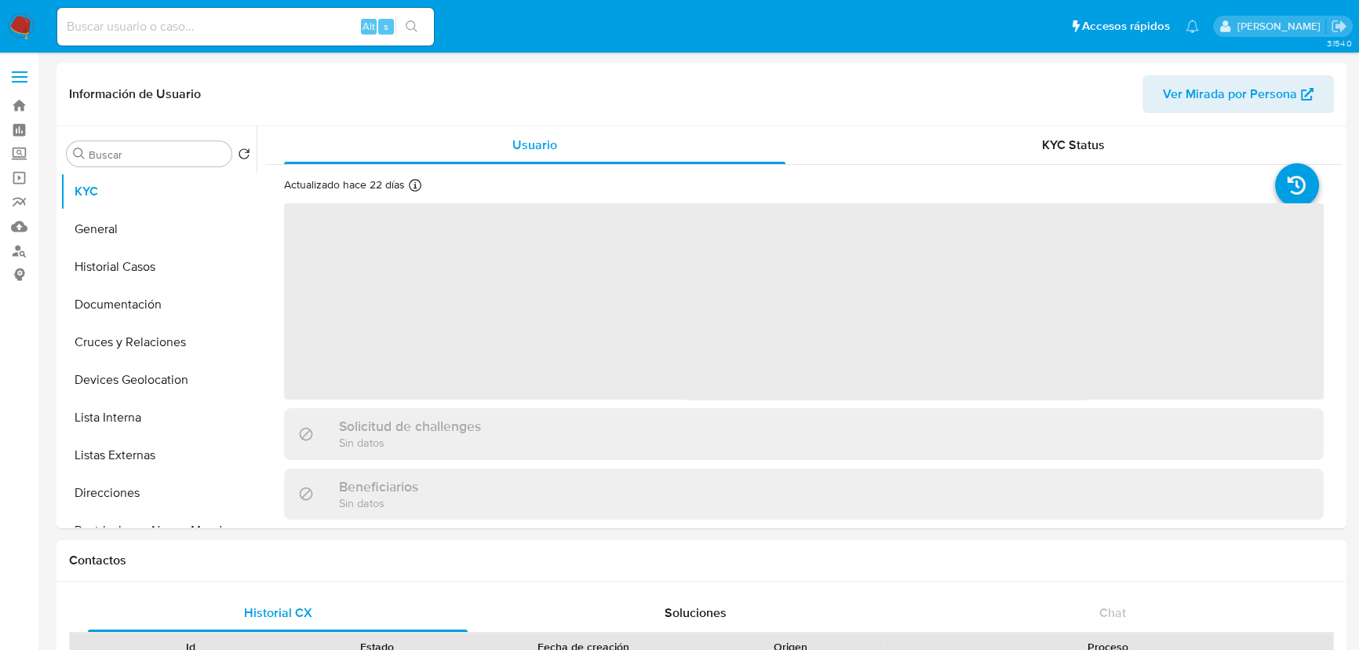
select select "10"
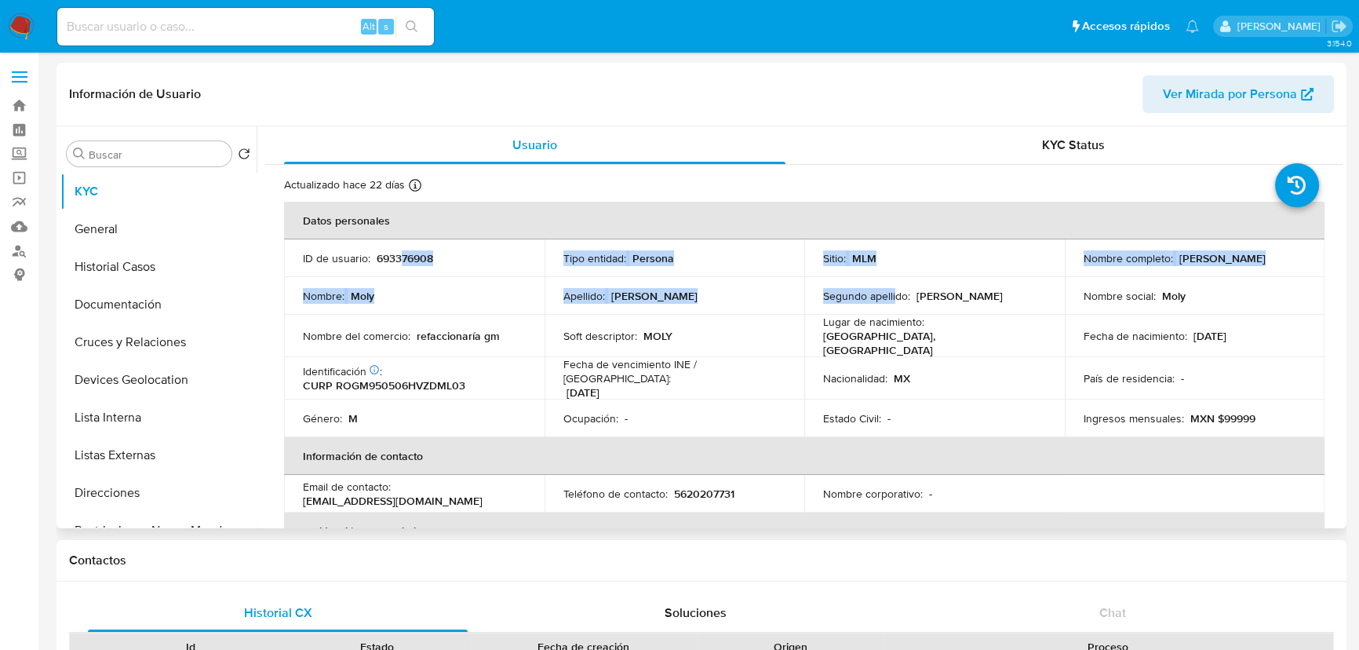
drag, startPoint x: 401, startPoint y: 264, endPoint x: 891, endPoint y: 298, distance: 491.5
click at [891, 298] on tbody "ID de usuario : 693376908 Tipo entidad : Persona Sitio : MLM Nombre completo : …" at bounding box center [804, 338] width 1040 height 198
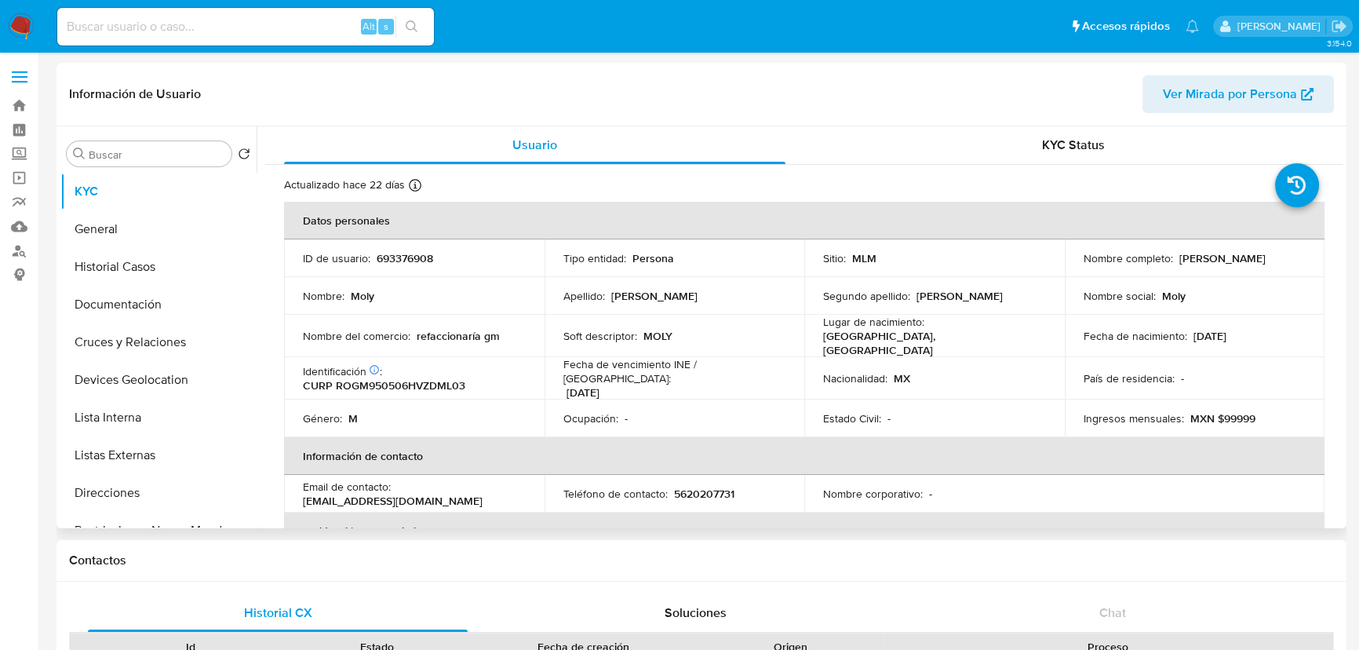
click at [566, 357] on p "Fecha de vencimiento INE / [GEOGRAPHIC_DATA] :" at bounding box center [674, 371] width 223 height 28
drag, startPoint x: 145, startPoint y: 303, endPoint x: 456, endPoint y: 313, distance: 310.8
click at [144, 303] on button "Documentación" at bounding box center [158, 305] width 196 height 38
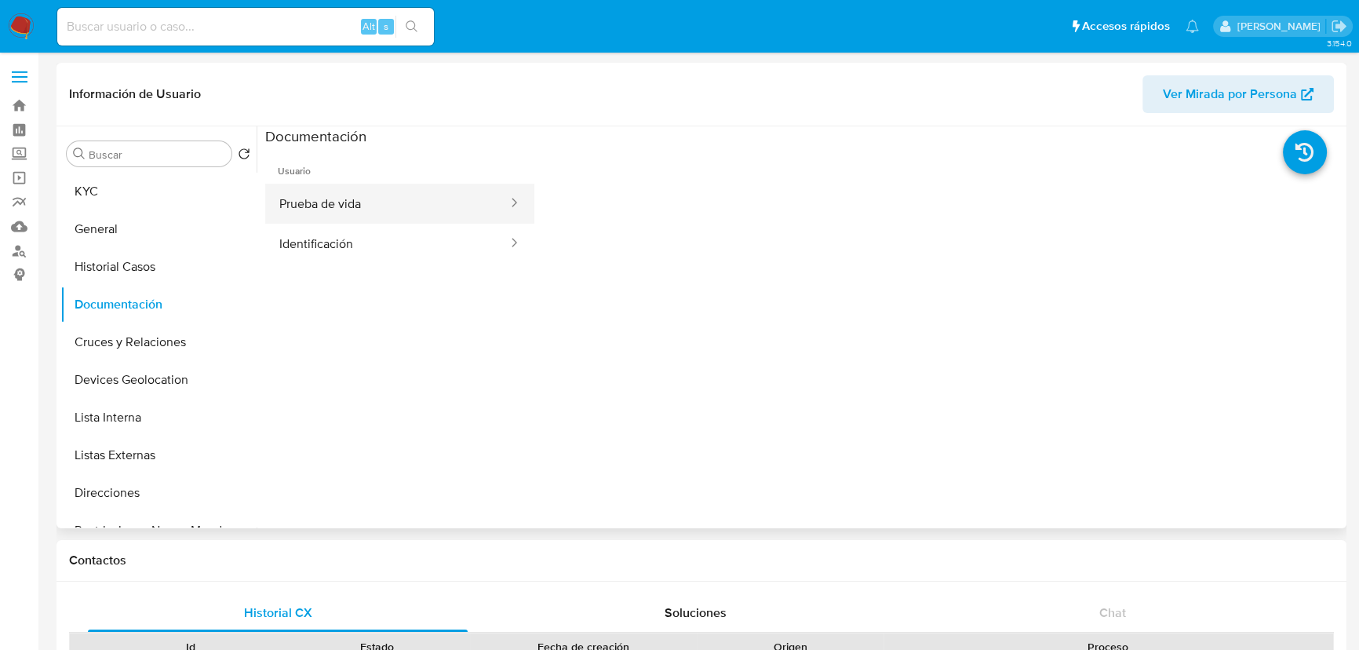
click at [405, 193] on button "Prueba de vida" at bounding box center [387, 204] width 244 height 40
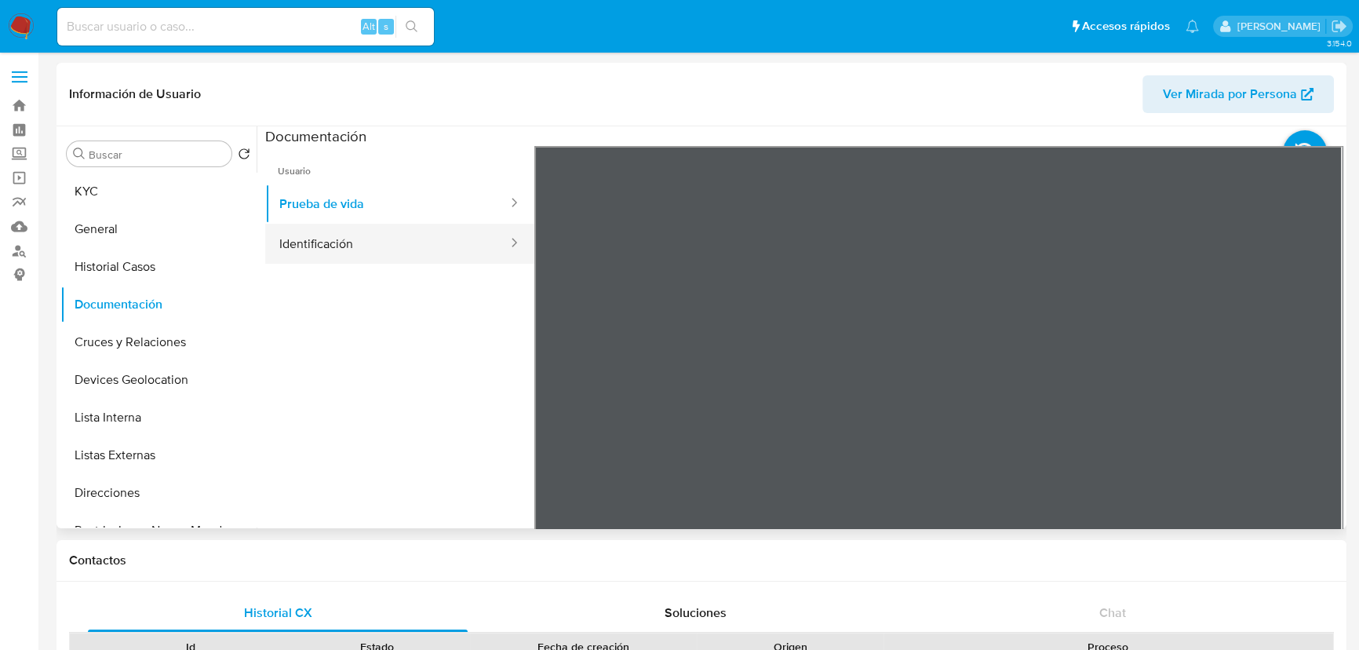
click at [402, 248] on button "Identificación" at bounding box center [387, 244] width 244 height 40
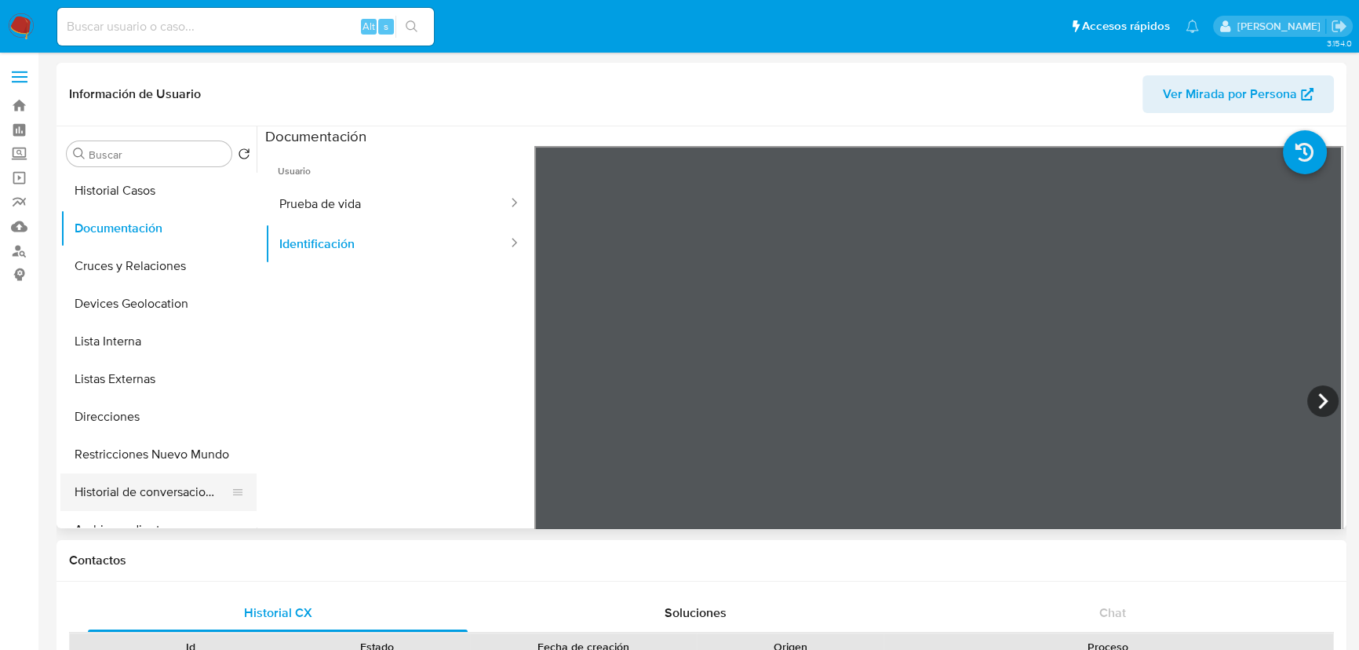
scroll to position [142, 0]
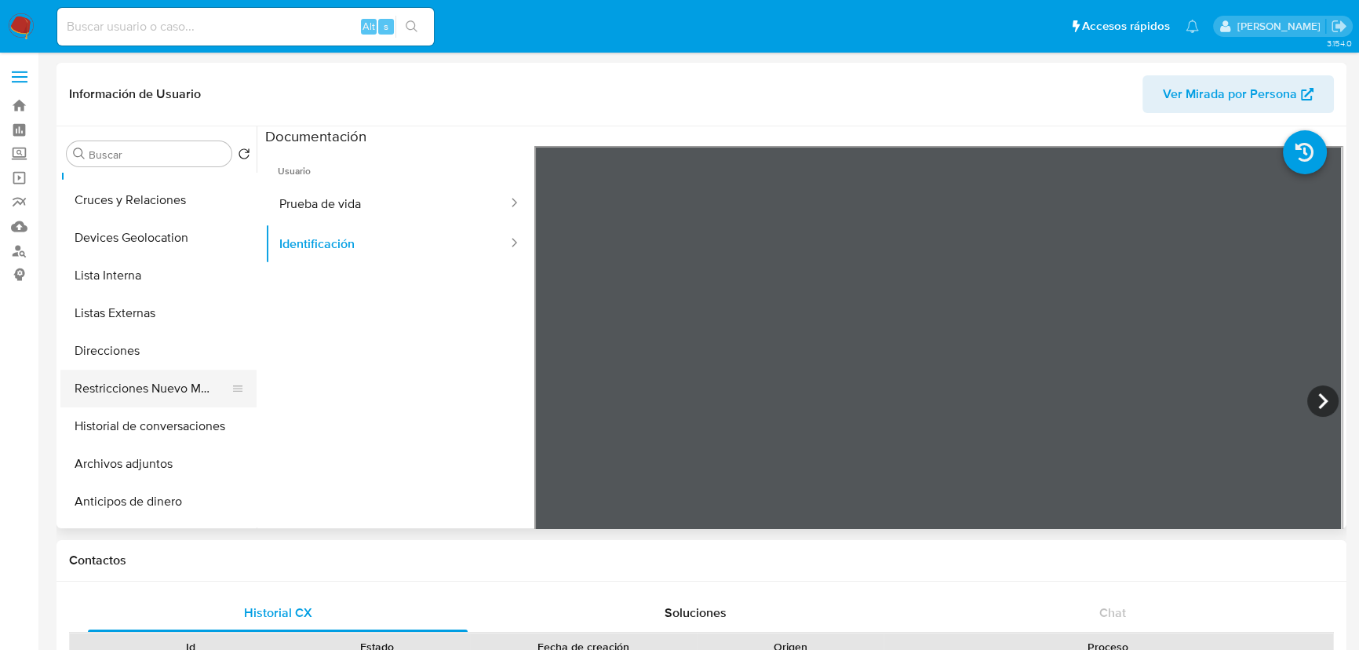
click at [180, 384] on button "Restricciones Nuevo Mundo" at bounding box center [152, 388] width 184 height 38
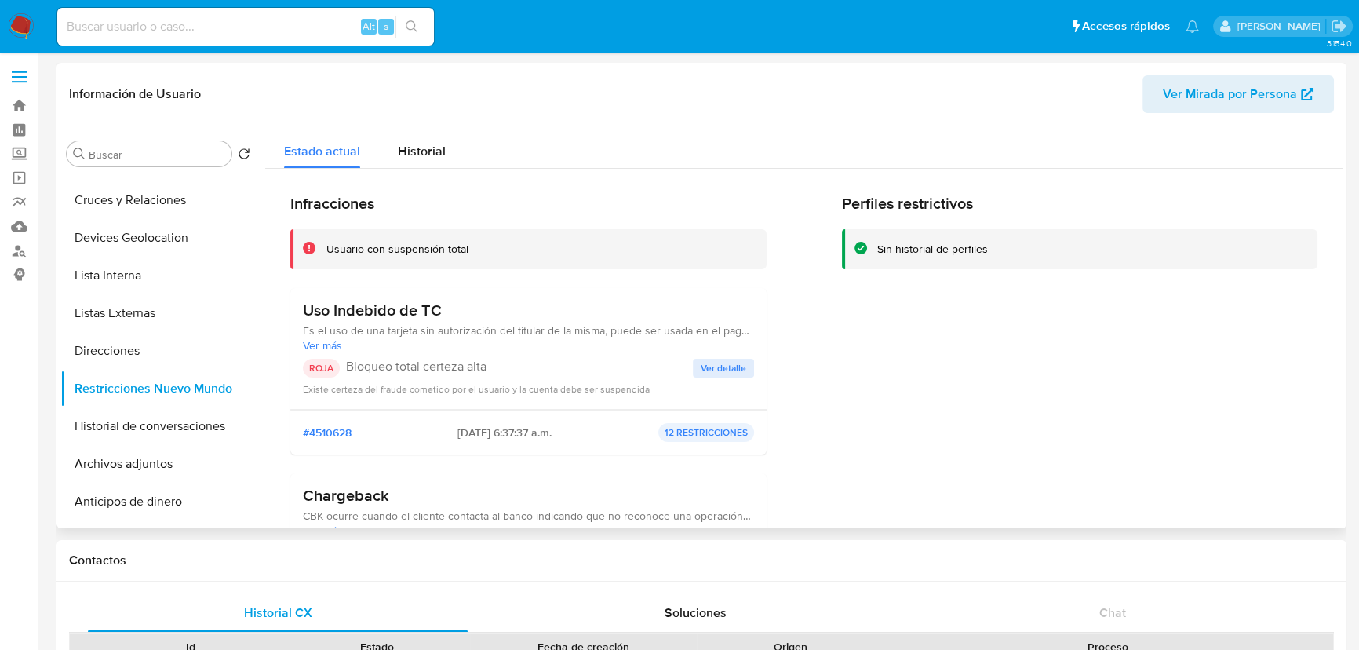
drag, startPoint x: 372, startPoint y: 362, endPoint x: 573, endPoint y: 360, distance: 200.8
click at [566, 361] on p "Bloqueo total certeza alta" at bounding box center [519, 367] width 347 height 16
click at [730, 369] on span "Ver detalle" at bounding box center [724, 368] width 46 height 16
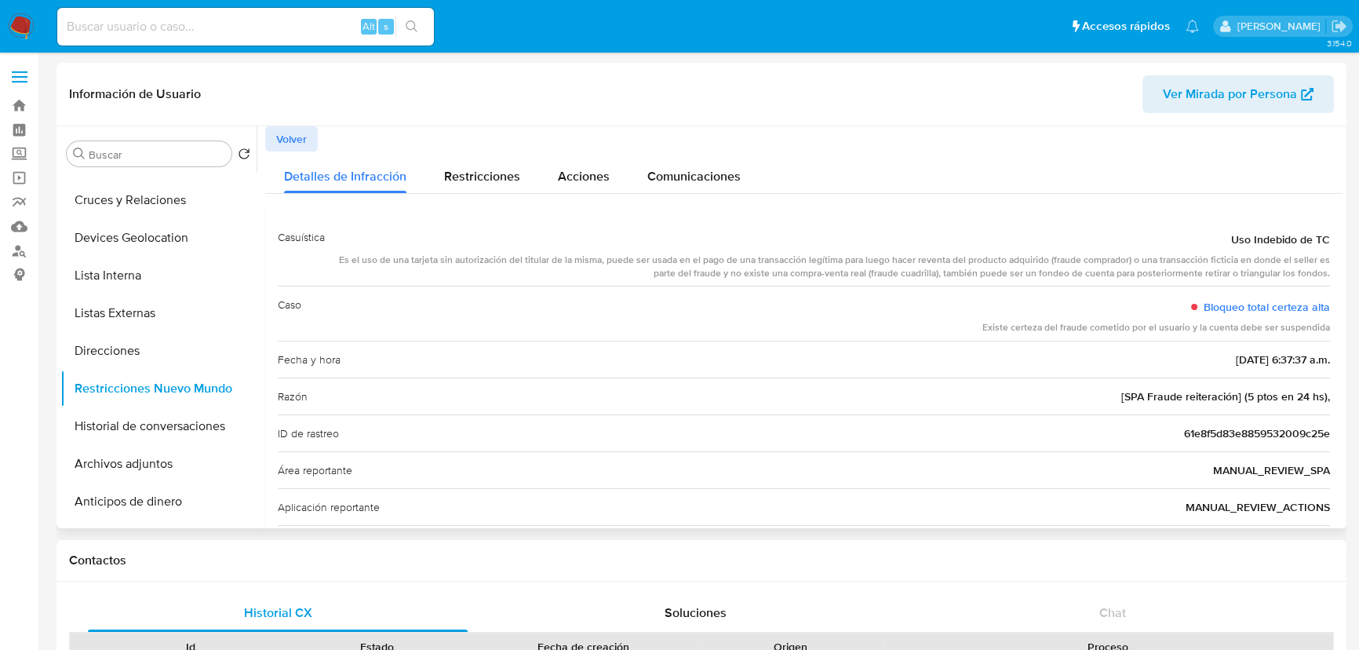
drag, startPoint x: 1178, startPoint y: 366, endPoint x: 1074, endPoint y: 346, distance: 105.5
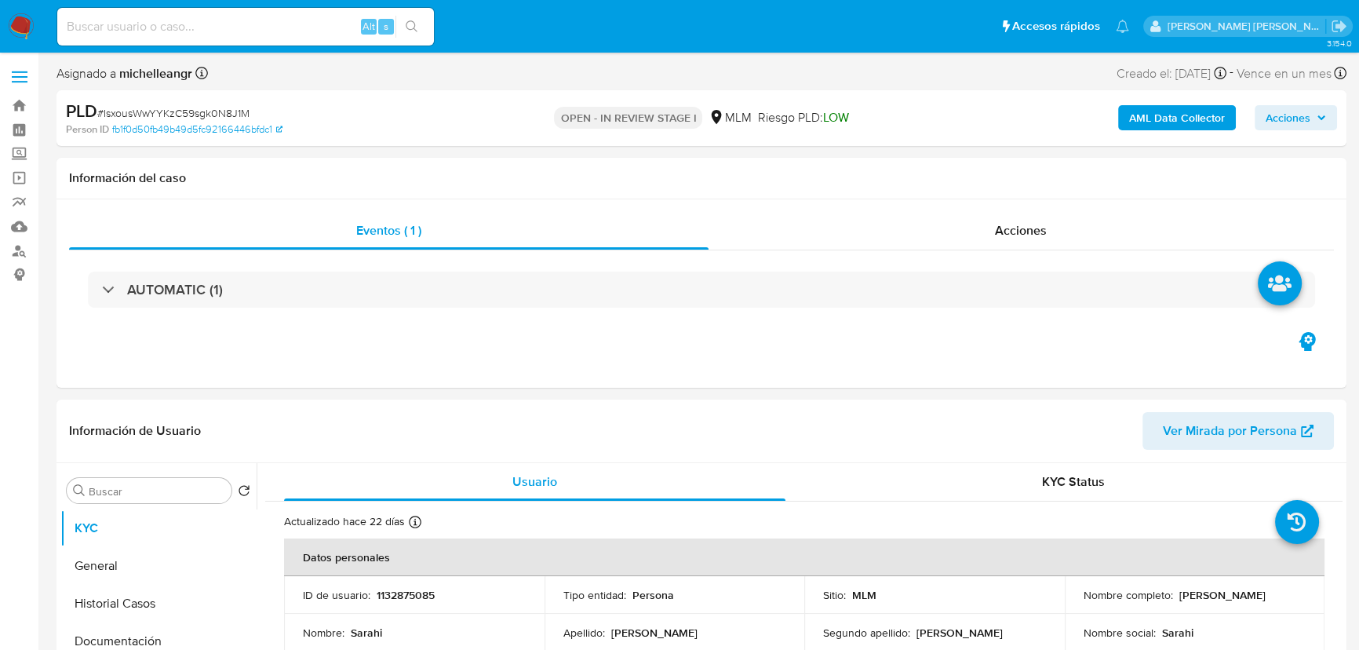
select select "10"
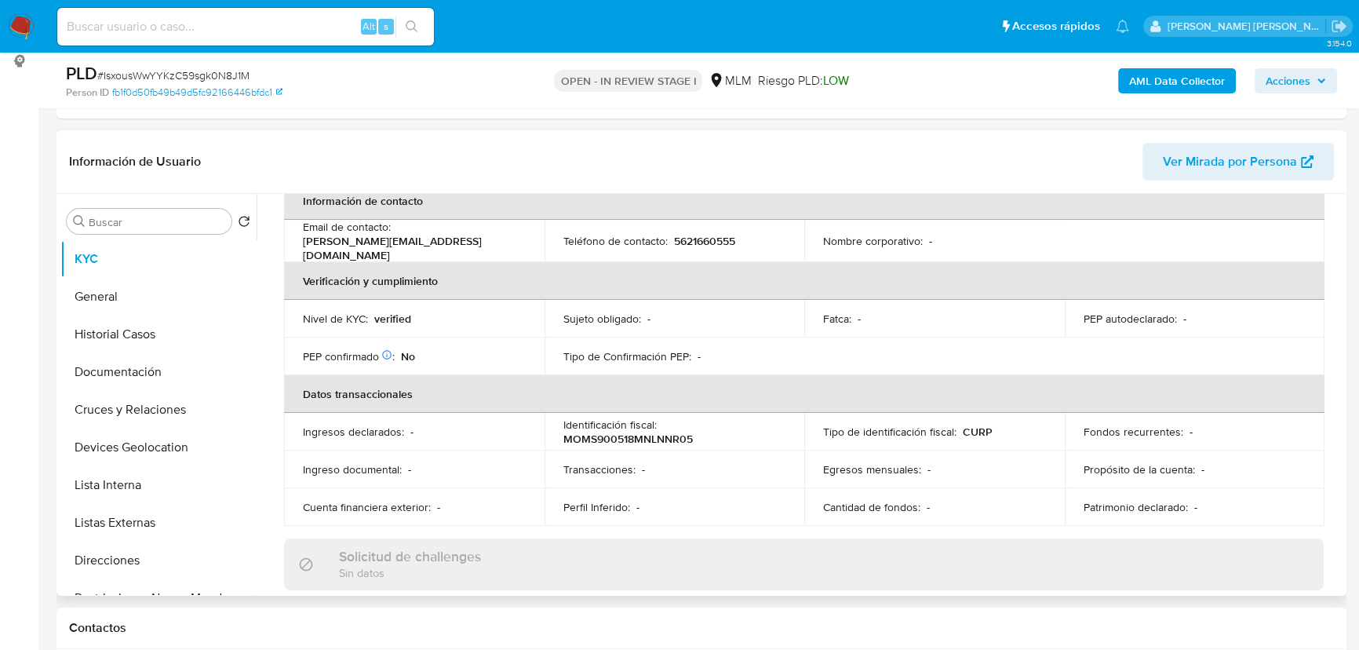
scroll to position [356, 0]
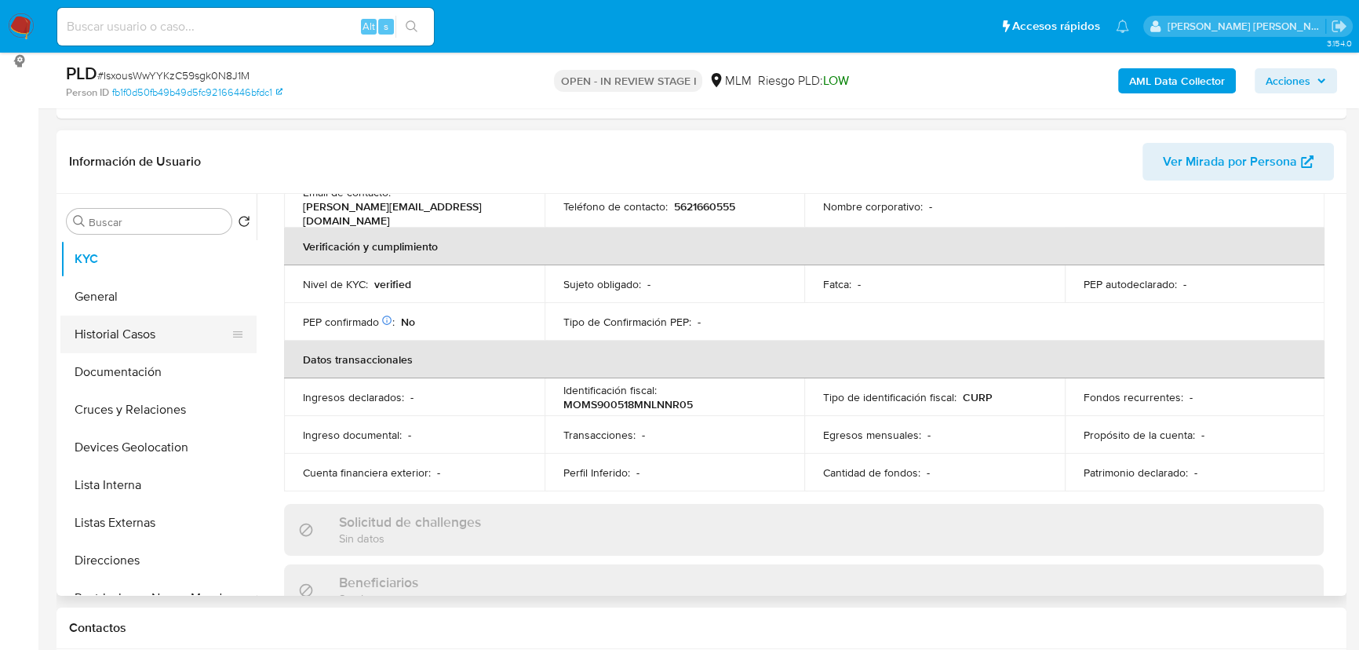
click at [133, 351] on button "Historial Casos" at bounding box center [152, 334] width 184 height 38
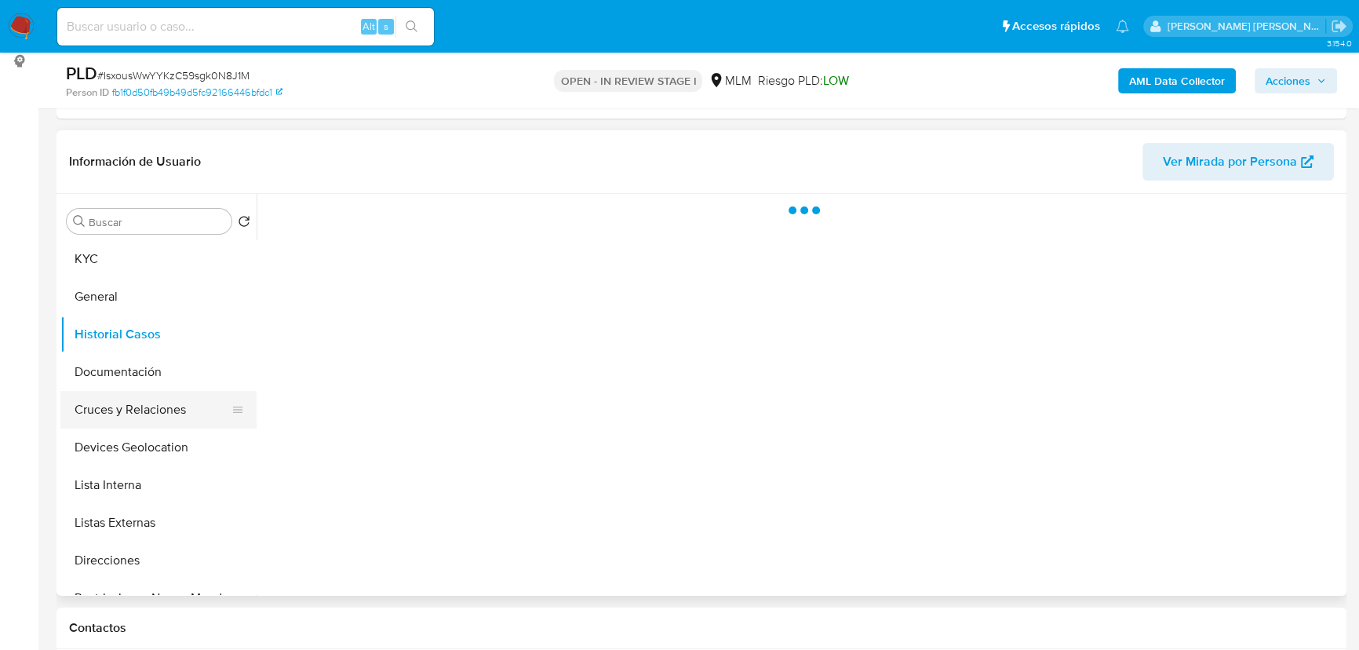
click at [141, 397] on button "Cruces y Relaciones" at bounding box center [152, 410] width 184 height 38
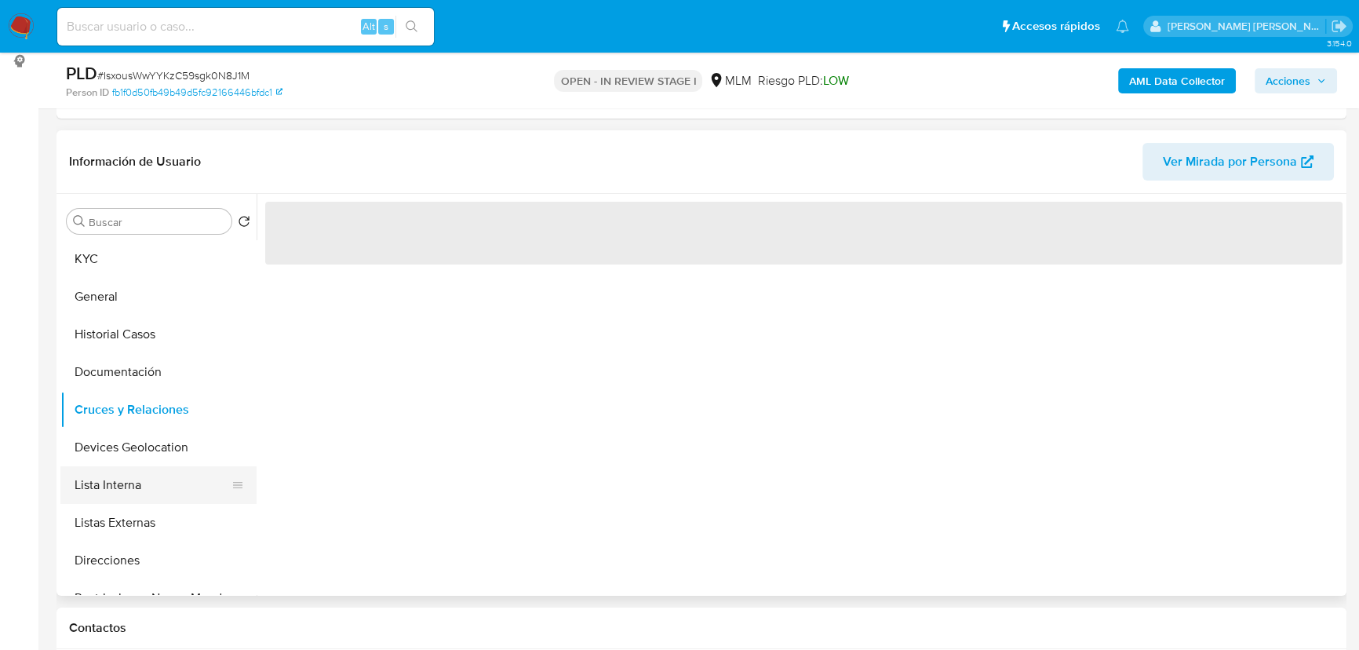
drag, startPoint x: 137, startPoint y: 453, endPoint x: 135, endPoint y: 466, distance: 12.8
click at [137, 453] on button "Devices Geolocation" at bounding box center [158, 447] width 196 height 38
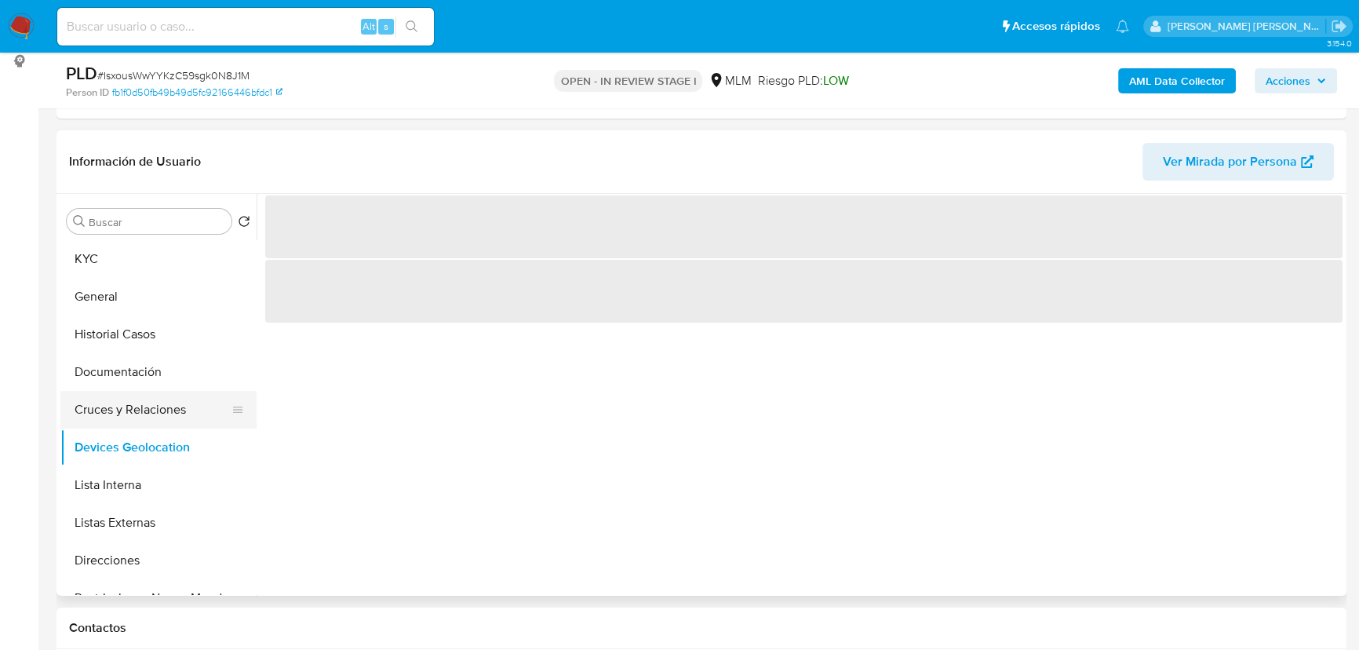
drag, startPoint x: 152, startPoint y: 410, endPoint x: 232, endPoint y: 407, distance: 80.1
click at [155, 409] on button "Cruces y Relaciones" at bounding box center [152, 410] width 184 height 38
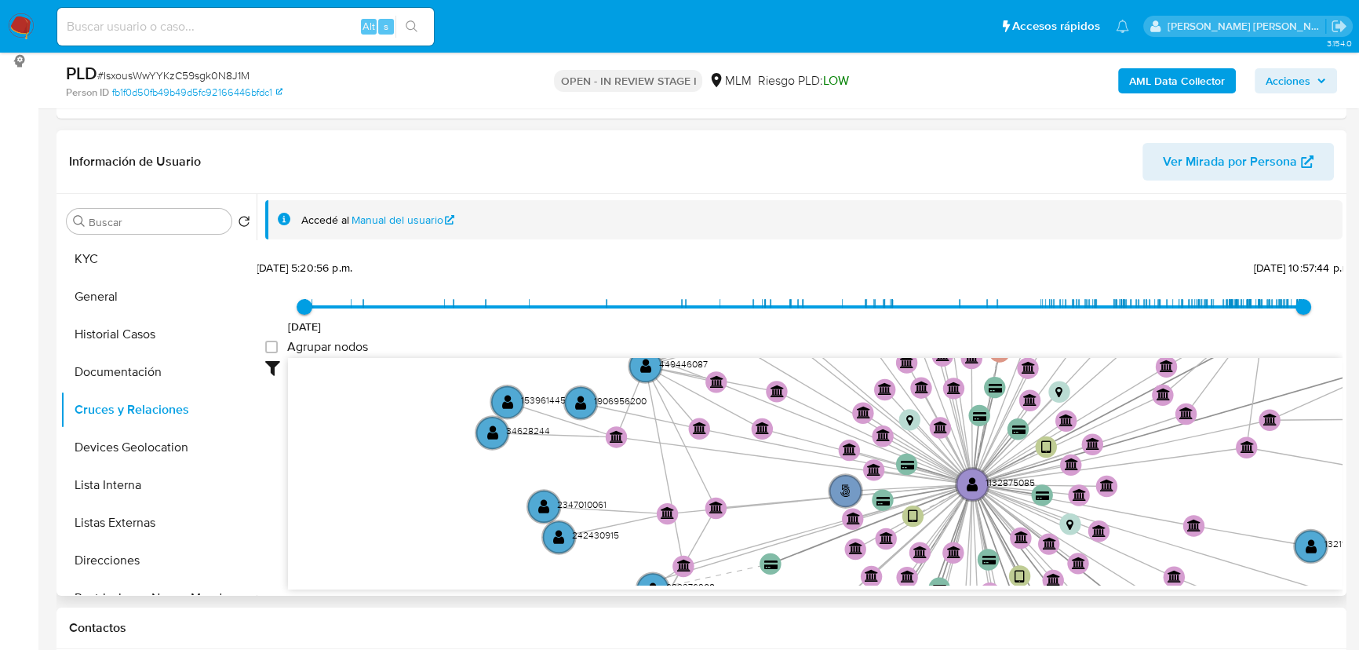
drag, startPoint x: 480, startPoint y: 479, endPoint x: 483, endPoint y: 368, distance: 111.4
click at [481, 370] on icon "user-1132875085  1132875085 phone-c2f46ed077110610b0dd4b7128323854  person-fb…" at bounding box center [815, 472] width 1054 height 228
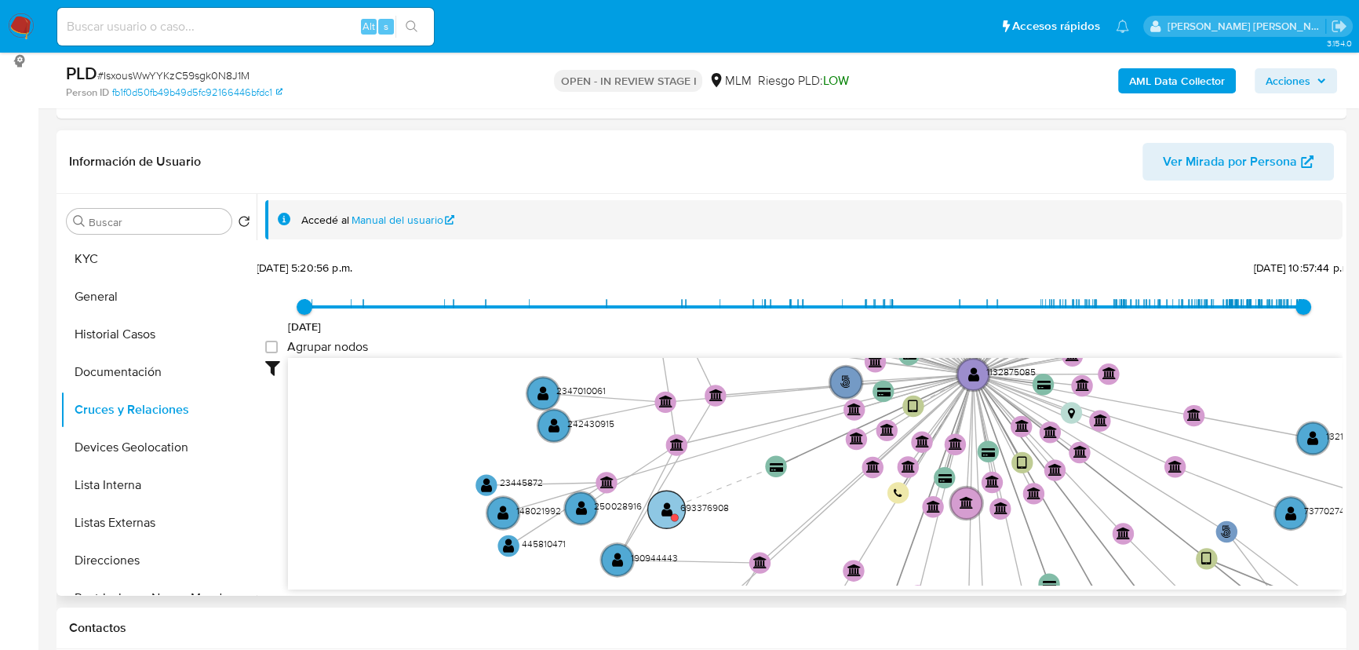
click at [670, 503] on text "" at bounding box center [667, 509] width 12 height 16
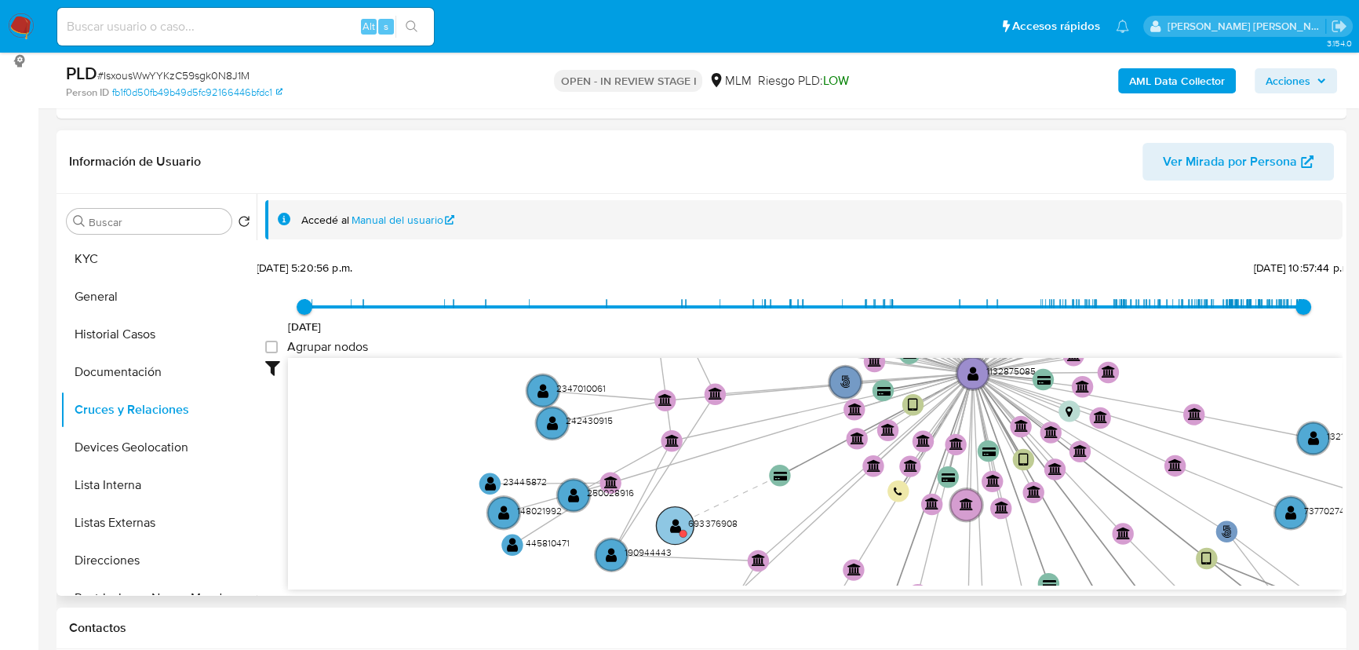
click at [672, 509] on circle at bounding box center [675, 525] width 38 height 38
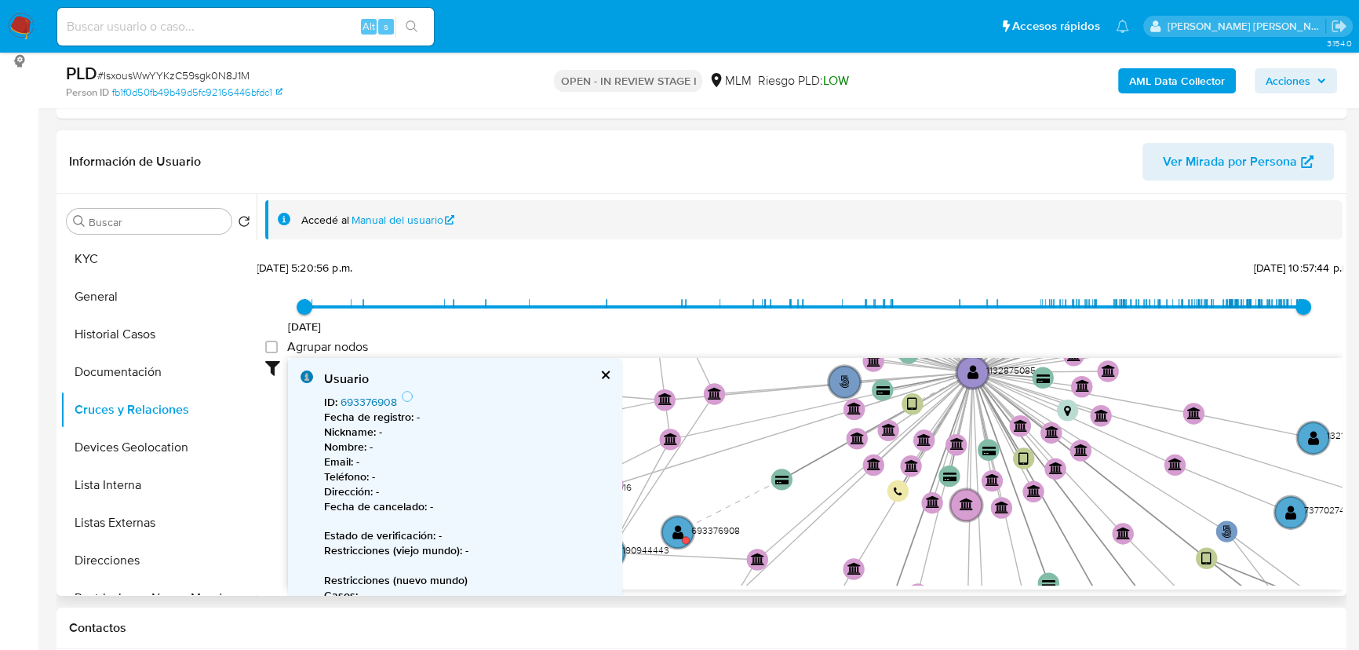
click at [391, 394] on link "693376908" at bounding box center [368, 402] width 56 height 16
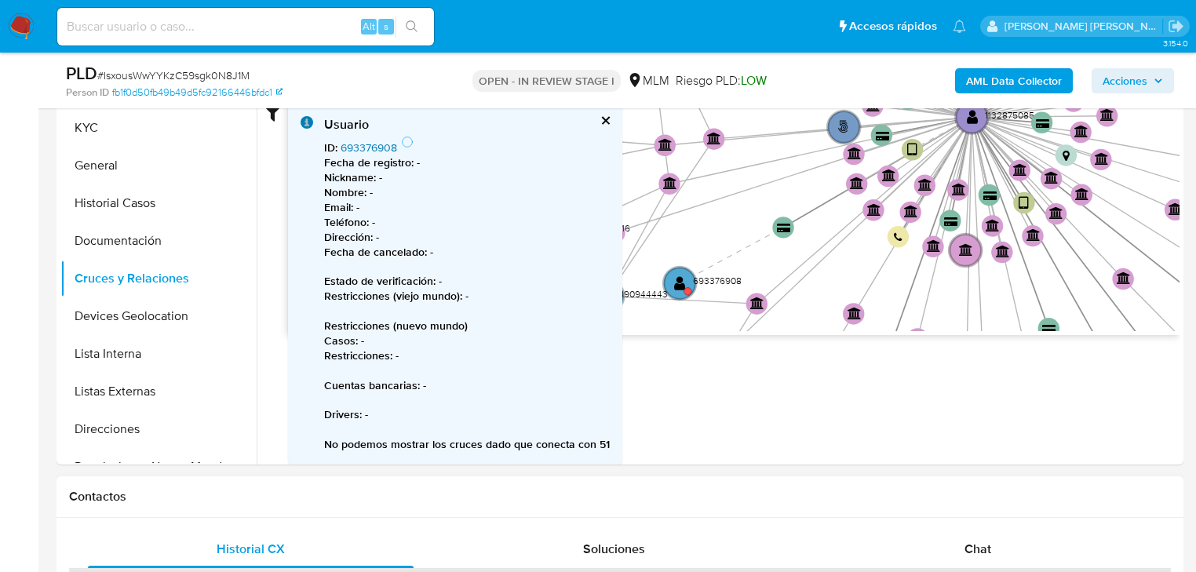
scroll to position [276, 0]
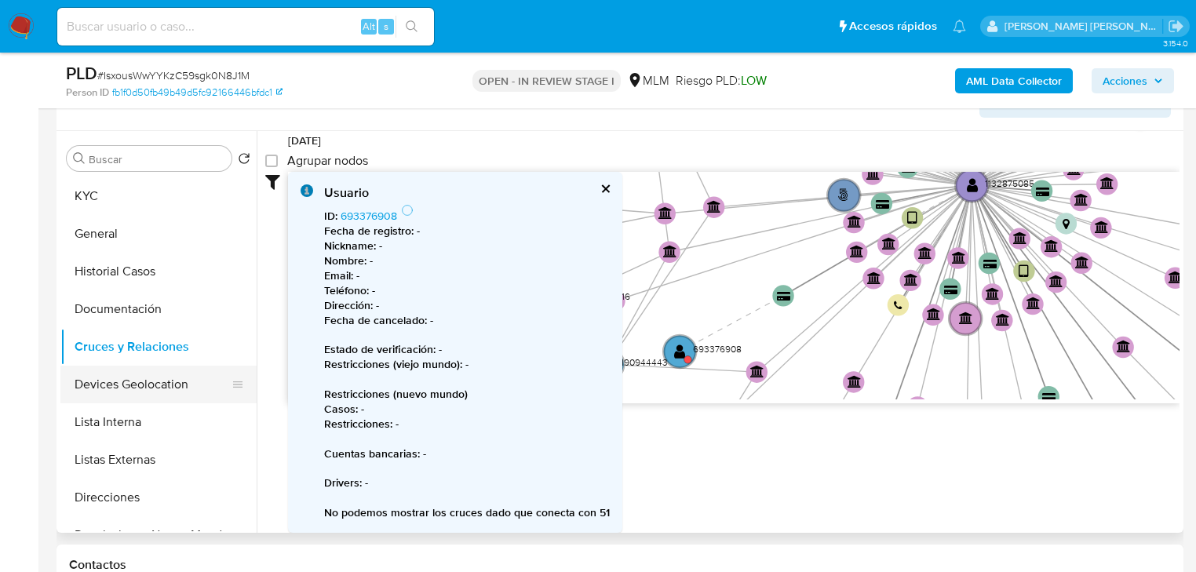
click at [191, 388] on button "Devices Geolocation" at bounding box center [152, 385] width 184 height 38
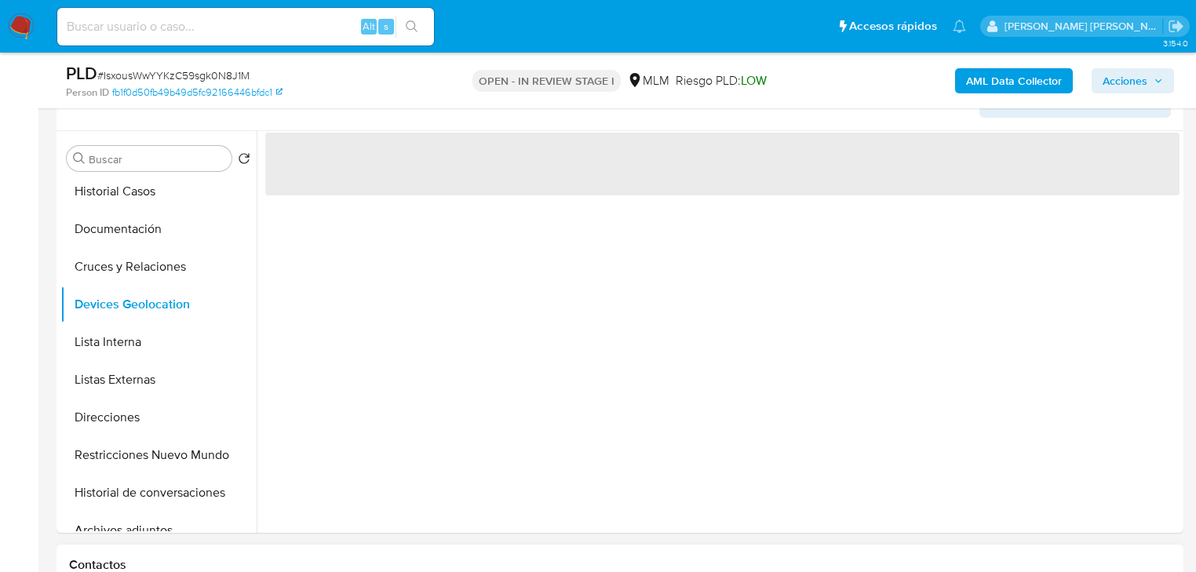
scroll to position [126, 0]
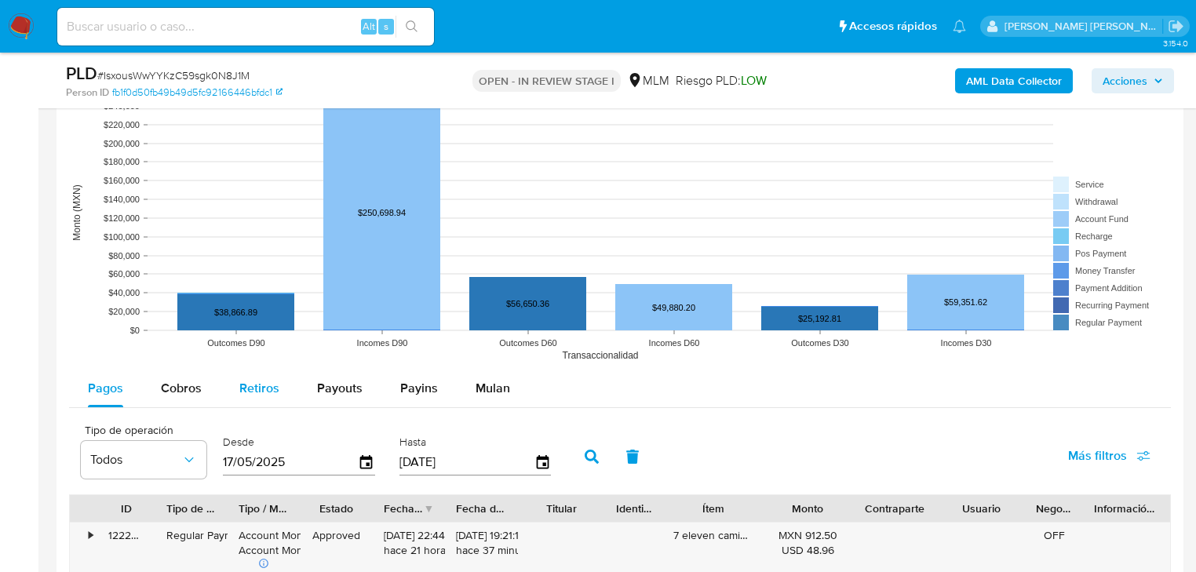
click at [279, 383] on button "Retiros" at bounding box center [259, 388] width 78 height 38
select select "10"
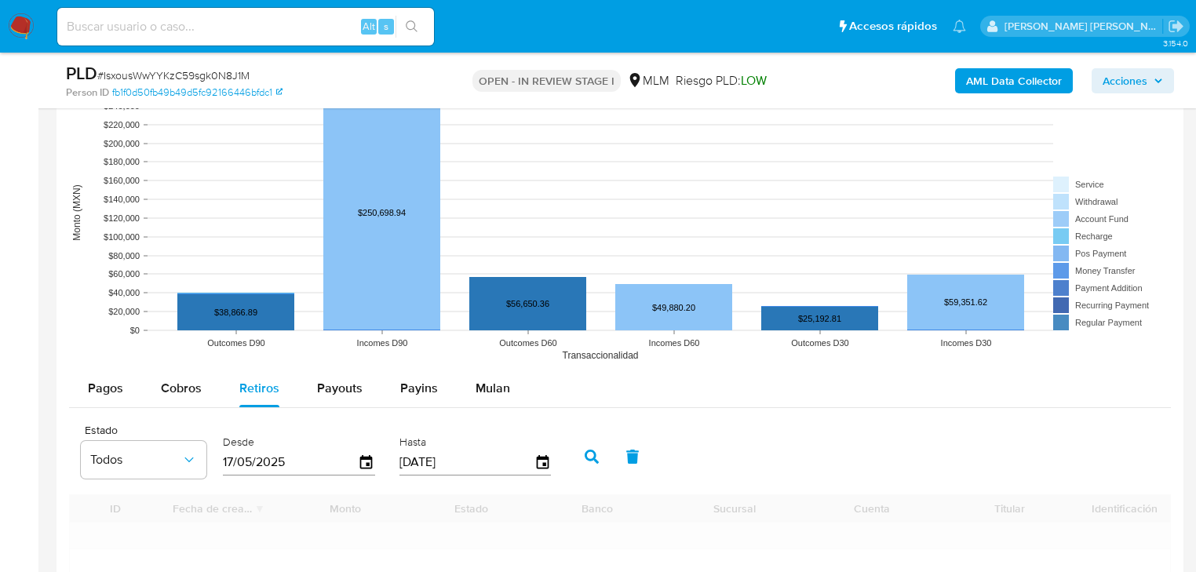
scroll to position [1594, 0]
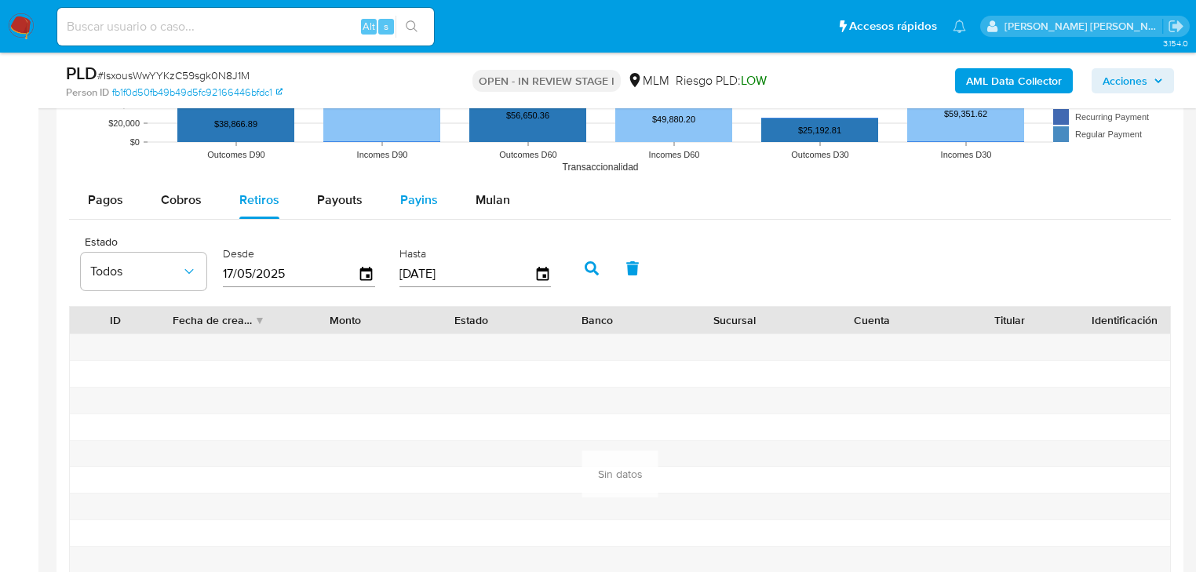
click at [406, 201] on span "Payins" at bounding box center [419, 200] width 38 height 18
select select "10"
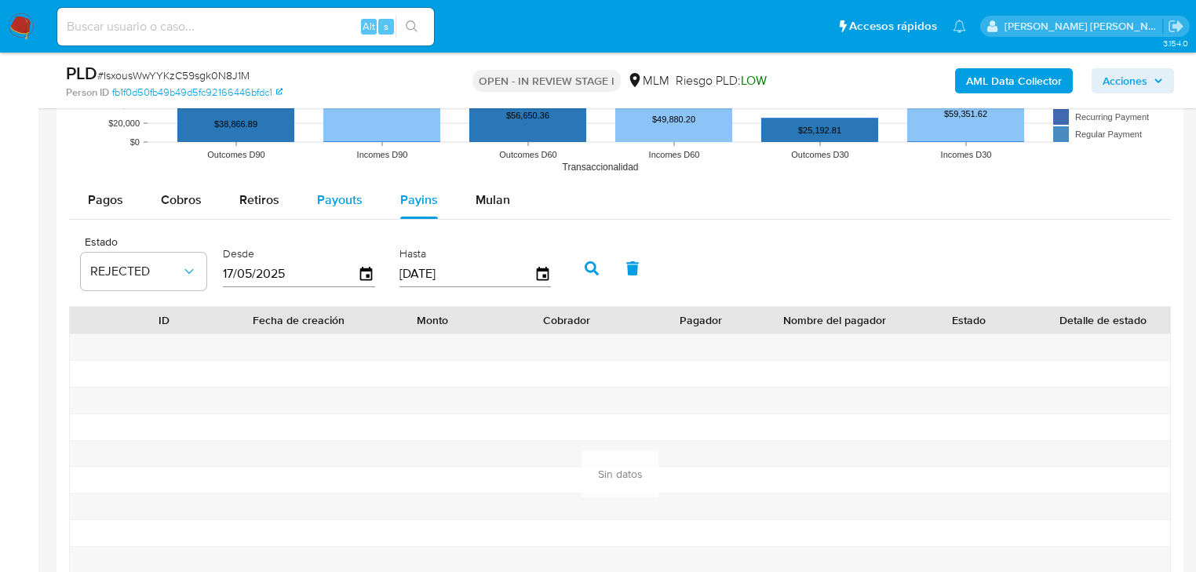
click at [322, 195] on span "Payouts" at bounding box center [340, 200] width 46 height 18
select select "10"
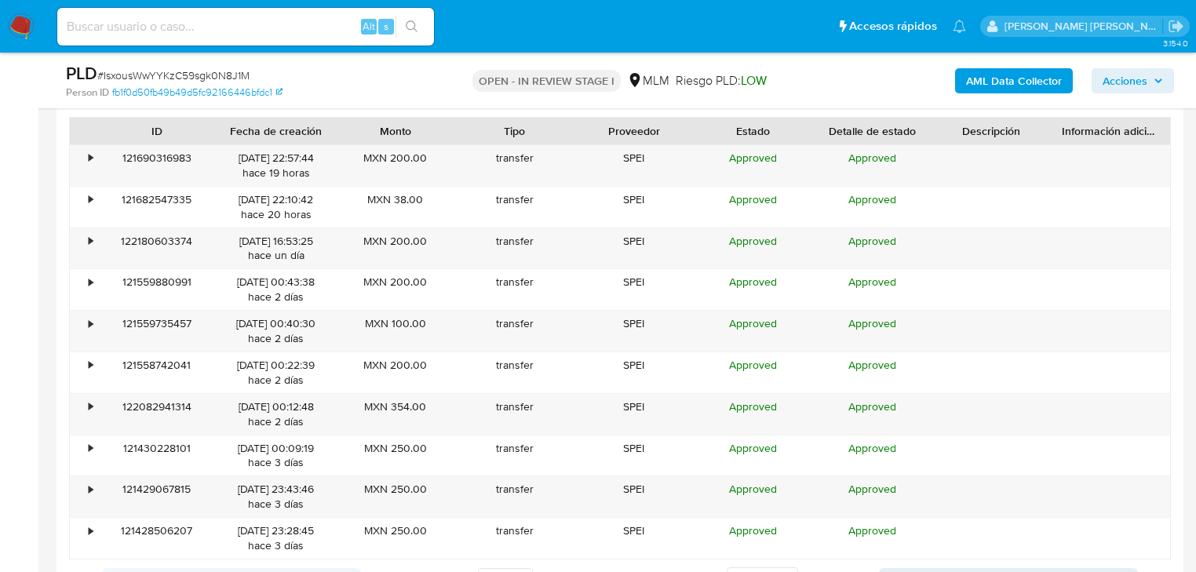
scroll to position [1782, 0]
click at [97, 150] on div "121690316983" at bounding box center [156, 166] width 119 height 41
click at [77, 166] on div "•" at bounding box center [83, 166] width 27 height 41
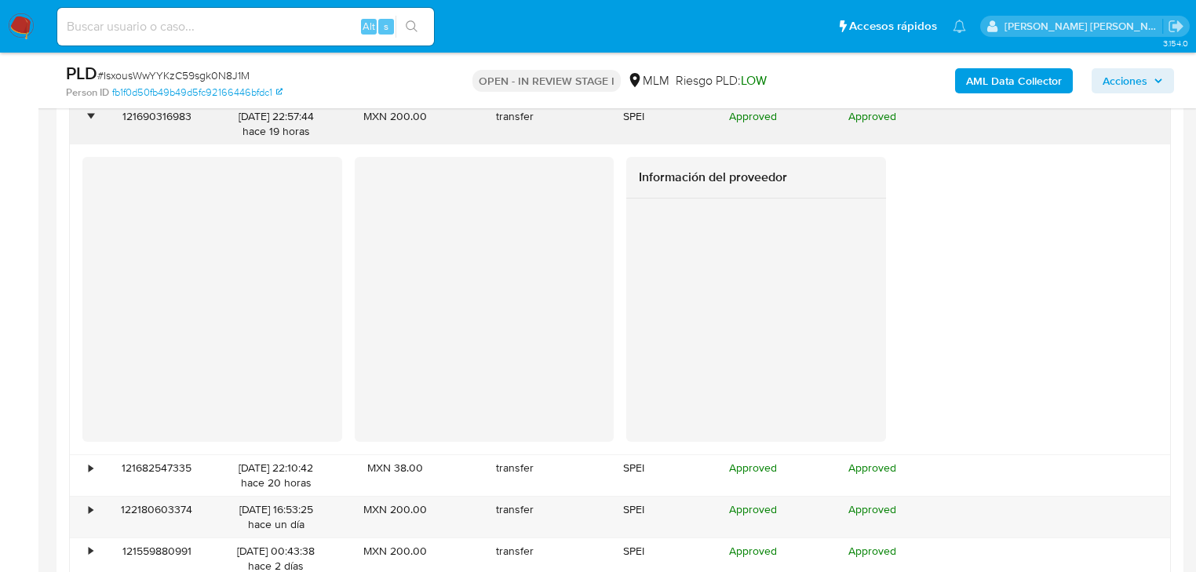
scroll to position [1971, 0]
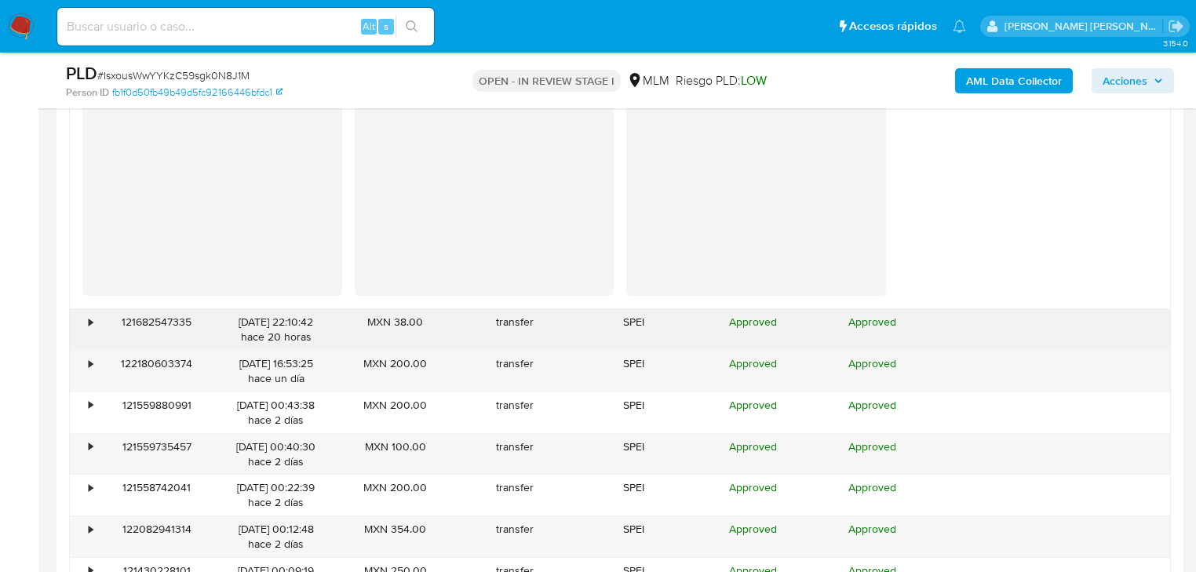
click at [94, 323] on div "•" at bounding box center [83, 329] width 27 height 41
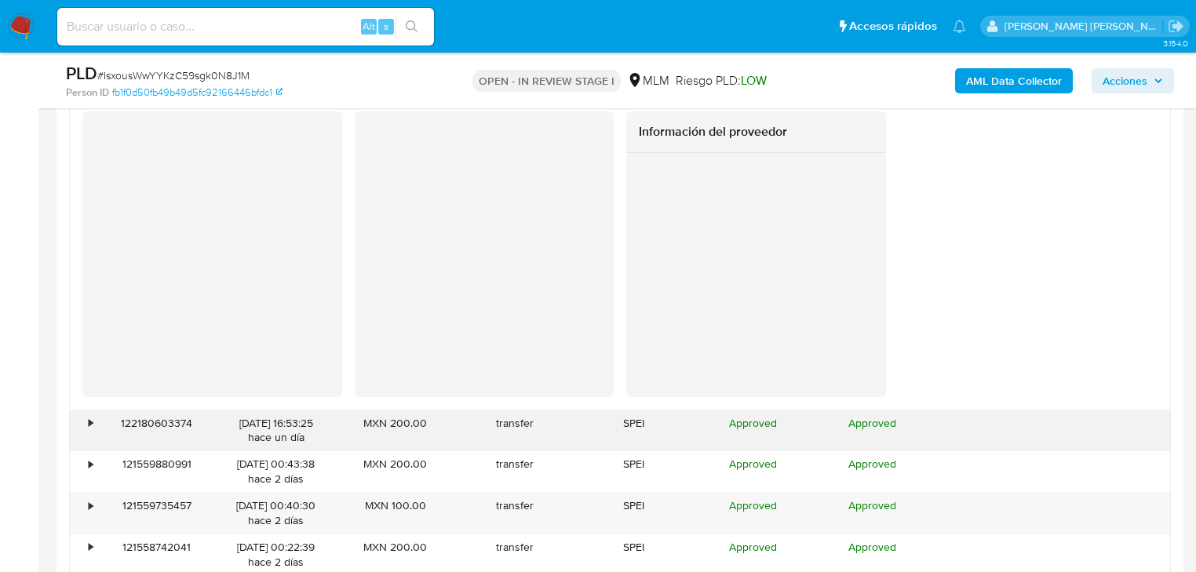
click at [86, 419] on div "•" at bounding box center [83, 430] width 27 height 41
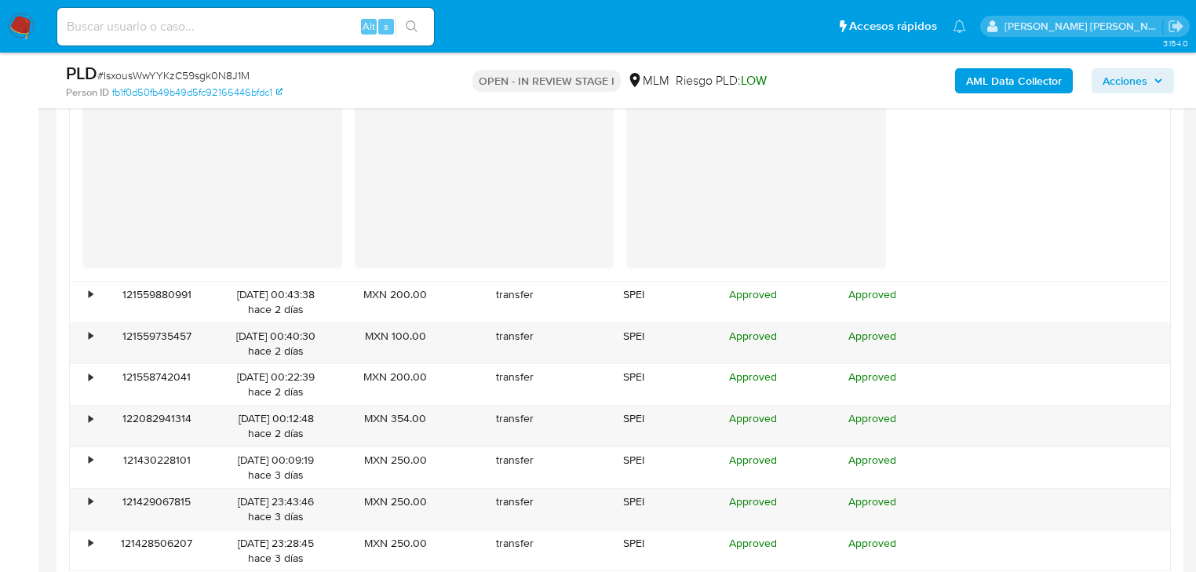
scroll to position [2724, 0]
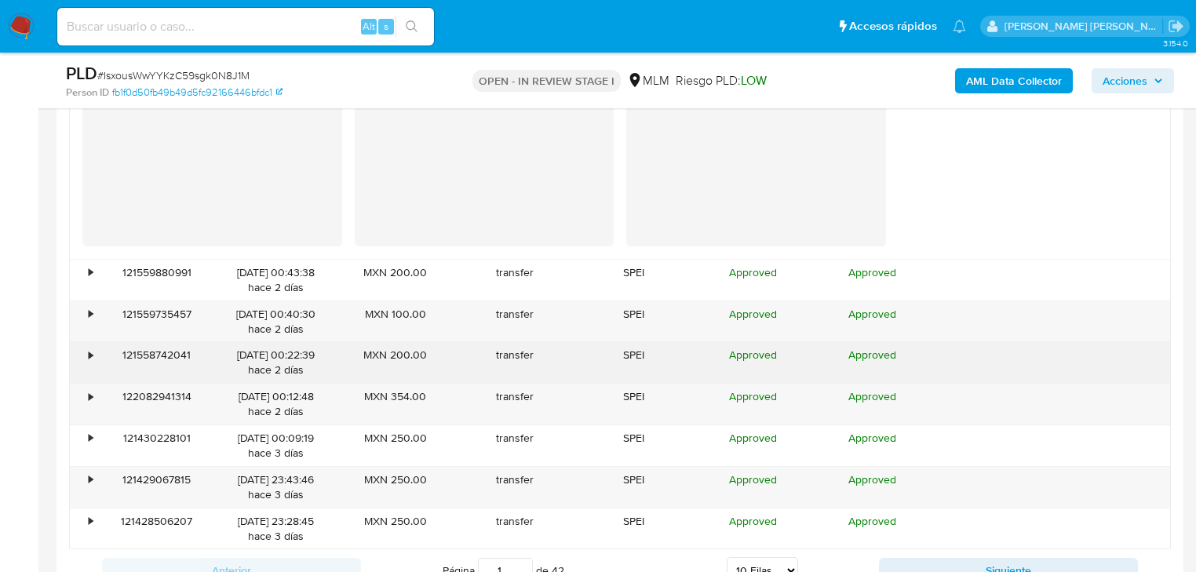
click at [89, 353] on div "•" at bounding box center [91, 355] width 4 height 15
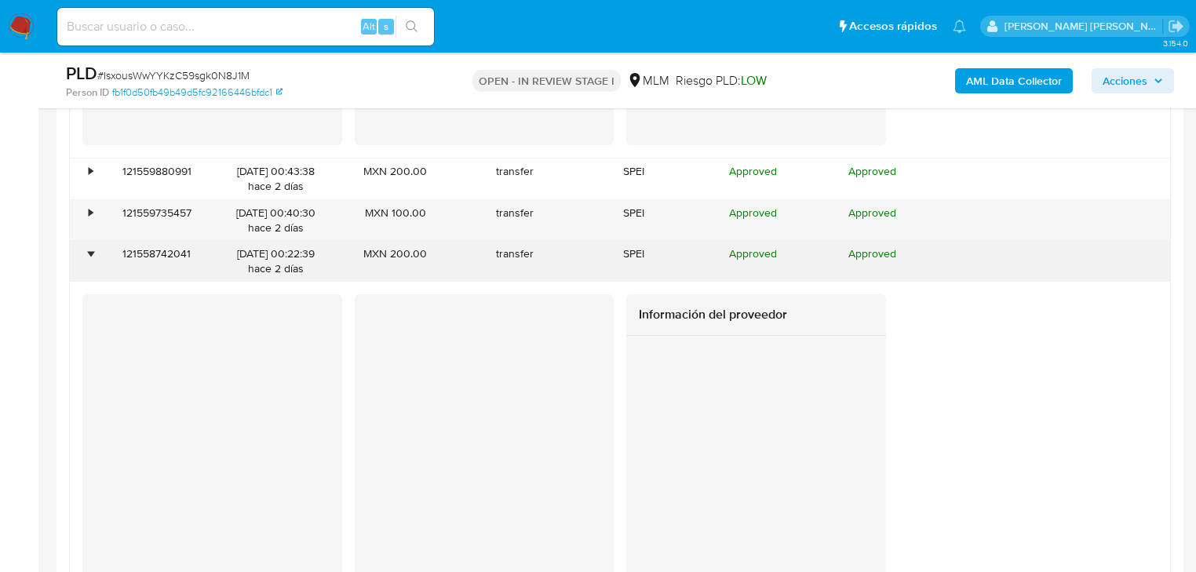
scroll to position [2786, 0]
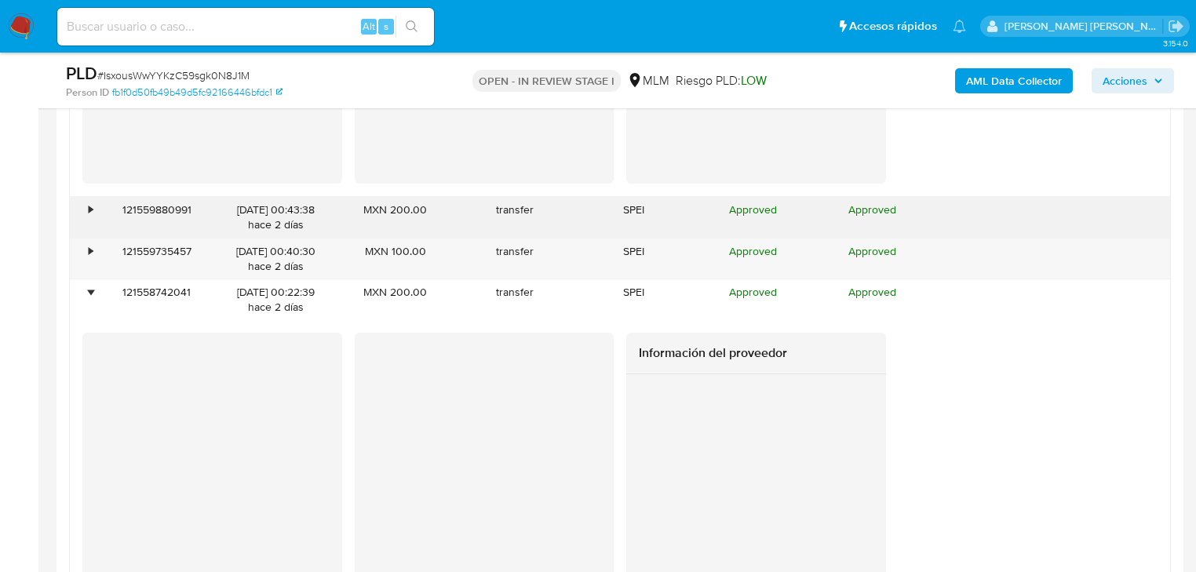
click at [91, 203] on div "•" at bounding box center [91, 209] width 4 height 15
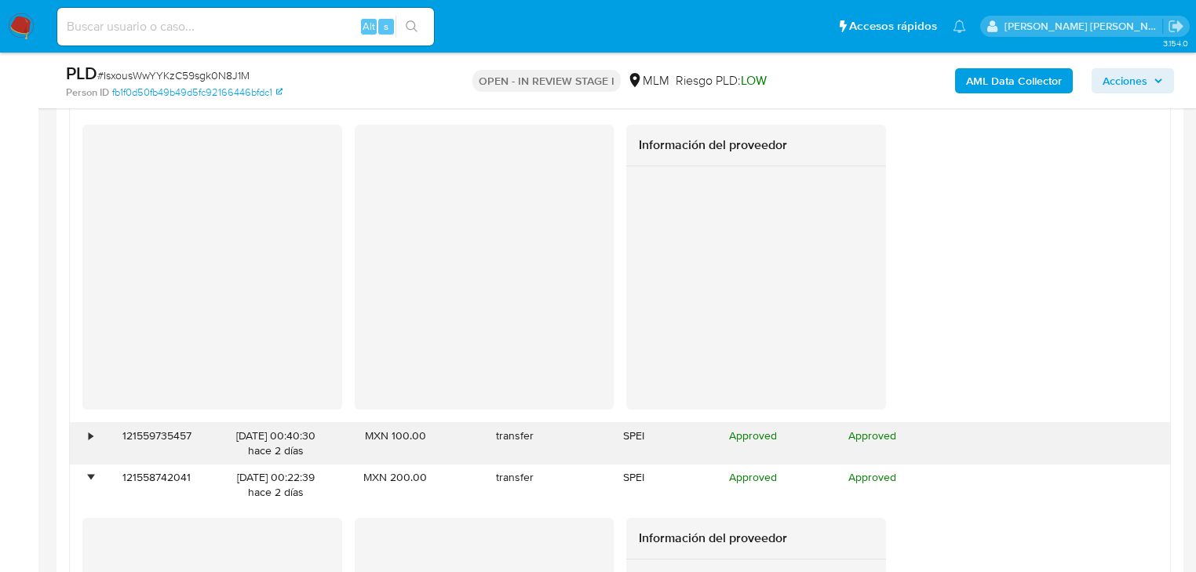
click at [89, 441] on div "•" at bounding box center [91, 435] width 4 height 15
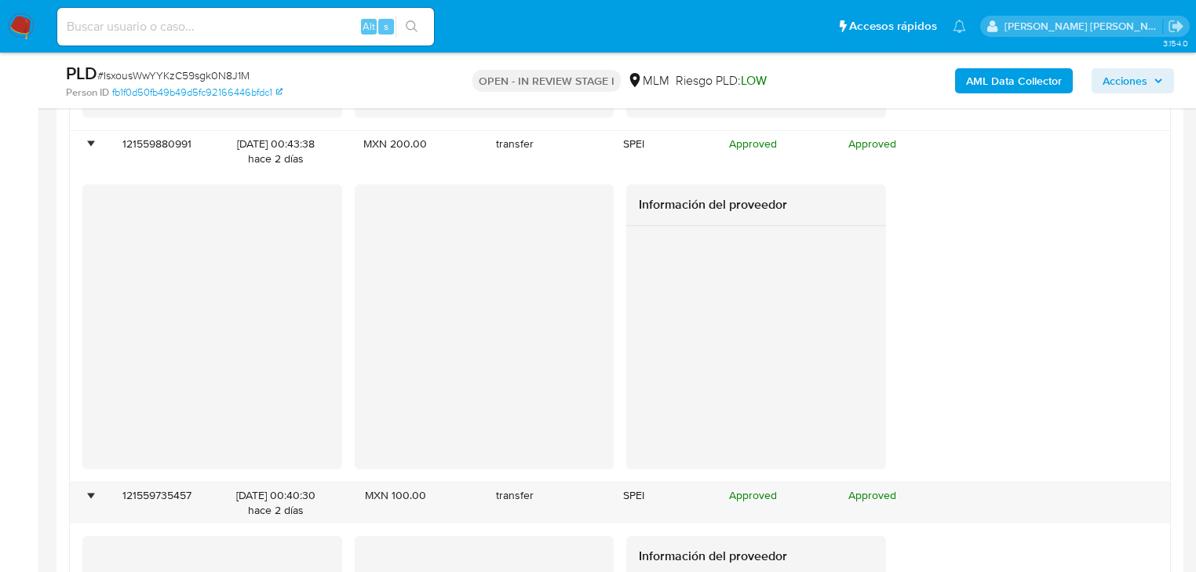
scroll to position [2849, 0]
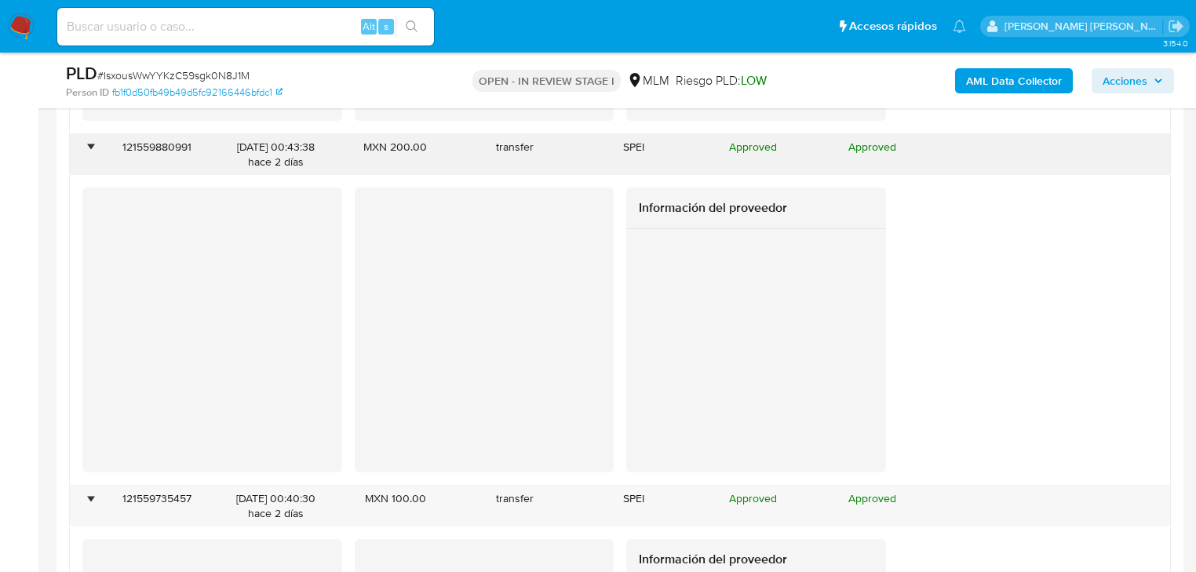
drag, startPoint x: 260, startPoint y: 140, endPoint x: 349, endPoint y: 144, distance: 89.6
click at [355, 138] on div "• 121559880991 13/08/2025 00:43:38 hace 2 días MXN 200.00 transfer SPEI Approve…" at bounding box center [620, 154] width 1100 height 41
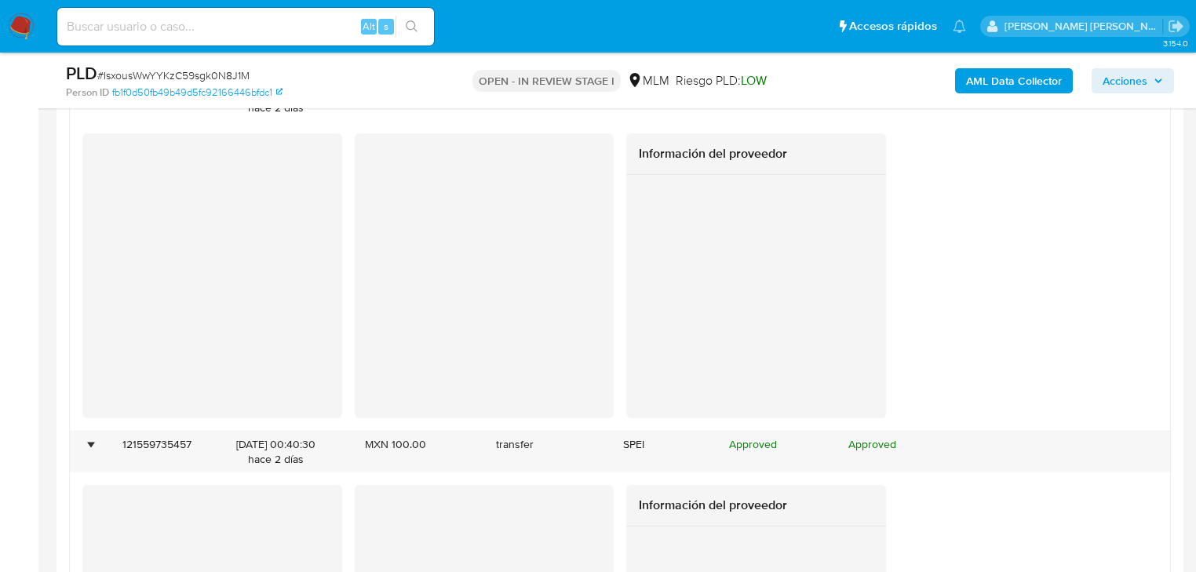
scroll to position [2975, 0]
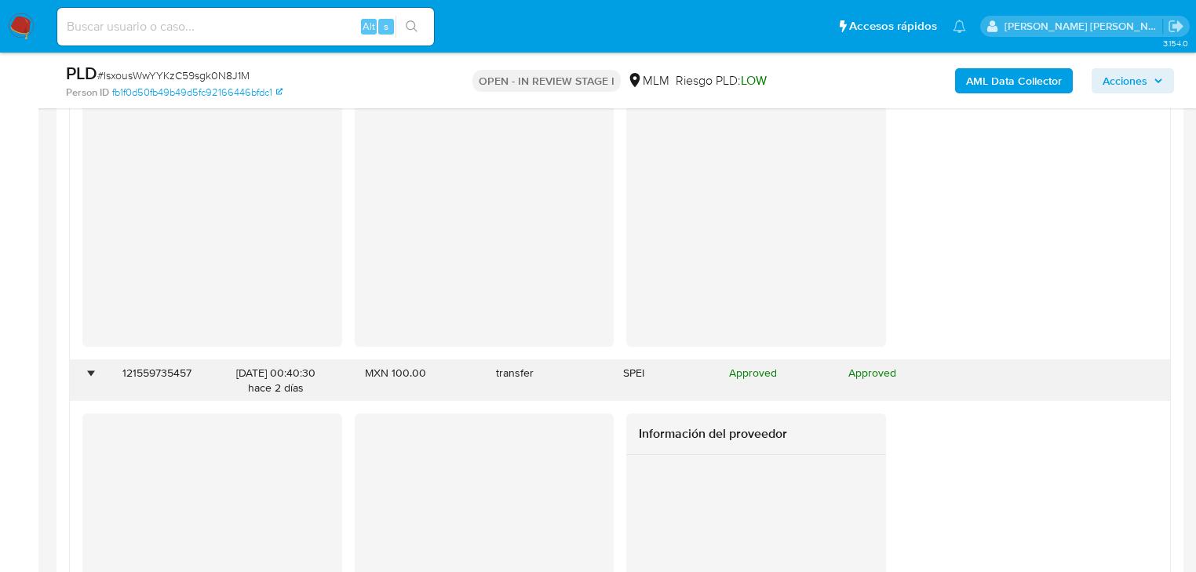
drag, startPoint x: 260, startPoint y: 369, endPoint x: 326, endPoint y: 383, distance: 66.5
click at [326, 383] on div "13/08/2025 00:40:30 hace 2 días" at bounding box center [276, 380] width 119 height 41
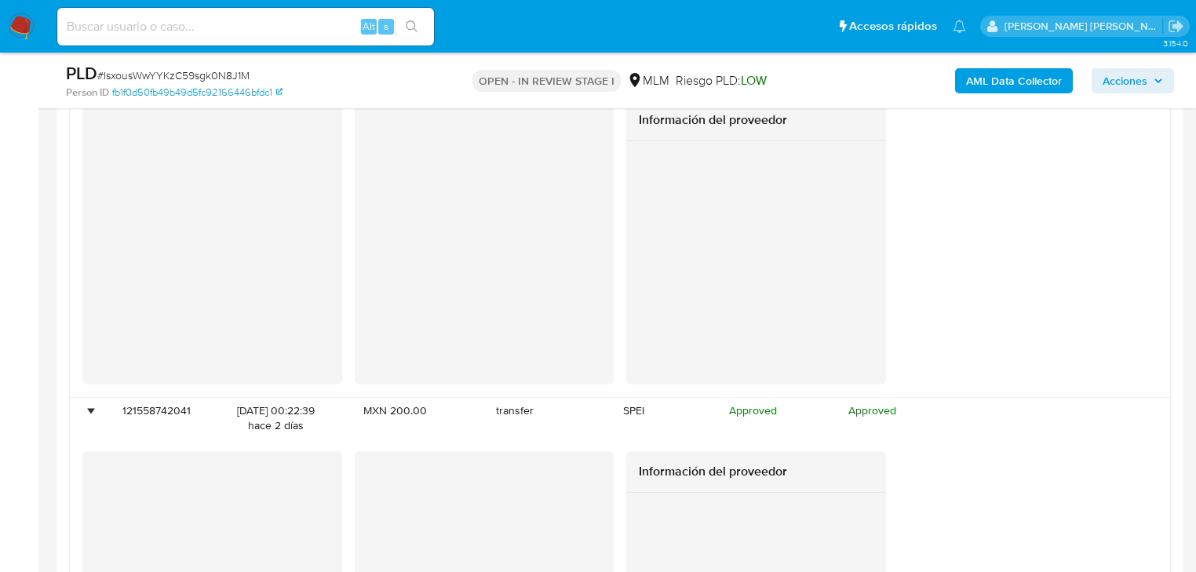
scroll to position [3414, 0]
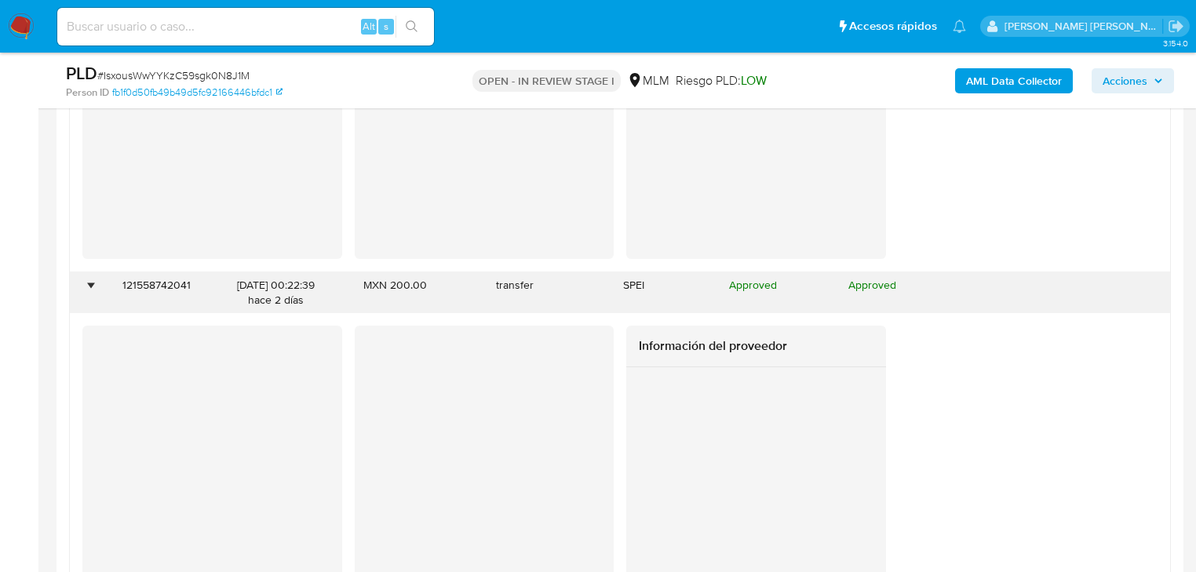
drag, startPoint x: 248, startPoint y: 282, endPoint x: 329, endPoint y: 299, distance: 83.4
click at [329, 299] on div "13/08/2025 00:22:39 hace 2 días" at bounding box center [276, 292] width 119 height 41
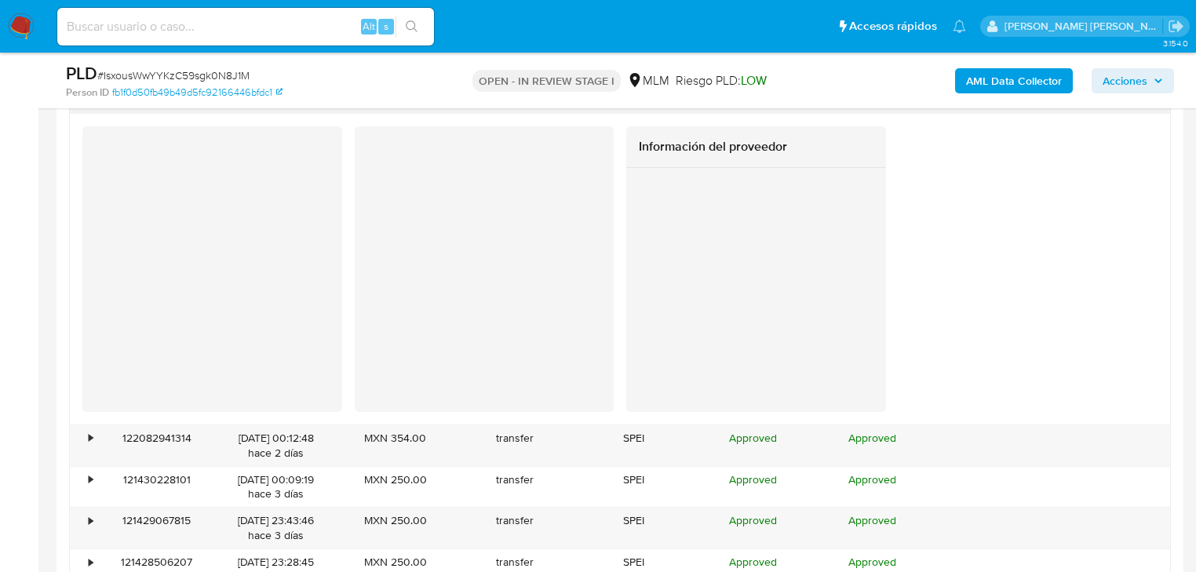
scroll to position [3665, 0]
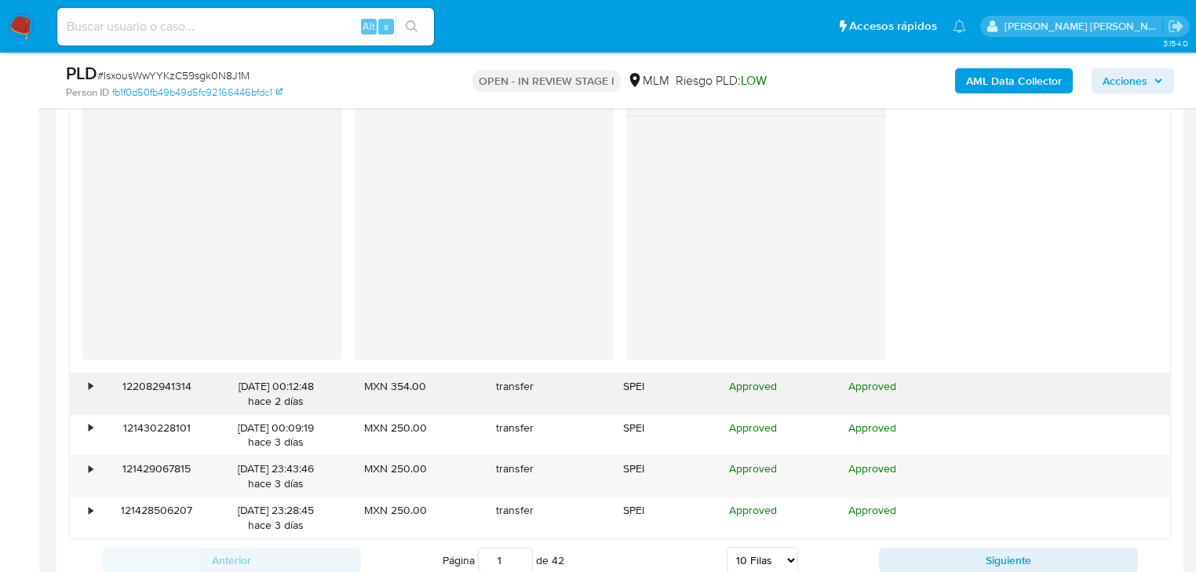
click at [94, 383] on div "•" at bounding box center [83, 393] width 27 height 41
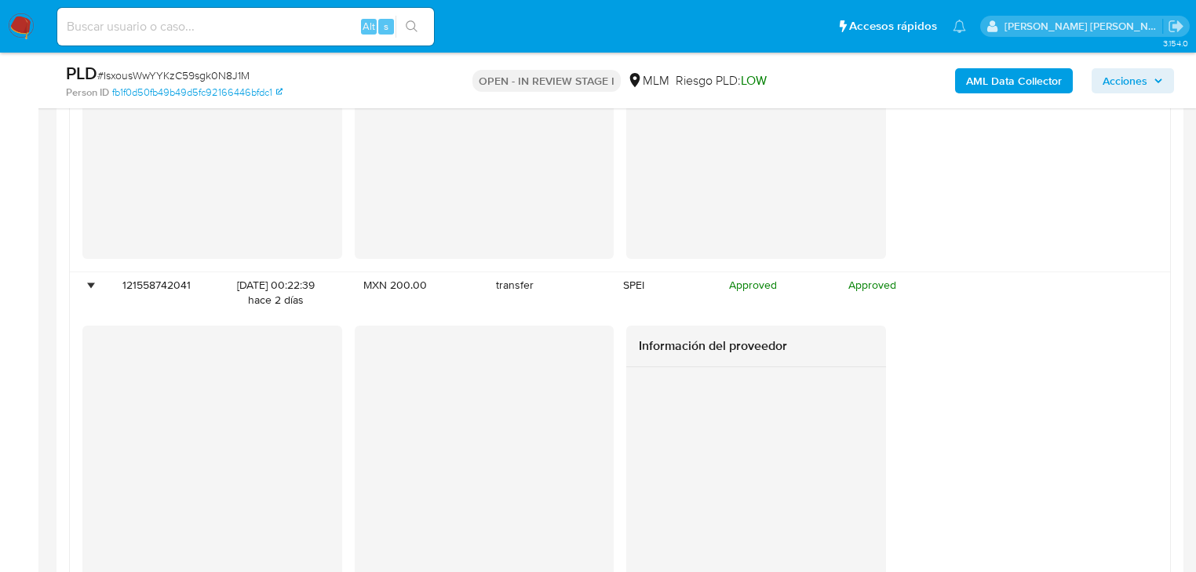
scroll to position [3728, 0]
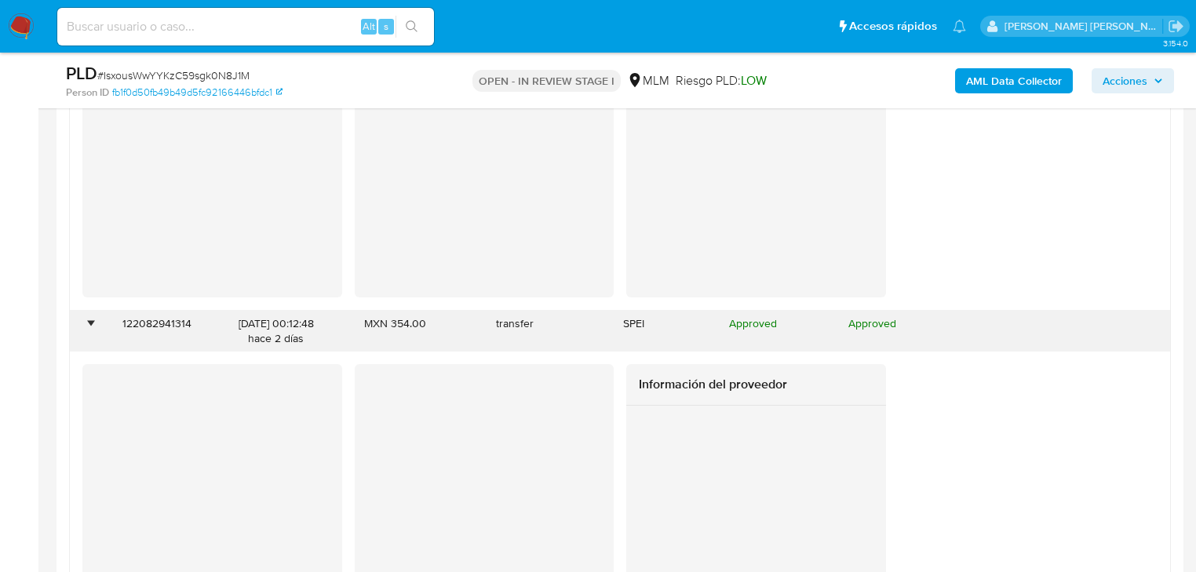
drag, startPoint x: 276, startPoint y: 322, endPoint x: 320, endPoint y: 330, distance: 44.8
click at [320, 330] on div "13/08/2025 00:12:48 hace 2 días" at bounding box center [276, 331] width 97 height 30
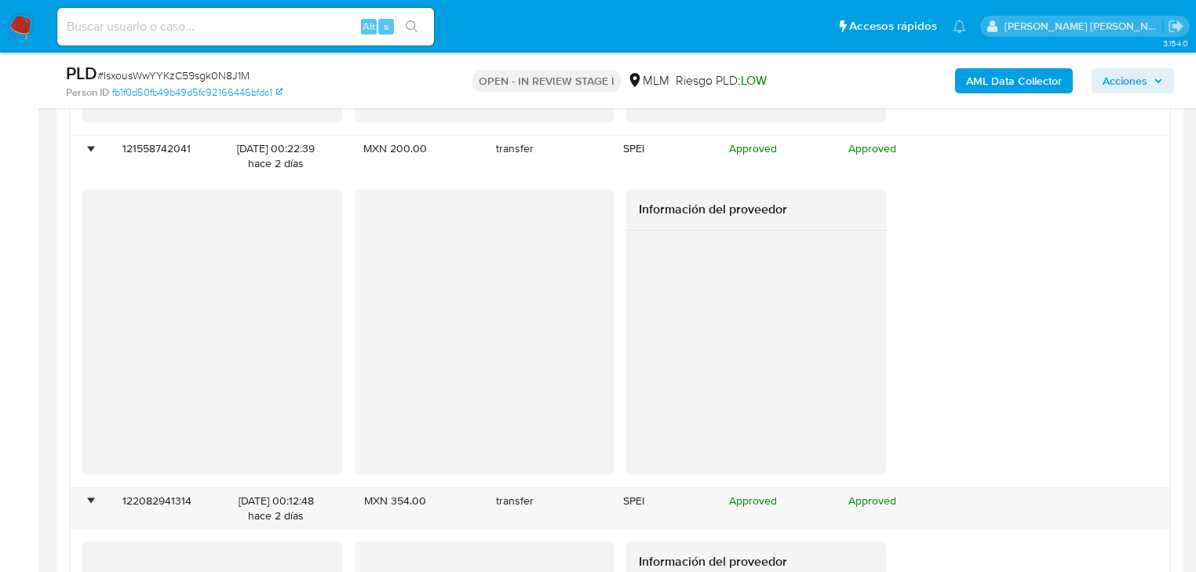
scroll to position [3540, 0]
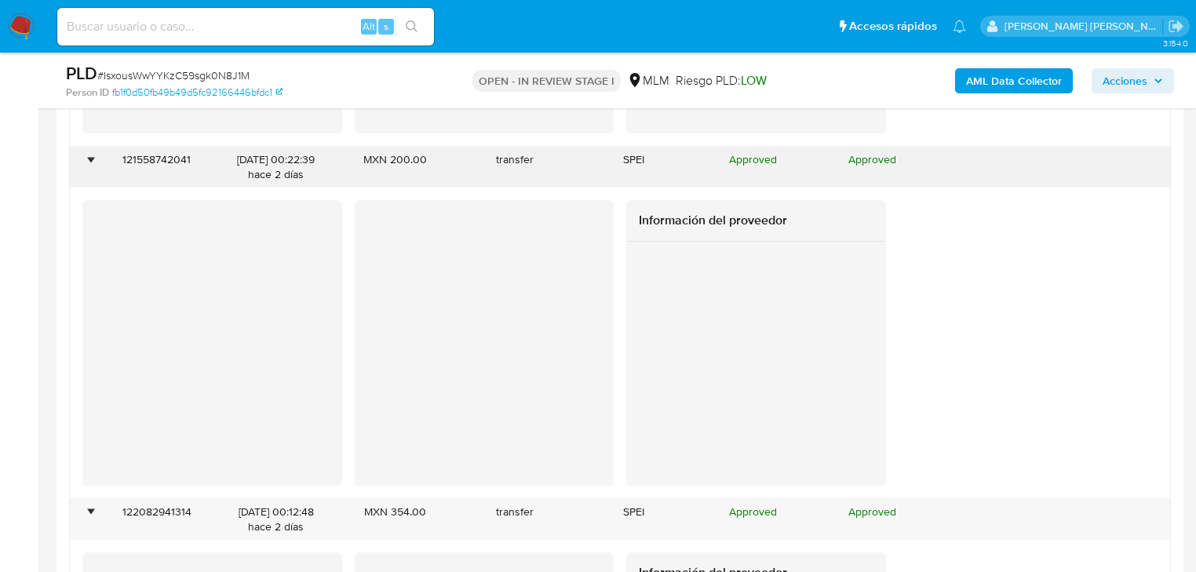
drag, startPoint x: 286, startPoint y: 158, endPoint x: 320, endPoint y: 168, distance: 35.2
click at [320, 167] on div "13/08/2025 00:22:39 hace 2 días" at bounding box center [276, 167] width 97 height 30
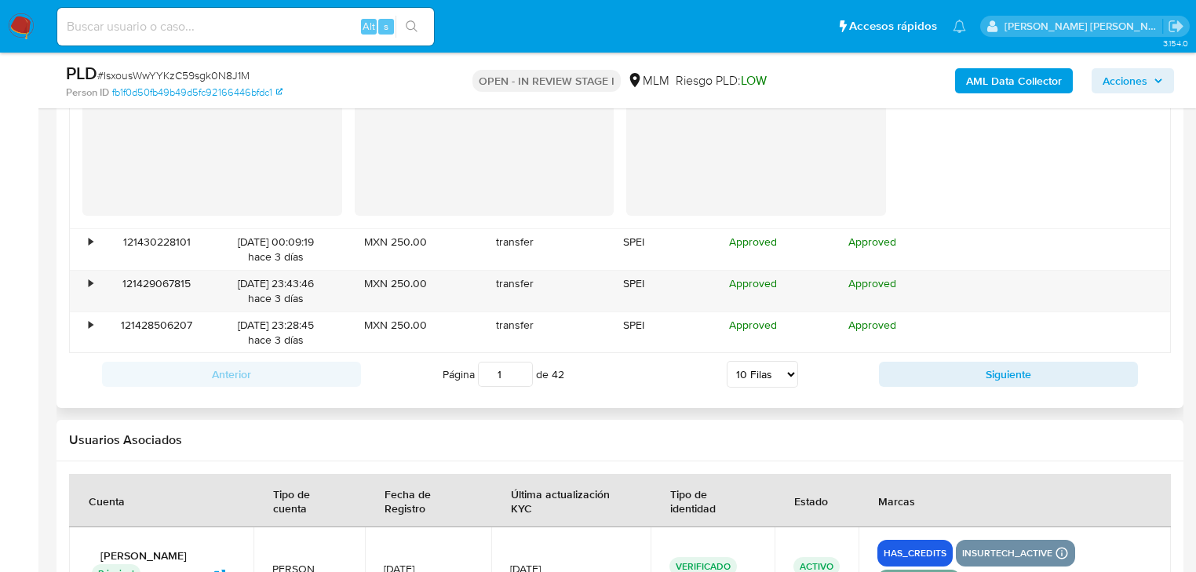
scroll to position [4230, 0]
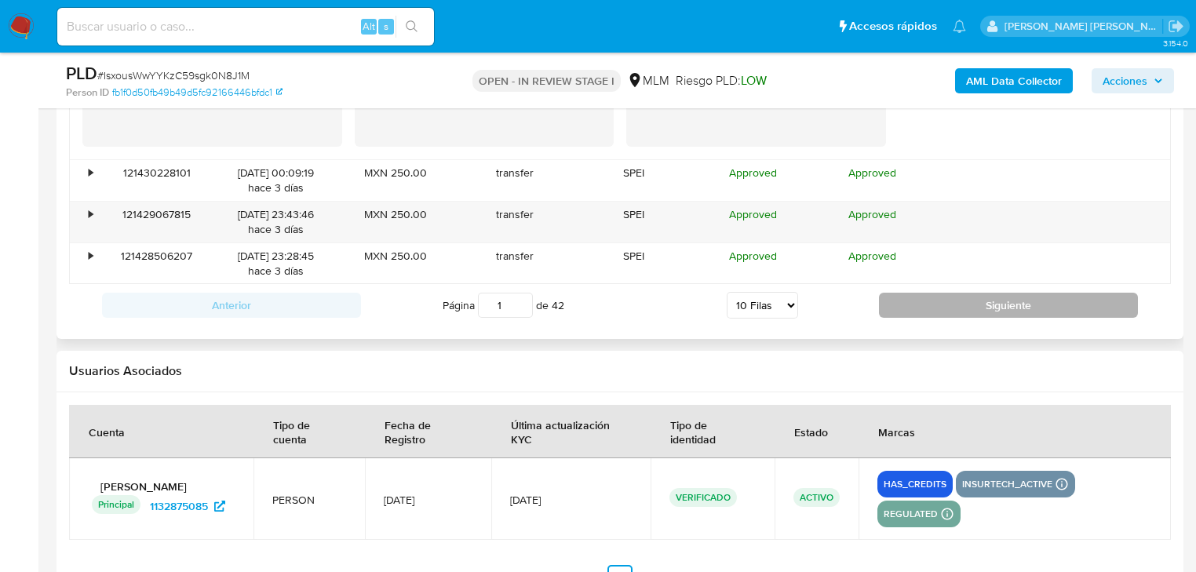
click at [929, 292] on div "Anterior Página 1 de 42 5 Filas 10 Filas 20 Filas 25 Filas 50 Filas 100 Filas S…" at bounding box center [619, 305] width 1101 height 42
click at [910, 302] on button "Siguiente" at bounding box center [1008, 305] width 259 height 25
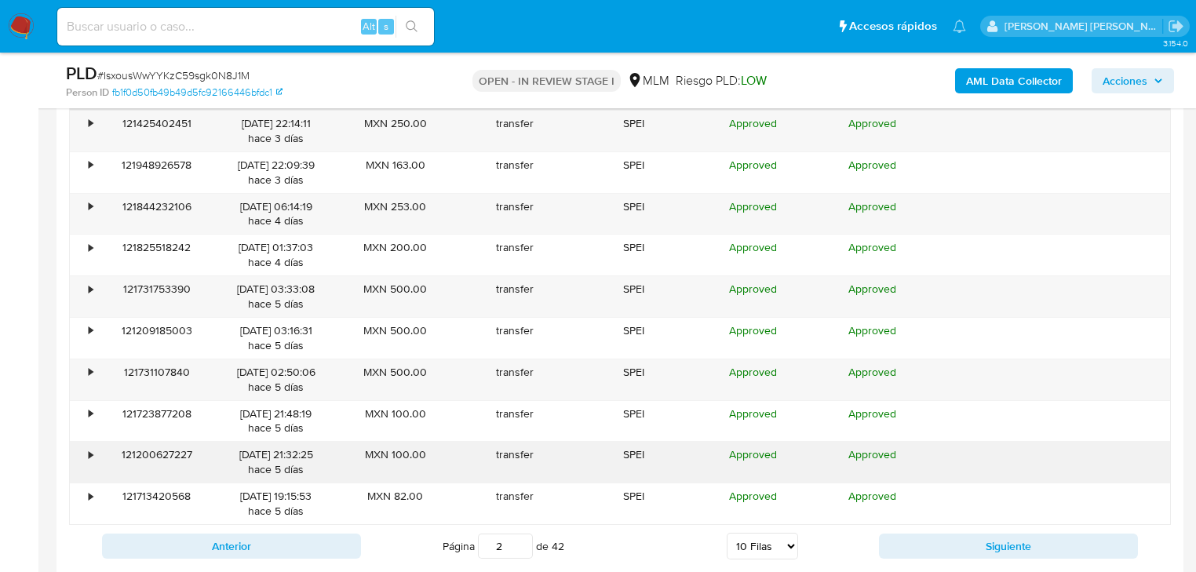
scroll to position [1755, 0]
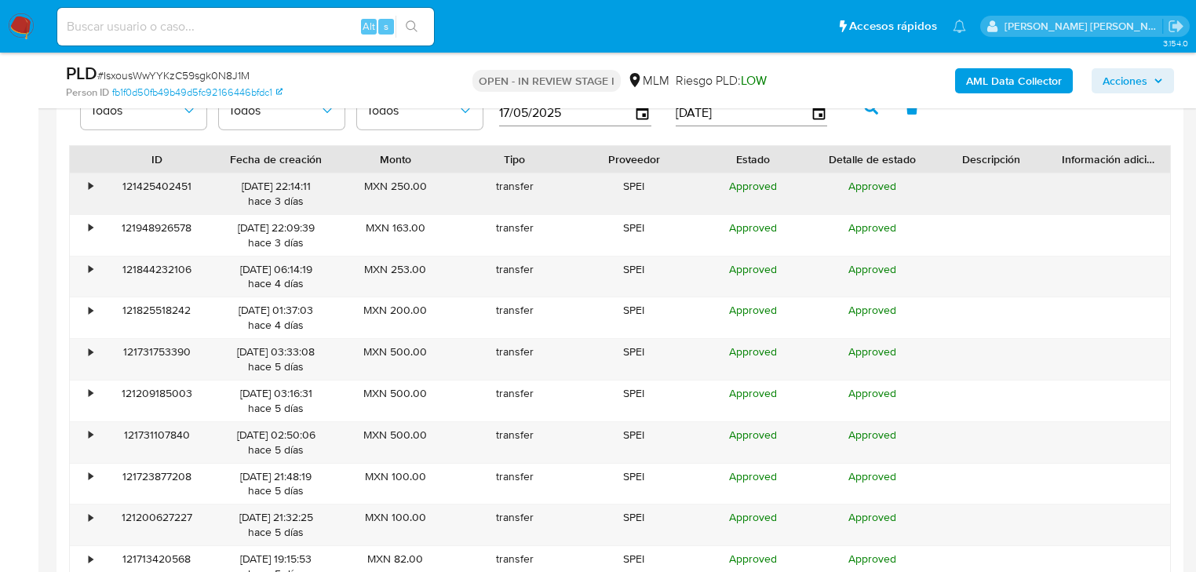
click at [82, 188] on div "•" at bounding box center [83, 193] width 27 height 41
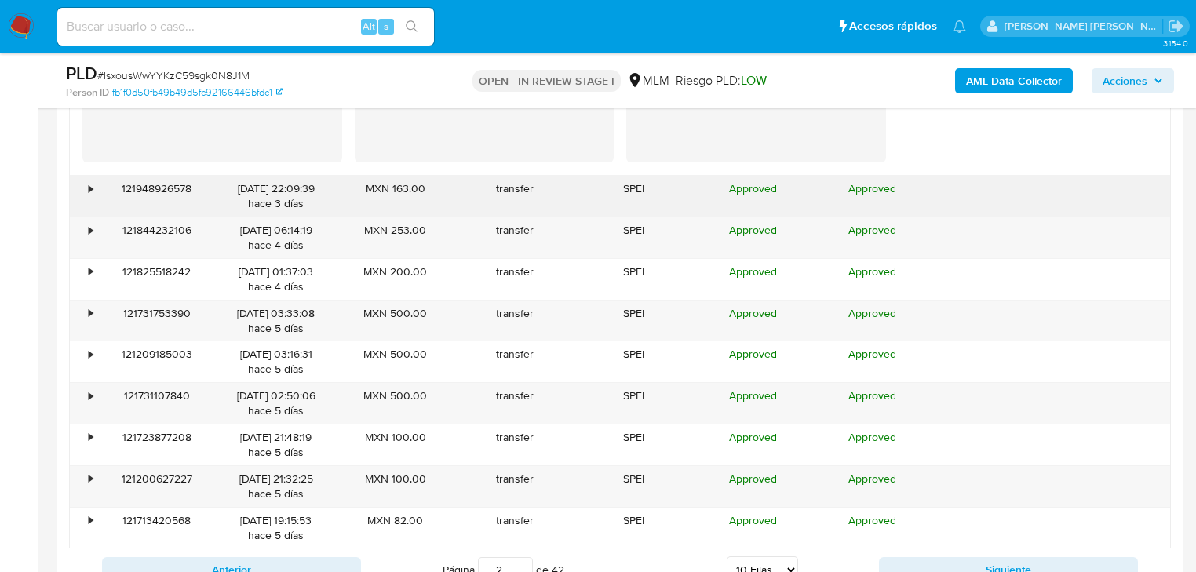
scroll to position [2257, 0]
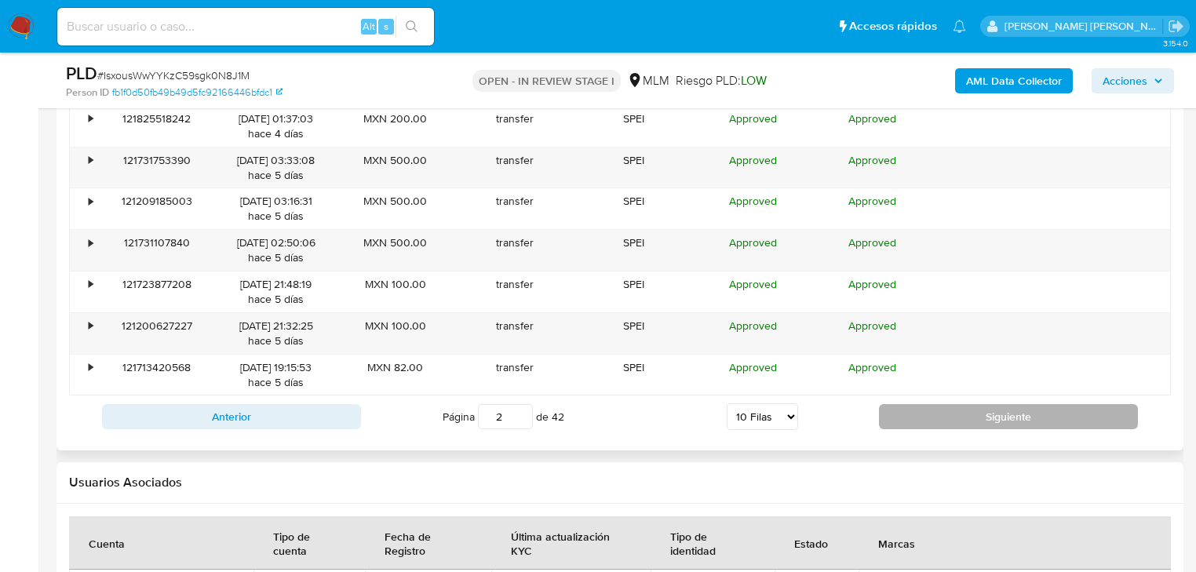
click at [940, 423] on button "Siguiente" at bounding box center [1008, 416] width 259 height 25
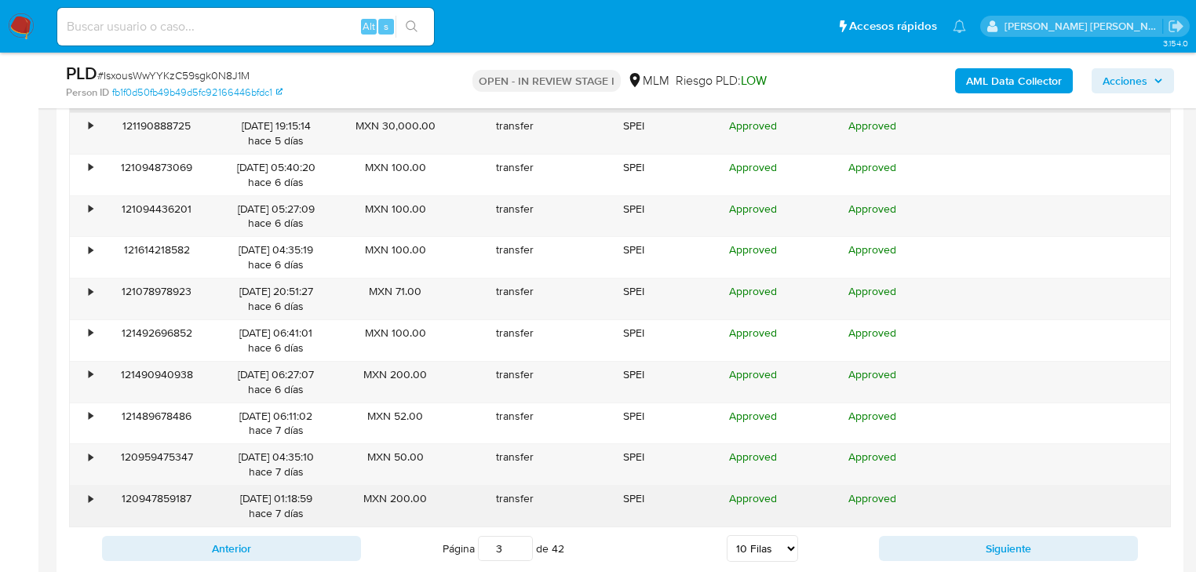
scroll to position [1943, 0]
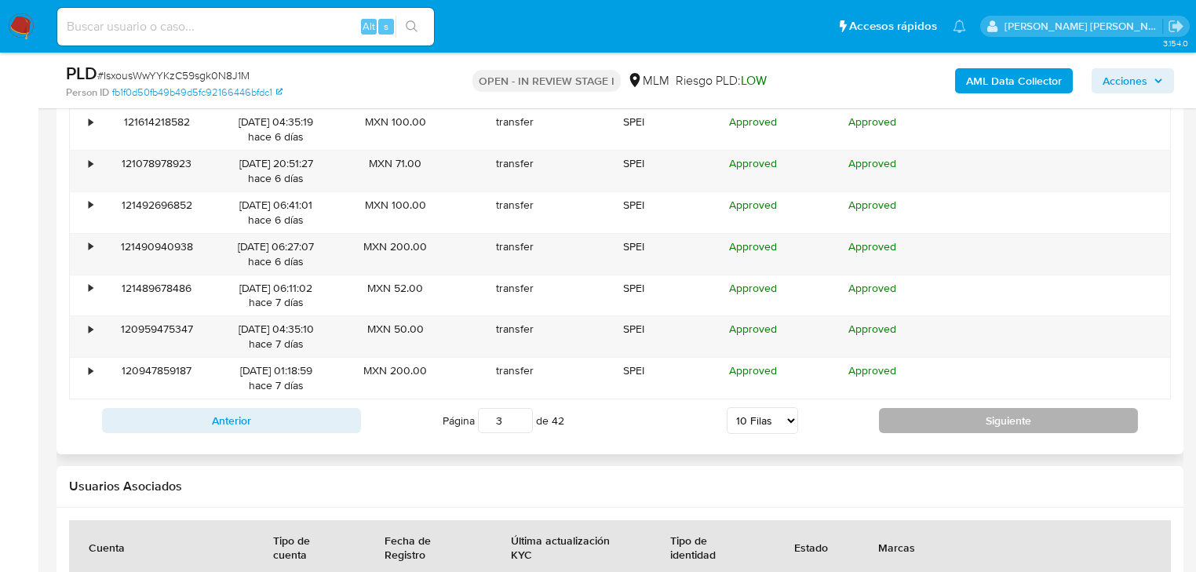
click at [936, 424] on button "Siguiente" at bounding box center [1008, 420] width 259 height 25
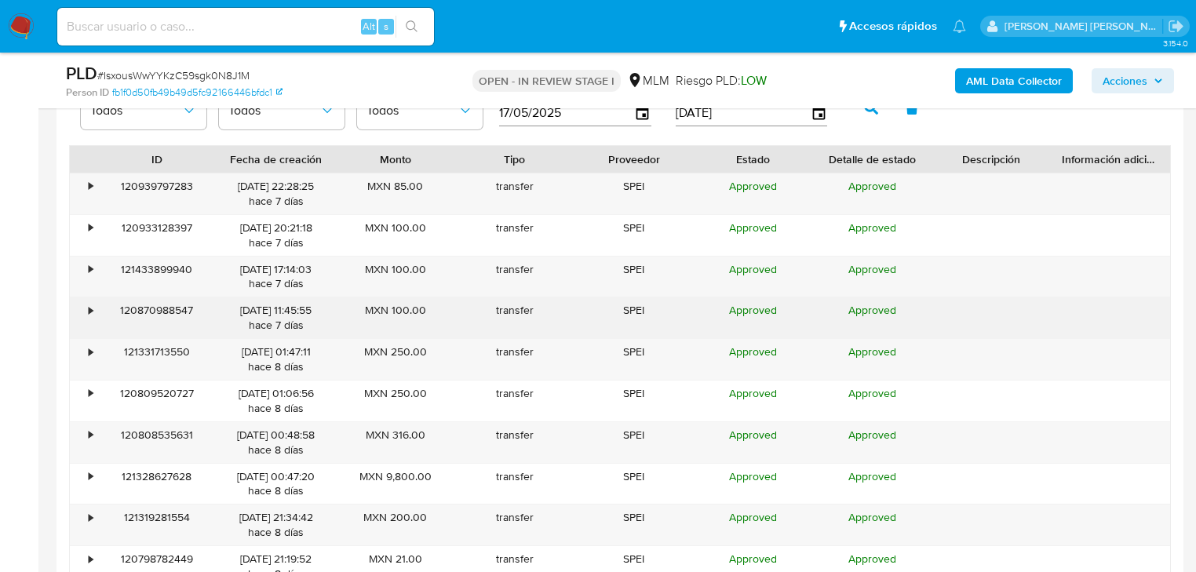
scroll to position [1818, 0]
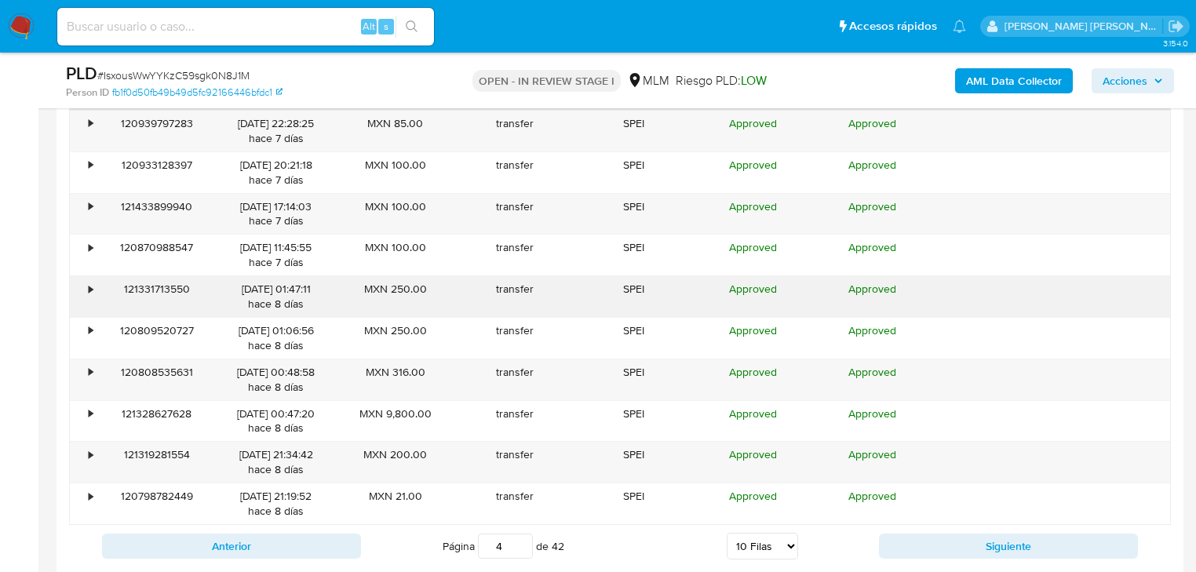
drag, startPoint x: 86, startPoint y: 289, endPoint x: 445, endPoint y: 289, distance: 359.3
click at [401, 289] on div "• 121331713550 07/08/2025 01:47:11 hace 8 días MXN 250.00 transfer SPEI Approve…" at bounding box center [620, 296] width 1100 height 41
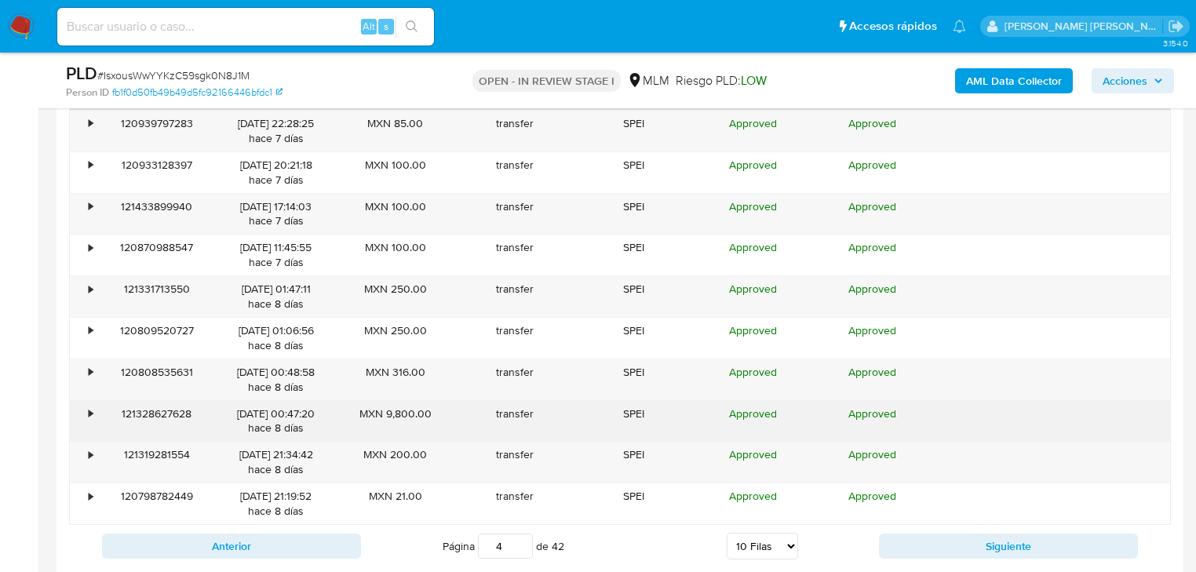
click at [91, 415] on div "•" at bounding box center [91, 413] width 4 height 15
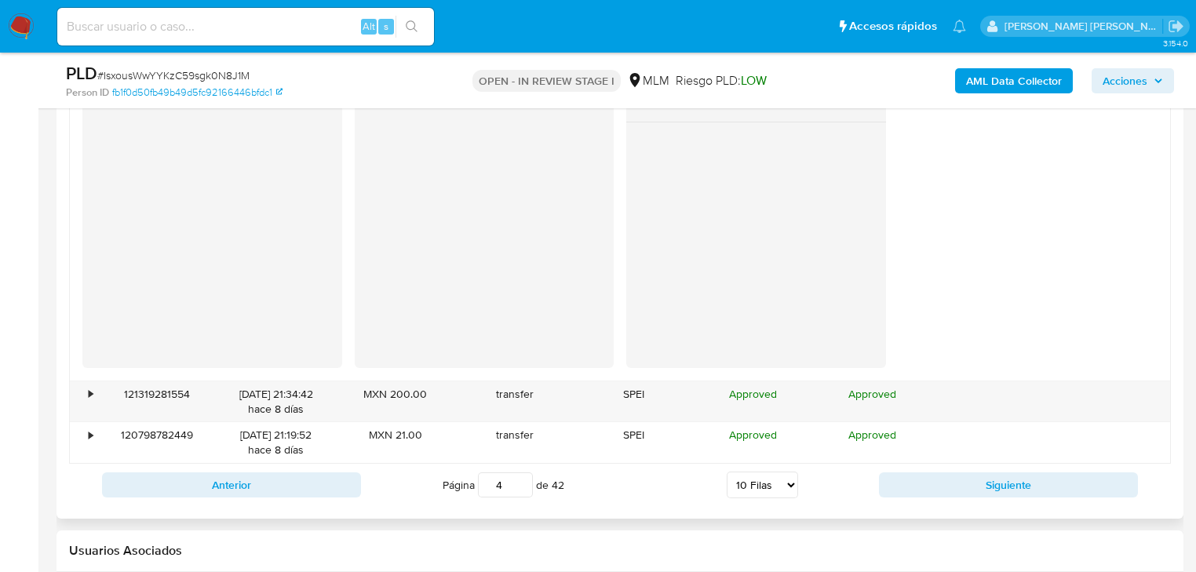
scroll to position [2194, 0]
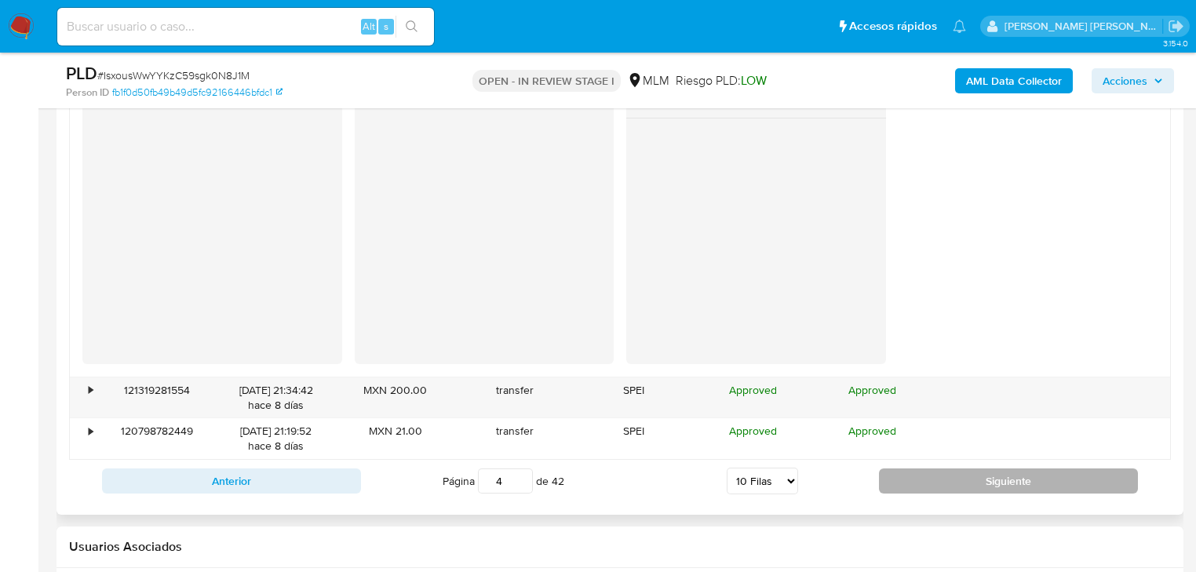
click at [916, 478] on button "Siguiente" at bounding box center [1008, 480] width 259 height 25
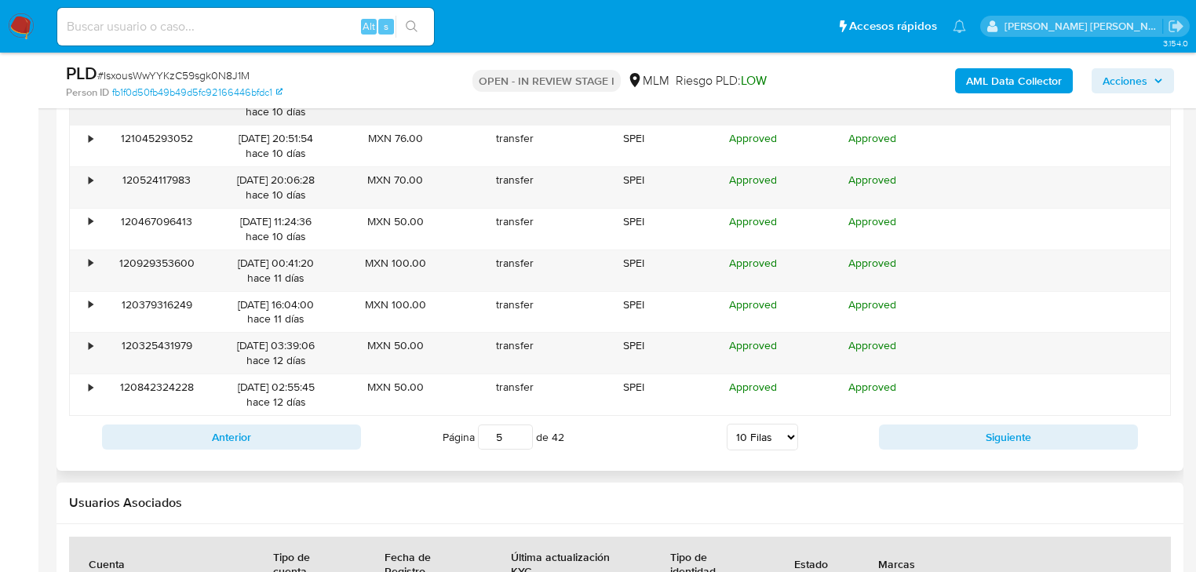
scroll to position [2006, 0]
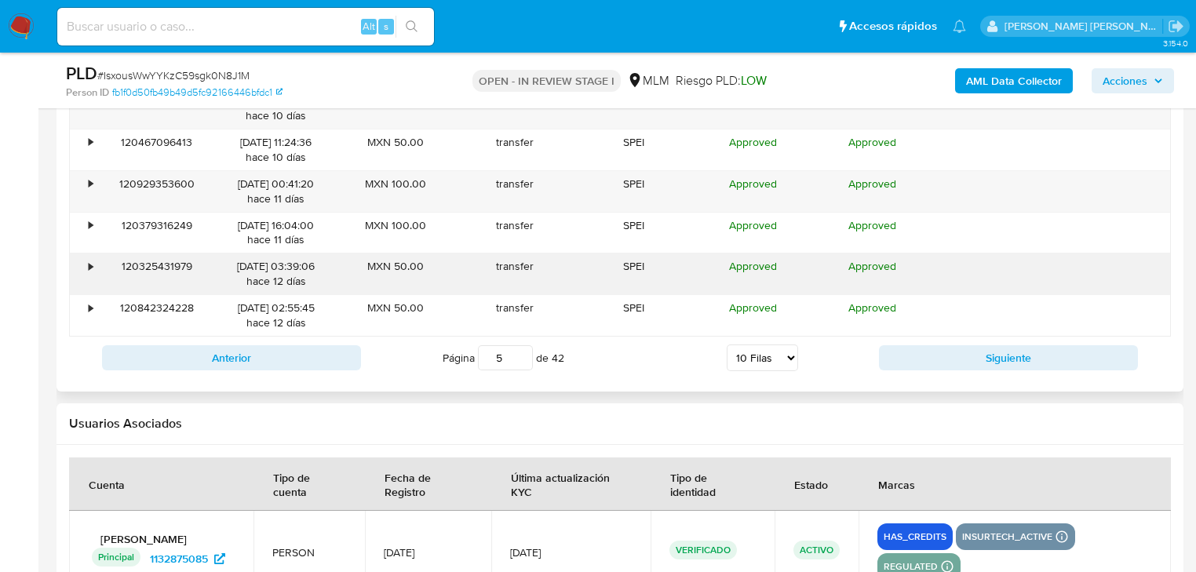
drag, startPoint x: 424, startPoint y: 279, endPoint x: 290, endPoint y: 271, distance: 133.6
click at [433, 279] on div "MXN 50.00" at bounding box center [395, 273] width 119 height 41
click at [89, 257] on div "•" at bounding box center [83, 273] width 27 height 41
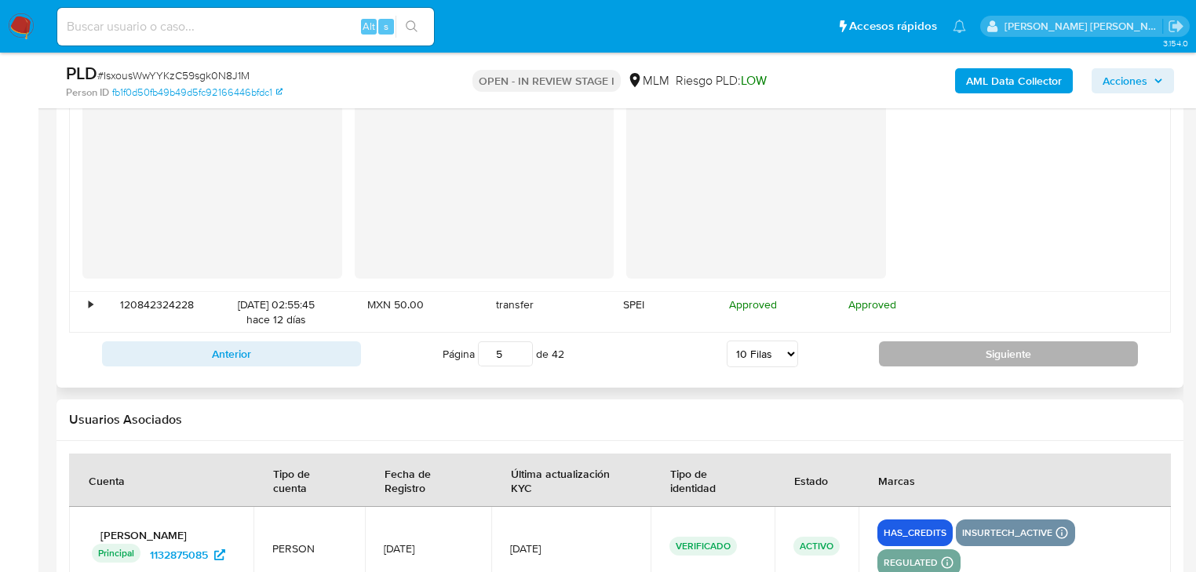
click at [937, 351] on button "Siguiente" at bounding box center [1008, 353] width 259 height 25
type input "6"
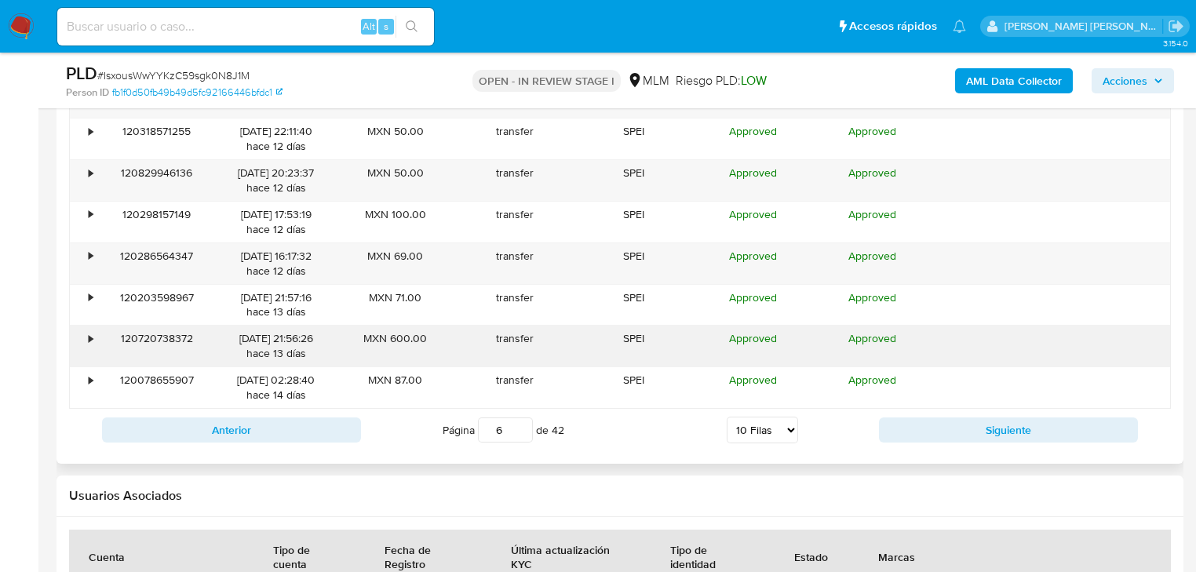
scroll to position [1692, 0]
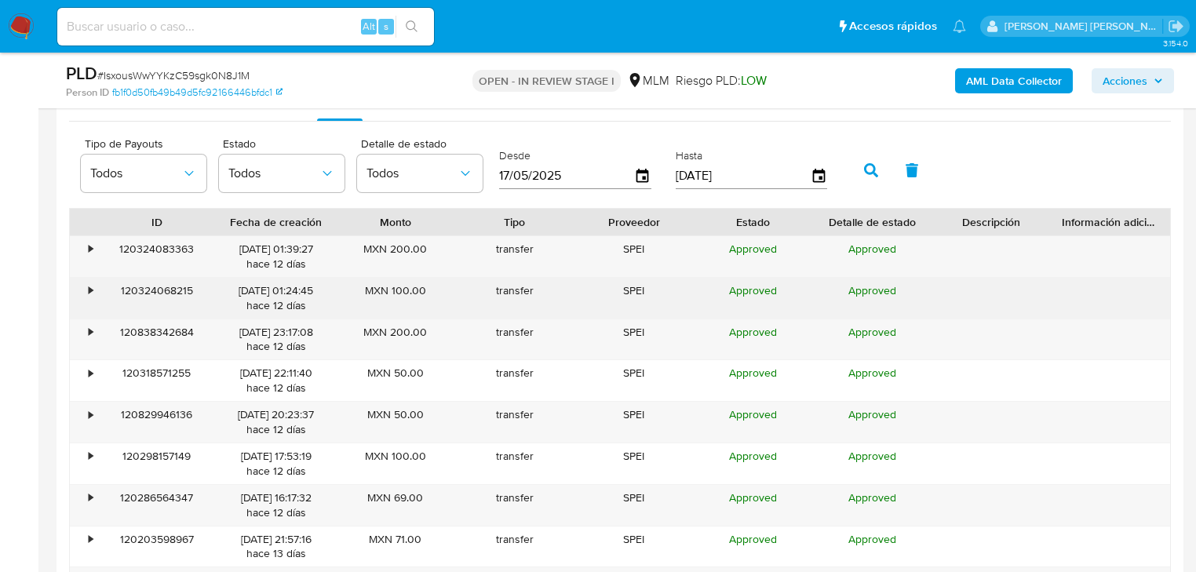
click at [89, 280] on div "•" at bounding box center [83, 298] width 27 height 41
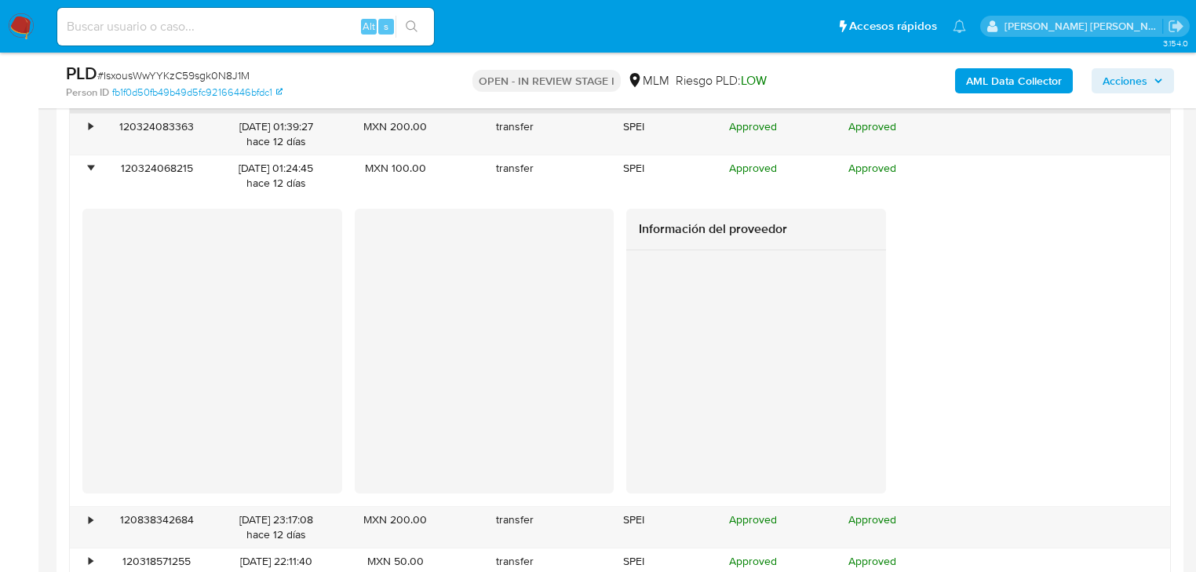
scroll to position [1880, 0]
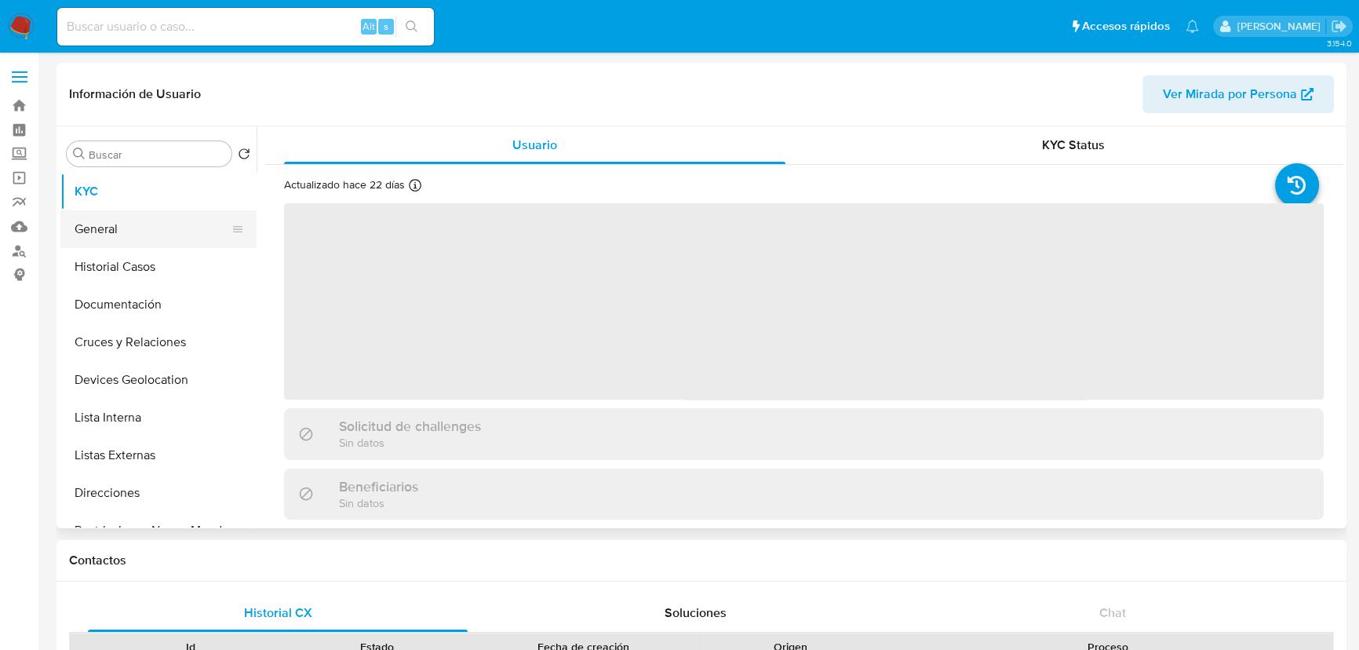
click at [132, 220] on button "General" at bounding box center [152, 229] width 184 height 38
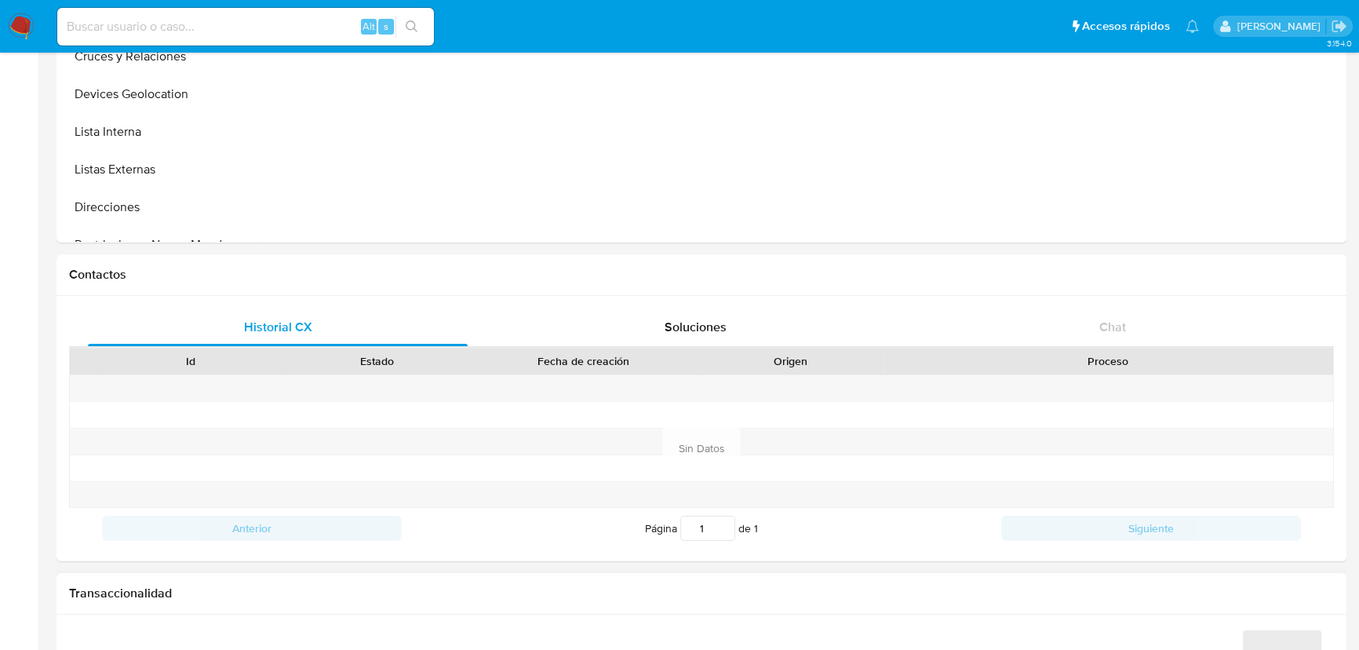
select select "10"
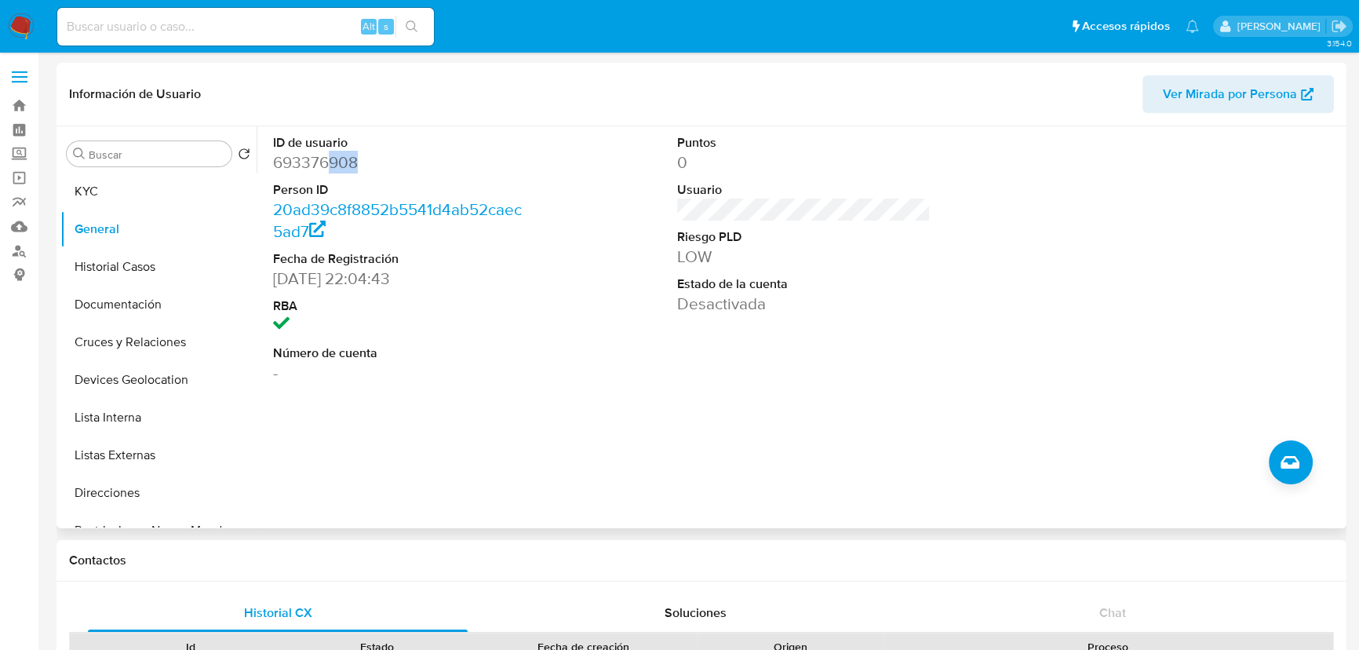
drag, startPoint x: 326, startPoint y: 158, endPoint x: 420, endPoint y: 170, distance: 95.7
click at [420, 169] on dd "693376908" at bounding box center [399, 162] width 253 height 22
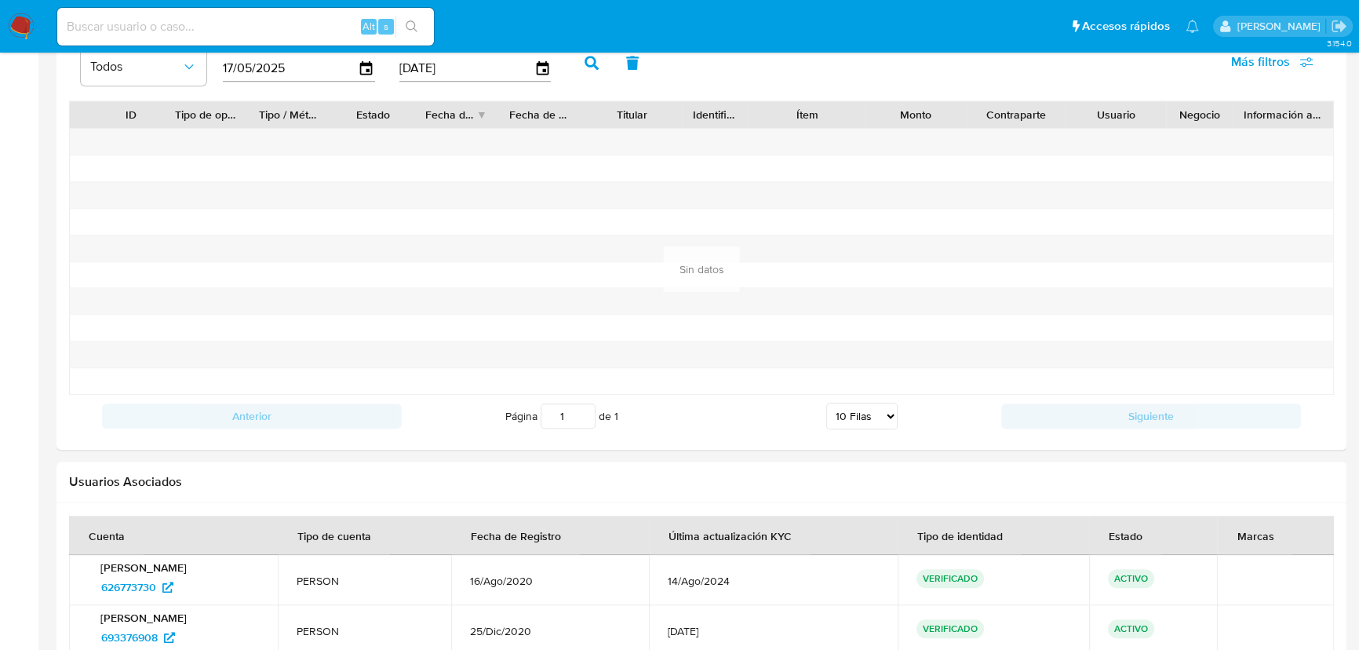
scroll to position [1650, 0]
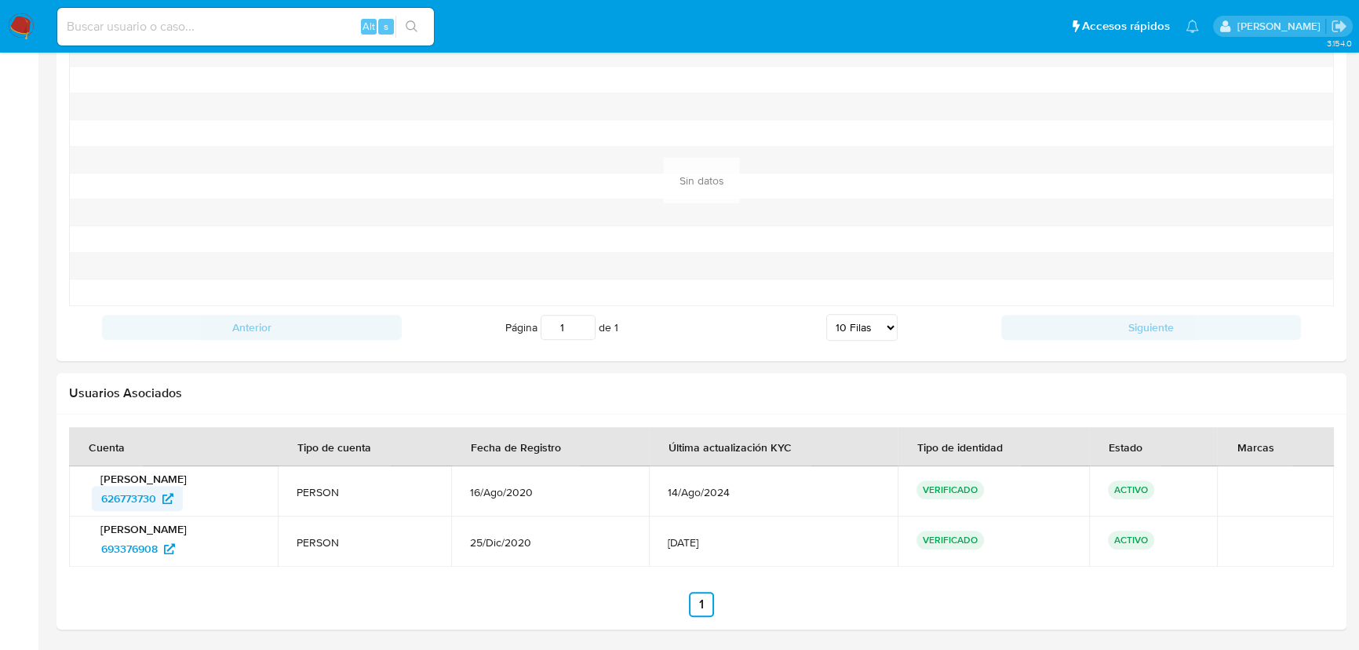
click at [126, 500] on span "626773730" at bounding box center [128, 498] width 55 height 25
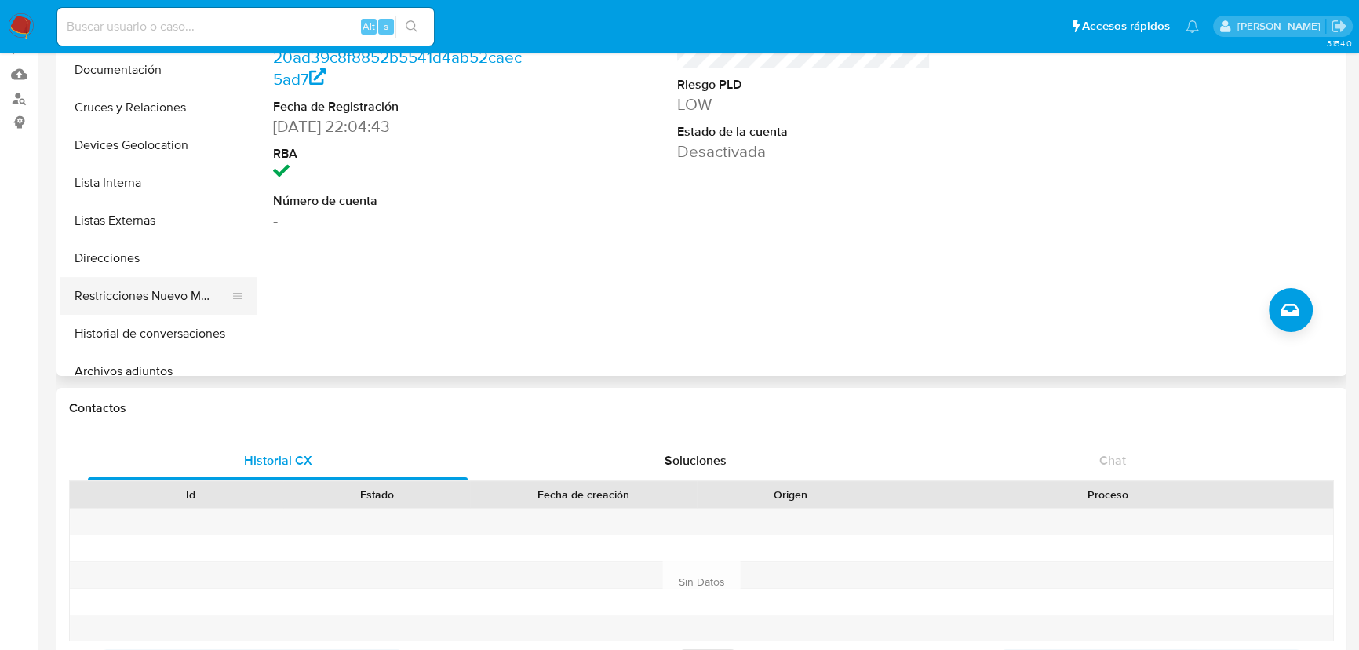
scroll to position [142, 0]
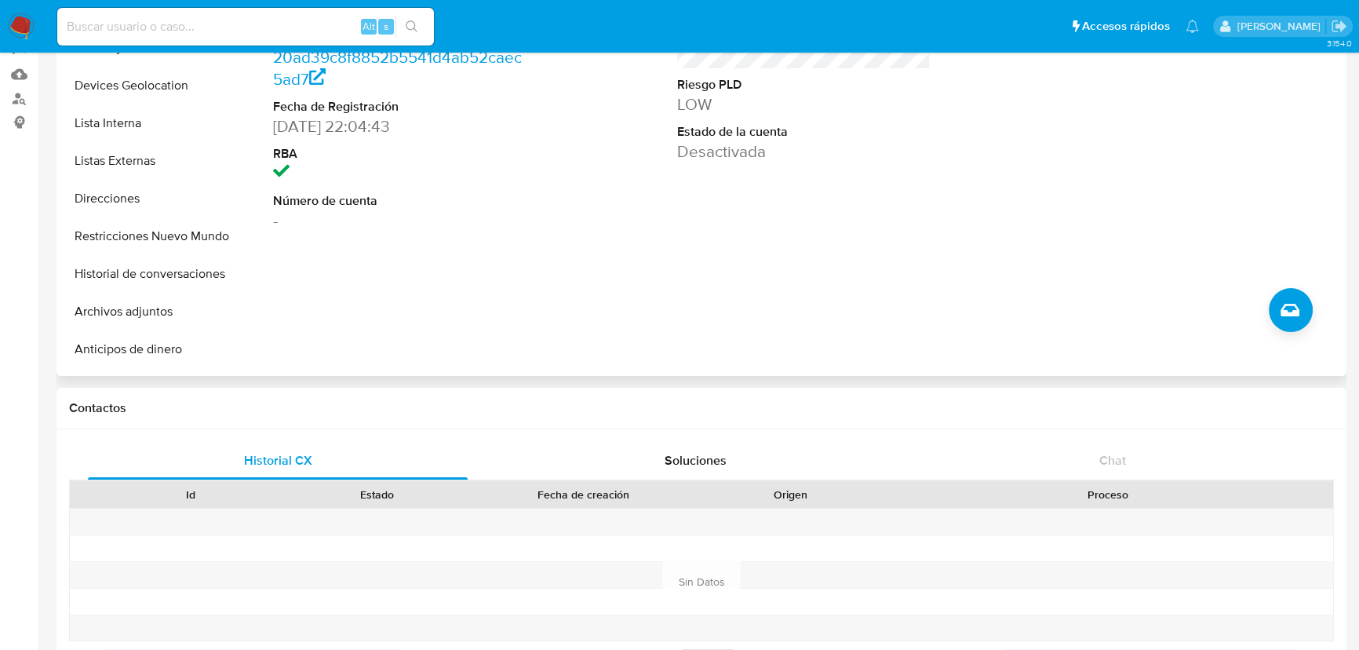
drag, startPoint x: 177, startPoint y: 245, endPoint x: 325, endPoint y: 260, distance: 149.0
click at [177, 243] on button "Restricciones Nuevo Mundo" at bounding box center [158, 236] width 196 height 38
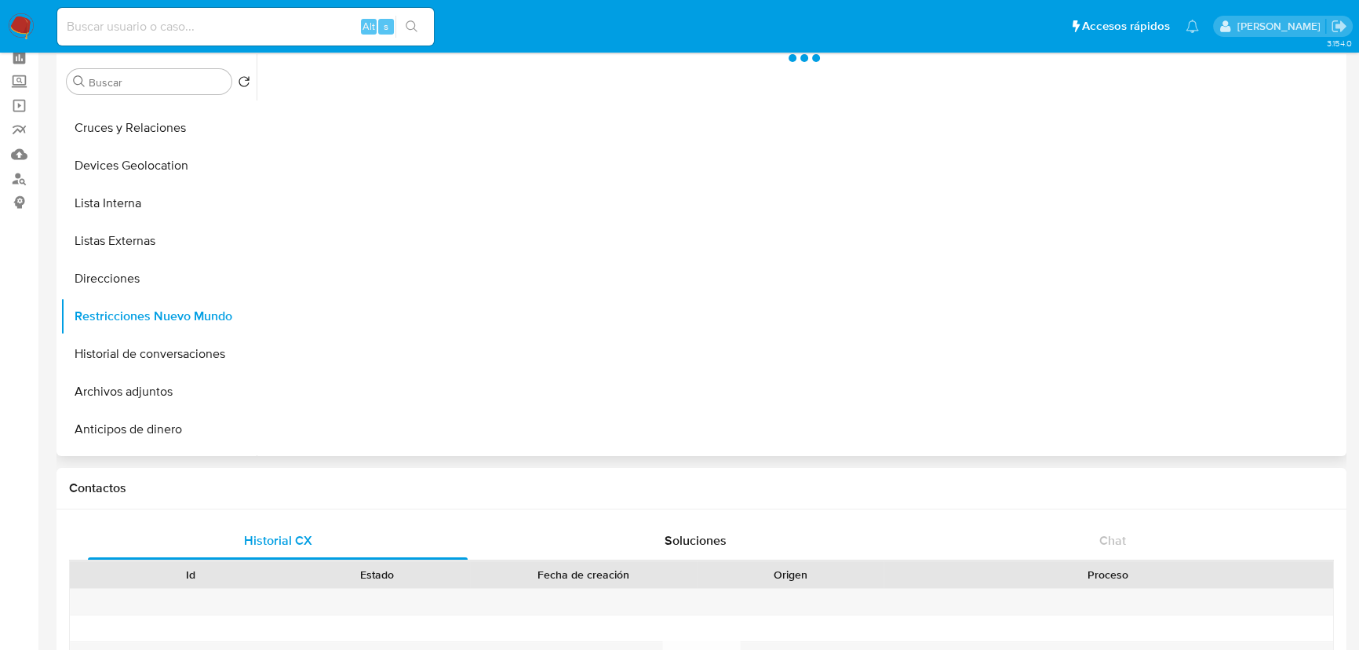
scroll to position [0, 0]
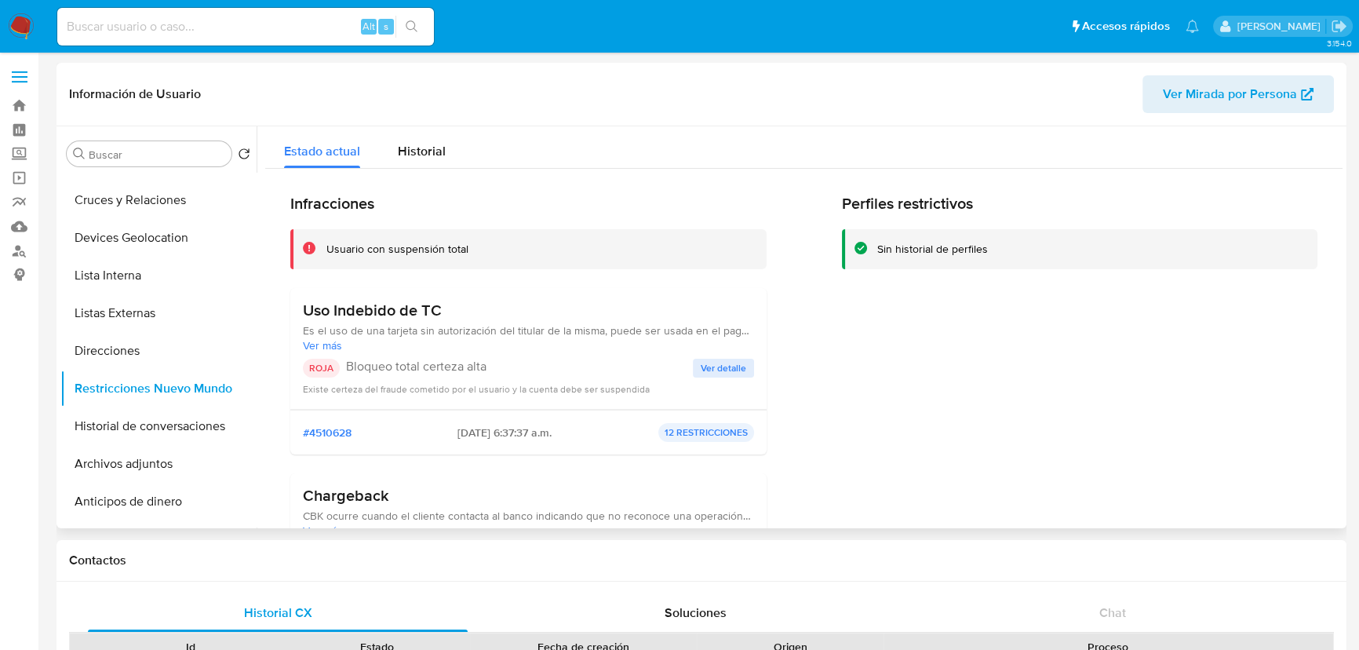
click at [722, 370] on span "Ver detalle" at bounding box center [724, 368] width 46 height 16
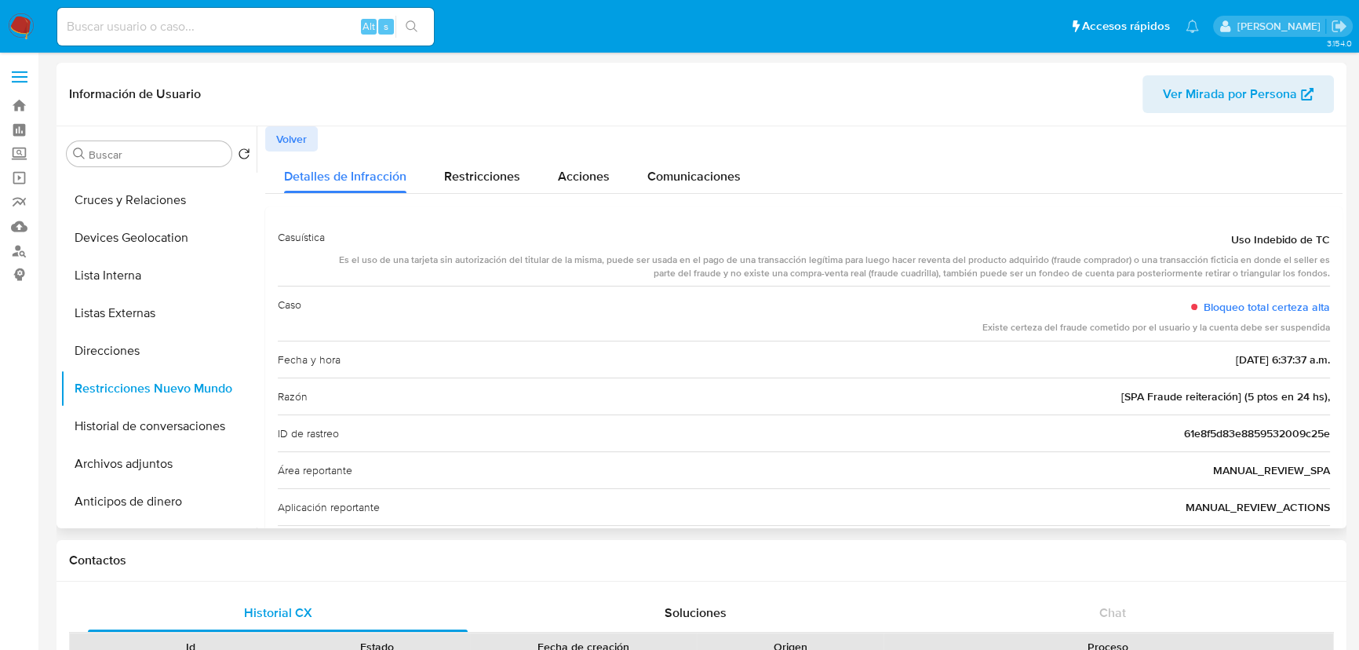
click at [1218, 428] on span "61e8f5d83e8859532009c25e" at bounding box center [1257, 433] width 146 height 16
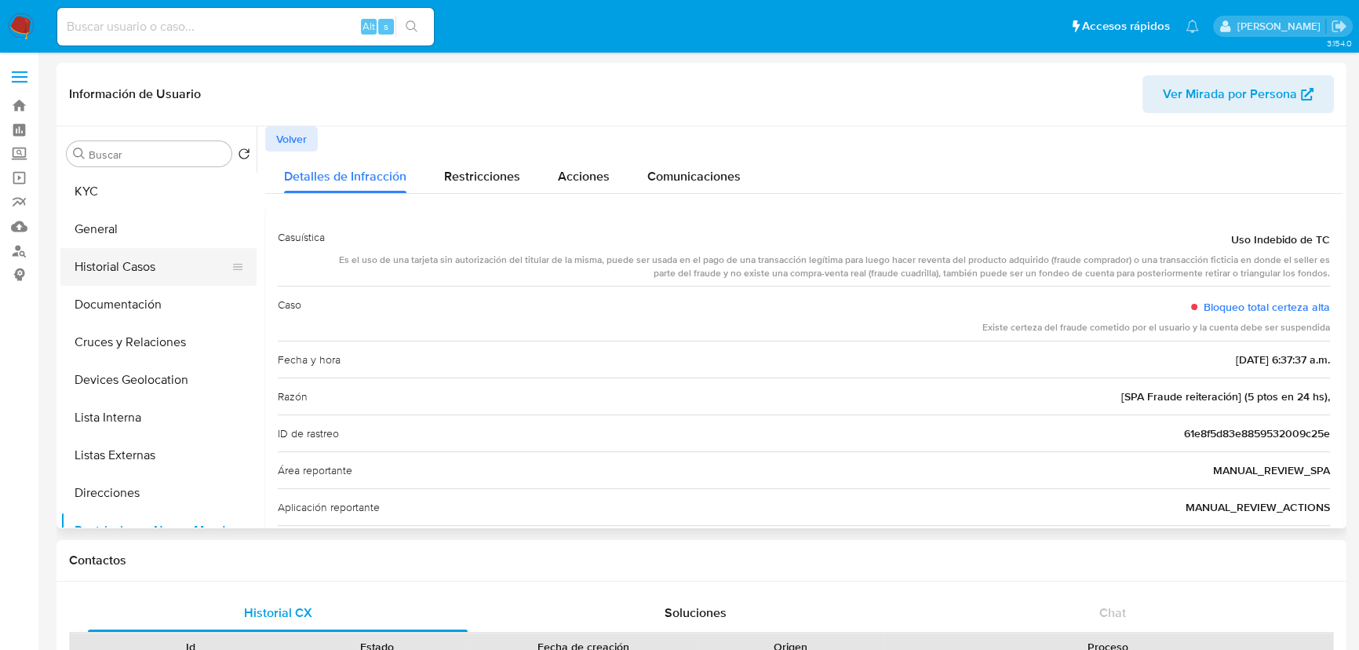
click at [158, 276] on button "Historial Casos" at bounding box center [152, 267] width 184 height 38
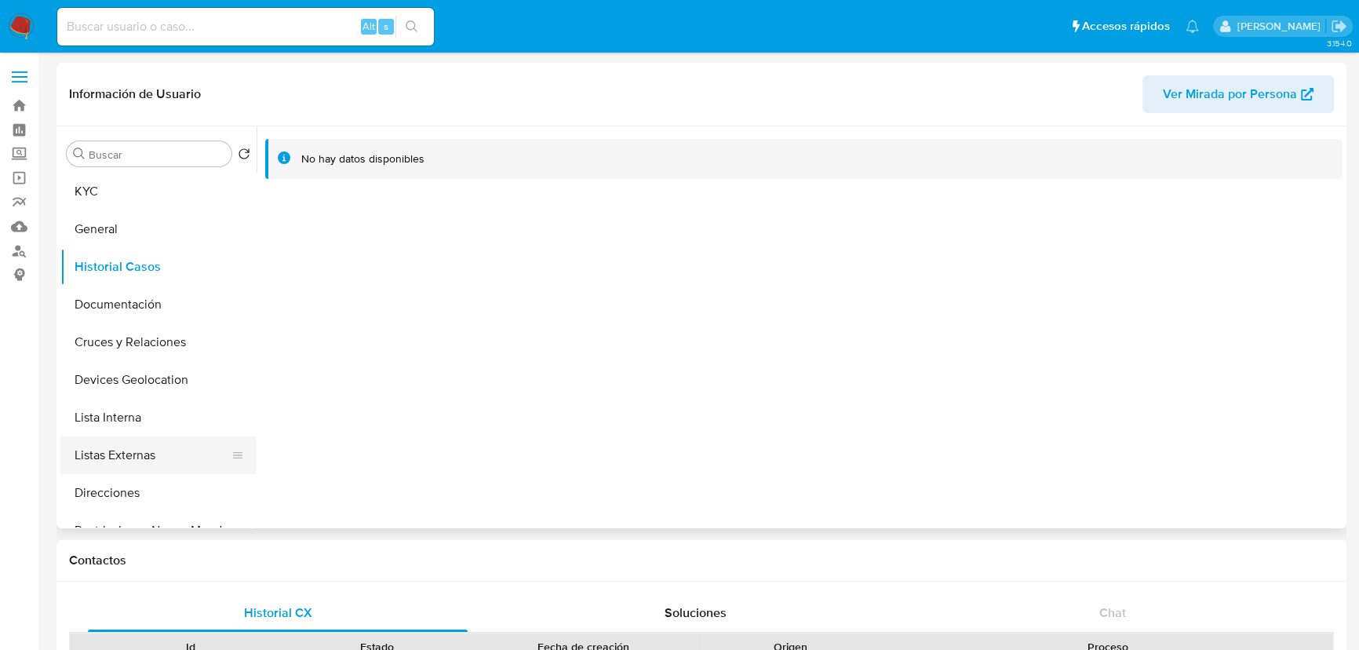
scroll to position [213, 0]
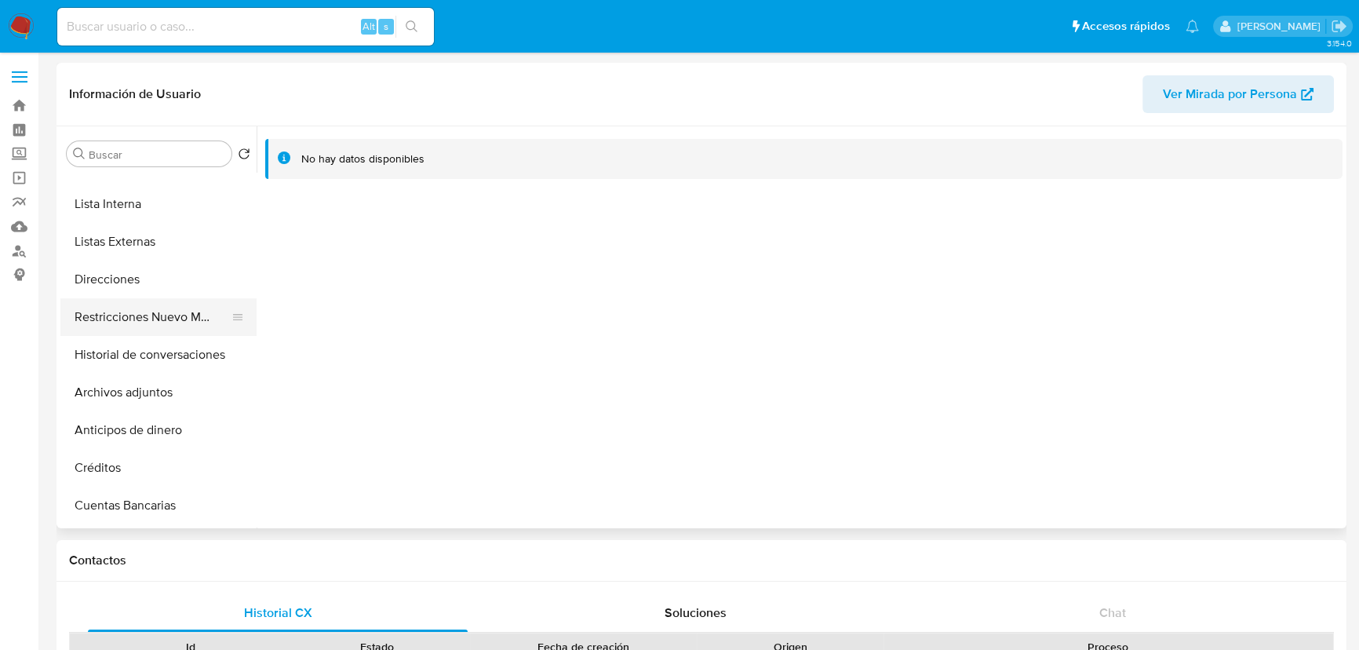
click at [187, 315] on button "Restricciones Nuevo Mundo" at bounding box center [152, 317] width 184 height 38
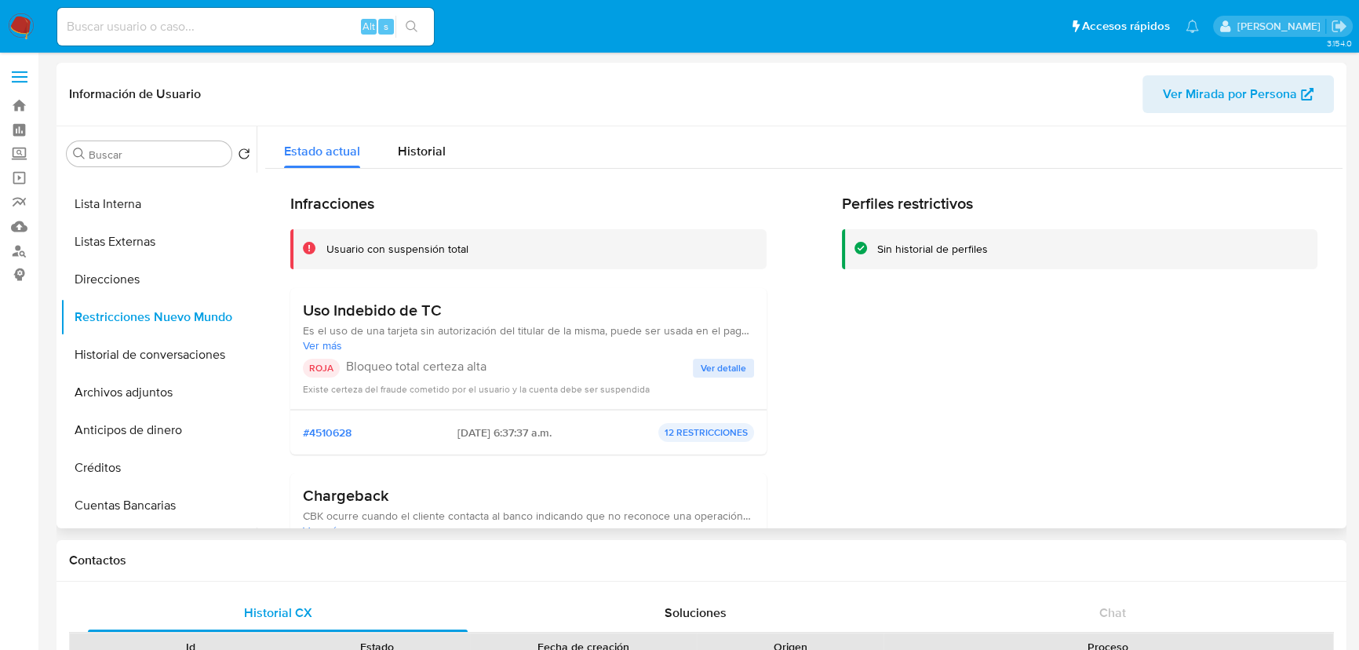
click at [704, 364] on span "Ver detalle" at bounding box center [724, 368] width 46 height 16
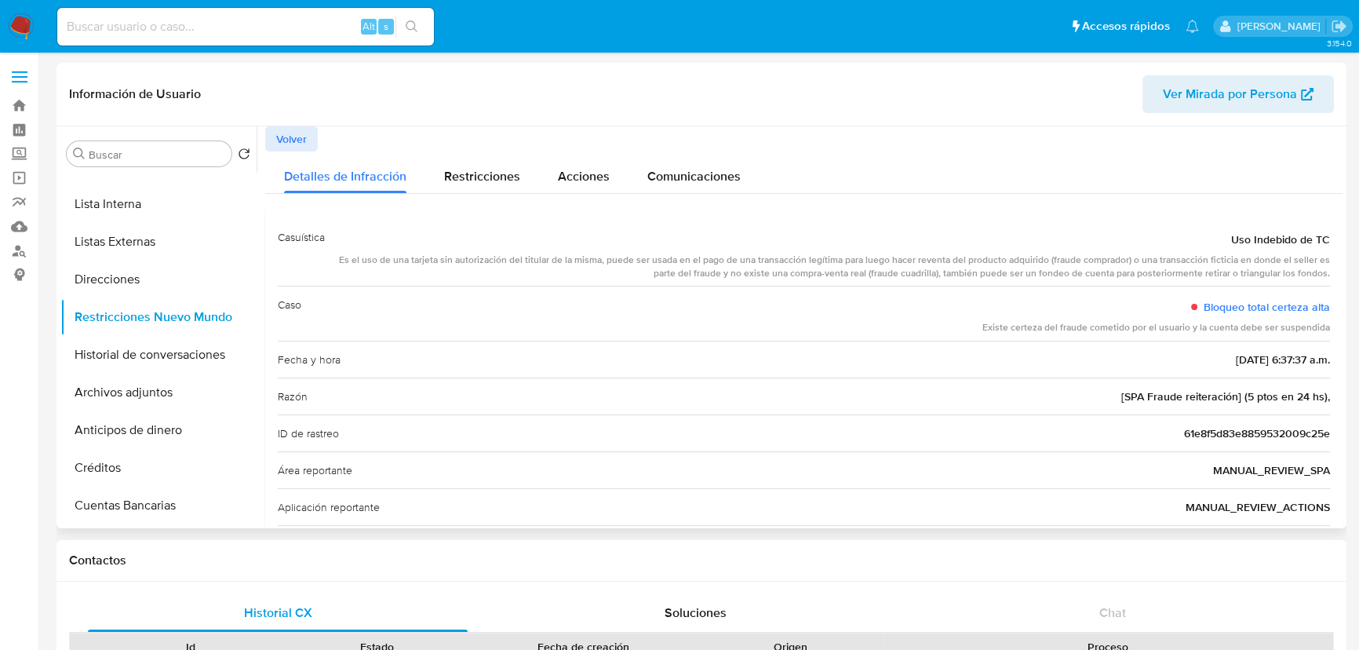
click at [1235, 432] on span "61e8f5d83e8859532009c25e" at bounding box center [1257, 433] width 146 height 16
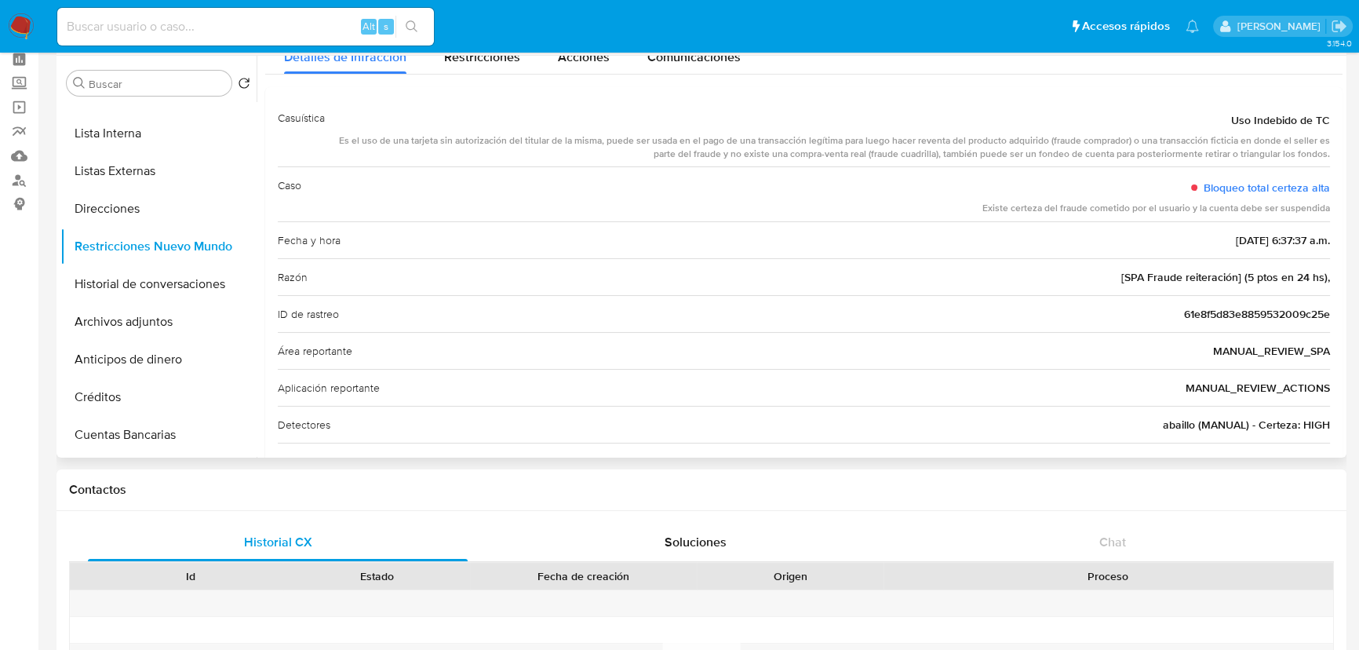
scroll to position [0, 0]
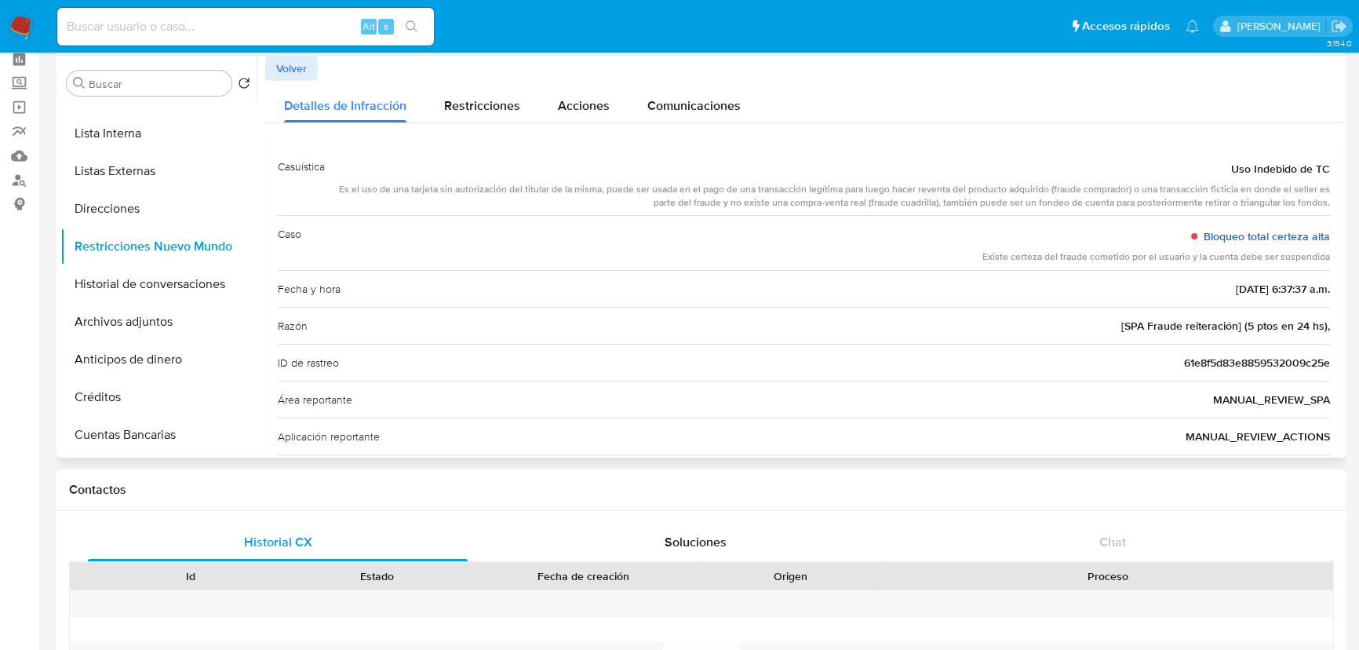
click at [1274, 233] on link "Bloqueo total certeza alta" at bounding box center [1266, 236] width 126 height 16
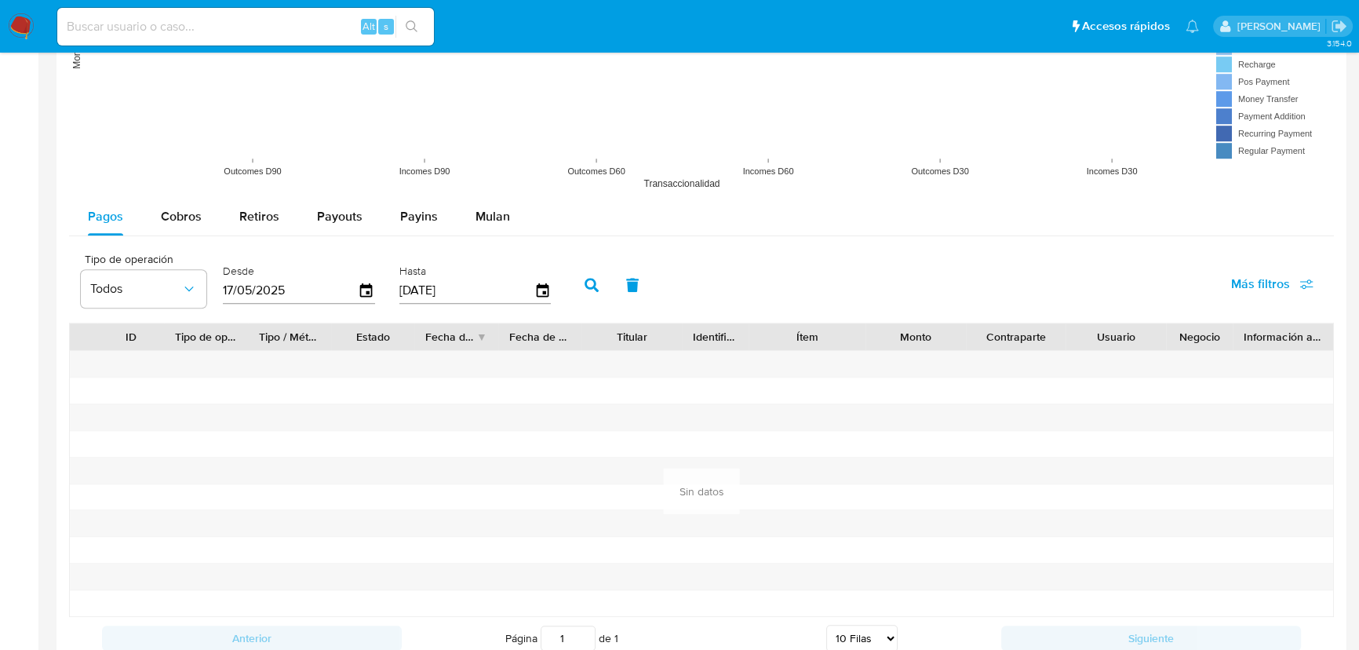
scroll to position [1426, 0]
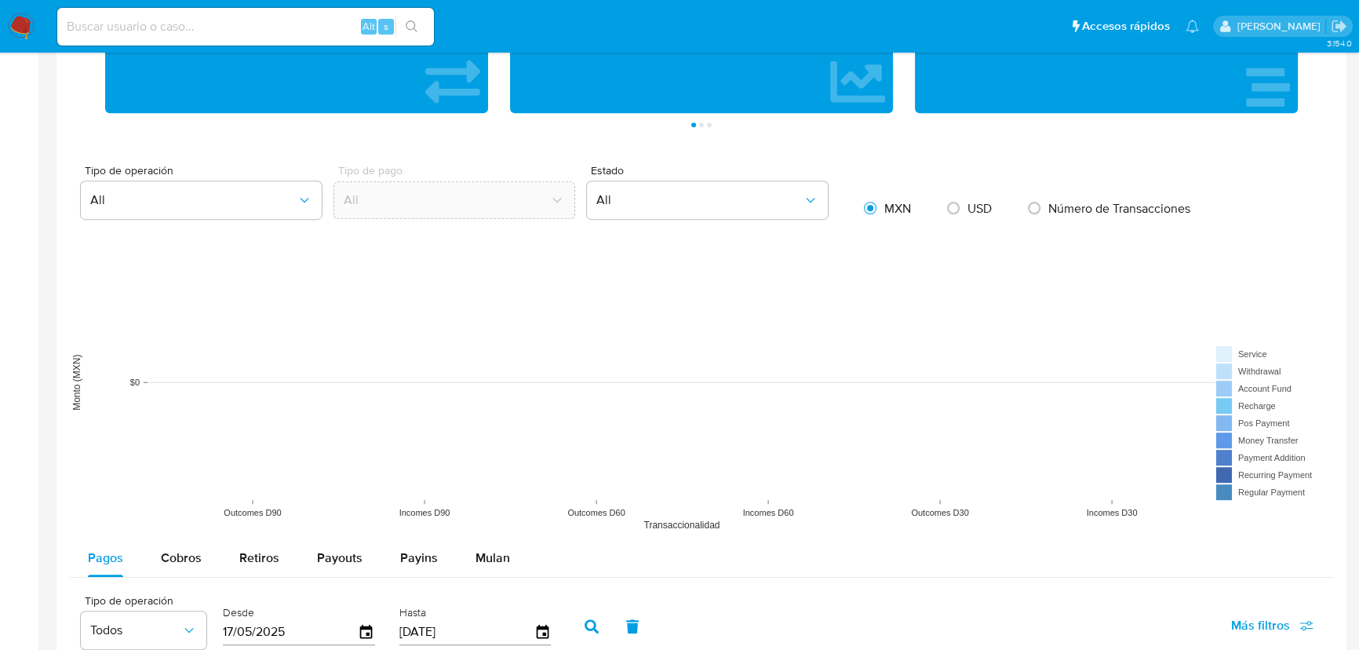
click at [290, 342] on rect at bounding box center [701, 382] width 1265 height 314
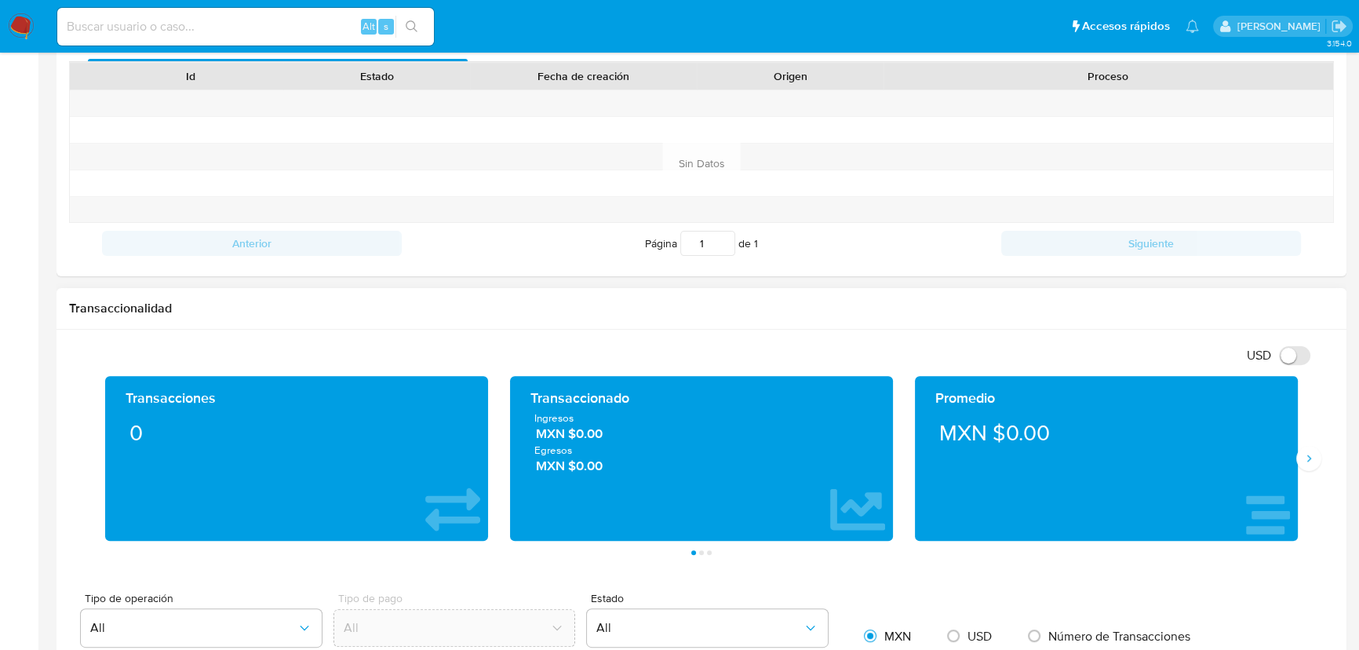
scroll to position [356, 0]
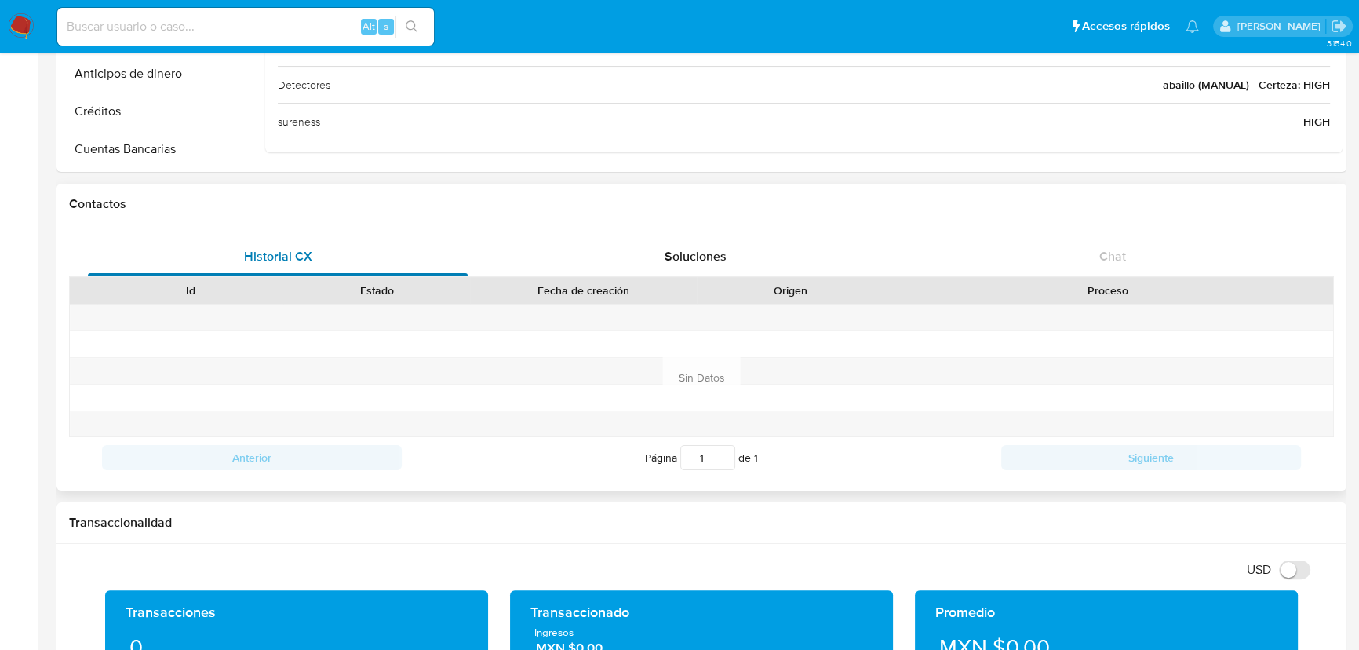
drag, startPoint x: 302, startPoint y: 271, endPoint x: 359, endPoint y: 262, distance: 57.9
click at [300, 268] on div "Historial CX" at bounding box center [278, 257] width 380 height 38
drag, startPoint x: 640, startPoint y: 254, endPoint x: 768, endPoint y: 275, distance: 129.5
click at [653, 254] on div "Soluciones" at bounding box center [695, 257] width 380 height 38
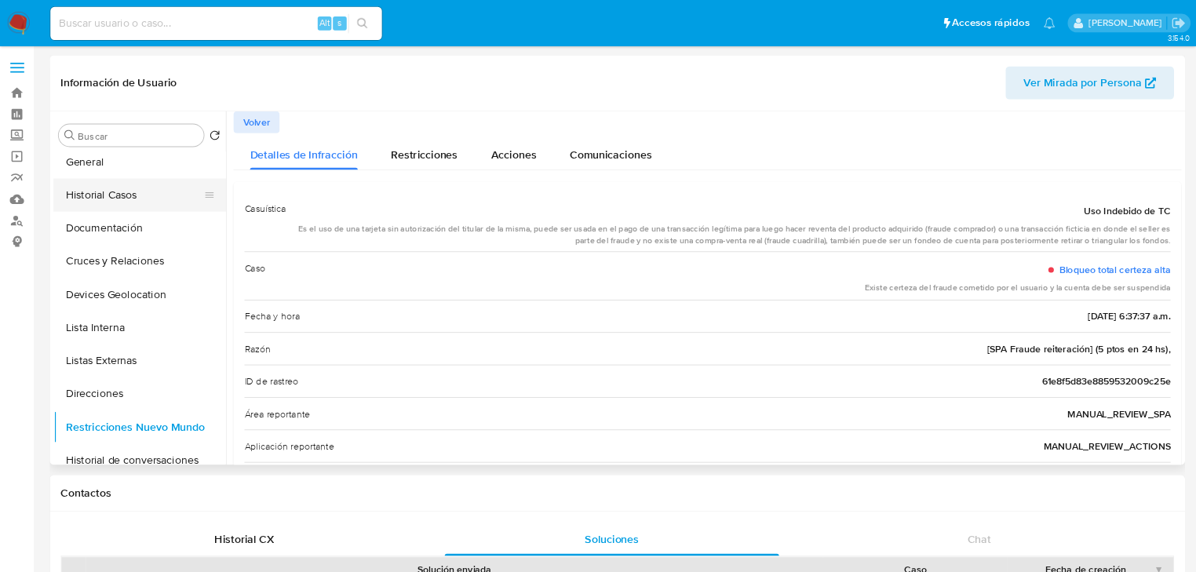
scroll to position [0, 0]
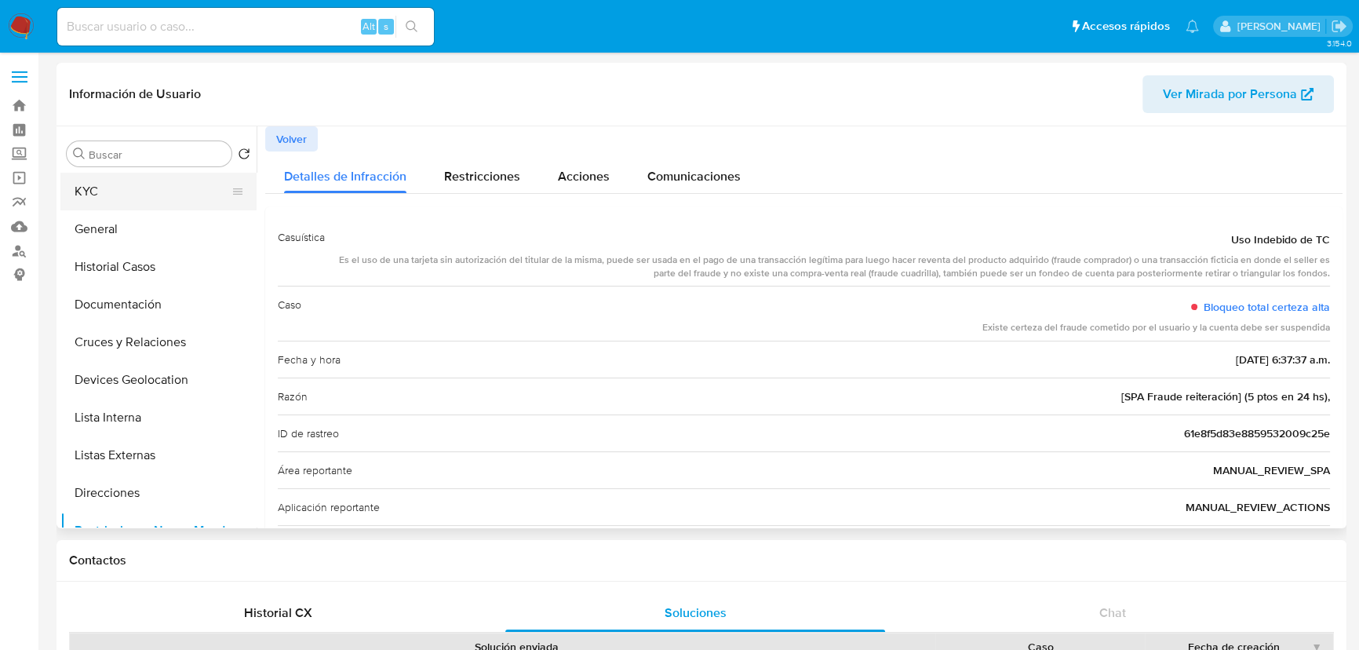
click at [157, 198] on button "KYC" at bounding box center [152, 192] width 184 height 38
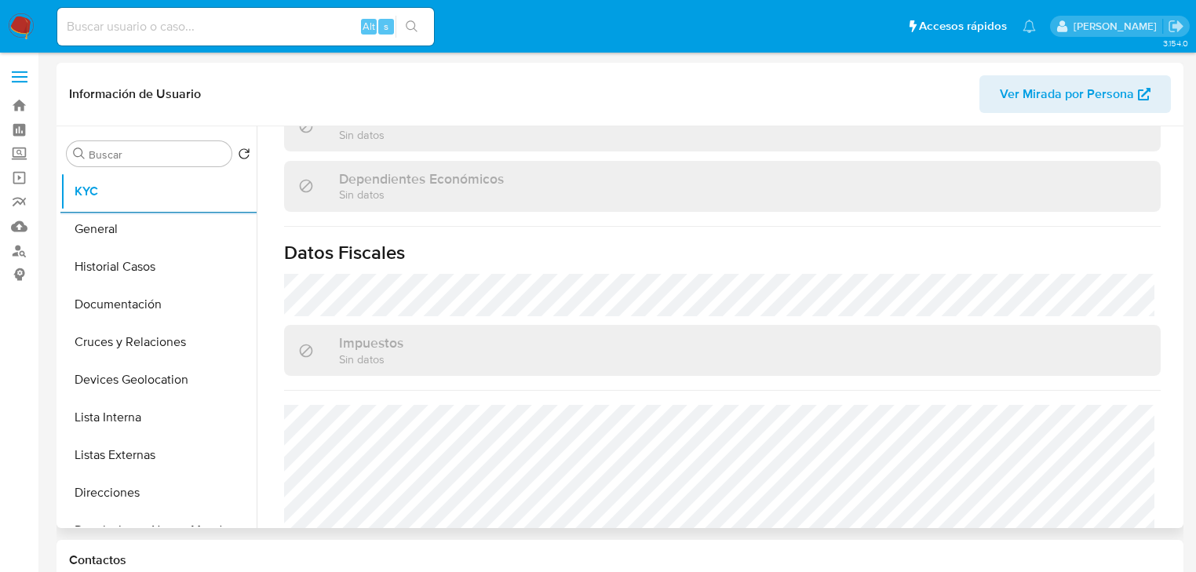
scroll to position [991, 0]
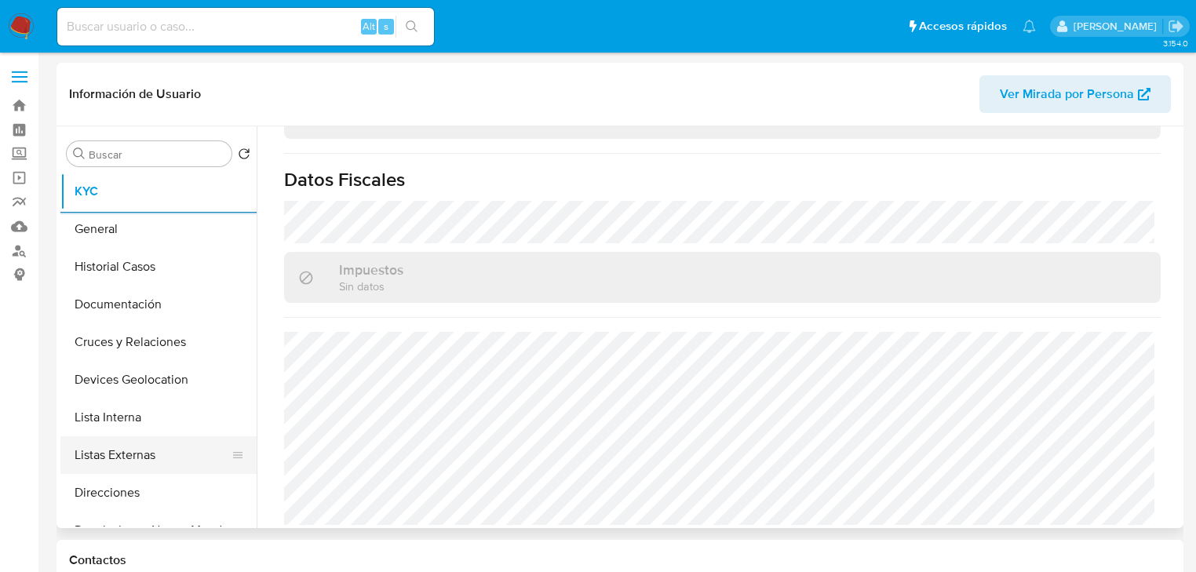
click at [134, 461] on button "Listas Externas" at bounding box center [152, 455] width 184 height 38
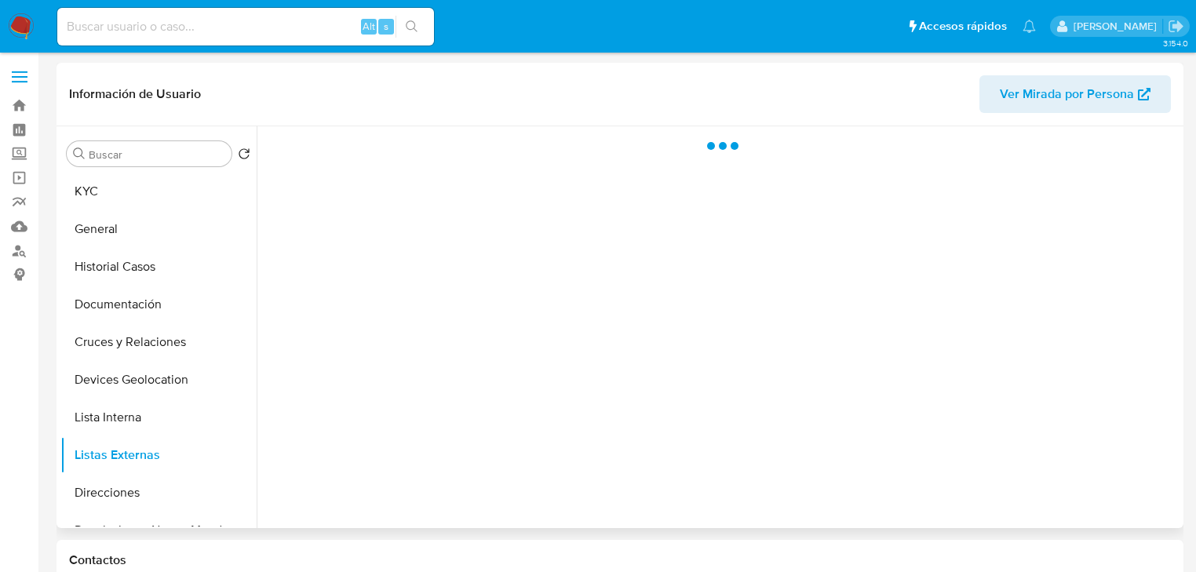
scroll to position [0, 0]
click at [616, 348] on div at bounding box center [718, 327] width 923 height 402
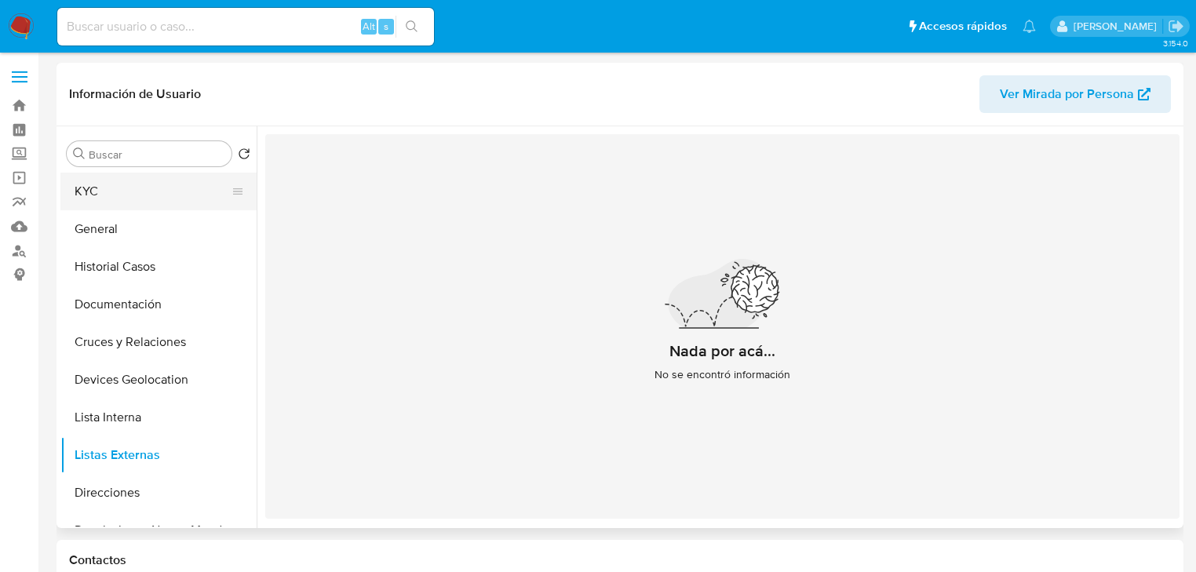
drag, startPoint x: 82, startPoint y: 183, endPoint x: 86, endPoint y: 190, distance: 8.1
click at [83, 183] on button "KYC" at bounding box center [152, 192] width 184 height 38
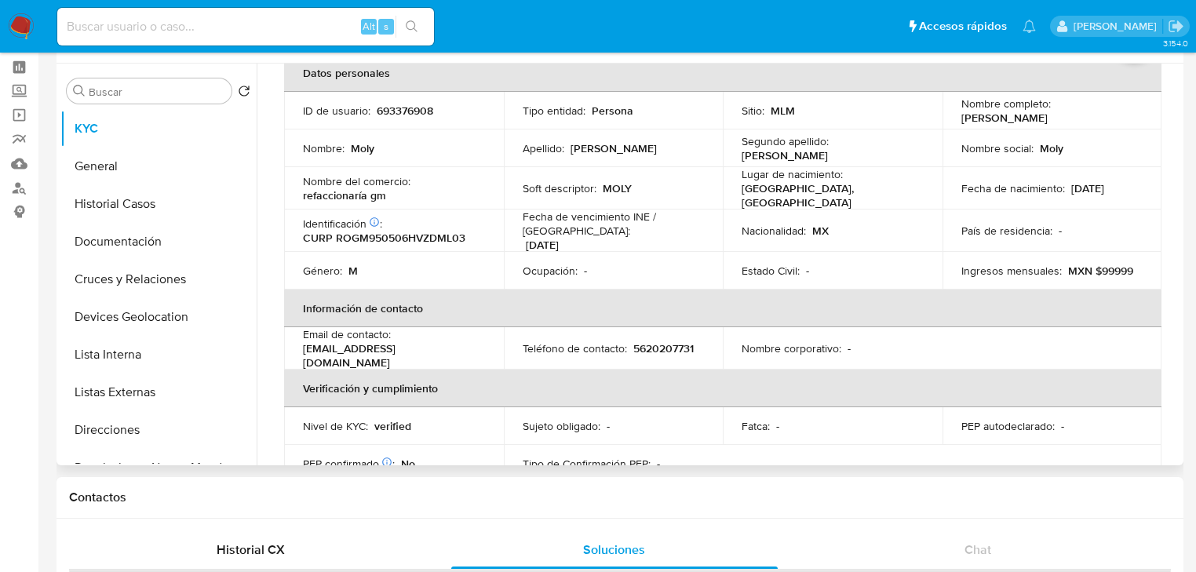
scroll to position [188, 0]
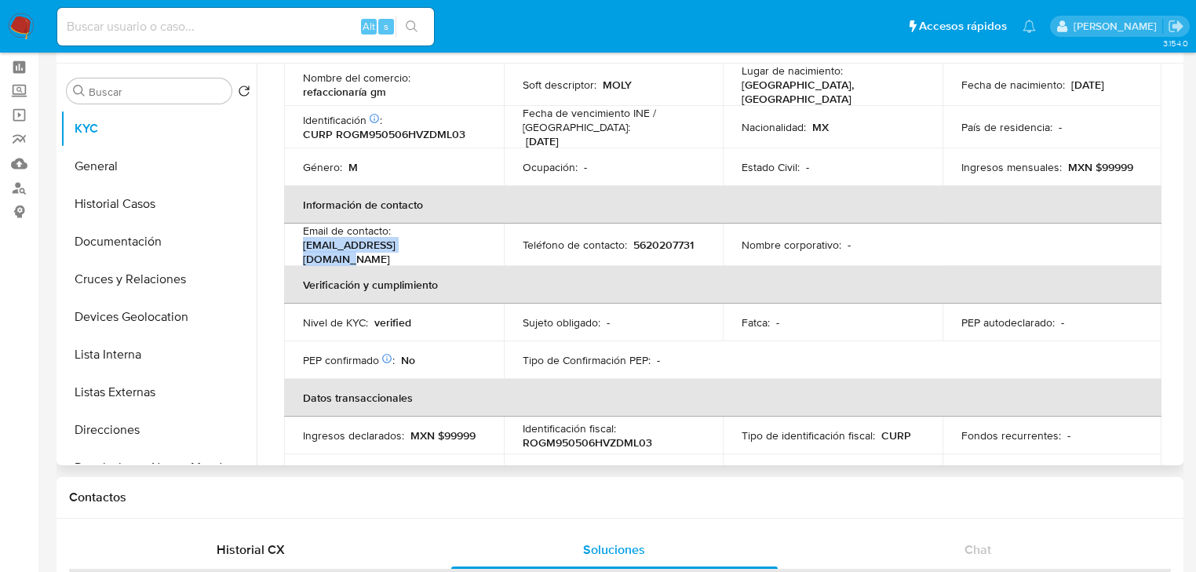
drag, startPoint x: 453, startPoint y: 239, endPoint x: 287, endPoint y: 240, distance: 165.5
click at [287, 240] on td "Email de contacto : molygomez2121@gmail.com" at bounding box center [394, 245] width 220 height 42
copy p "molygomez2121@gmail.com"
click at [658, 227] on td "Teléfono de contacto : 5620207731" at bounding box center [614, 245] width 220 height 42
click at [657, 228] on td "Teléfono de contacto : 5620207731" at bounding box center [614, 245] width 220 height 42
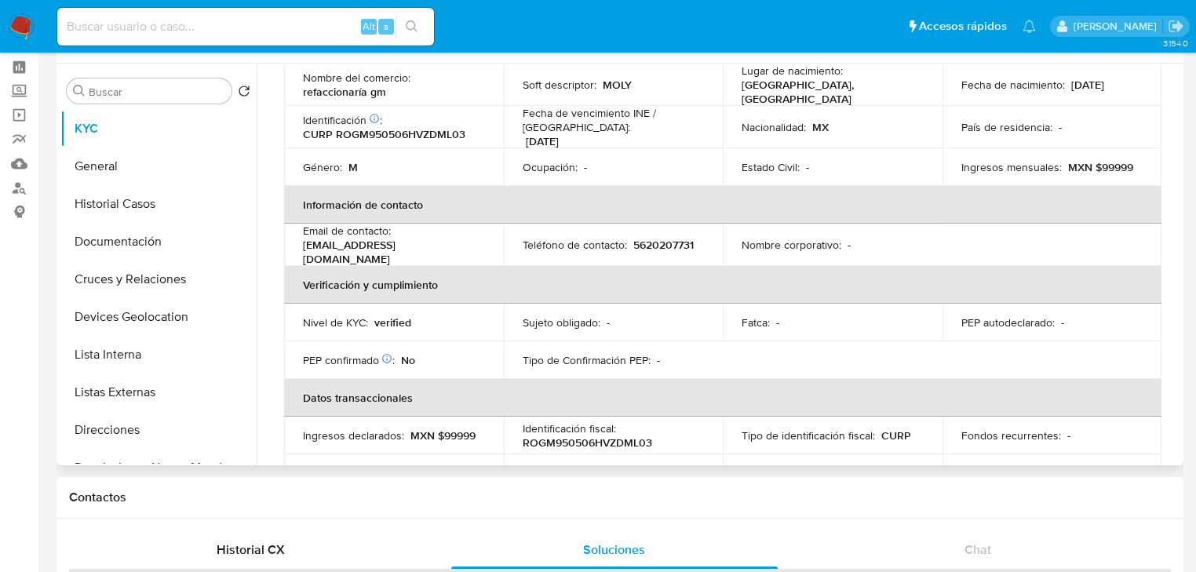
click at [662, 239] on p "5620207731" at bounding box center [663, 245] width 60 height 14
click at [662, 238] on p "5620207731" at bounding box center [663, 245] width 60 height 14
copy p "5620207731"
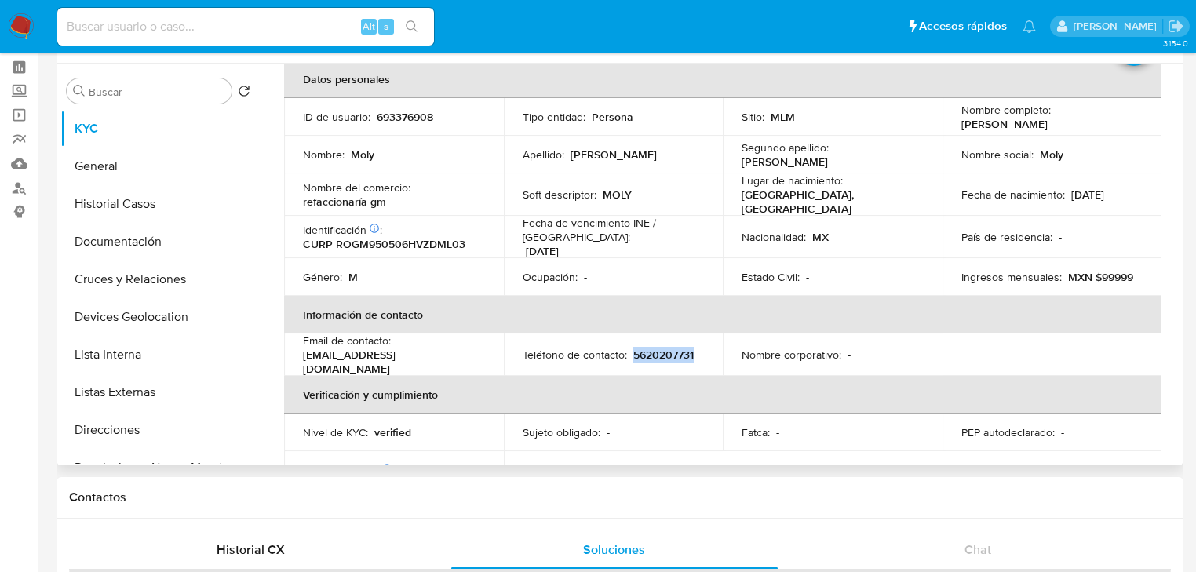
scroll to position [63, 0]
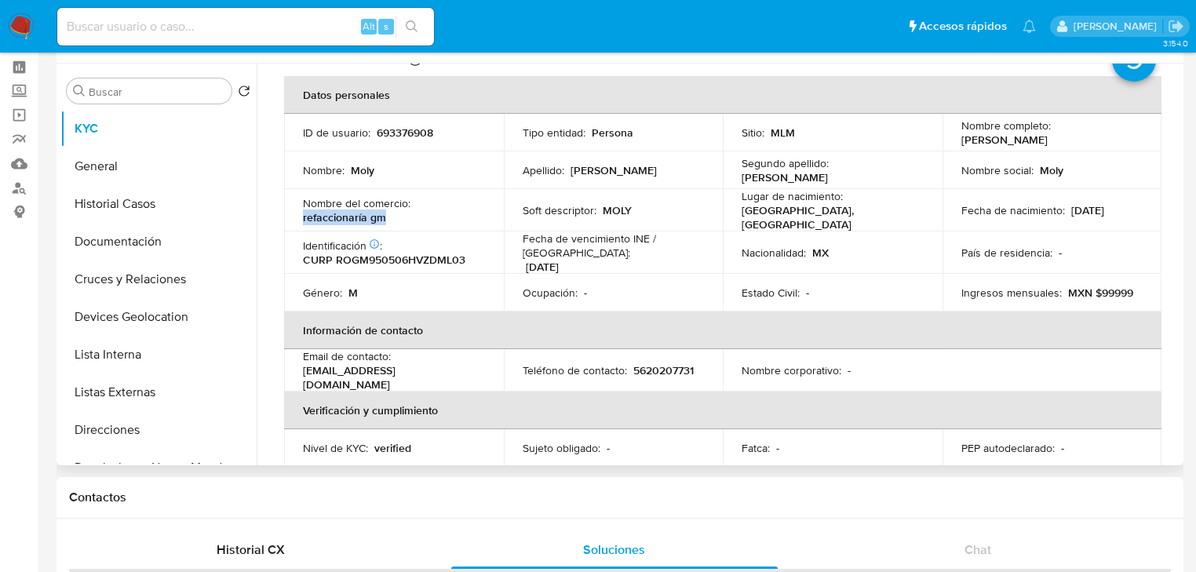
drag, startPoint x: 399, startPoint y: 214, endPoint x: 299, endPoint y: 209, distance: 99.8
click at [299, 209] on td "Nombre del comercio : refaccionaría gm" at bounding box center [394, 210] width 220 height 42
copy p "refaccionaría gm"
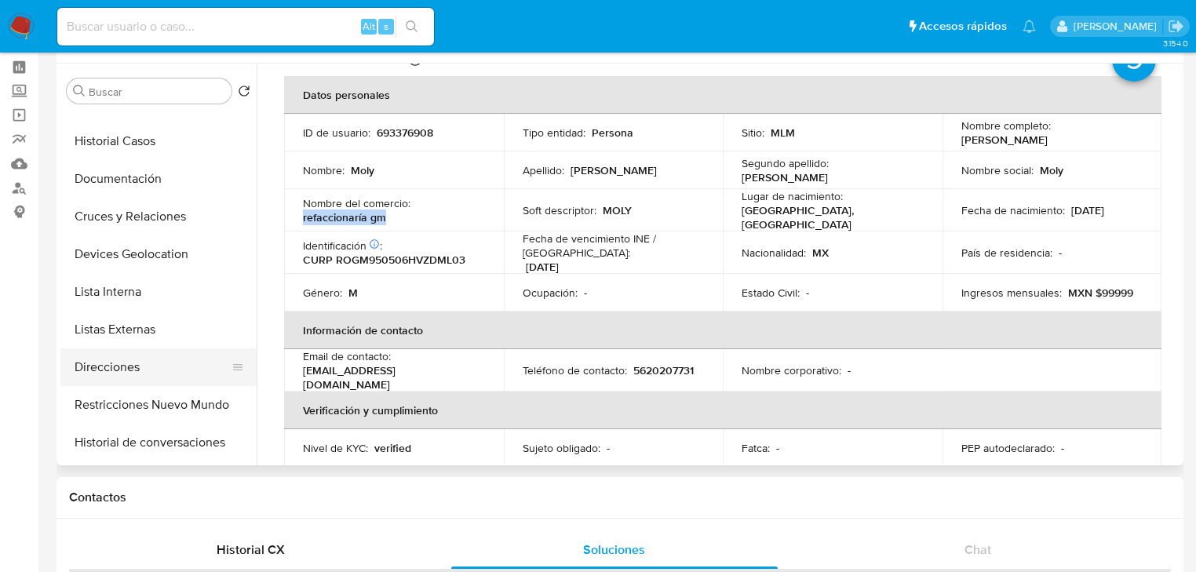
click at [106, 367] on button "Direcciones" at bounding box center [152, 367] width 184 height 38
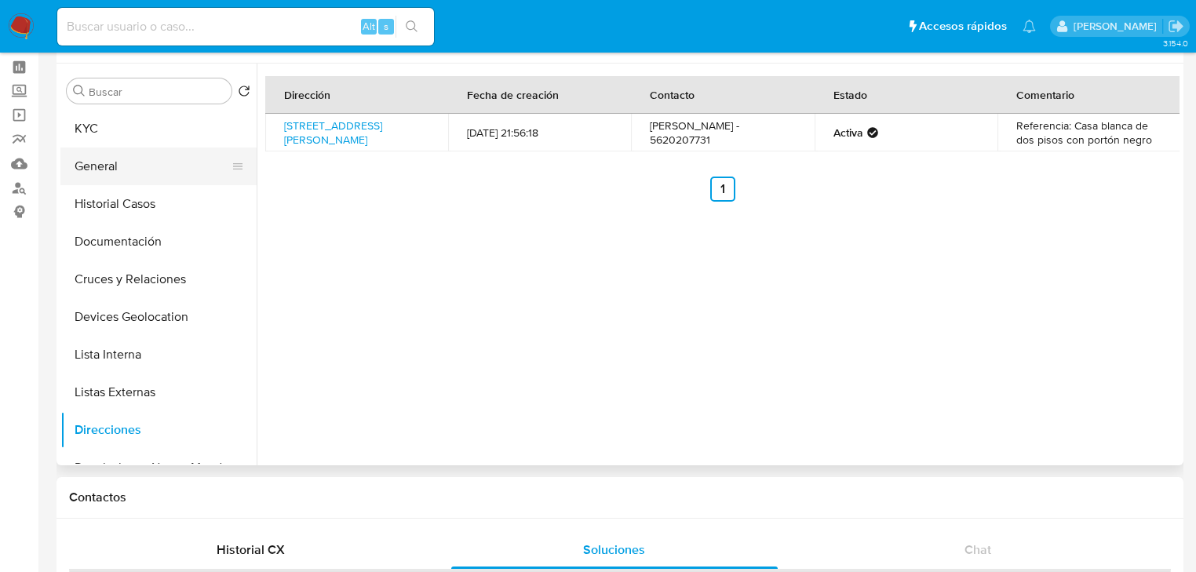
scroll to position [0, 0]
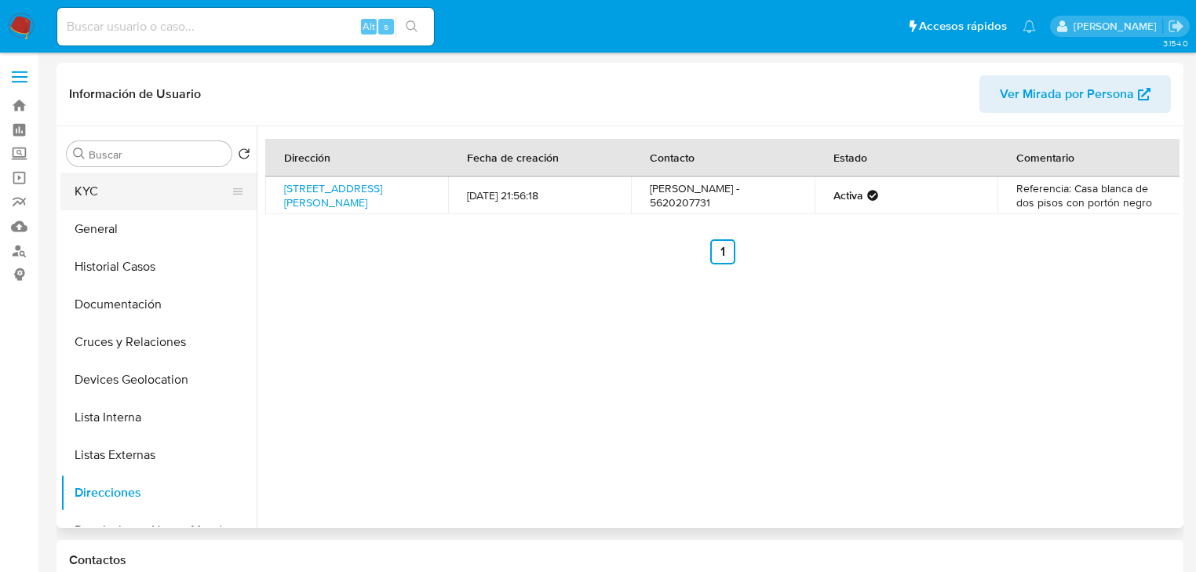
click at [104, 198] on button "KYC" at bounding box center [152, 192] width 184 height 38
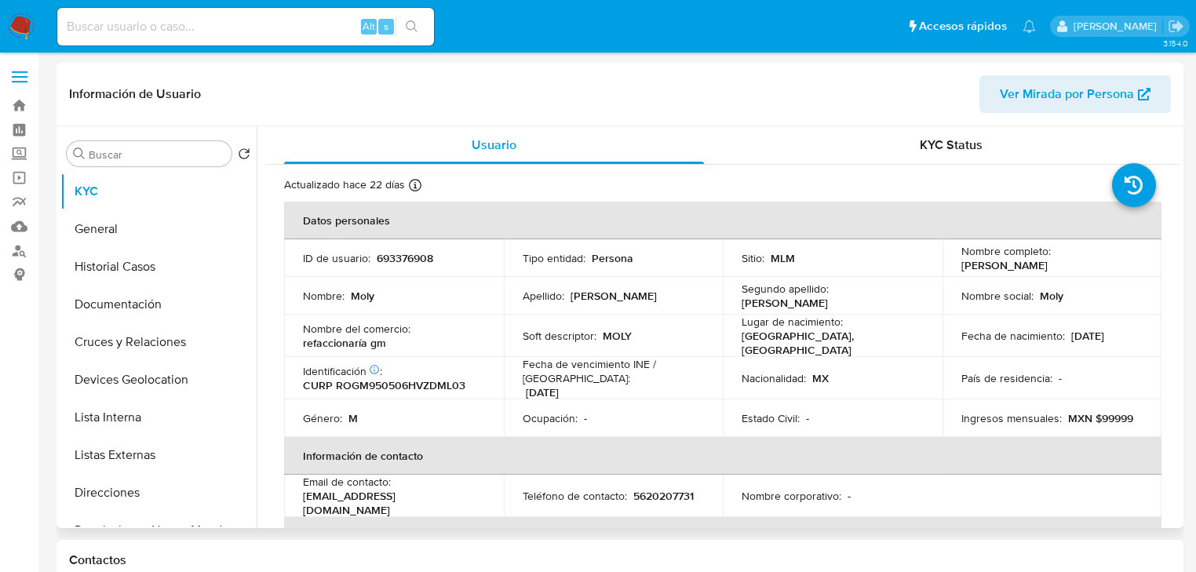
scroll to position [188, 0]
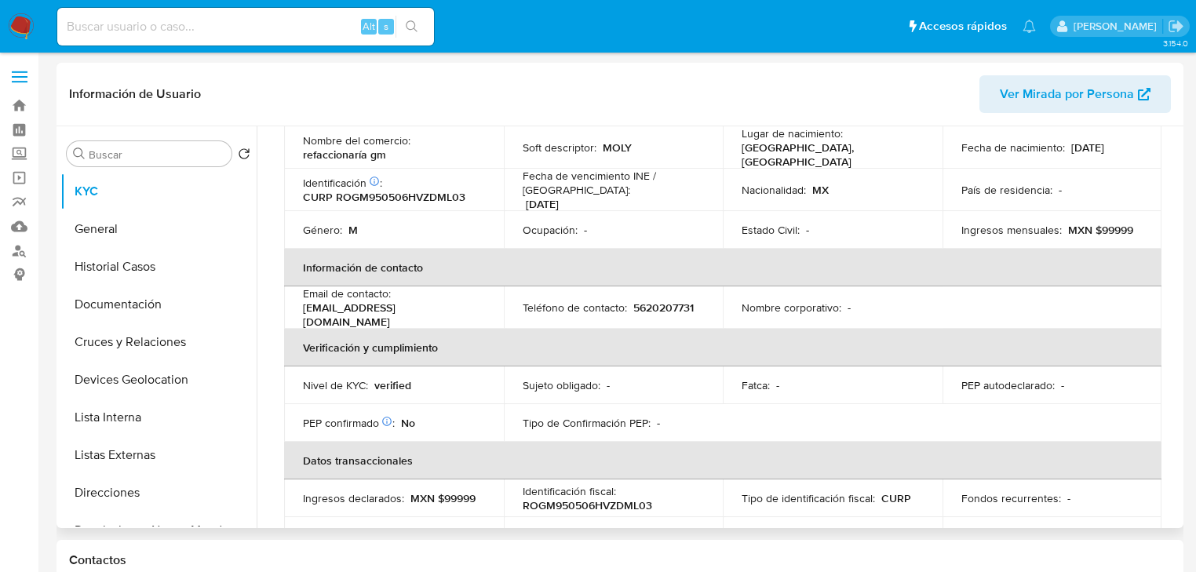
click at [664, 300] on p "5620207731" at bounding box center [663, 307] width 60 height 14
copy p "5620207731"
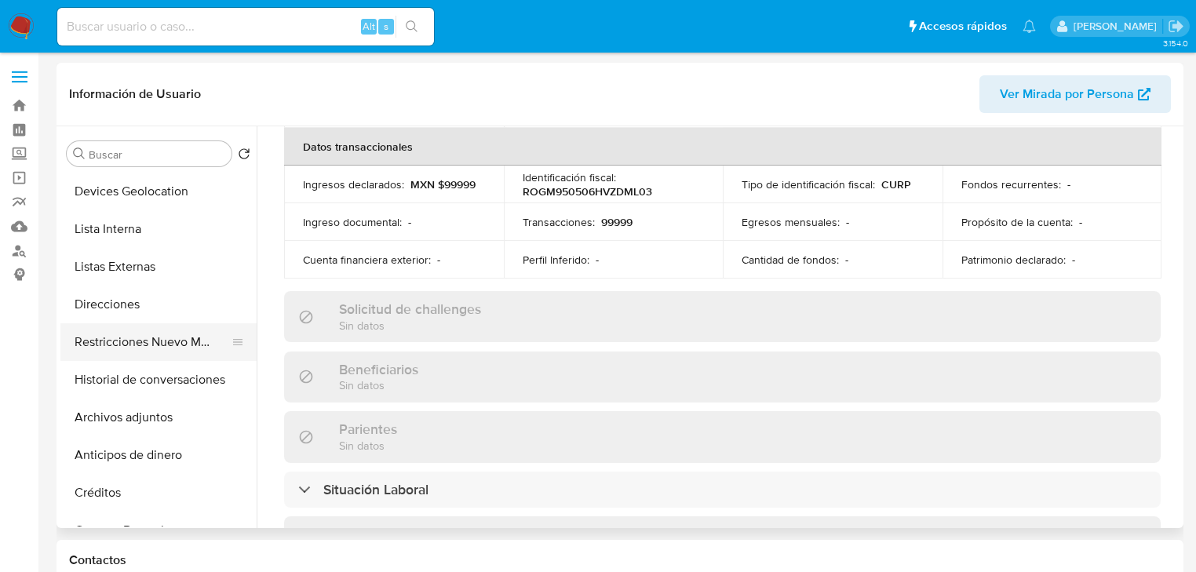
drag, startPoint x: 184, startPoint y: 348, endPoint x: 239, endPoint y: 345, distance: 55.8
click at [184, 348] on button "Restricciones Nuevo Mundo" at bounding box center [152, 342] width 184 height 38
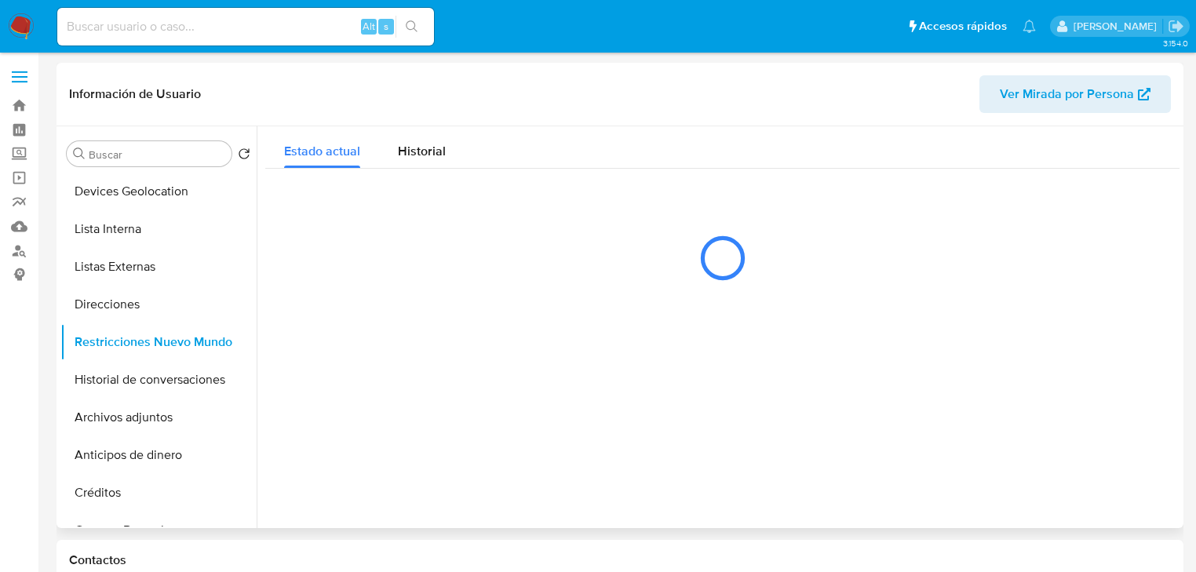
scroll to position [0, 0]
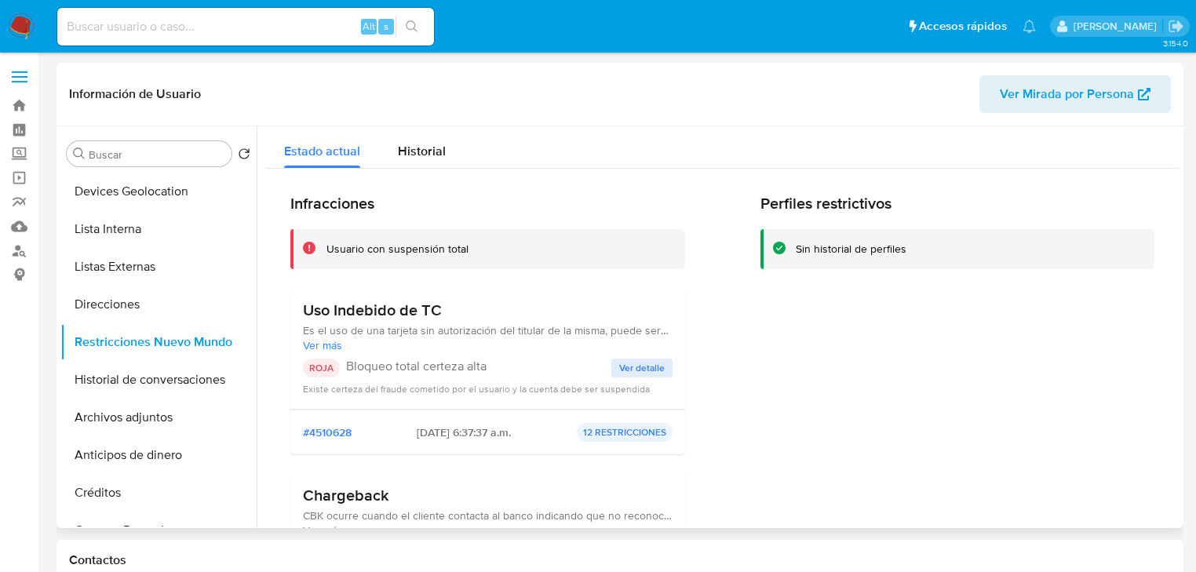
click at [630, 361] on span "Ver detalle" at bounding box center [642, 368] width 46 height 16
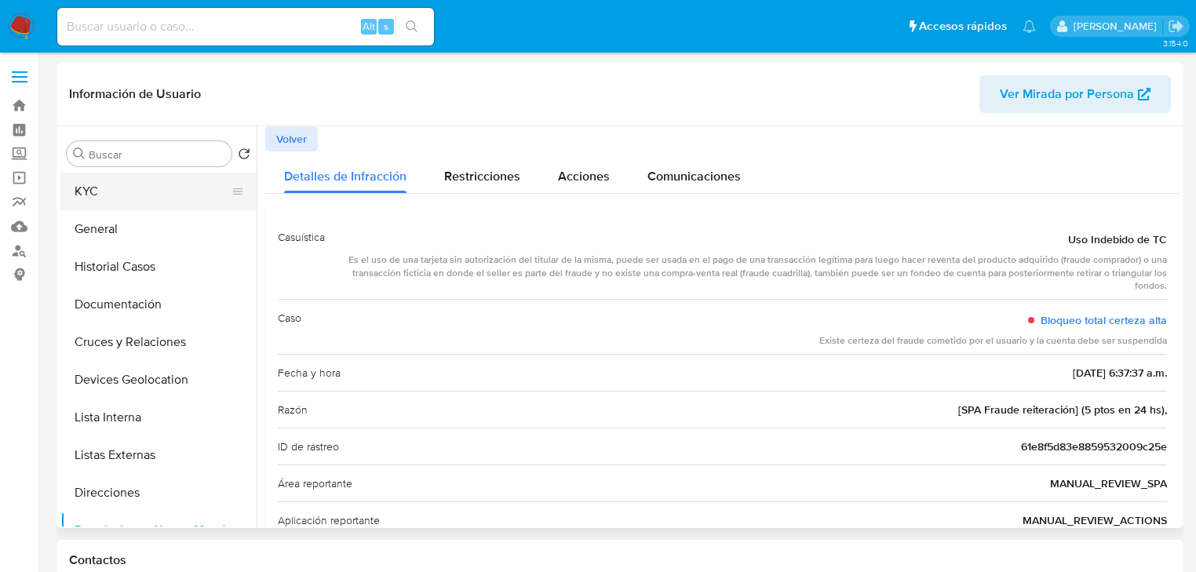
click at [116, 187] on button "KYC" at bounding box center [152, 192] width 184 height 38
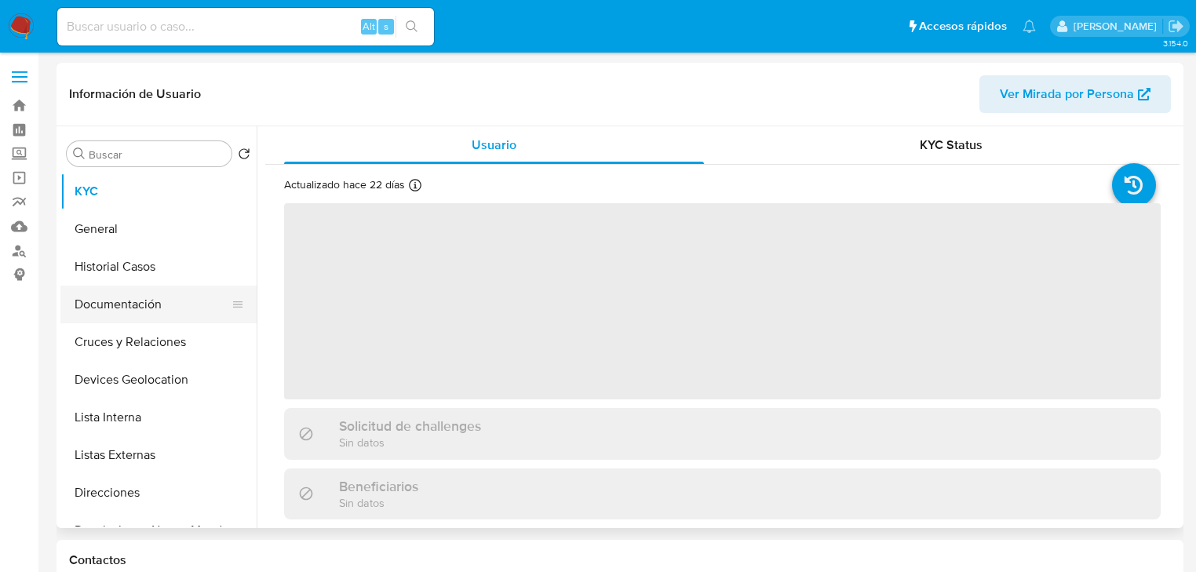
click at [145, 287] on button "Documentación" at bounding box center [152, 305] width 184 height 38
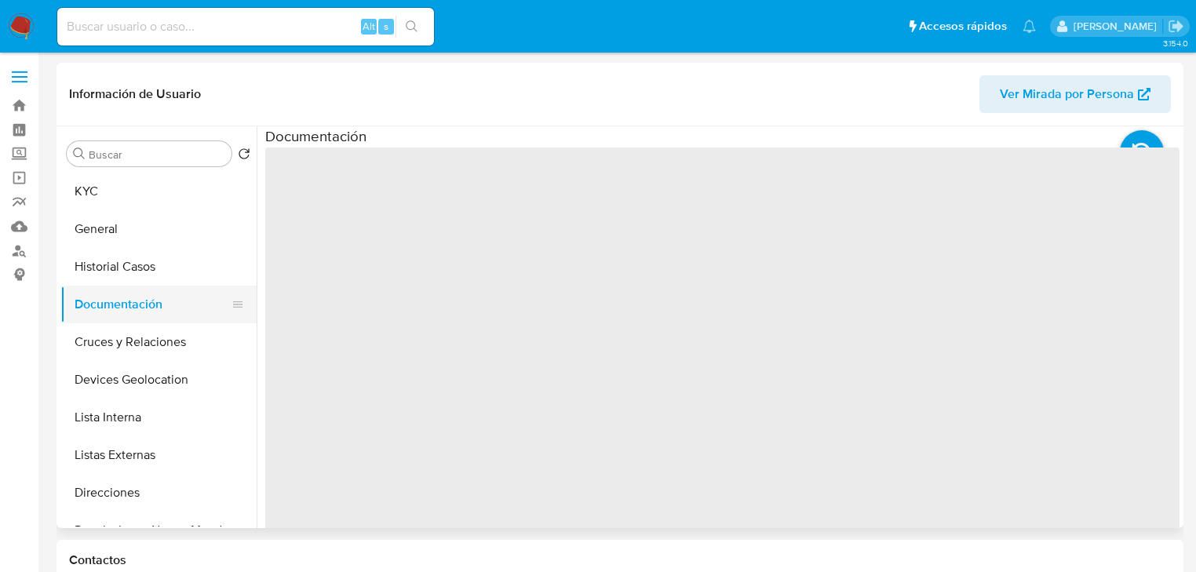
click at [154, 311] on button "Documentación" at bounding box center [152, 305] width 184 height 38
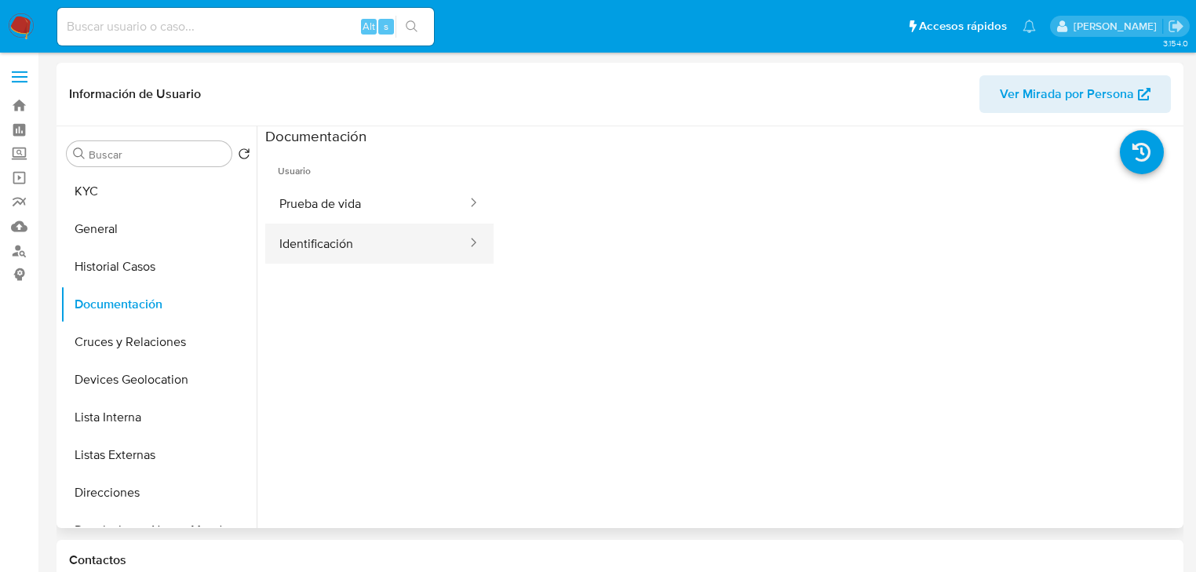
drag, startPoint x: 372, startPoint y: 244, endPoint x: 436, endPoint y: 238, distance: 64.6
click at [373, 242] on button "Identificación" at bounding box center [366, 244] width 203 height 40
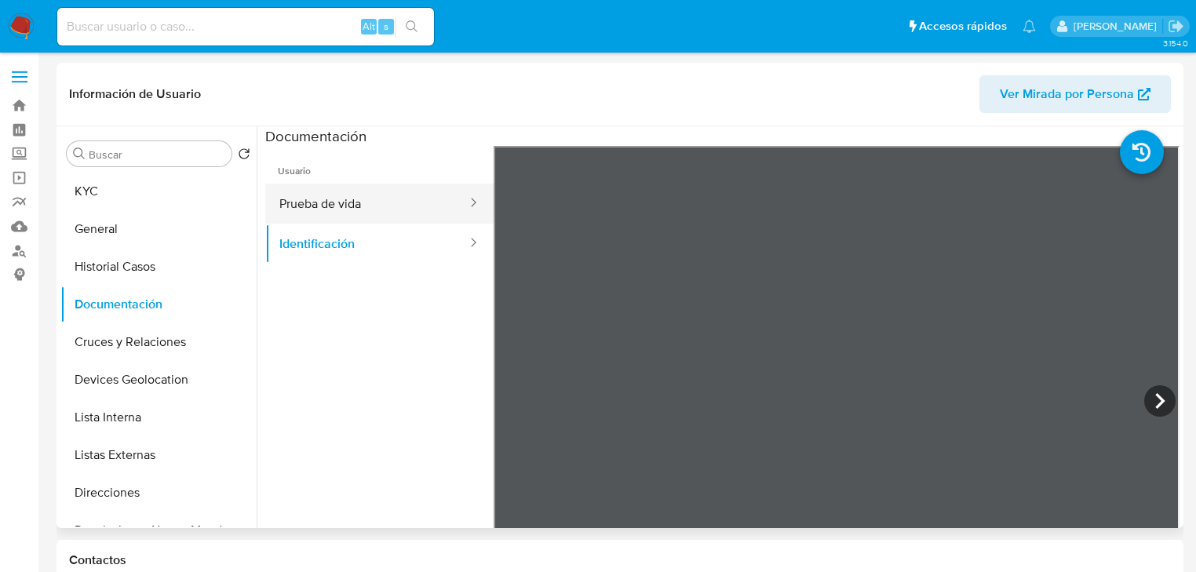
click at [377, 200] on button "Prueba de vida" at bounding box center [366, 204] width 203 height 40
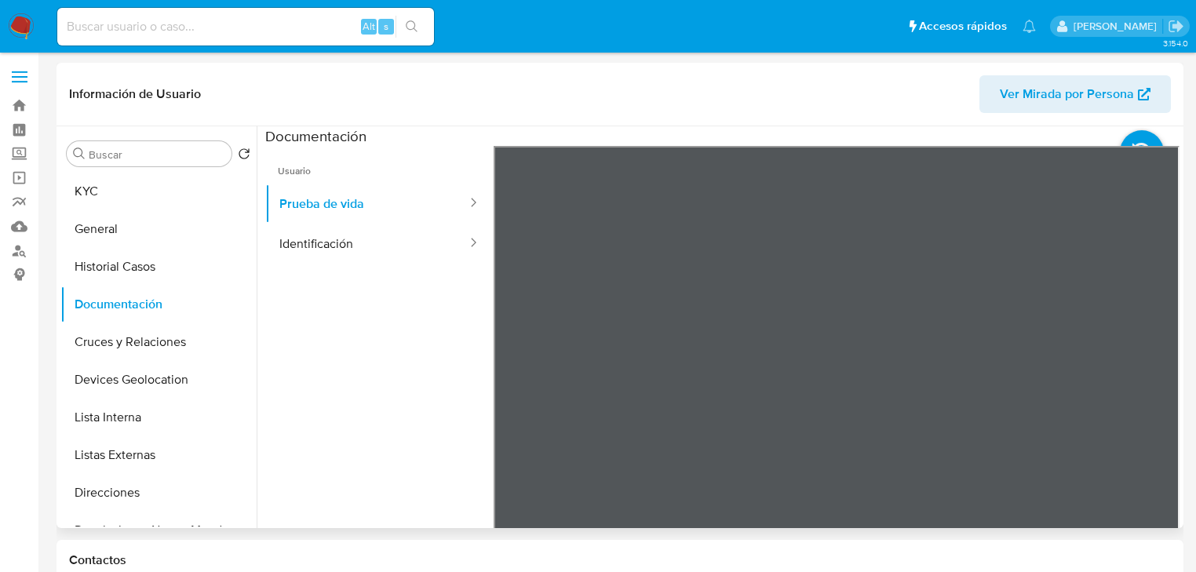
drag, startPoint x: 93, startPoint y: 172, endPoint x: 104, endPoint y: 176, distance: 11.7
click at [95, 172] on div "Buscar Volver al orden por defecto KYC General Historial Casos Documentación Cr…" at bounding box center [158, 328] width 196 height 399
drag, startPoint x: 103, startPoint y: 184, endPoint x: 113, endPoint y: 185, distance: 10.2
click at [104, 184] on button "KYC" at bounding box center [152, 192] width 184 height 38
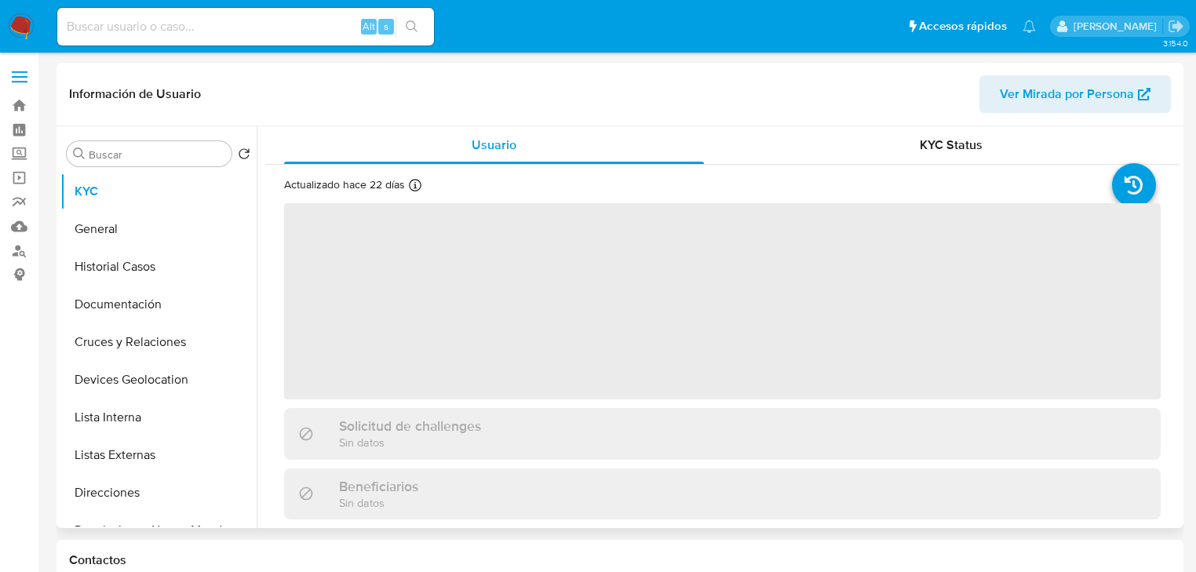
drag, startPoint x: 468, startPoint y: 287, endPoint x: 464, endPoint y: 259, distance: 28.5
click at [468, 286] on span "‌" at bounding box center [722, 301] width 876 height 196
click at [461, 253] on span "‌" at bounding box center [722, 301] width 876 height 196
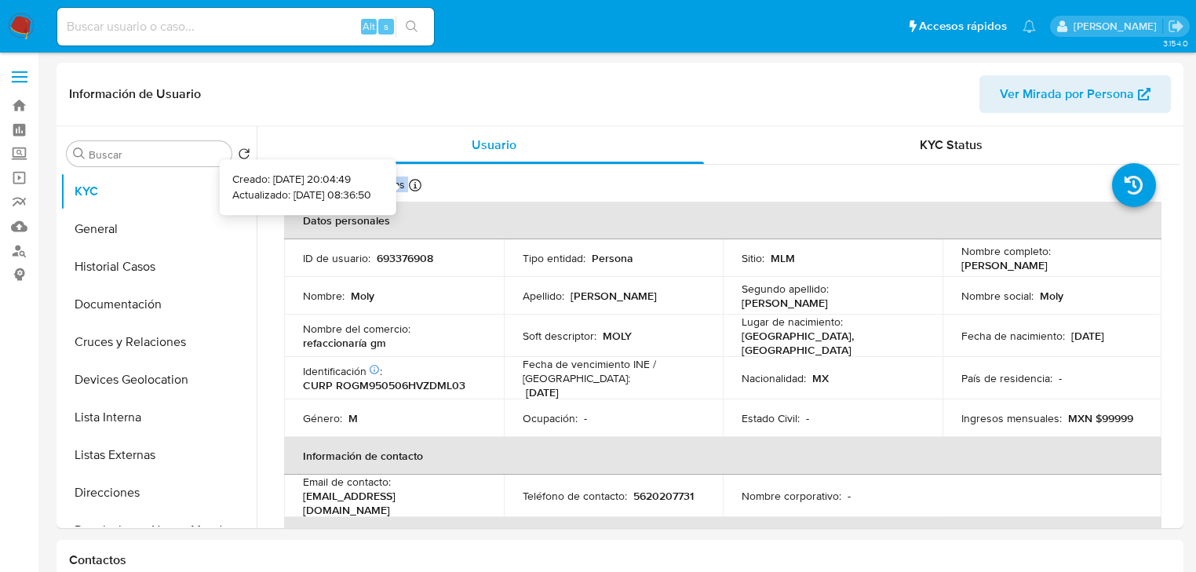
drag, startPoint x: 333, startPoint y: 181, endPoint x: 411, endPoint y: 234, distance: 94.4
click at [442, 185] on div "Actualizado hace 22 días Creado: 25/12/2020 20:04:49 Actualizado: 23/07/2025 08…" at bounding box center [376, 187] width 184 height 20
click at [433, 317] on td "Nombre del comercio : refaccionaría gm" at bounding box center [394, 336] width 220 height 42
click at [402, 255] on p "693376908" at bounding box center [405, 258] width 56 height 14
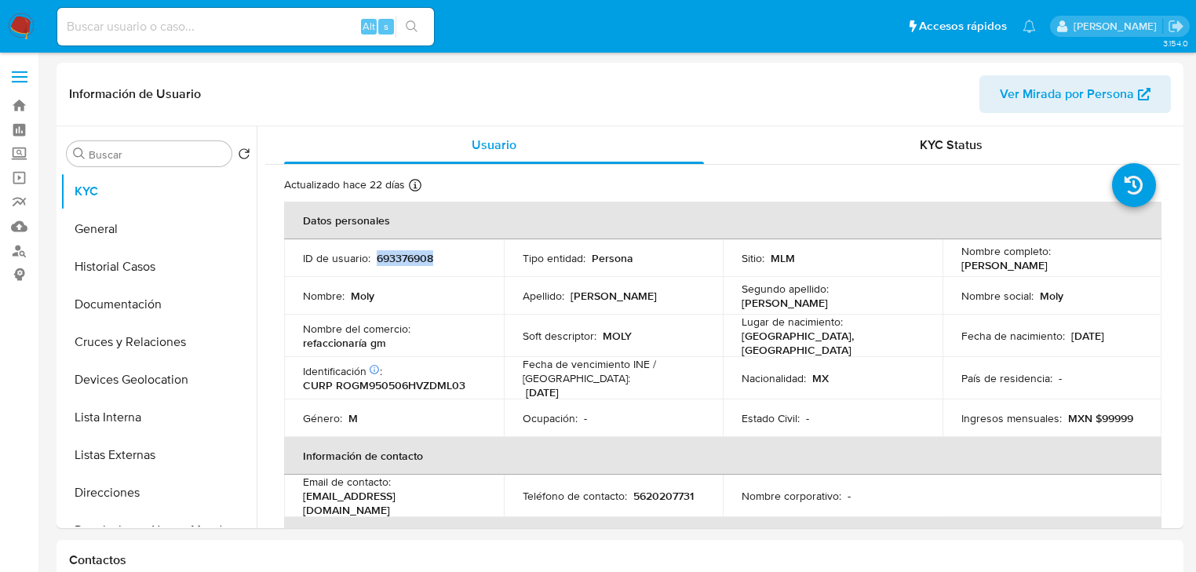
click at [402, 255] on p "693376908" at bounding box center [405, 258] width 56 height 14
copy p "693376908"
click at [434, 380] on p "CURP ROGM950506HVZDML03" at bounding box center [384, 385] width 162 height 14
click at [432, 380] on p "CURP ROGM950506HVZDML03" at bounding box center [384, 385] width 162 height 14
copy p "ROGM950506HVZDML03"
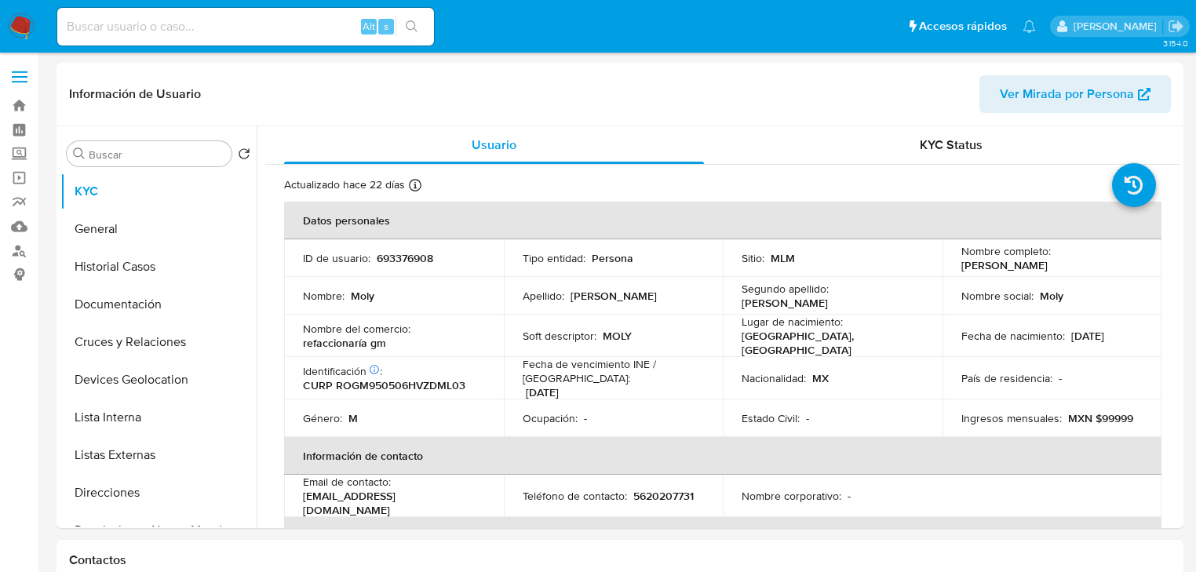
click at [1079, 371] on div "País de residencia : -" at bounding box center [1052, 378] width 182 height 14
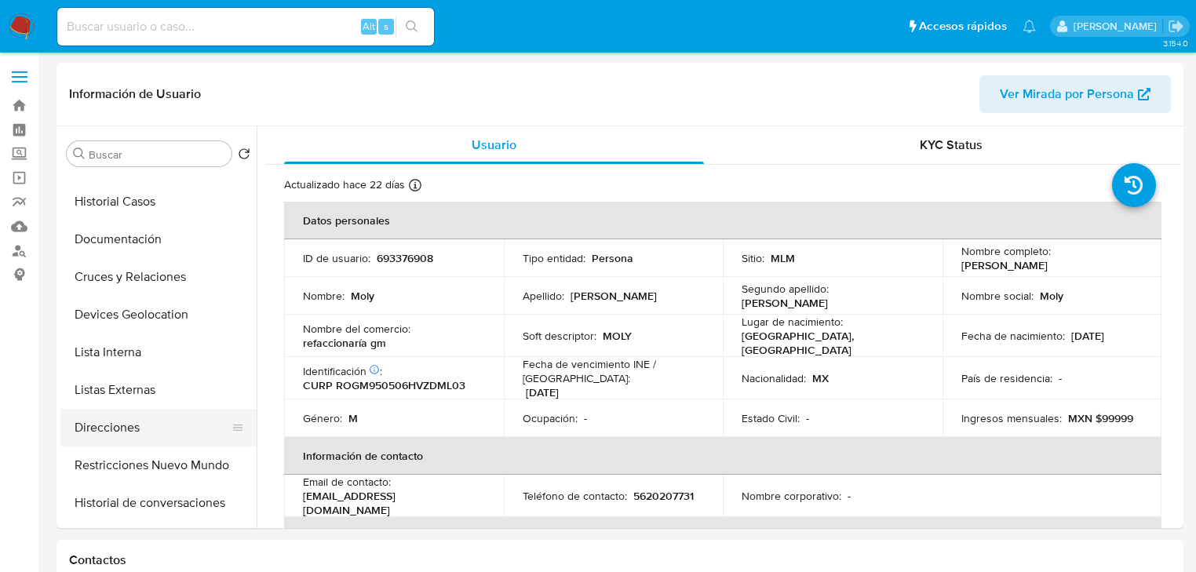
scroll to position [126, 0]
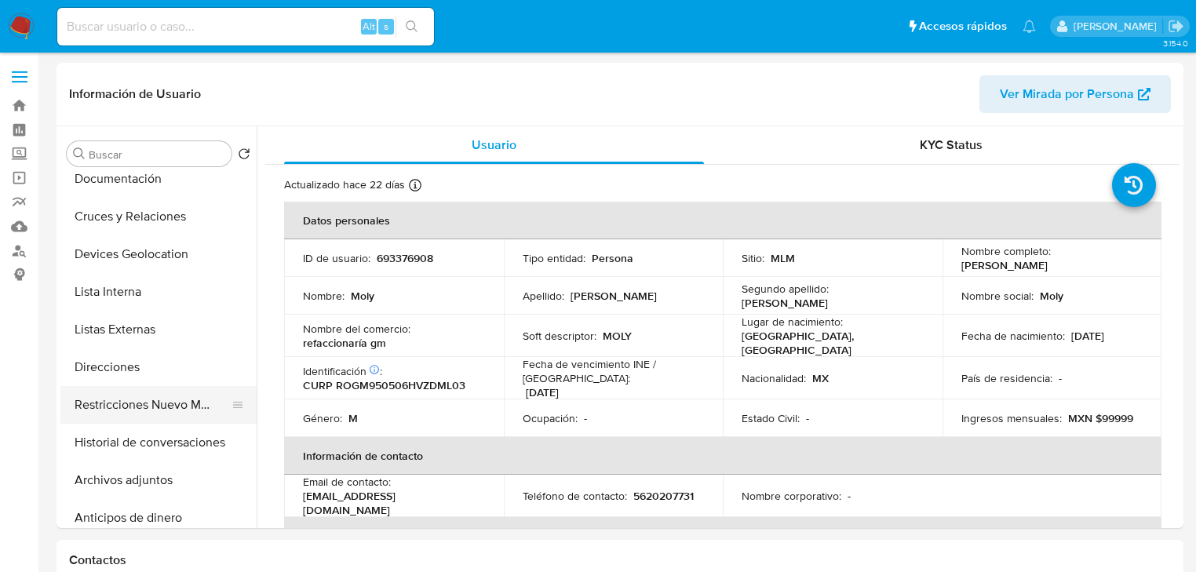
drag, startPoint x: 184, startPoint y: 405, endPoint x: 214, endPoint y: 405, distance: 30.6
click at [185, 405] on button "Restricciones Nuevo Mundo" at bounding box center [152, 405] width 184 height 38
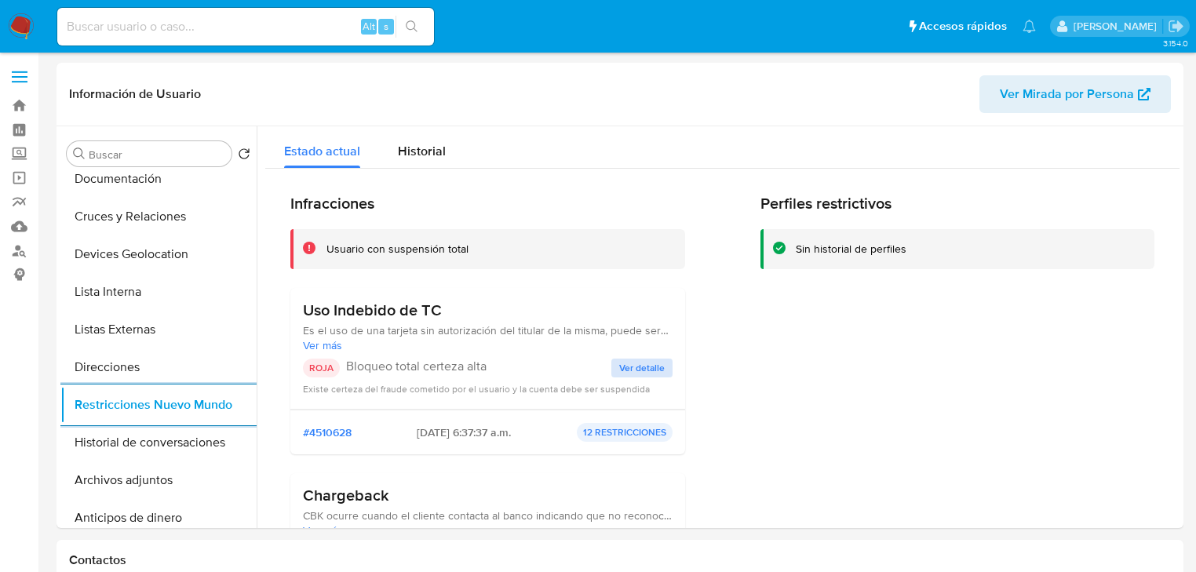
drag, startPoint x: 623, startPoint y: 384, endPoint x: 628, endPoint y: 368, distance: 16.4
click at [624, 376] on div "ROJA Bloqueo total certeza alta Ver detalle Existe certeza del fraude cometido …" at bounding box center [487, 378] width 369 height 38
click at [628, 367] on span "Ver detalle" at bounding box center [642, 368] width 46 height 16
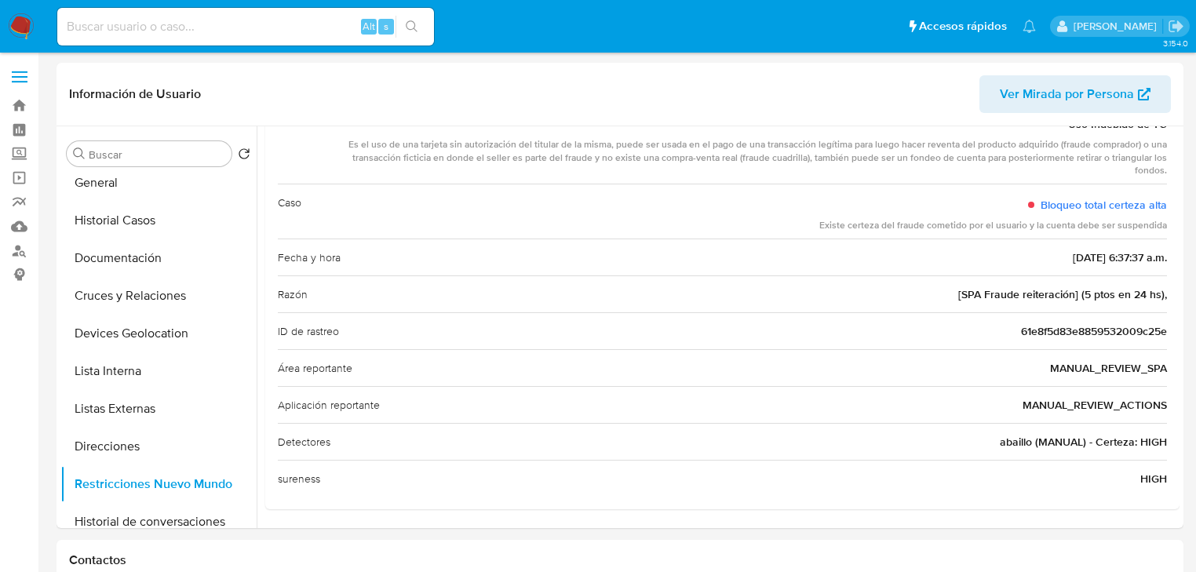
scroll to position [0, 0]
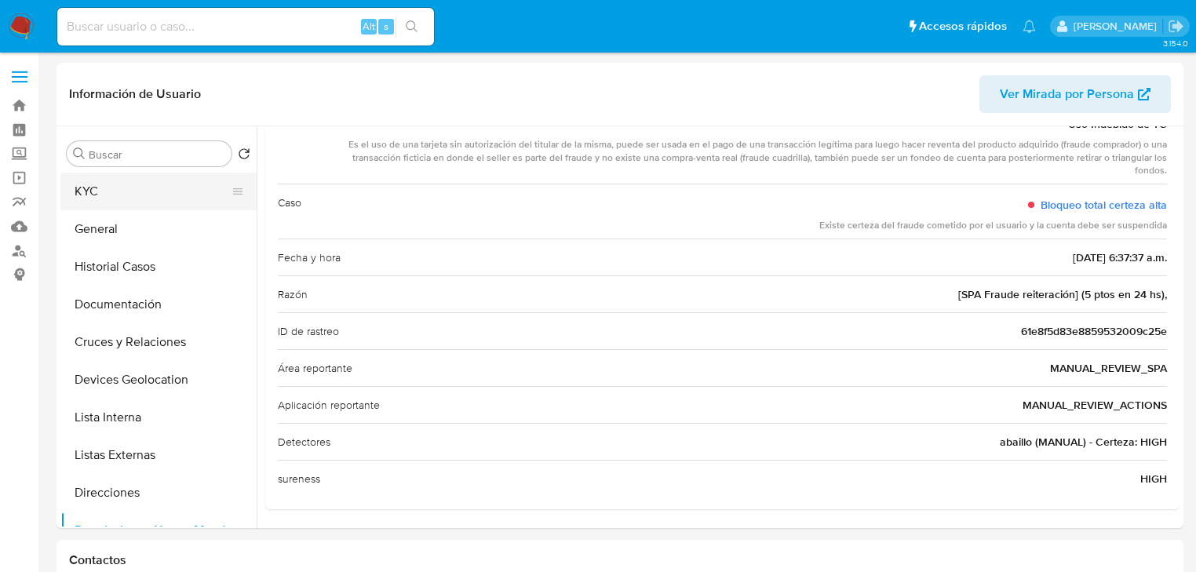
click at [118, 181] on button "KYC" at bounding box center [152, 192] width 184 height 38
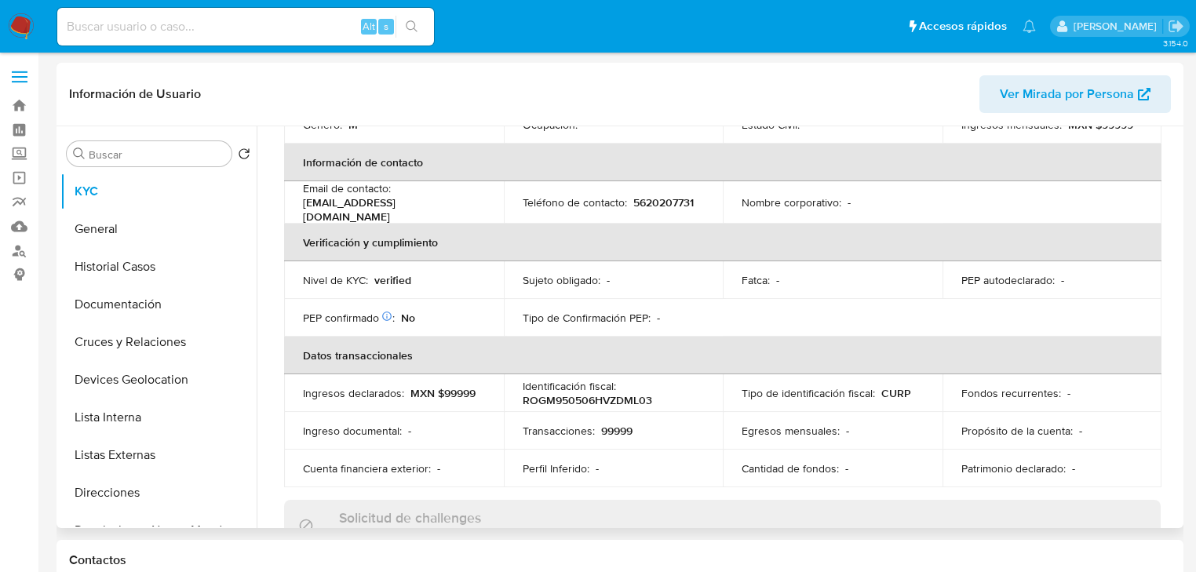
scroll to position [112, 0]
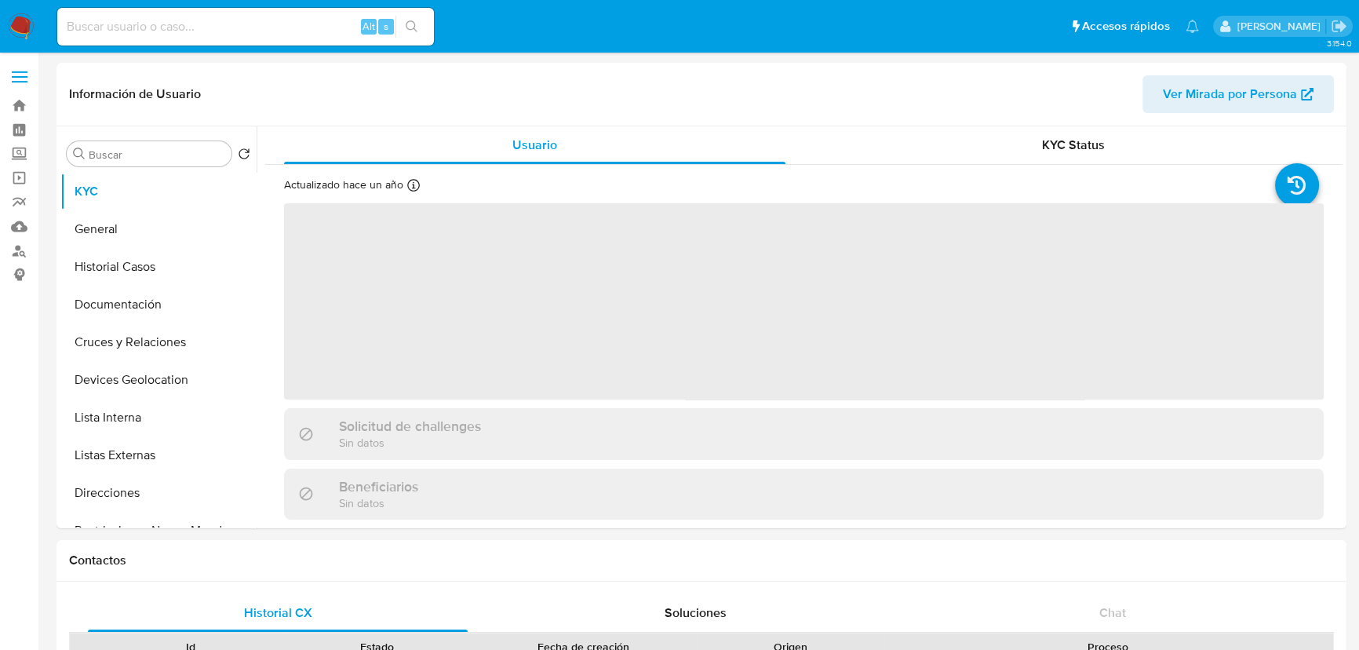
select select "10"
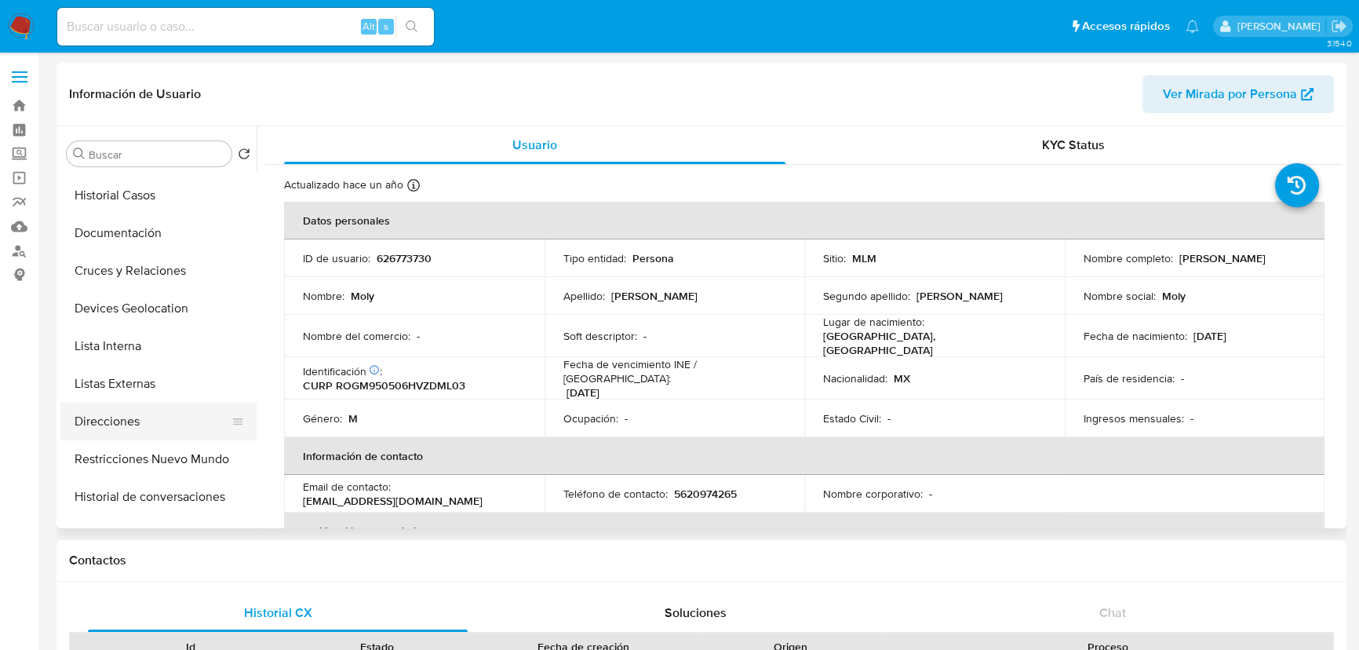
scroll to position [213, 0]
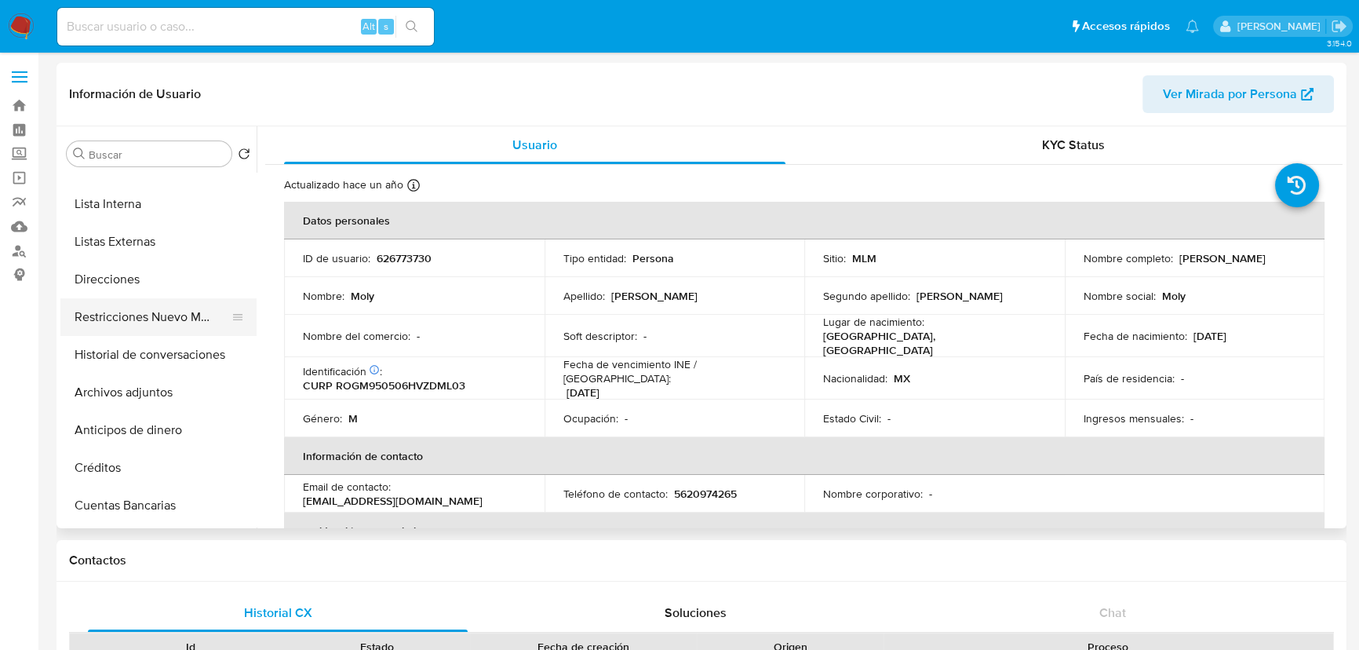
click at [178, 314] on button "Restricciones Nuevo Mundo" at bounding box center [152, 317] width 184 height 38
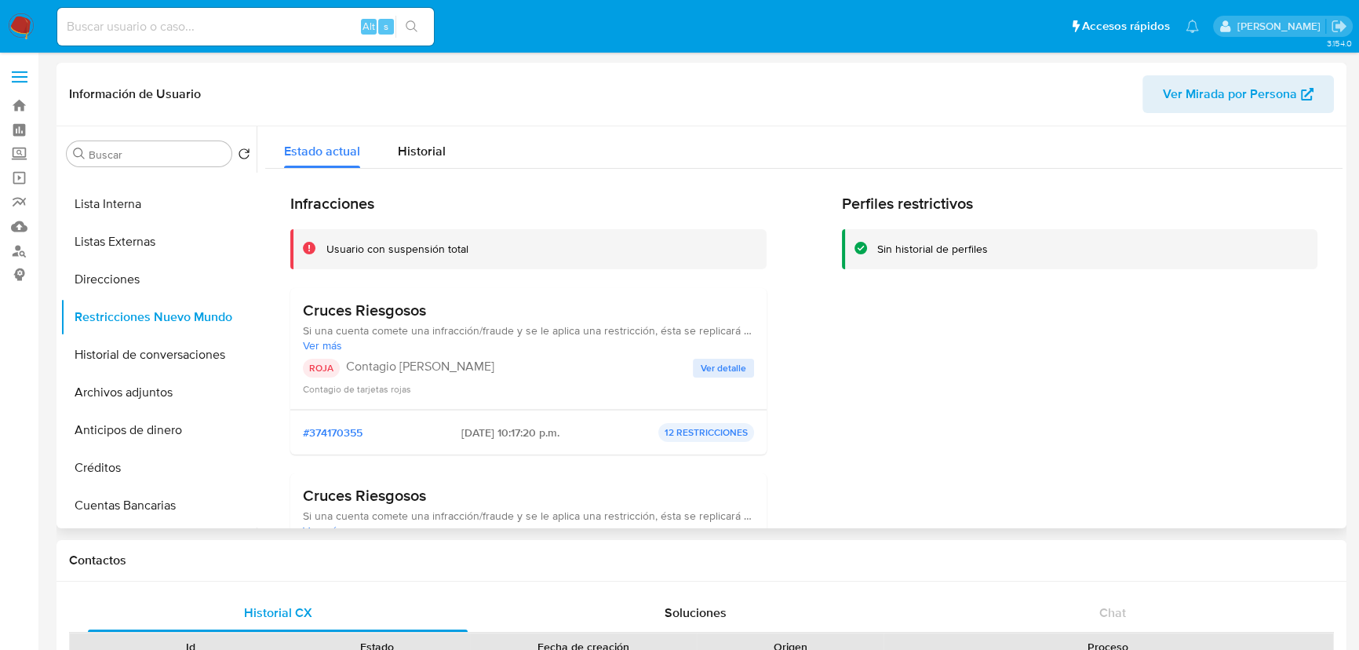
drag, startPoint x: 363, startPoint y: 364, endPoint x: 518, endPoint y: 373, distance: 154.8
click at [518, 373] on p "Contagio [PERSON_NAME]" at bounding box center [519, 367] width 347 height 16
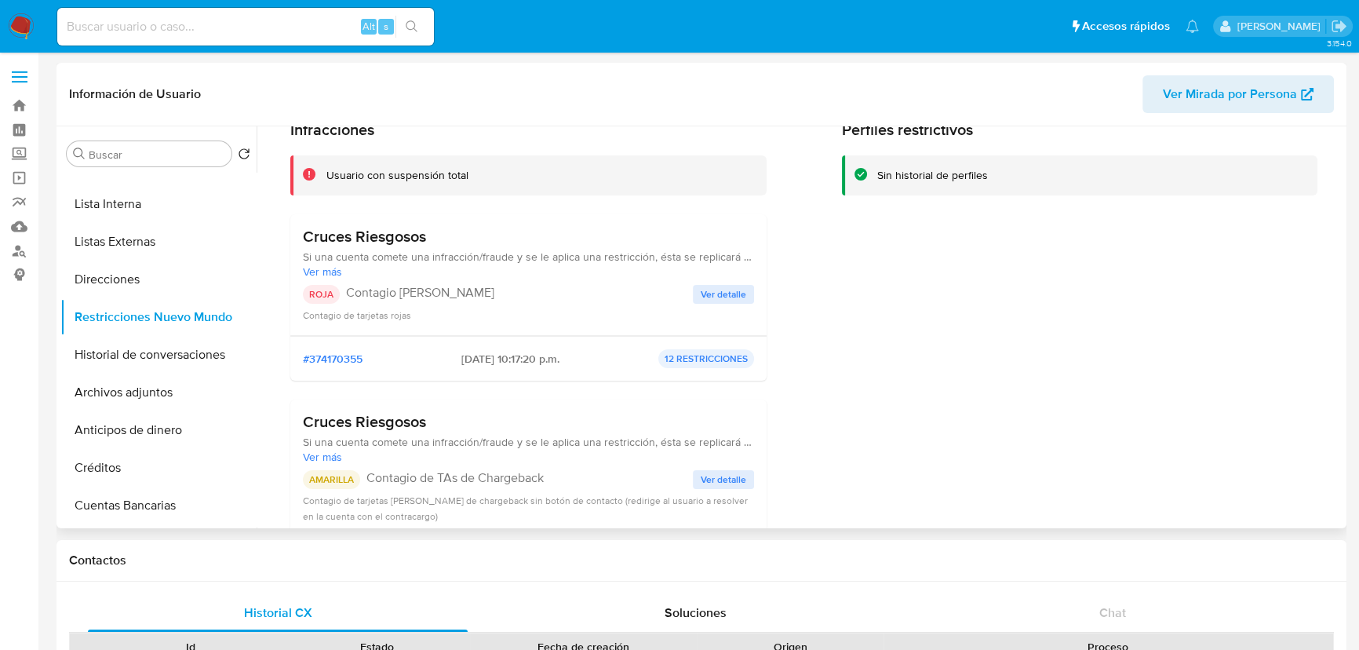
scroll to position [142, 0]
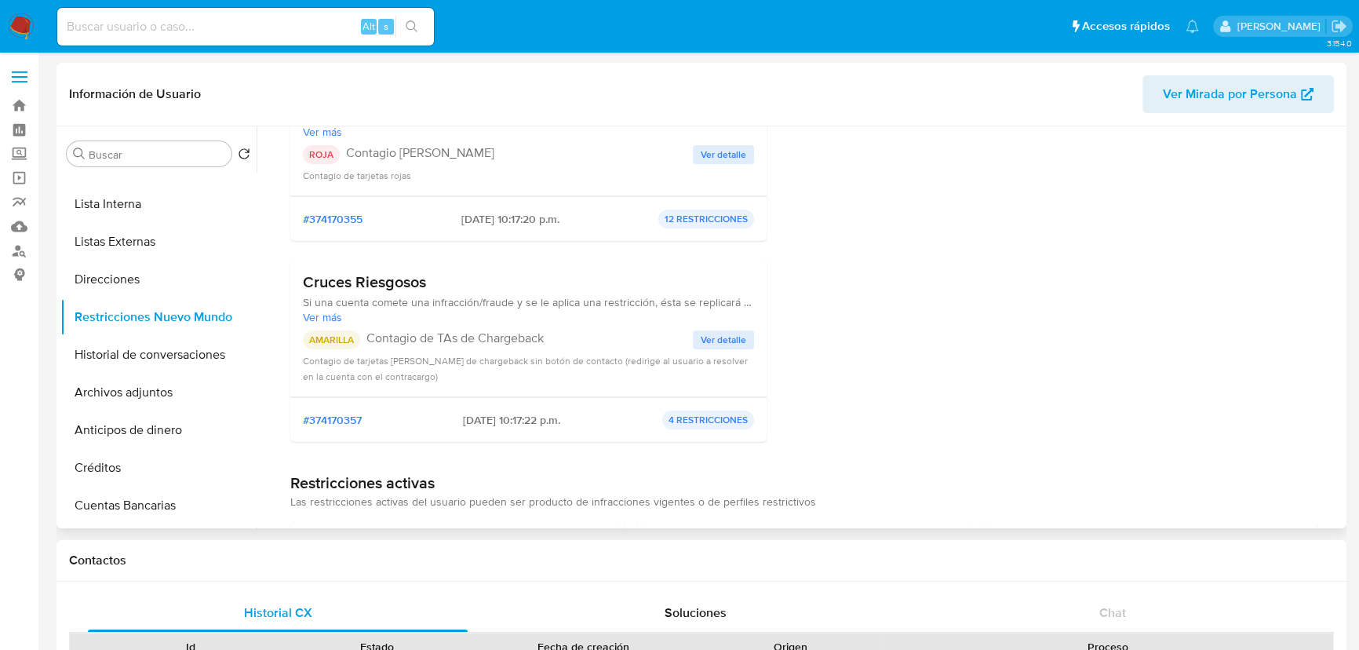
drag, startPoint x: 574, startPoint y: 334, endPoint x: 560, endPoint y: 340, distance: 15.5
click at [575, 334] on p "Contagio de TAs de Chargeback" at bounding box center [529, 338] width 326 height 16
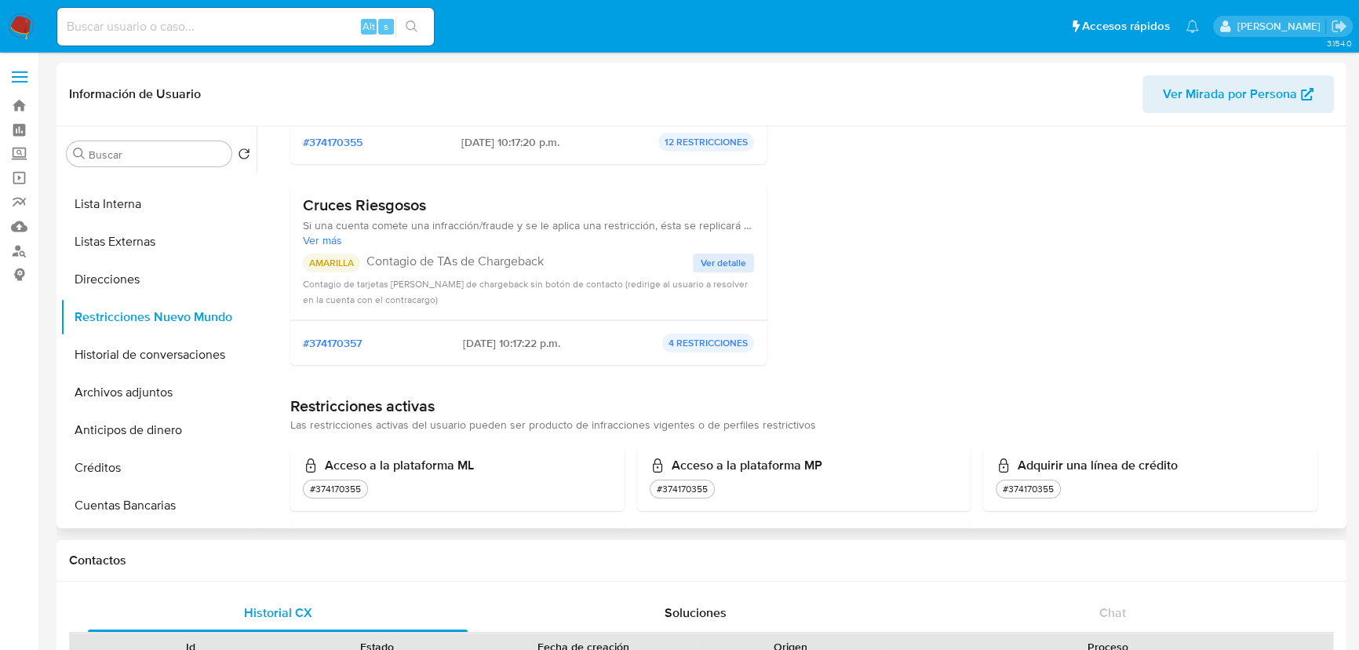
scroll to position [285, 0]
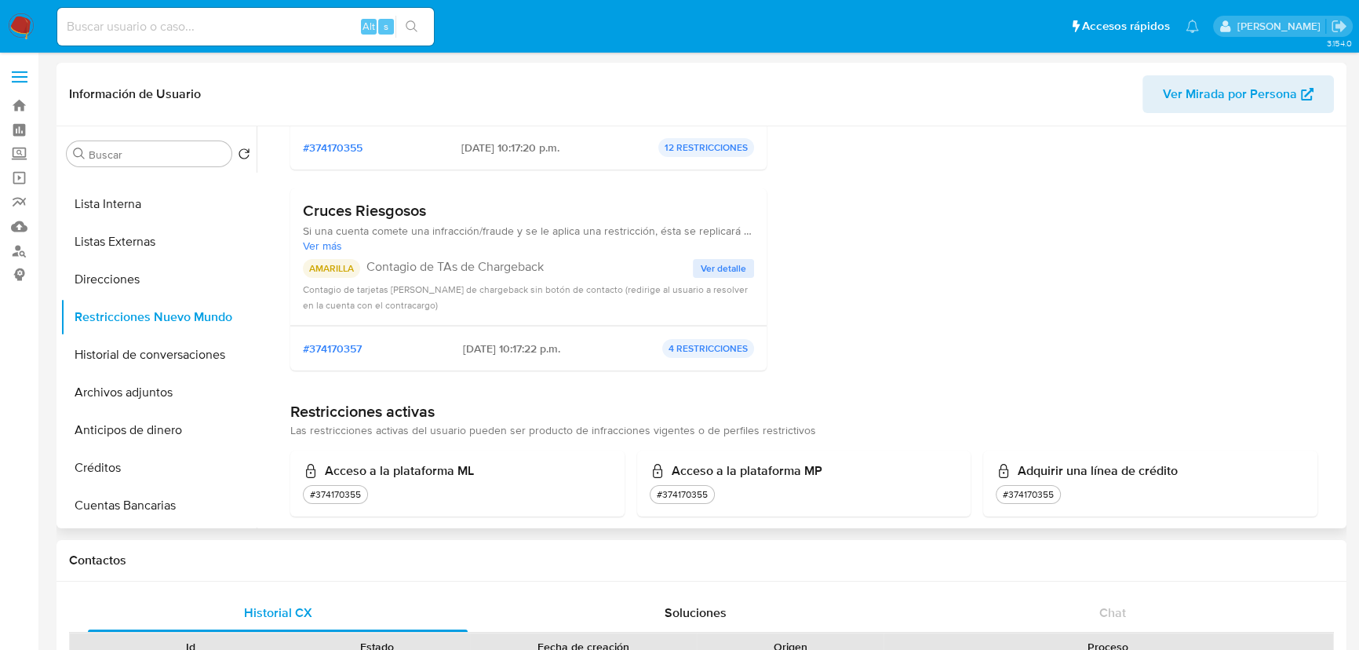
click at [729, 267] on span "Ver detalle" at bounding box center [724, 268] width 46 height 16
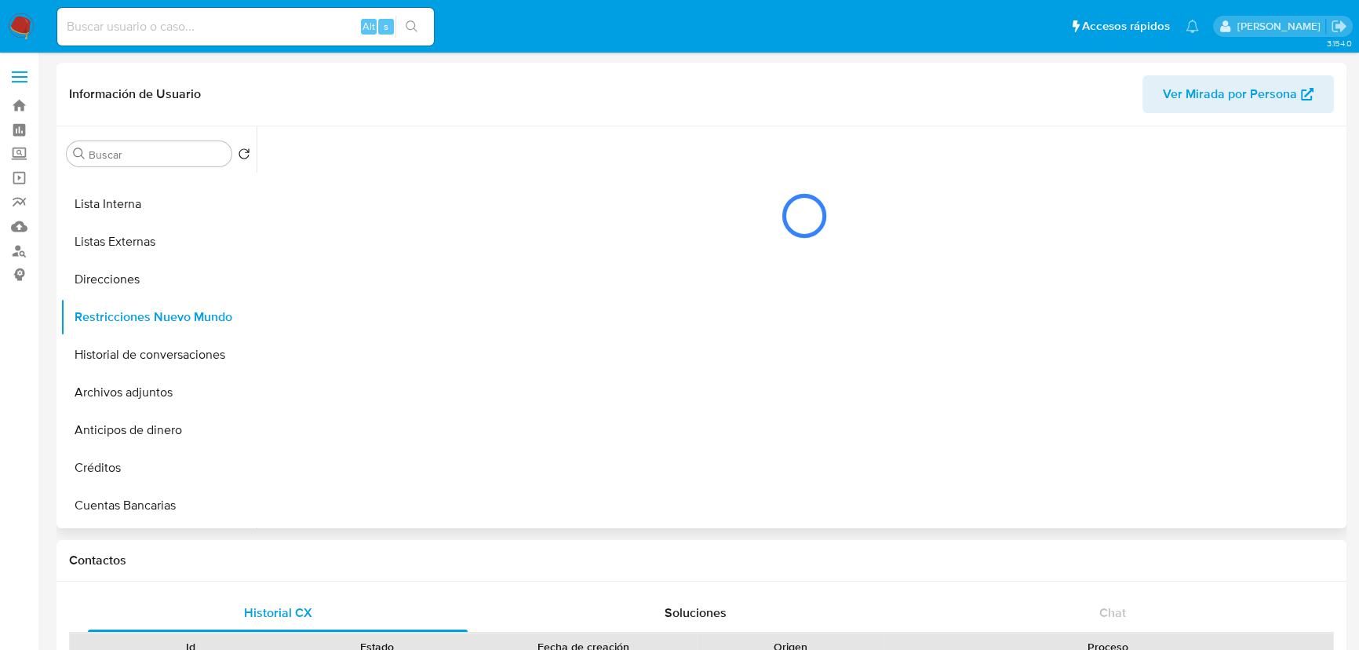
scroll to position [0, 0]
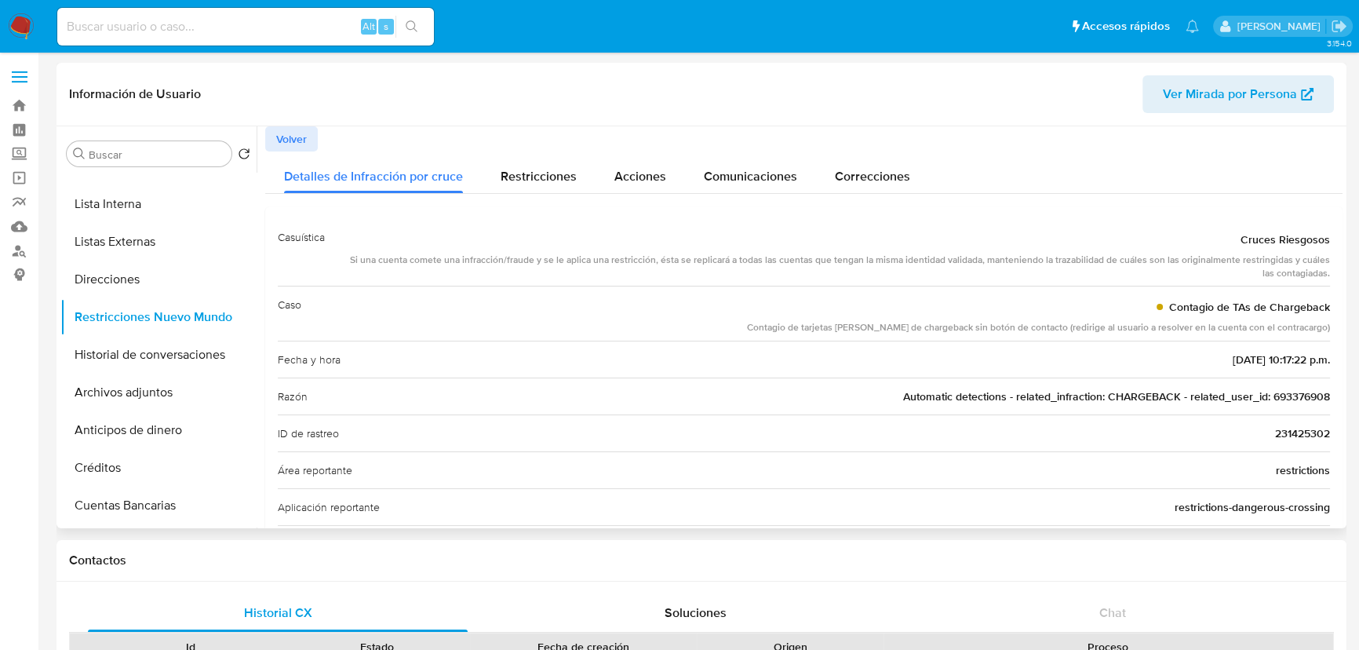
click at [276, 133] on span "Volver" at bounding box center [291, 139] width 31 height 22
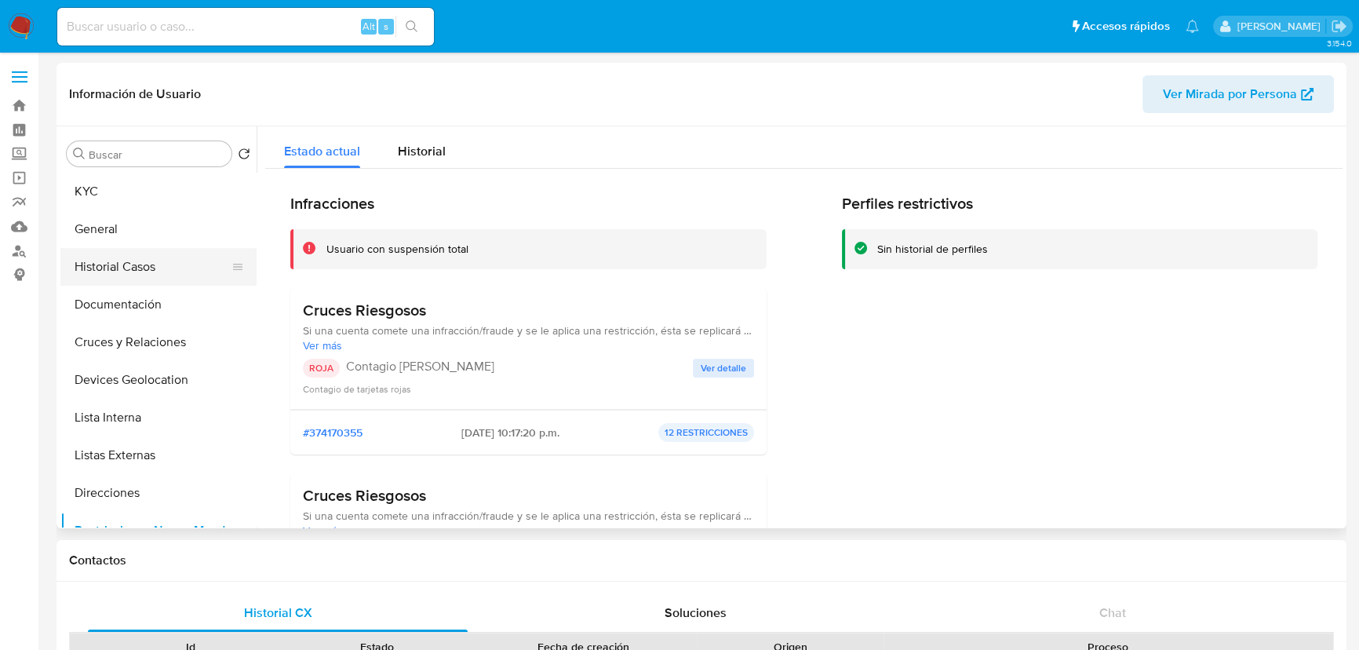
click at [130, 267] on button "Historial Casos" at bounding box center [152, 267] width 184 height 38
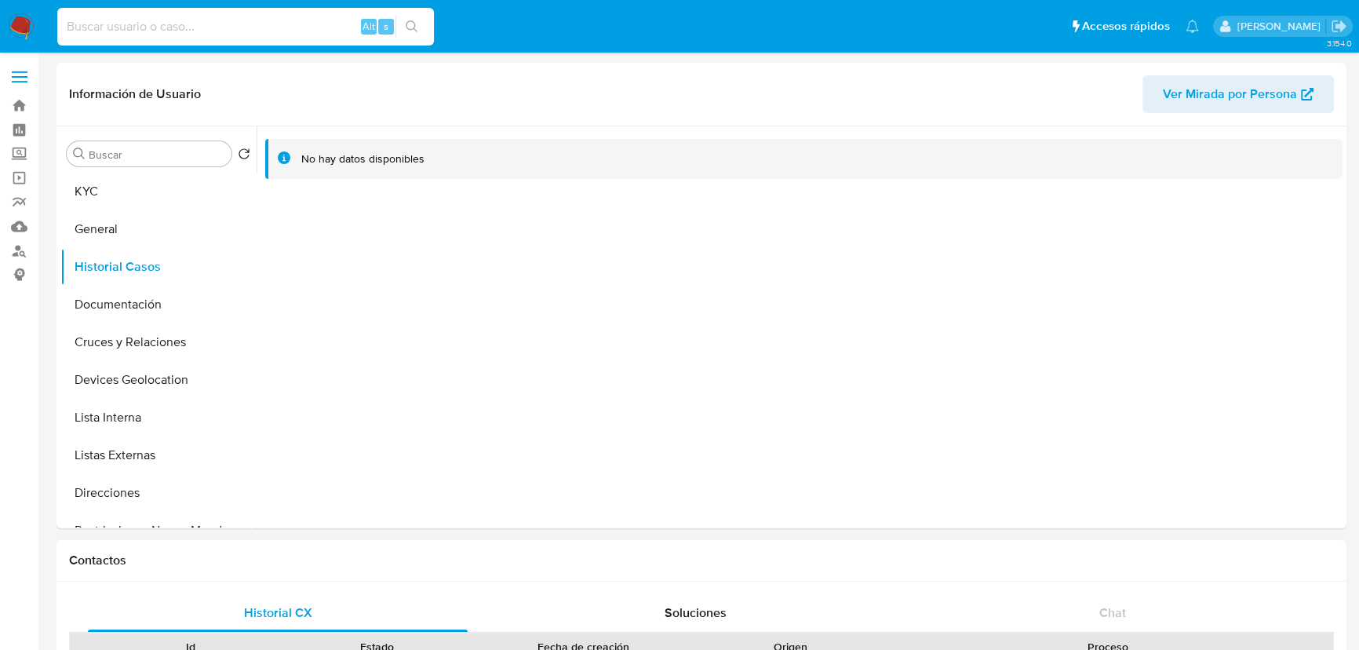
click at [226, 36] on input at bounding box center [245, 26] width 377 height 20
paste input "61e8f5d83e8859532009c25e"
type input "61e8f5d83e8859532009c25e"
